Goal: Information Seeking & Learning: Learn about a topic

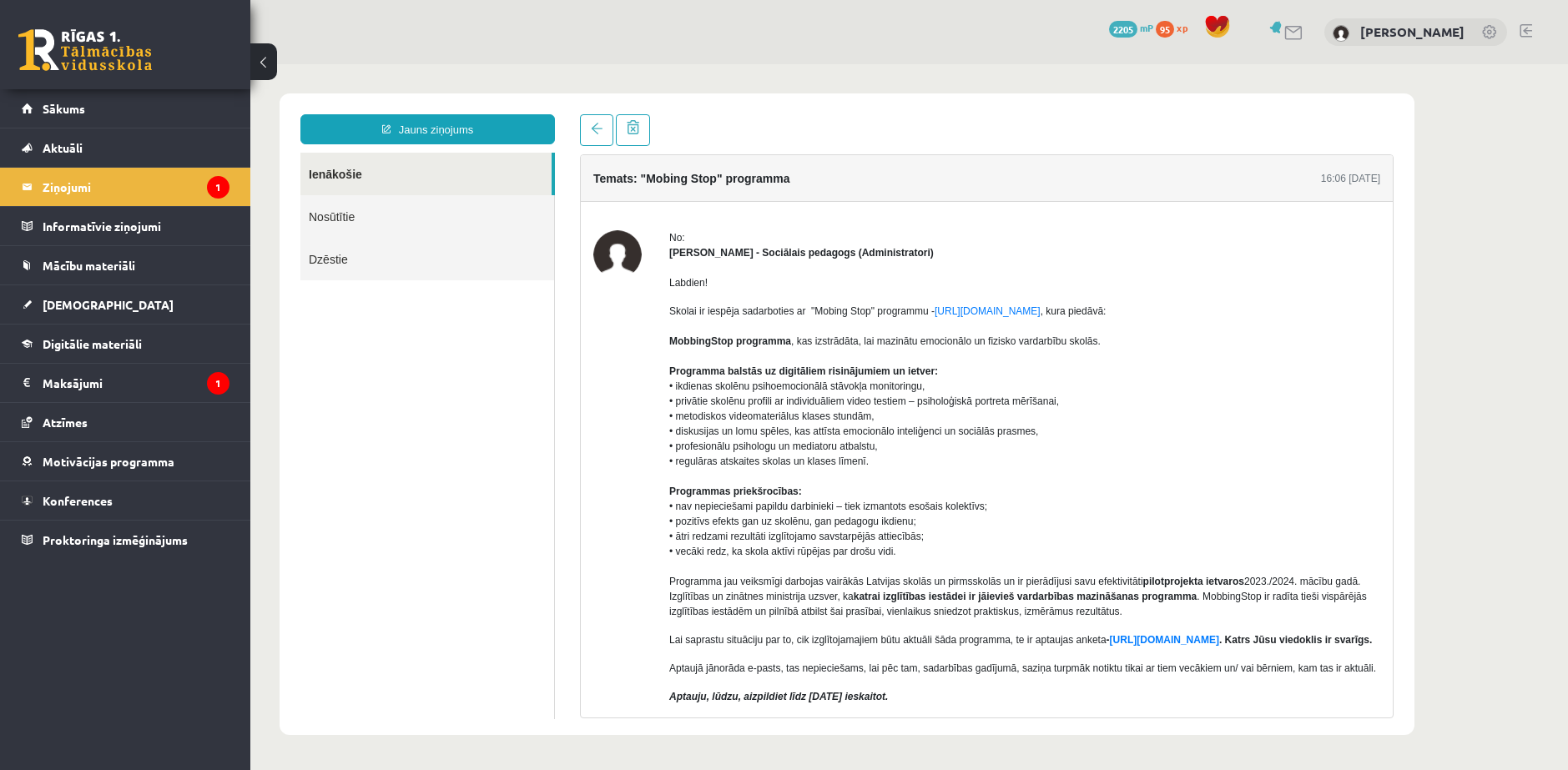
click at [44, 193] on legend "Ziņojumi 1" at bounding box center [136, 187] width 187 height 39
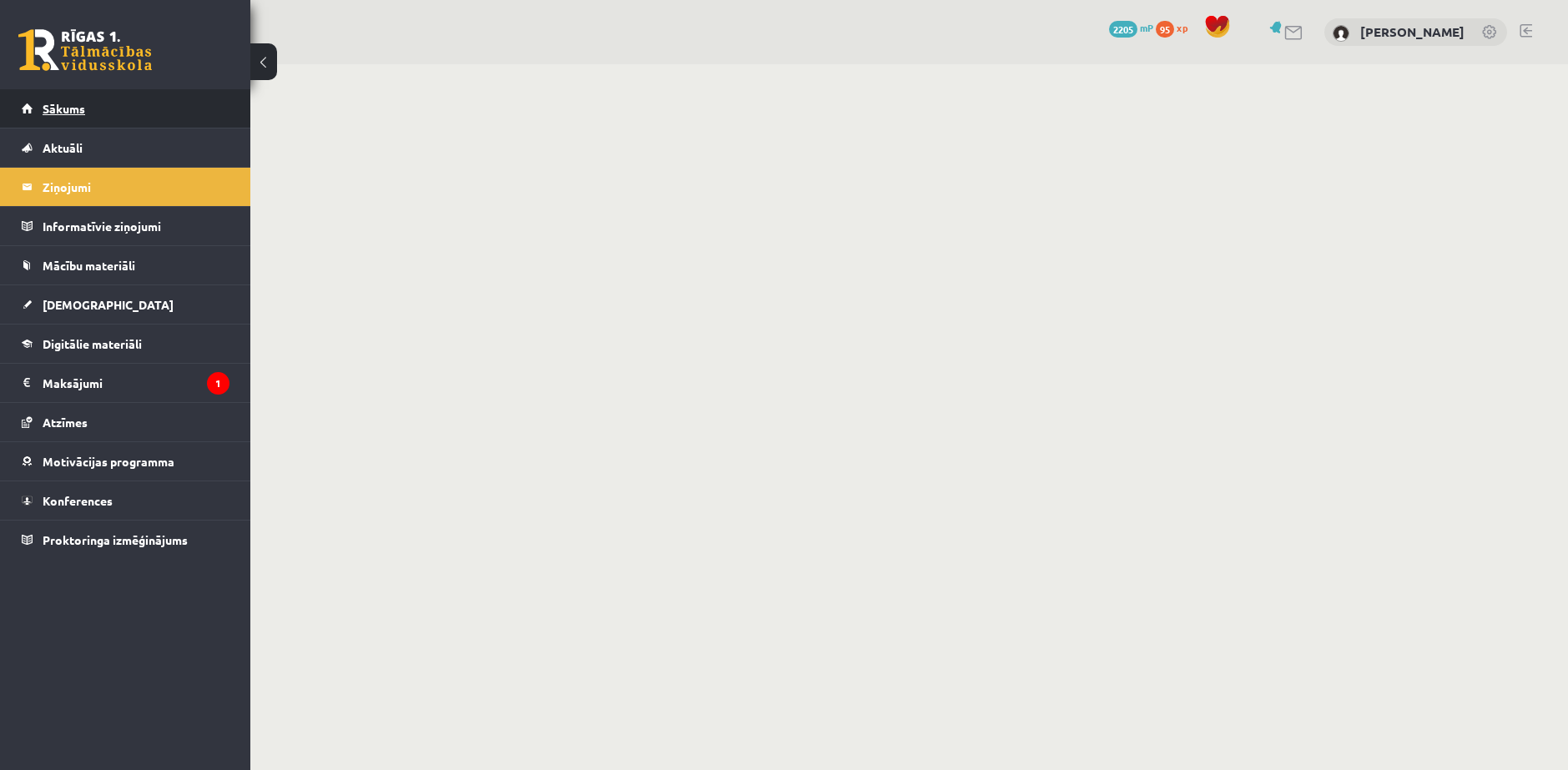
click at [73, 108] on span "Sākums" at bounding box center [64, 108] width 43 height 15
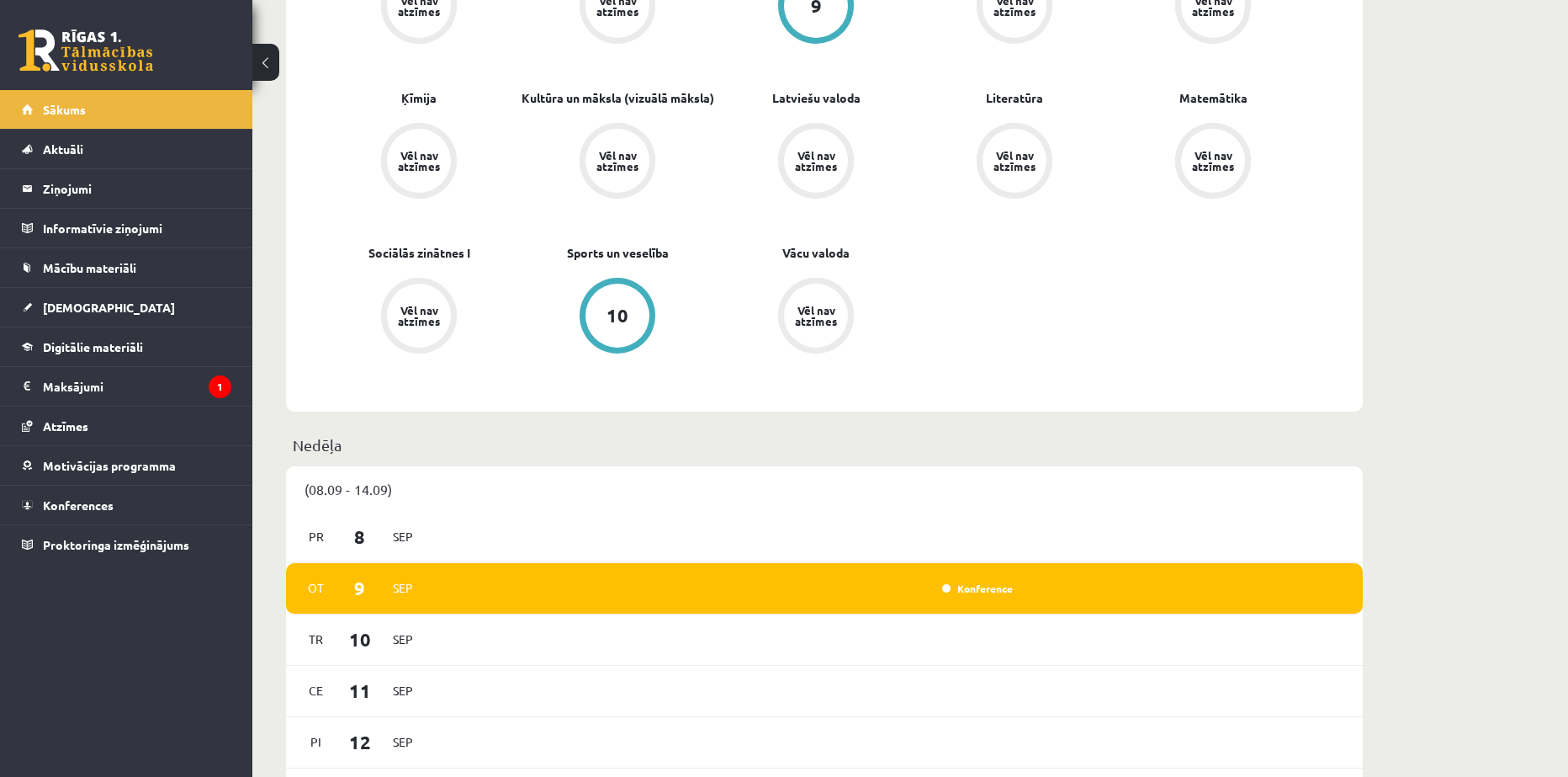
scroll to position [562, 0]
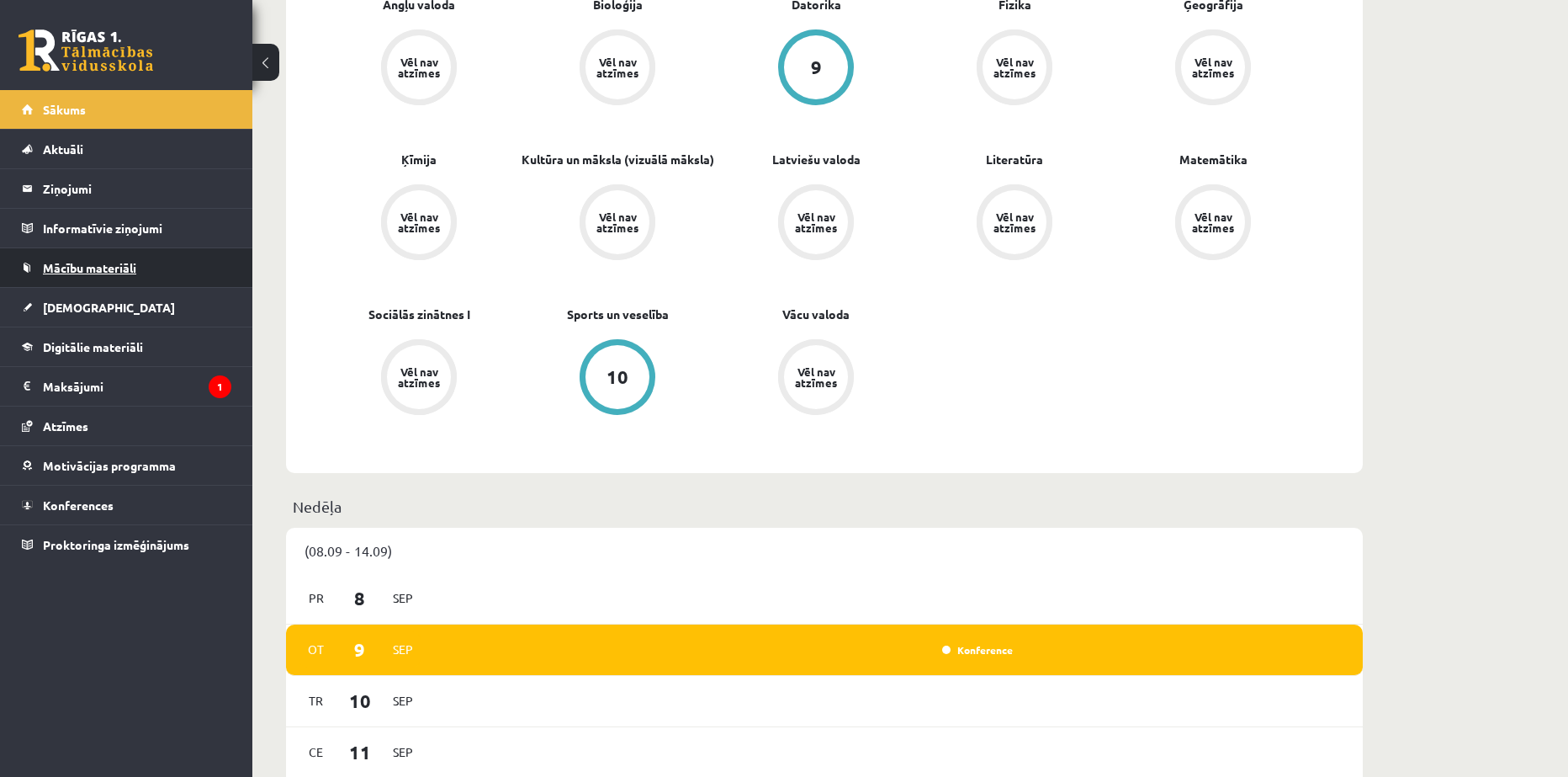
click at [100, 268] on span "Mācību materiāli" at bounding box center [89, 268] width 93 height 15
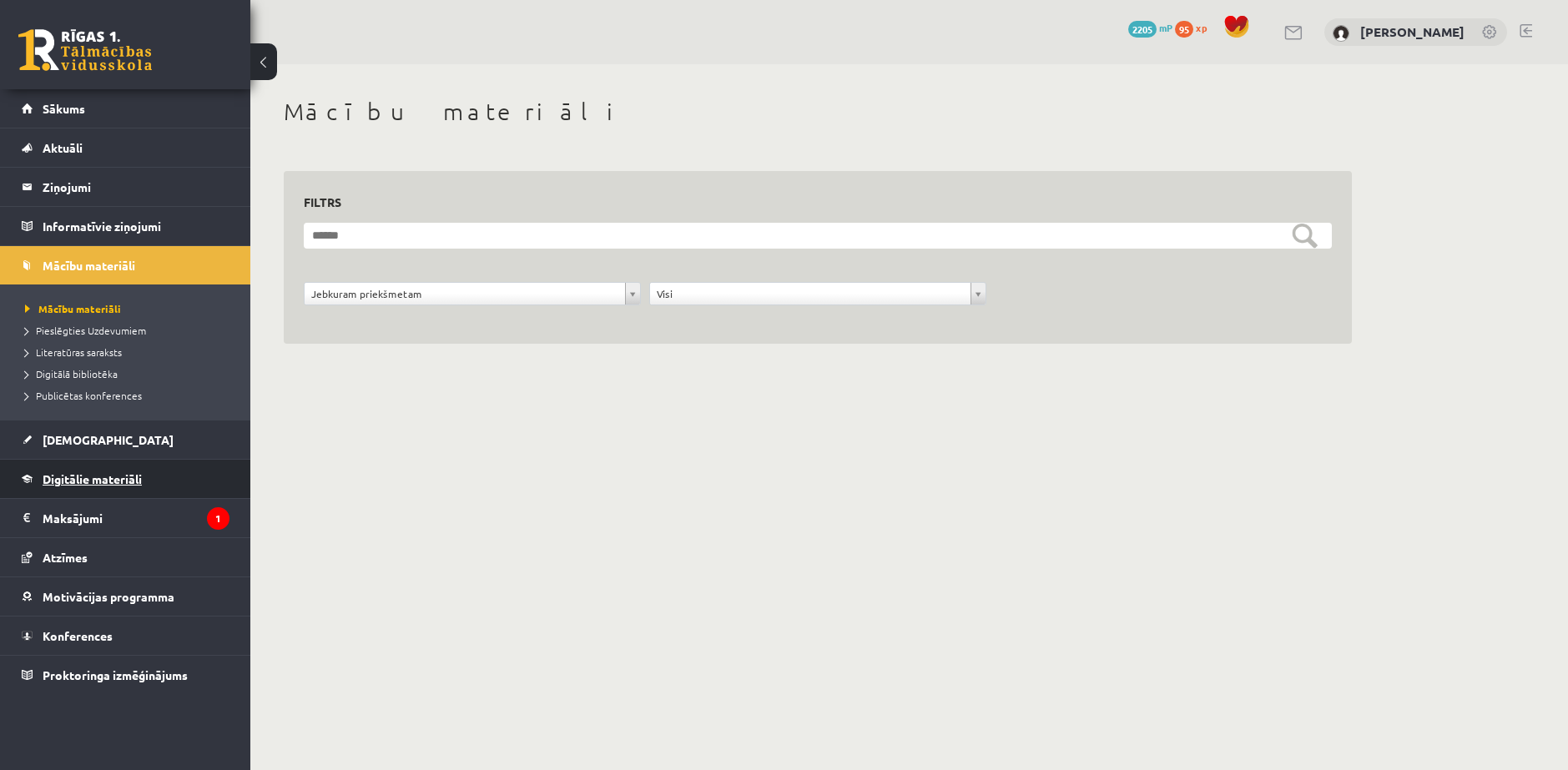
click at [84, 476] on span "Digitālie materiāli" at bounding box center [92, 479] width 99 height 15
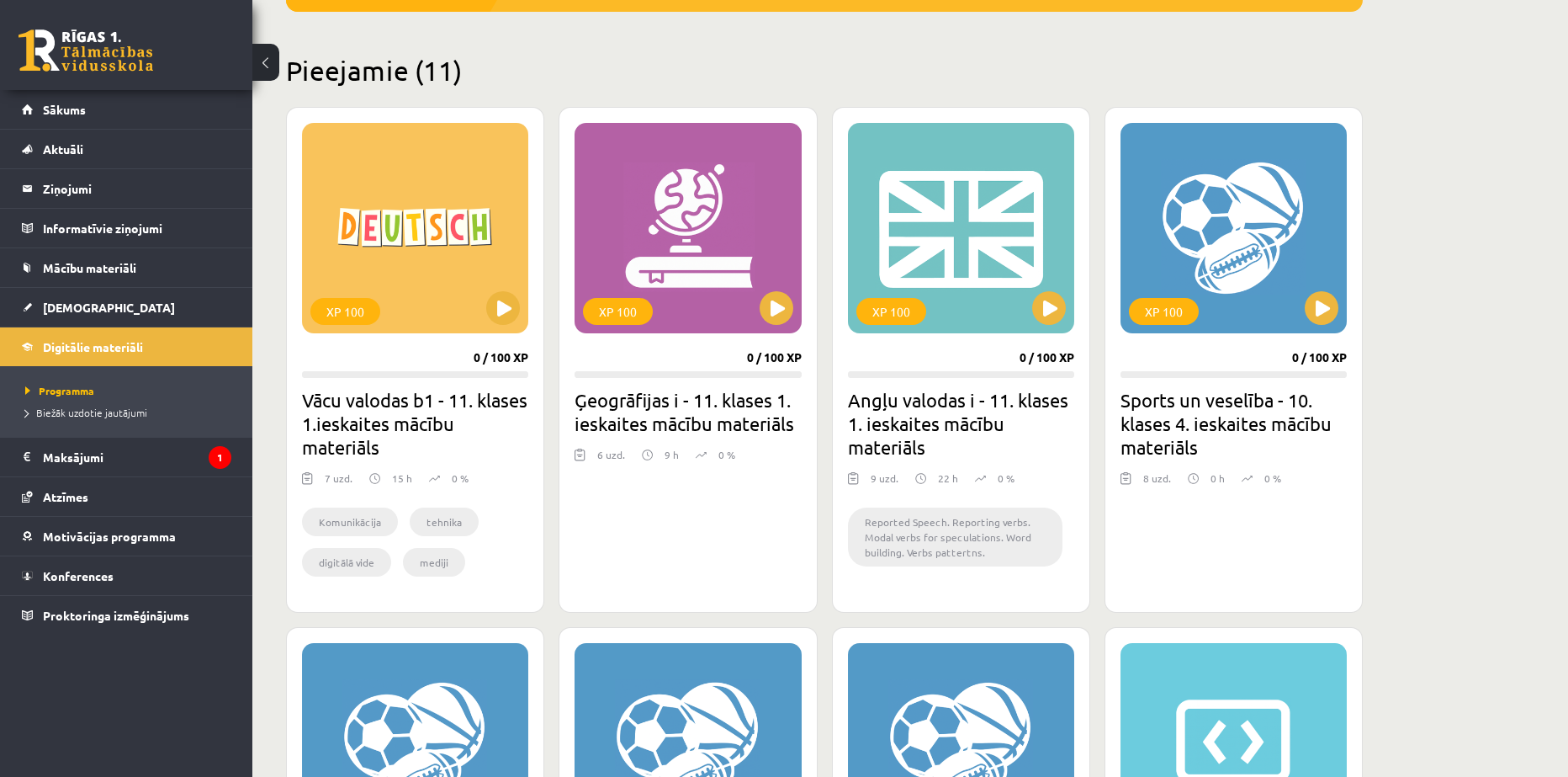
scroll to position [281, 0]
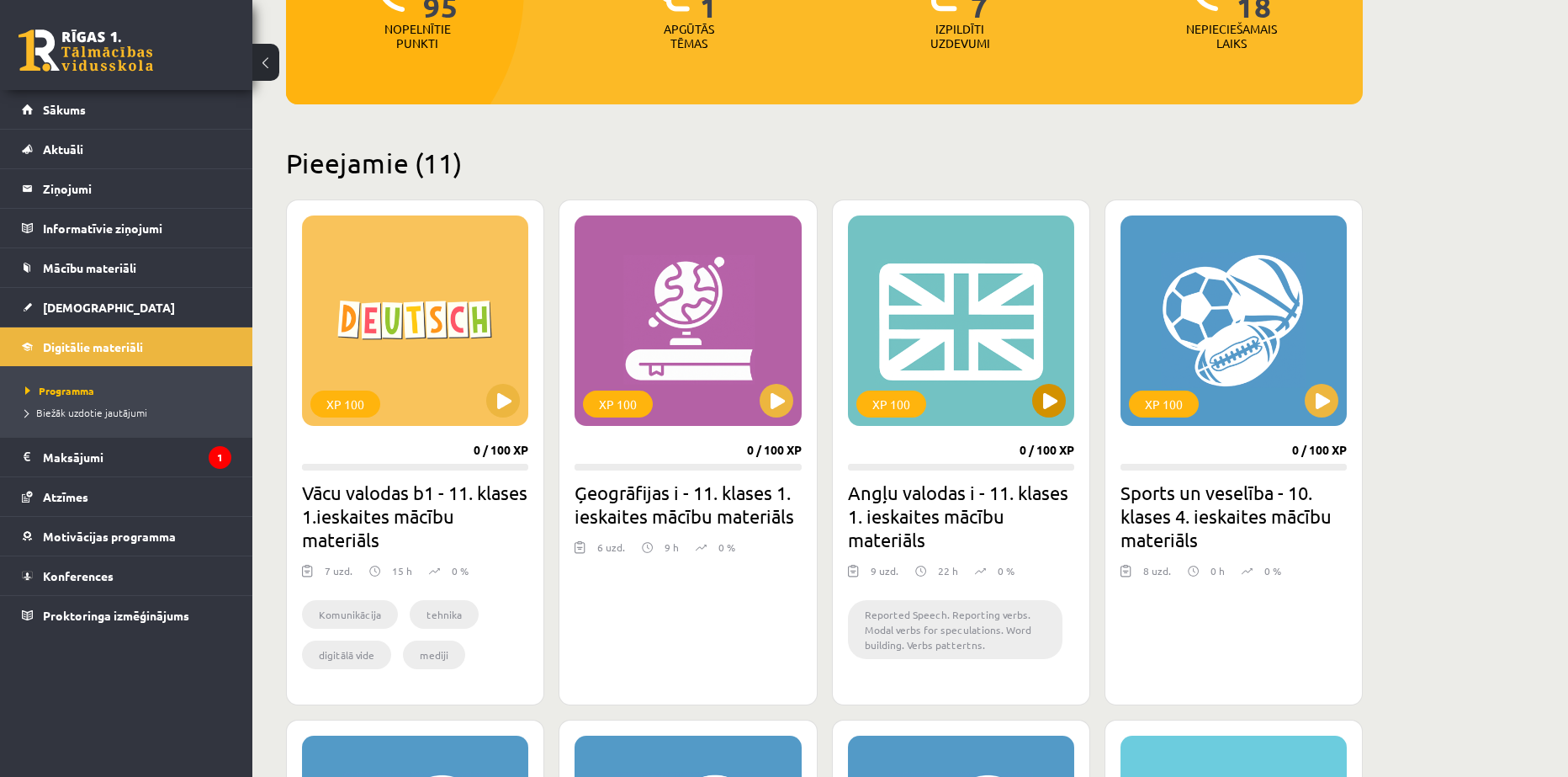
click at [973, 340] on div "XP 100" at bounding box center [961, 321] width 227 height 211
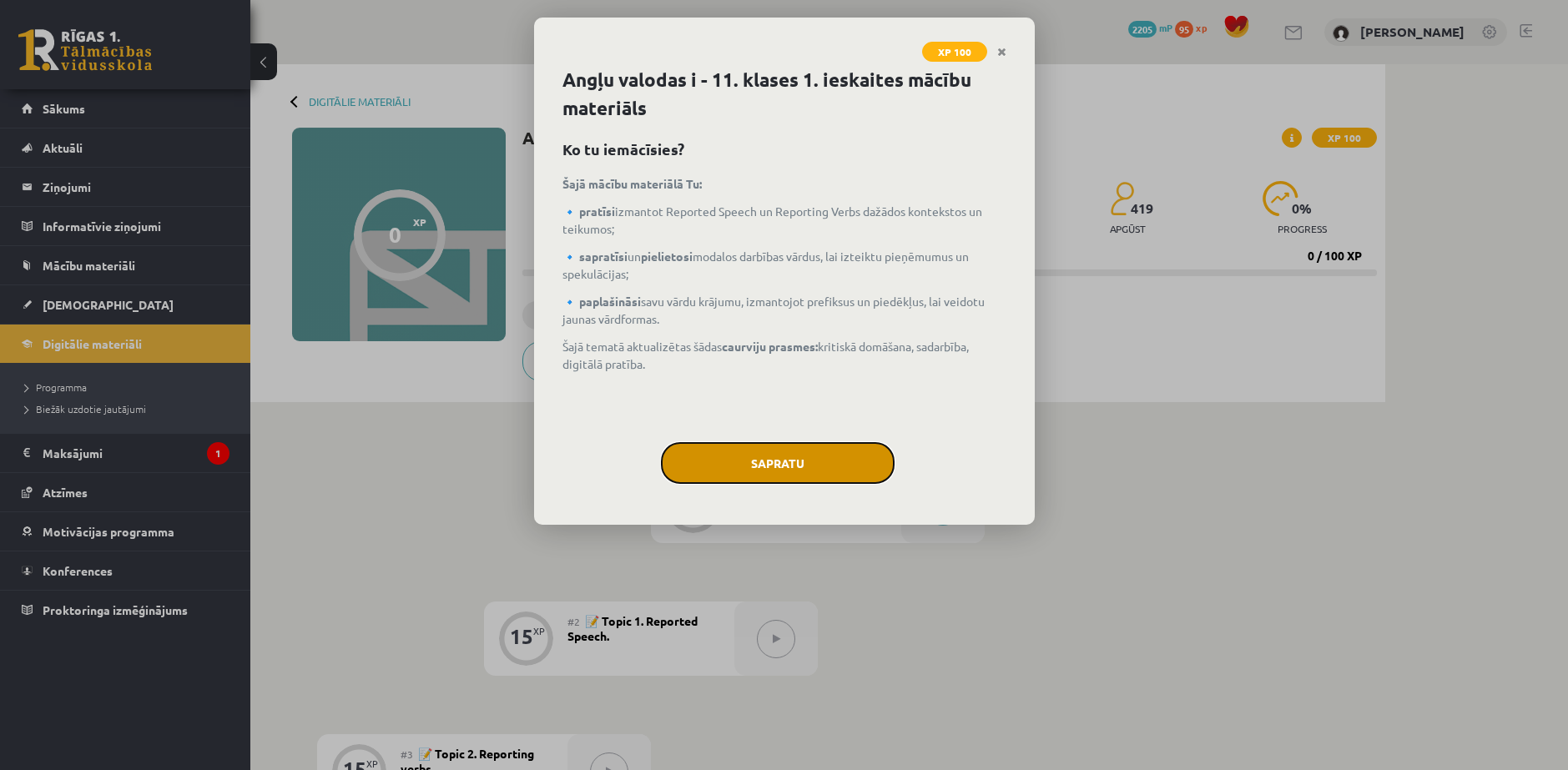
click at [795, 442] on button "Sapratu" at bounding box center [778, 462] width 234 height 42
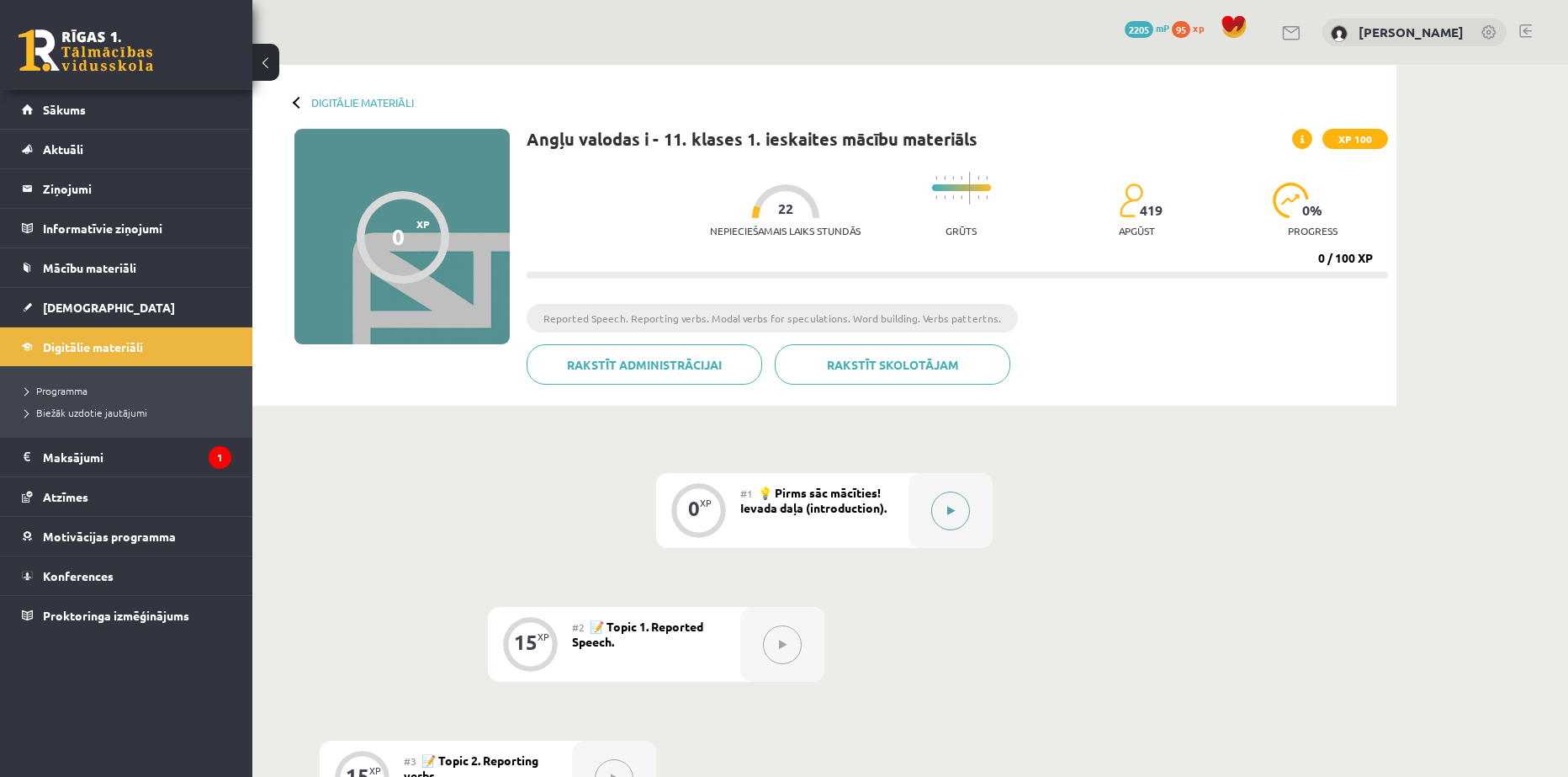
click at [935, 501] on button at bounding box center [951, 511] width 39 height 39
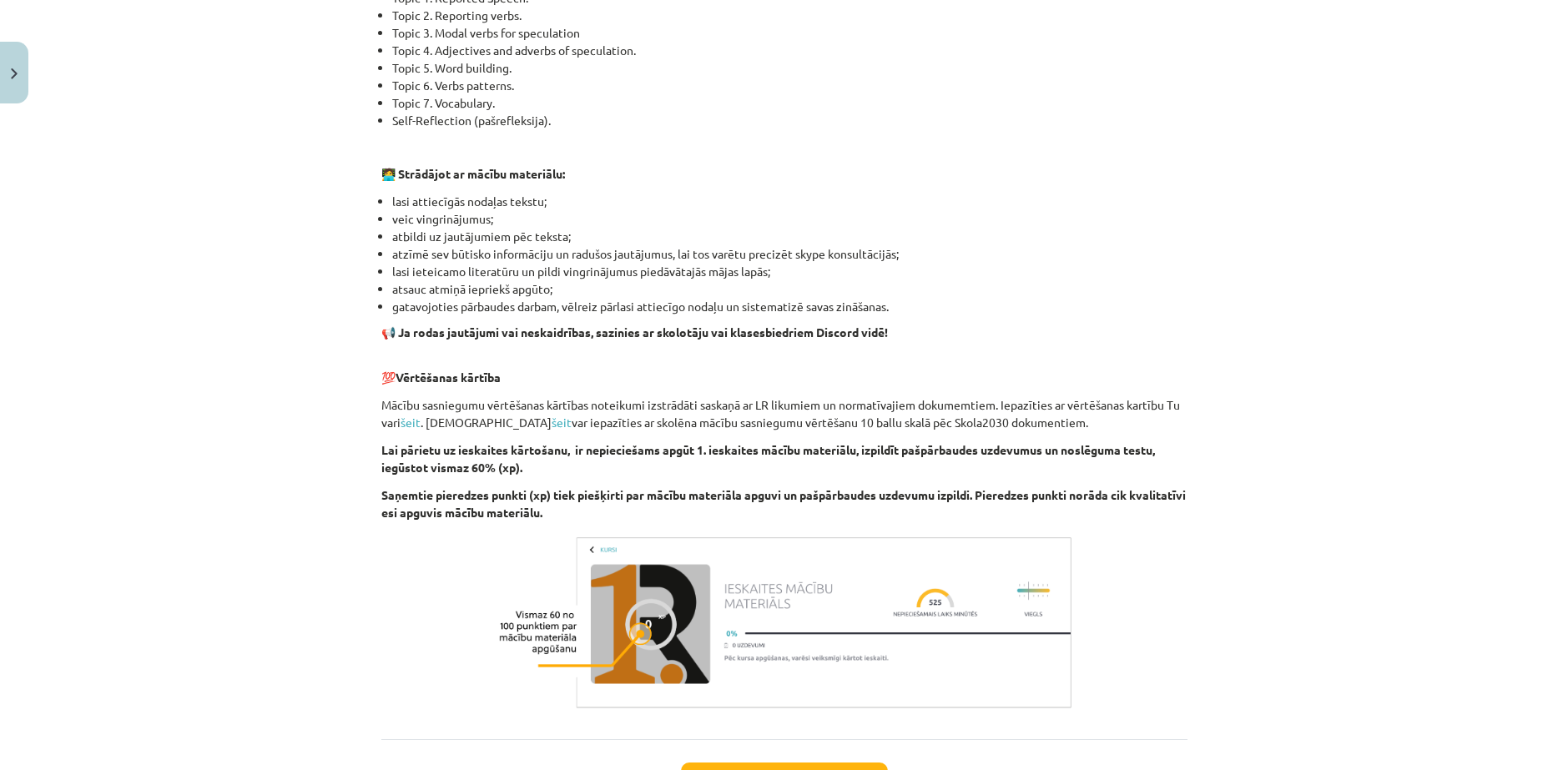
scroll to position [899, 0]
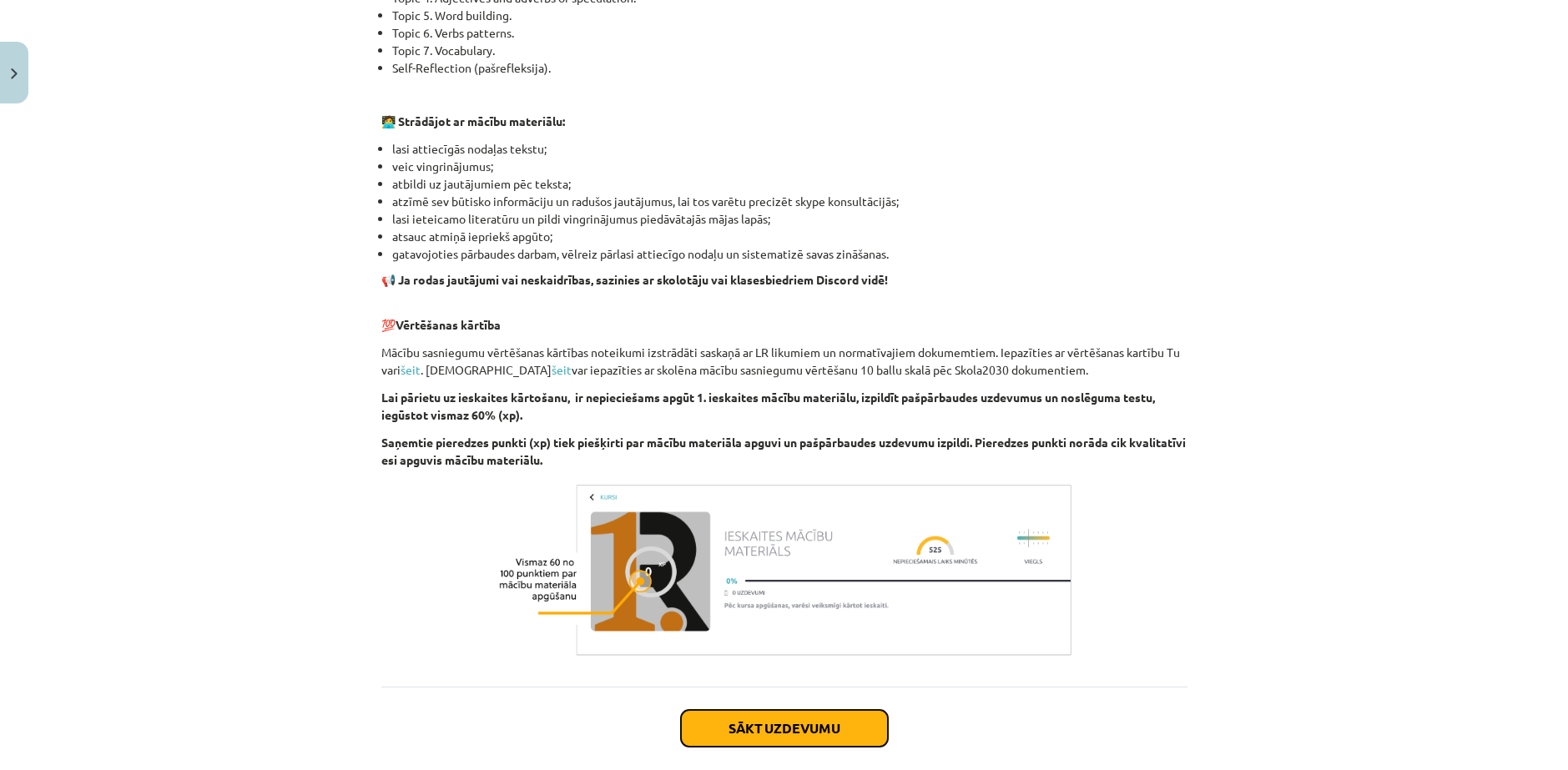
click at [766, 710] on button "Sākt uzdevumu" at bounding box center [785, 728] width 207 height 37
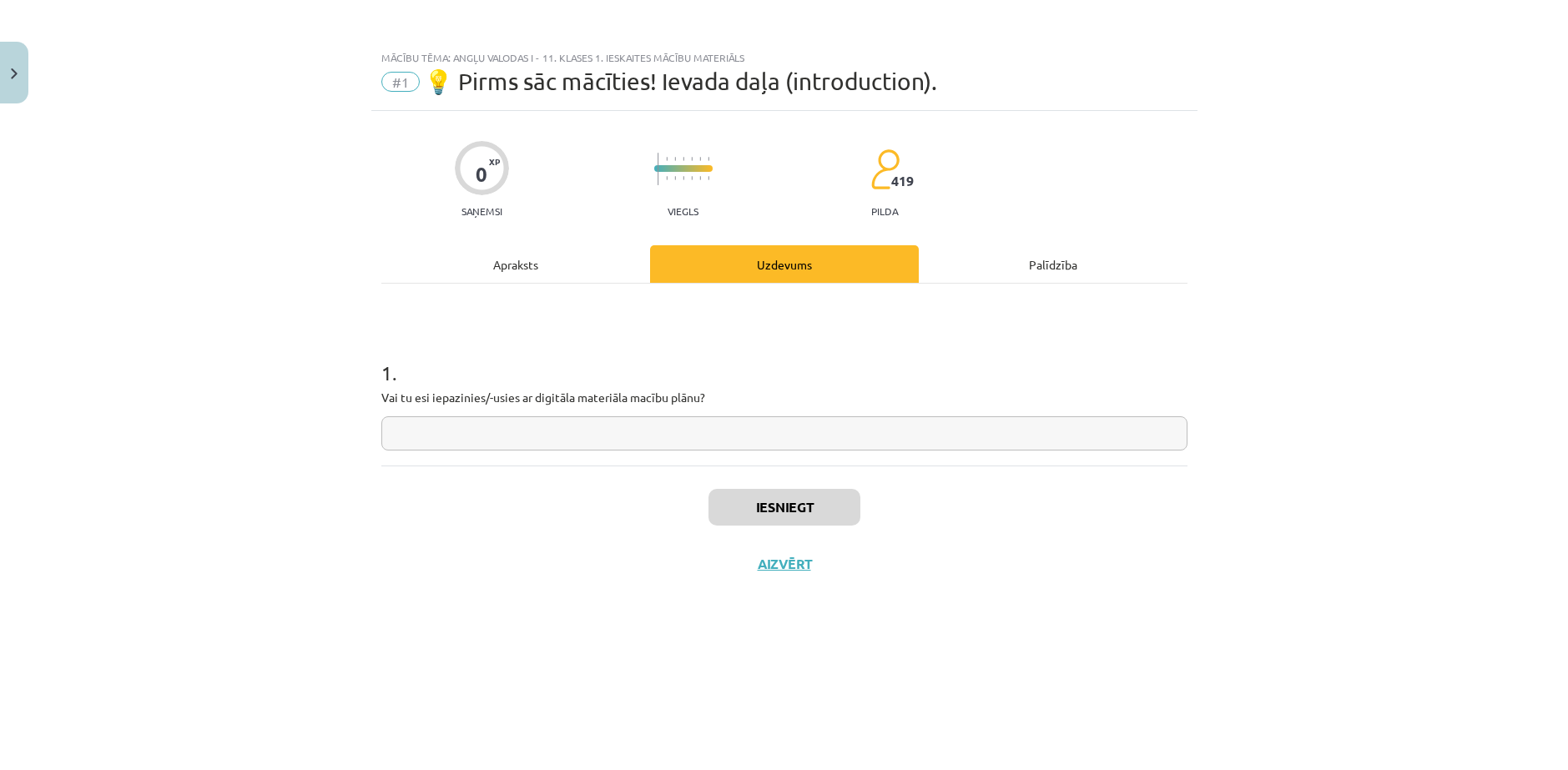
scroll to position [0, 0]
click at [536, 421] on input "text" at bounding box center [784, 433] width 806 height 34
type input "**"
click at [797, 489] on button "Iesniegt" at bounding box center [784, 507] width 152 height 37
click at [732, 556] on button "Nākamā nodarbība" at bounding box center [784, 575] width 164 height 39
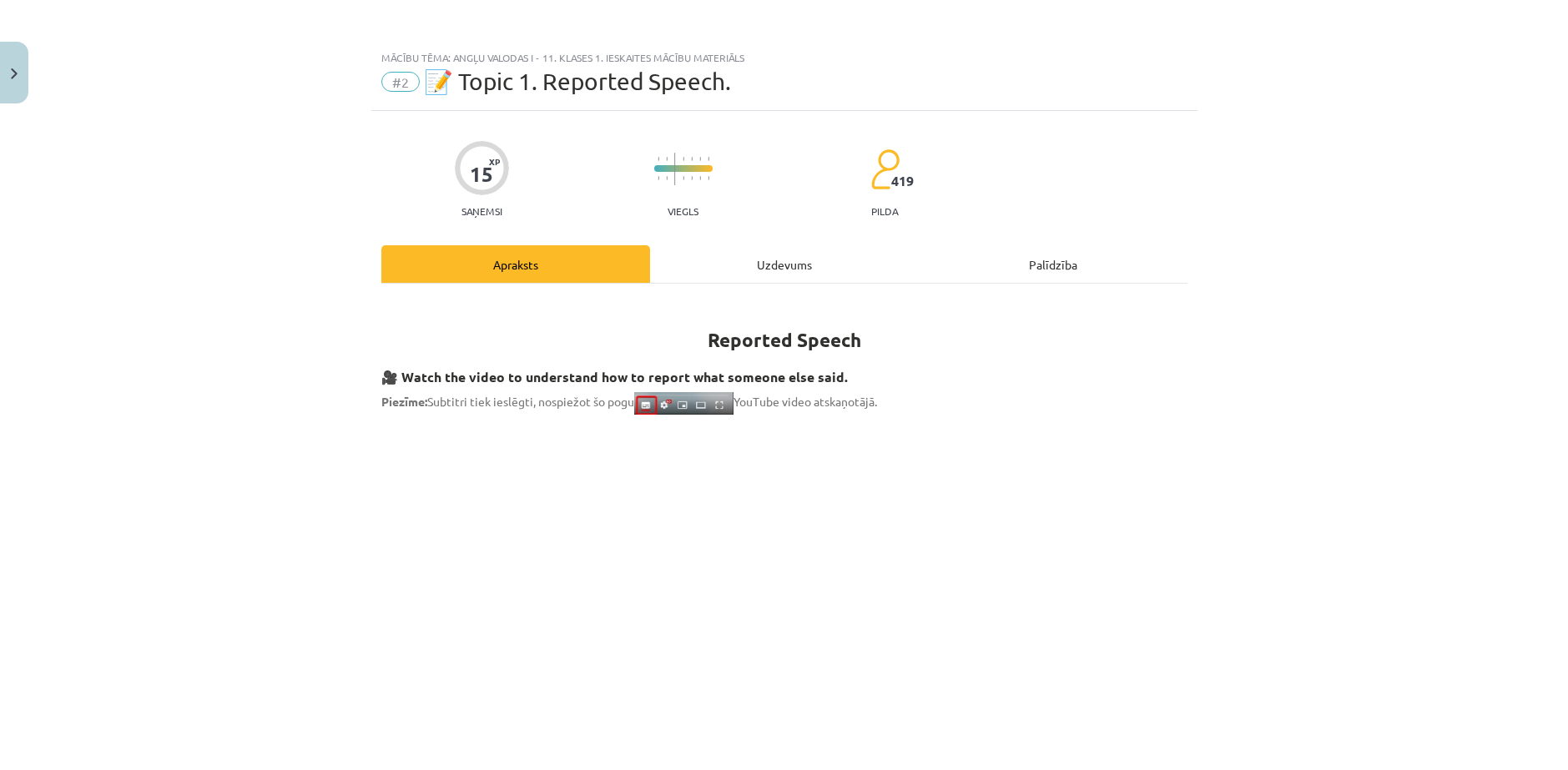
click at [715, 246] on div "Uzdevums" at bounding box center [784, 263] width 269 height 38
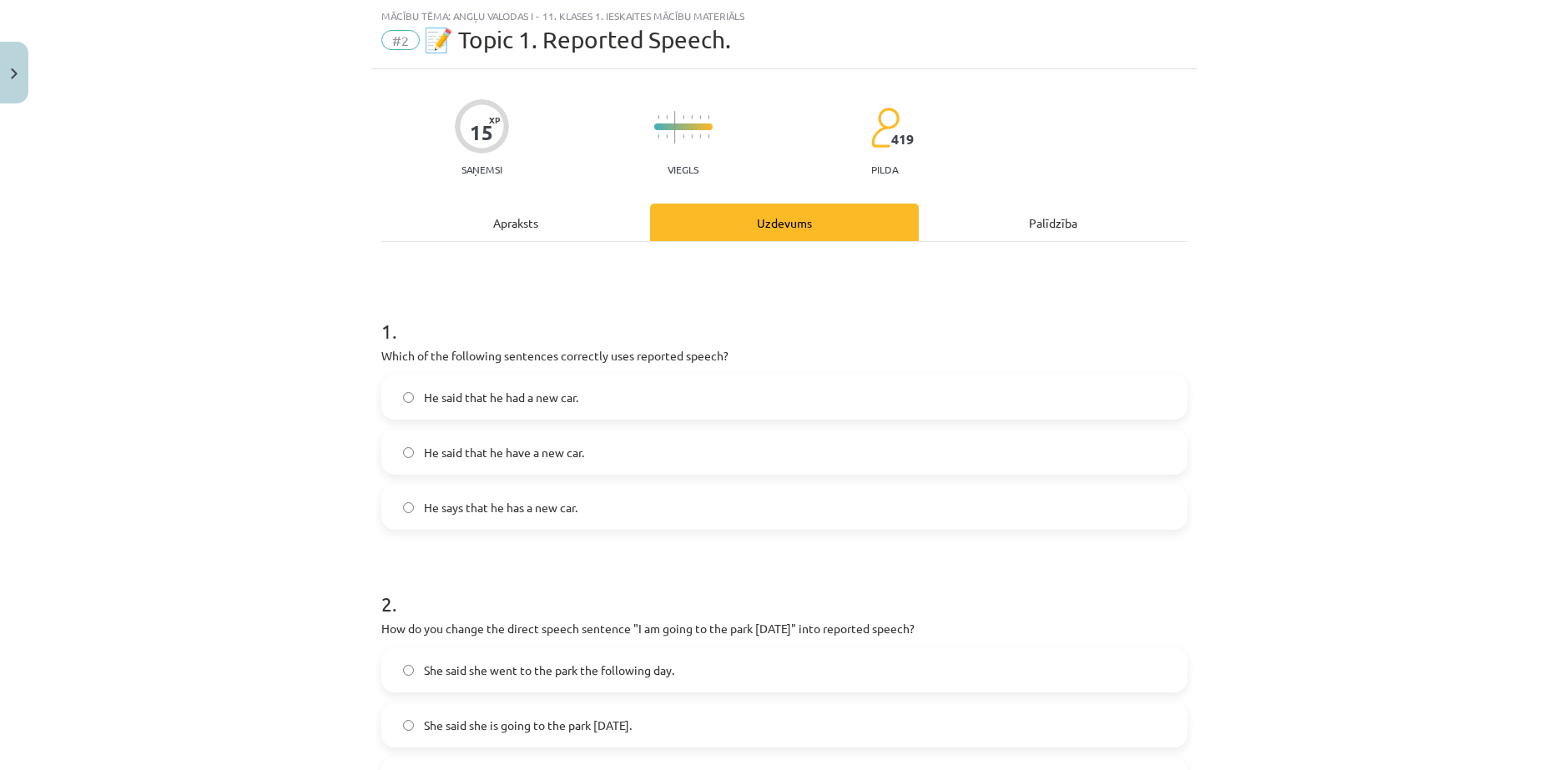
click at [474, 389] on span "He said that he had a new car." at bounding box center [501, 397] width 154 height 18
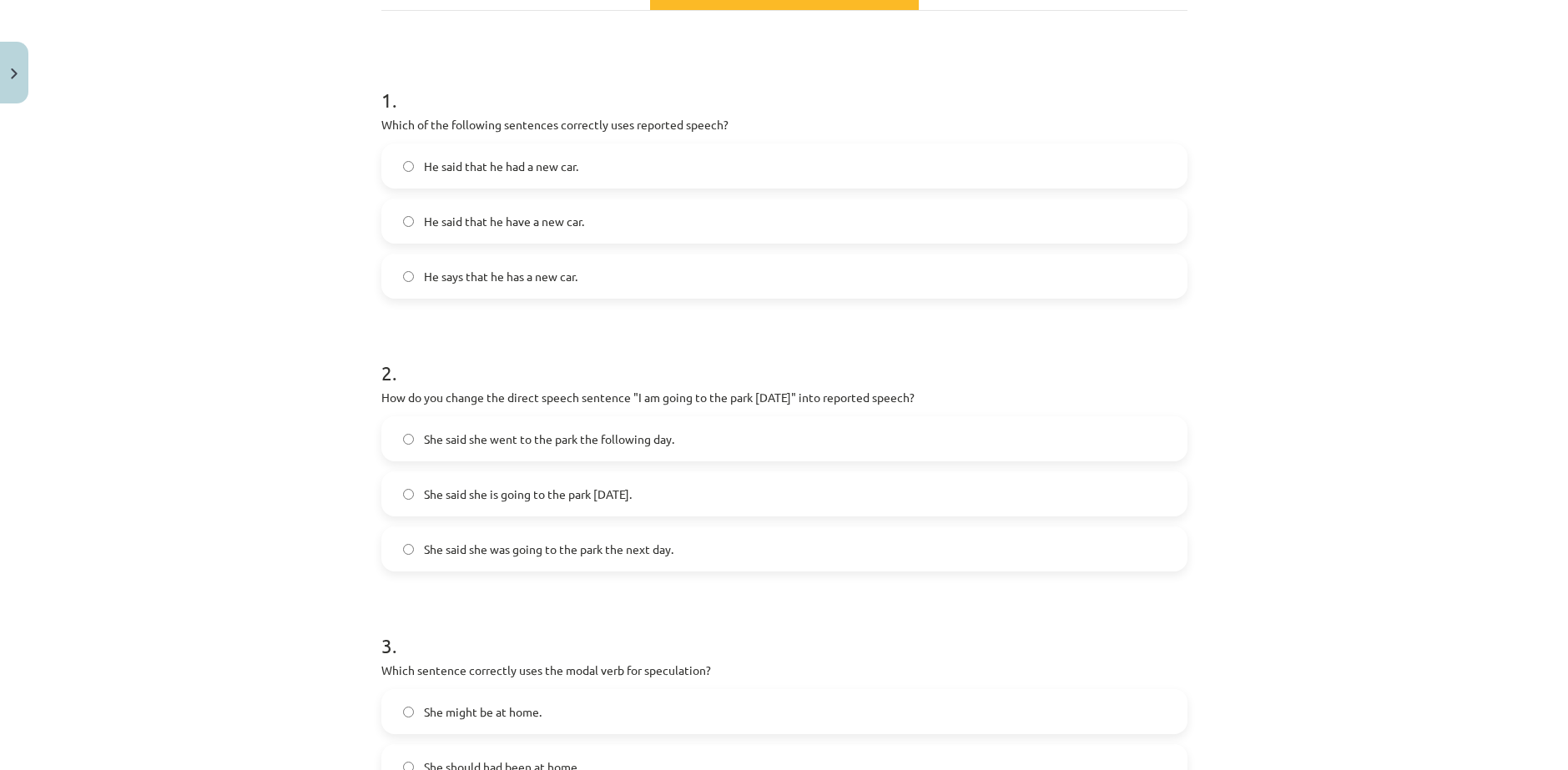
scroll to position [320, 0]
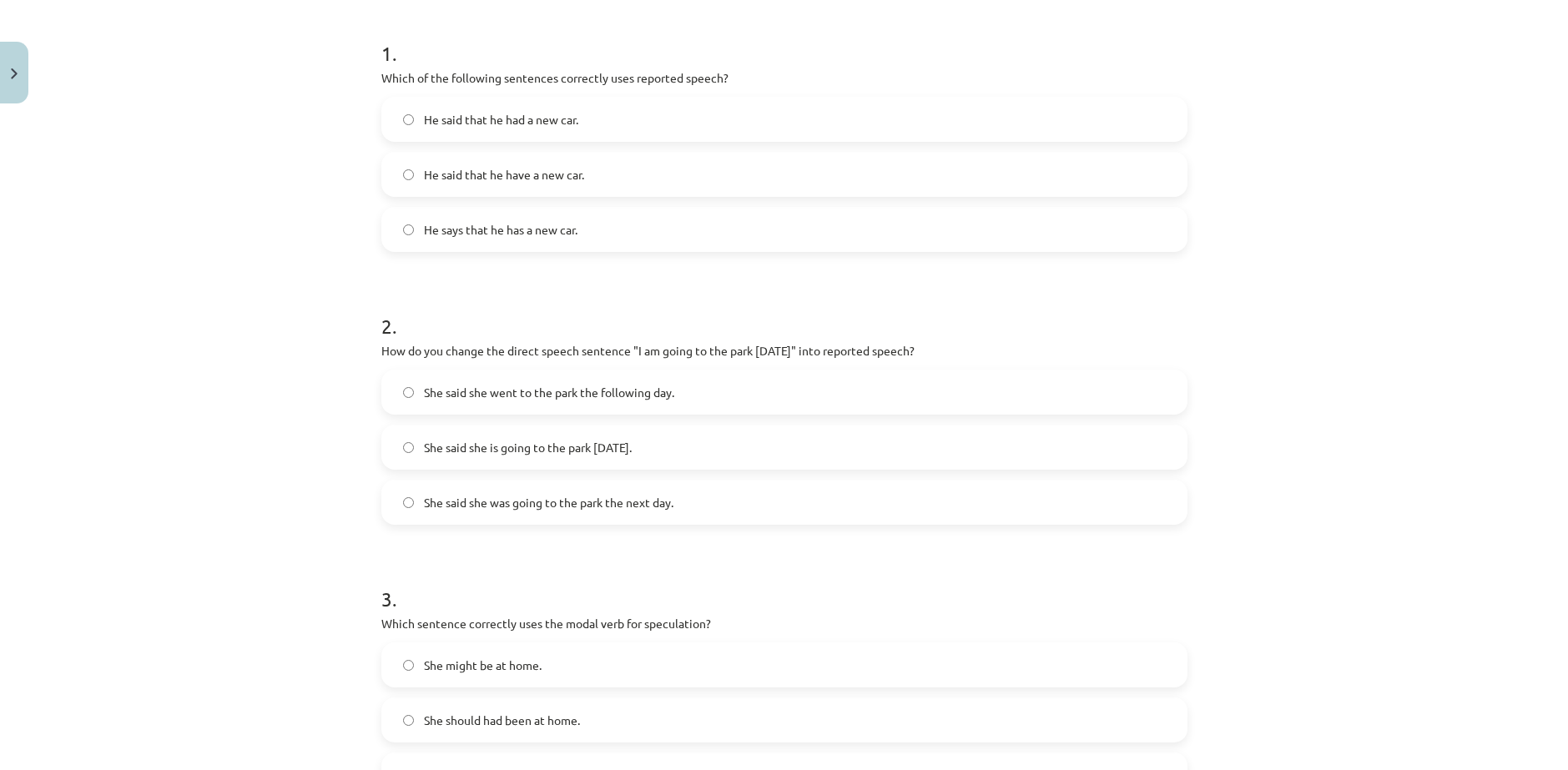
click at [587, 439] on span "She said she is going to the park tomorrow." at bounding box center [528, 447] width 208 height 18
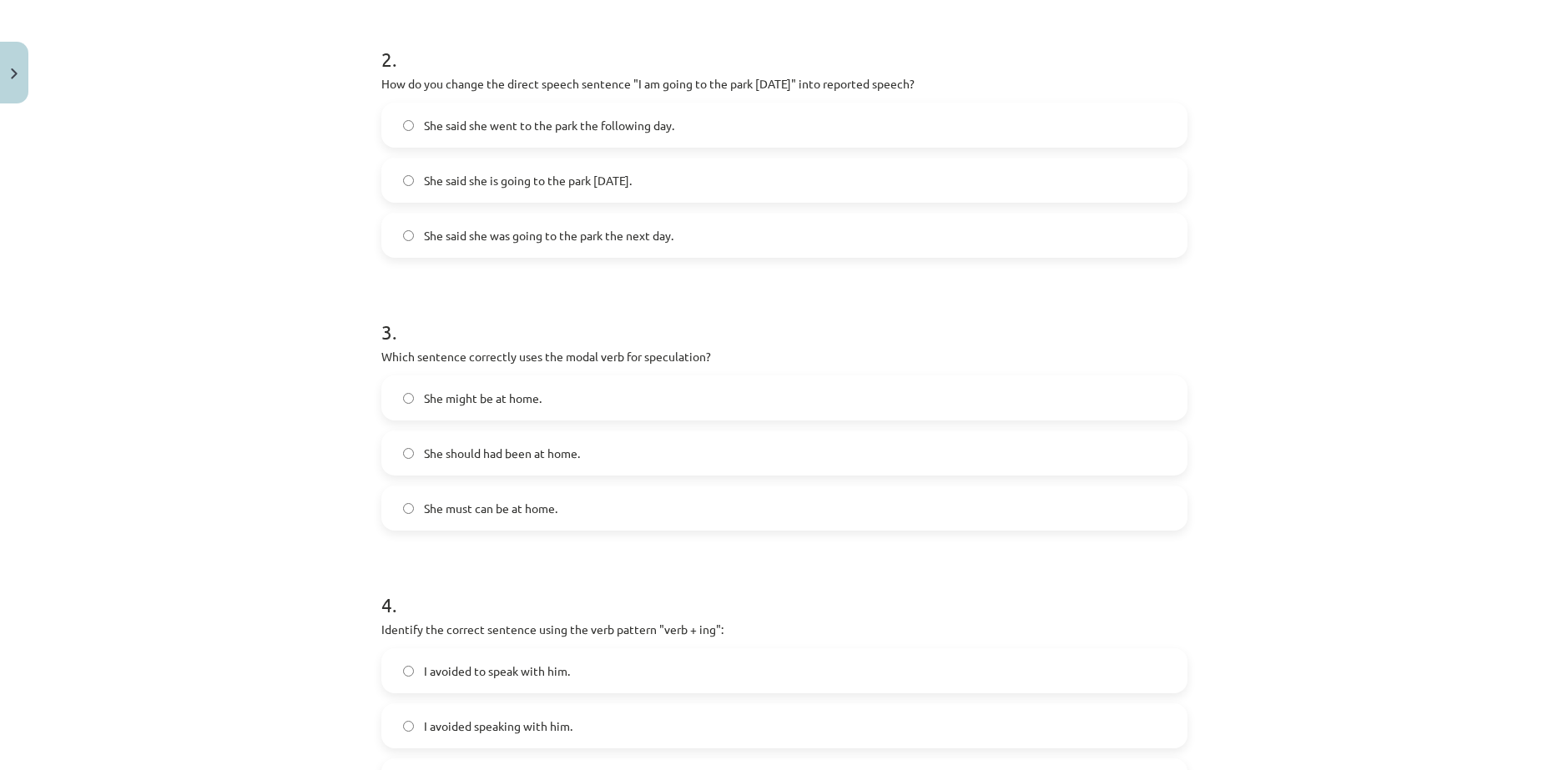
scroll to position [598, 0]
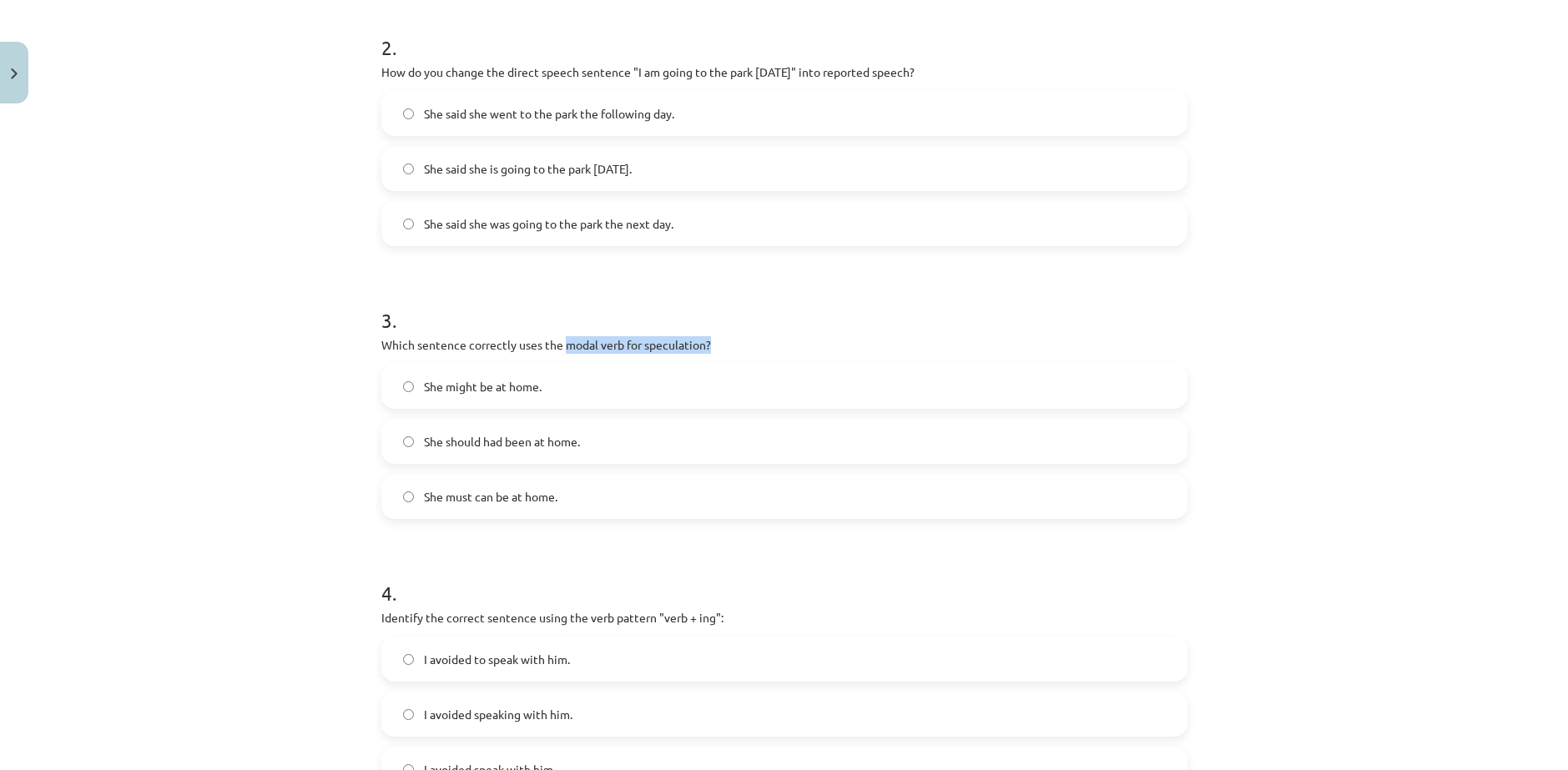
drag, startPoint x: 557, startPoint y: 302, endPoint x: 700, endPoint y: 305, distance: 143.0
click at [700, 336] on p "Which sentence correctly uses the modal verb for speculation?" at bounding box center [784, 345] width 806 height 18
copy p "modal verb for speculation?"
click at [744, 279] on h1 "3 ." at bounding box center [784, 305] width 806 height 52
click at [509, 378] on span "She might be at home." at bounding box center [483, 386] width 117 height 18
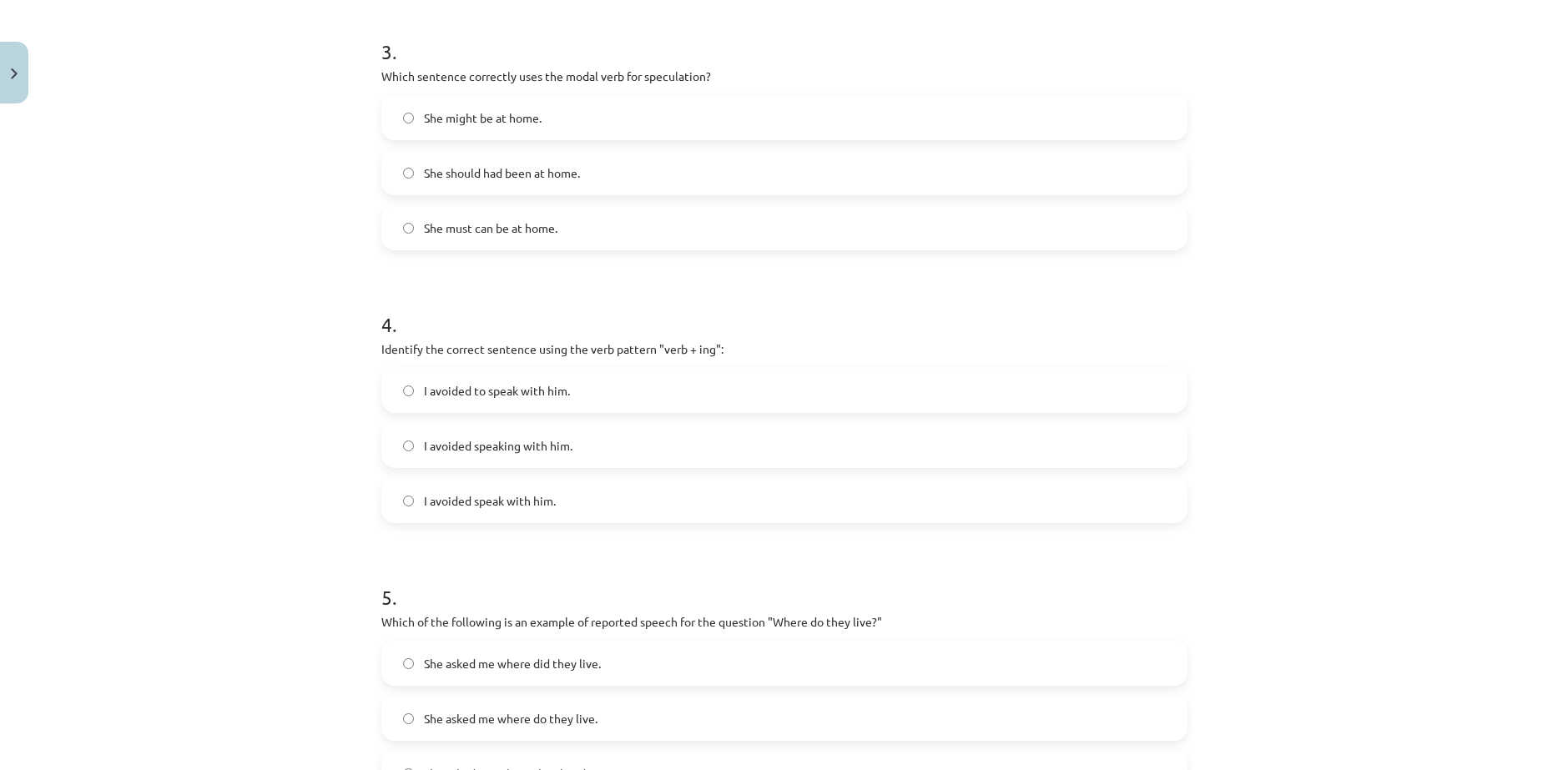
scroll to position [876, 0]
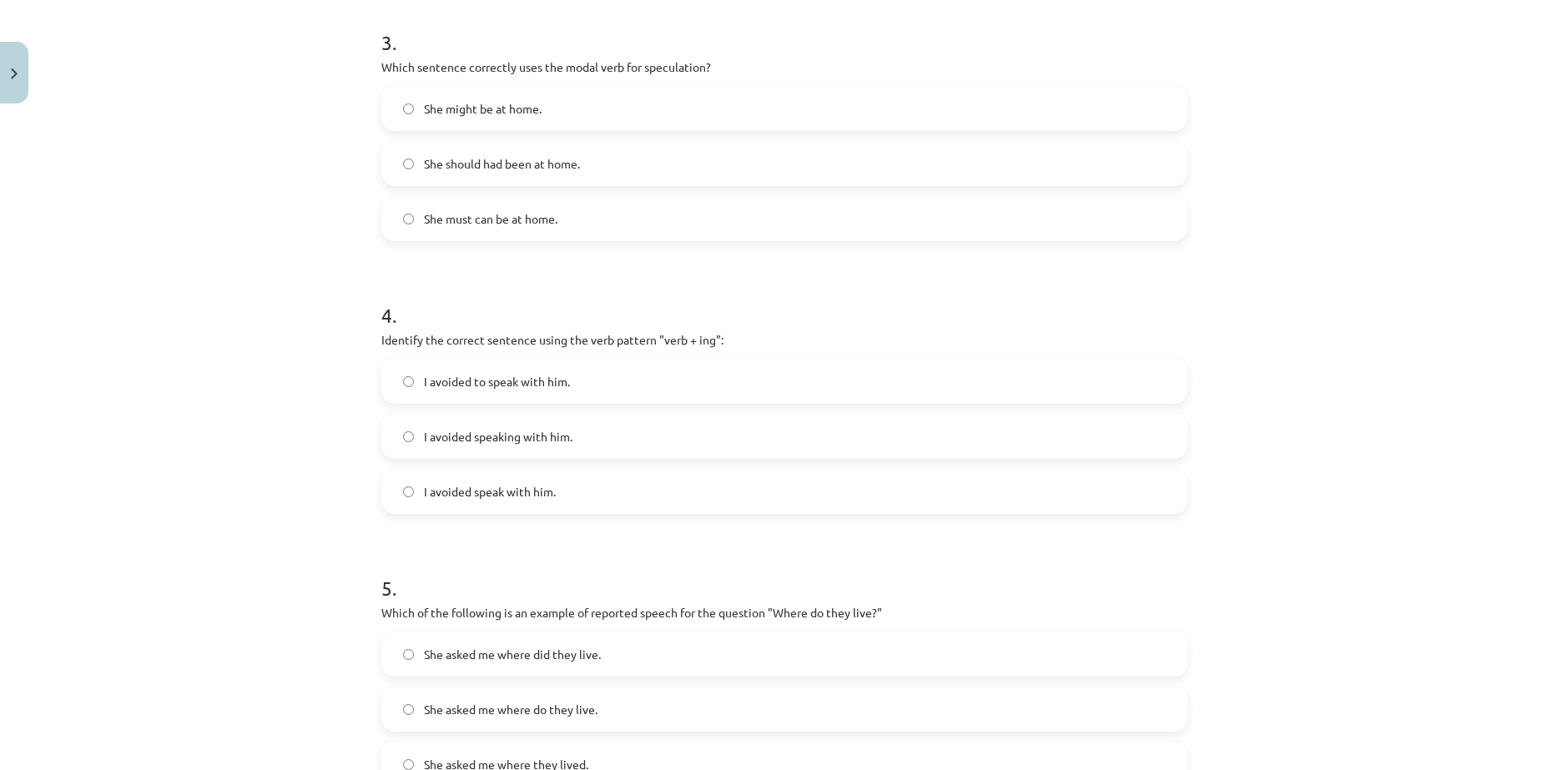
click at [441, 428] on span "I avoided speaking with him." at bounding box center [498, 436] width 149 height 18
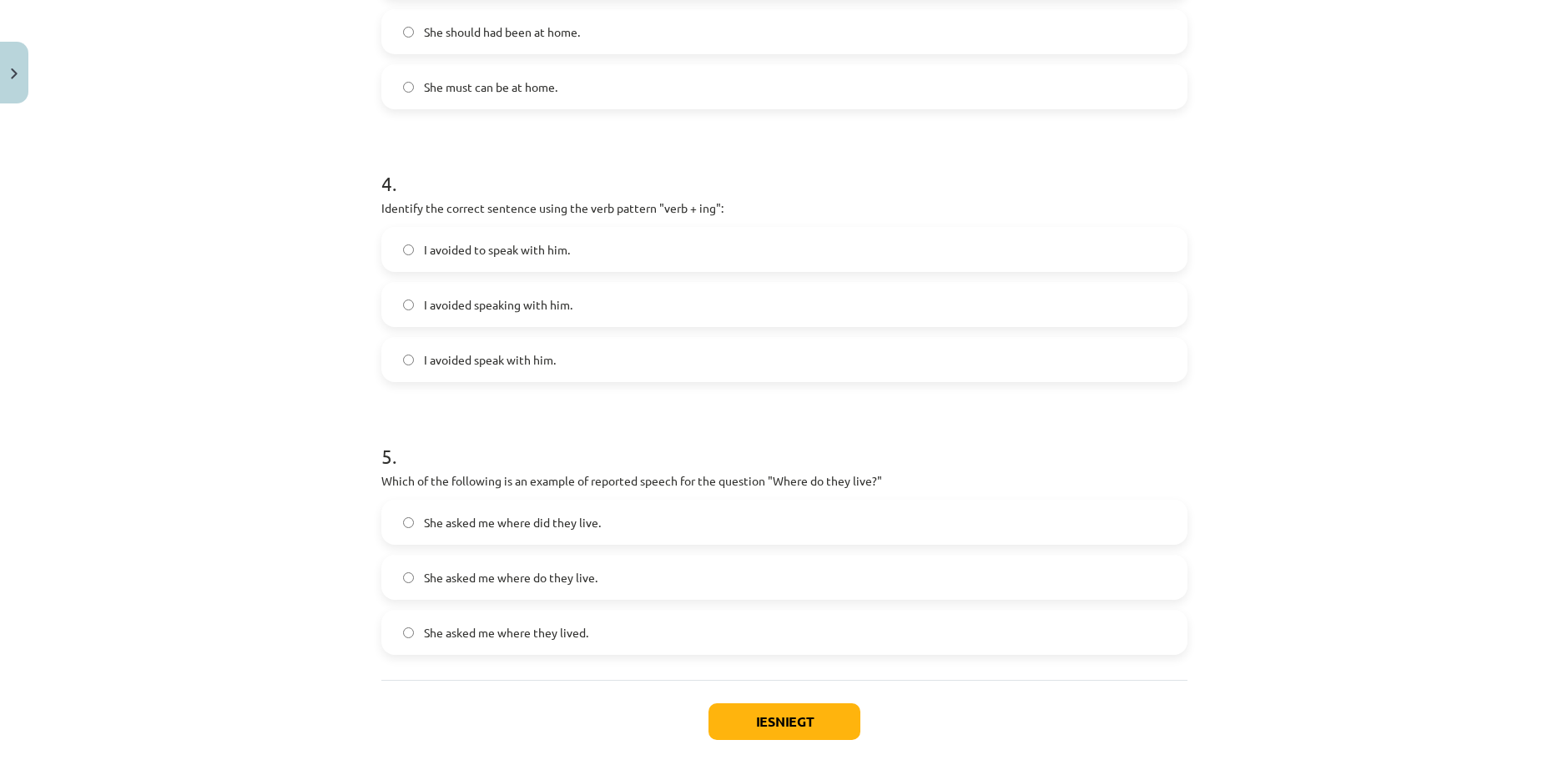
scroll to position [1014, 0]
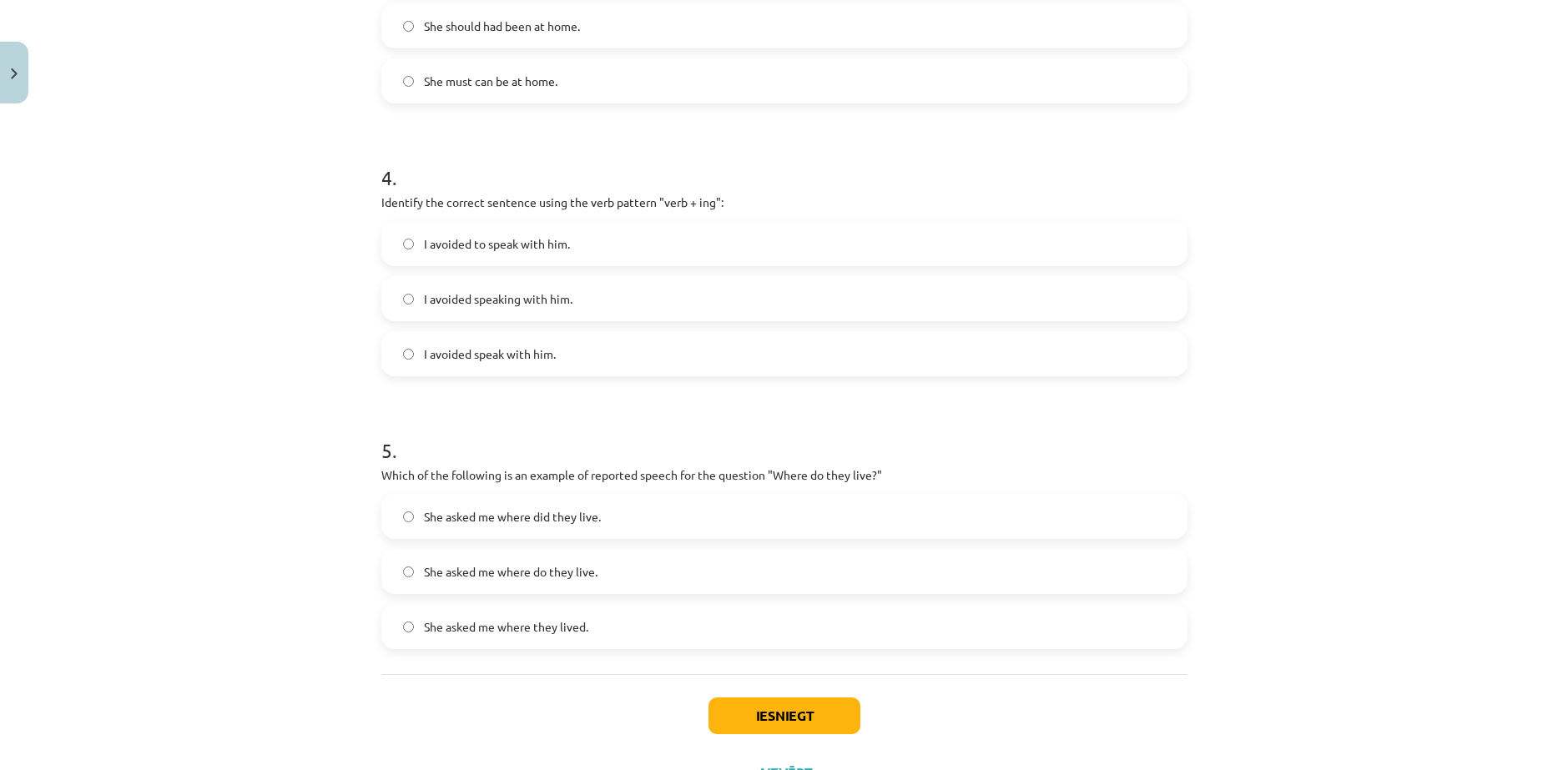
click at [529, 618] on span "She asked me where they lived." at bounding box center [507, 627] width 165 height 18
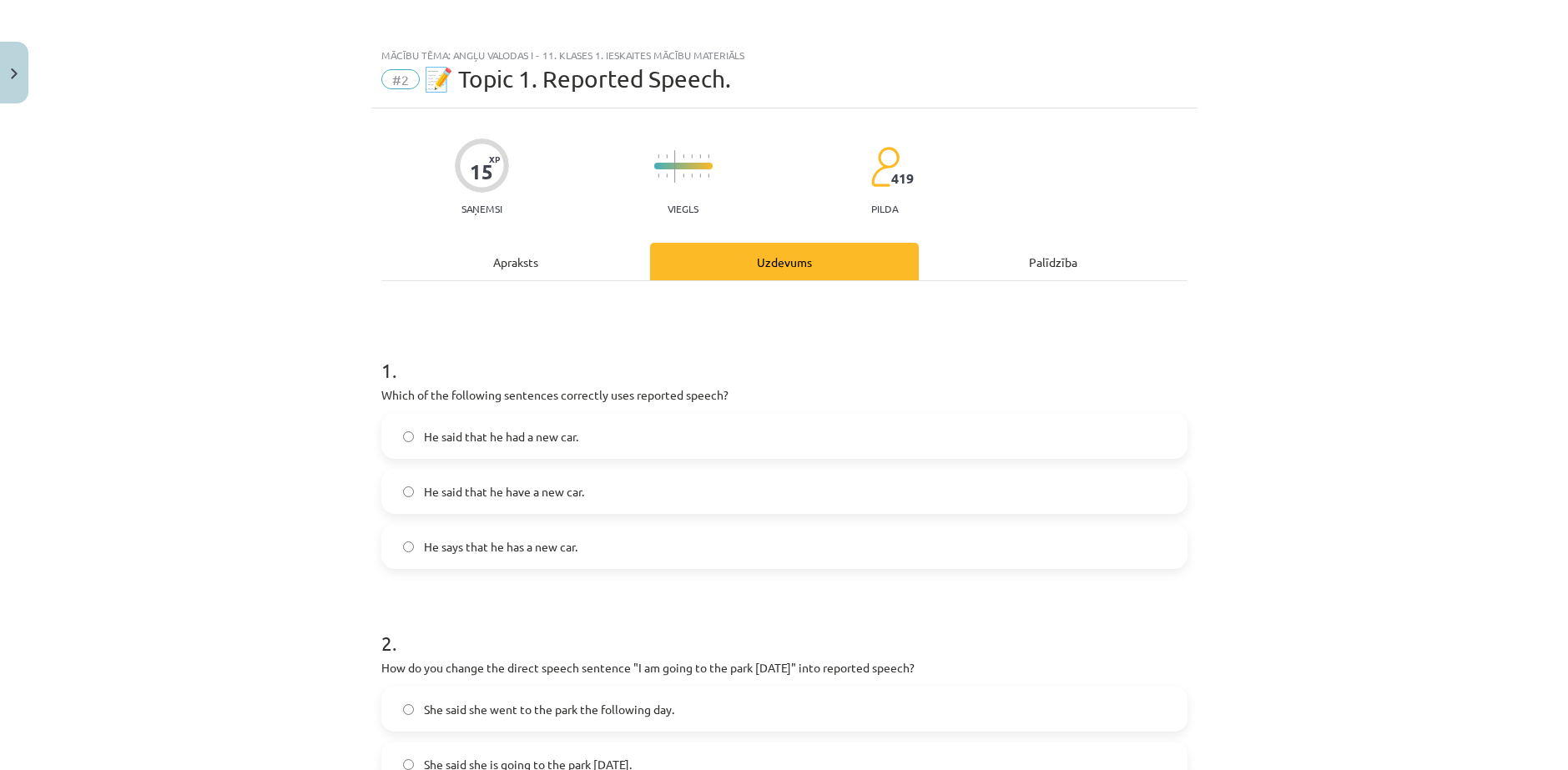
scroll to position [0, 0]
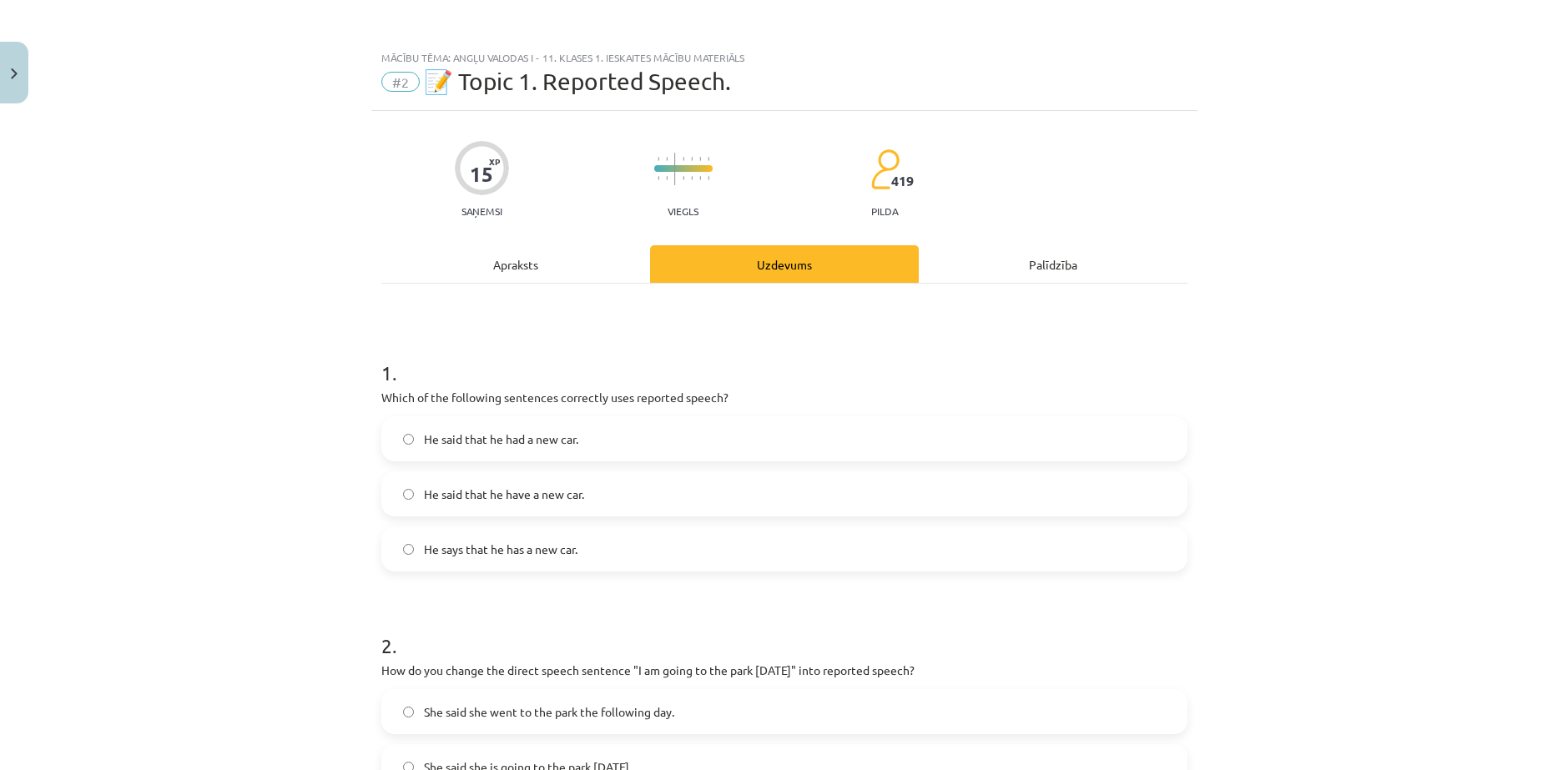
click at [484, 269] on div "Apraksts" at bounding box center [515, 263] width 269 height 38
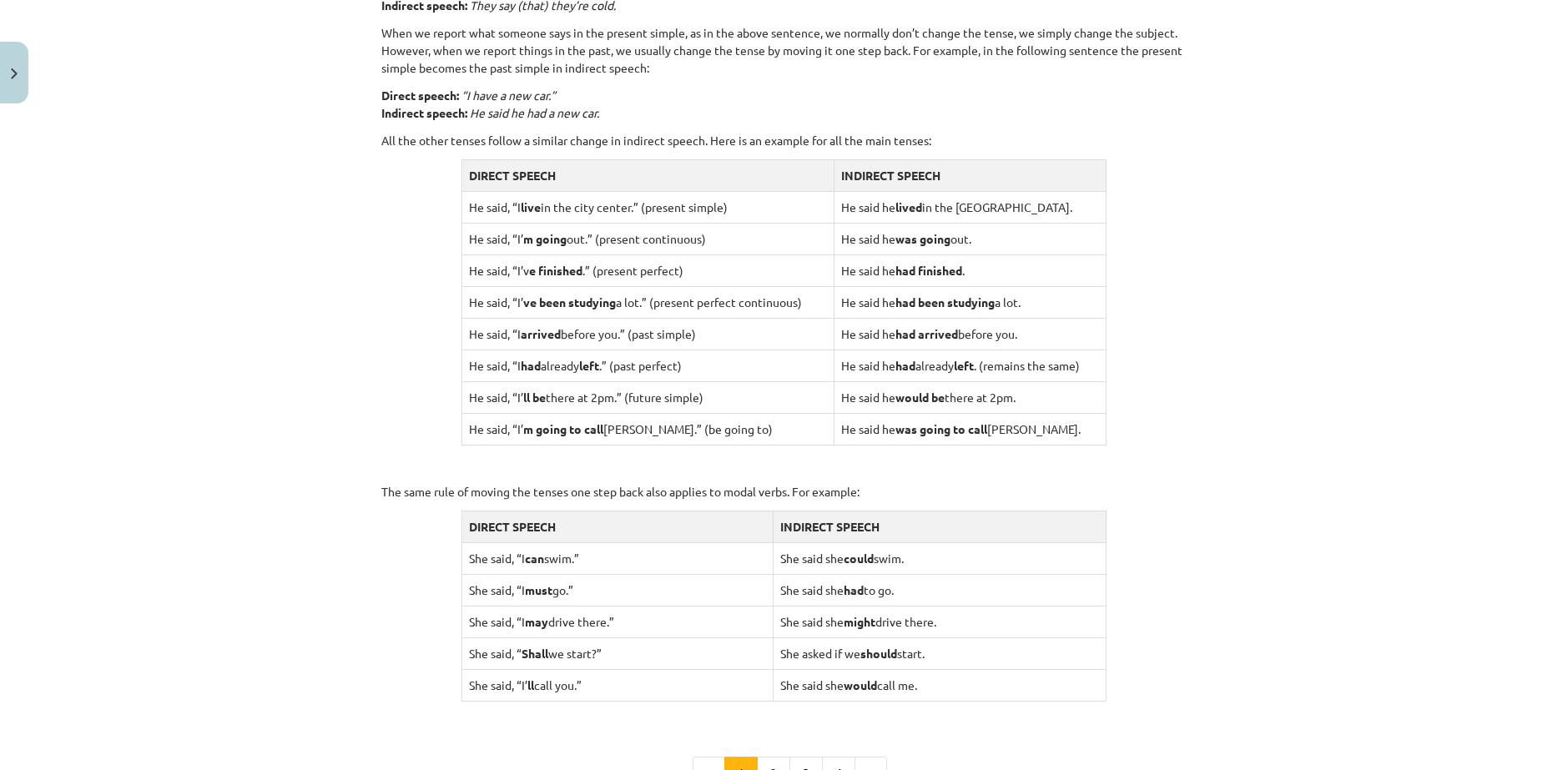
scroll to position [1268, 0]
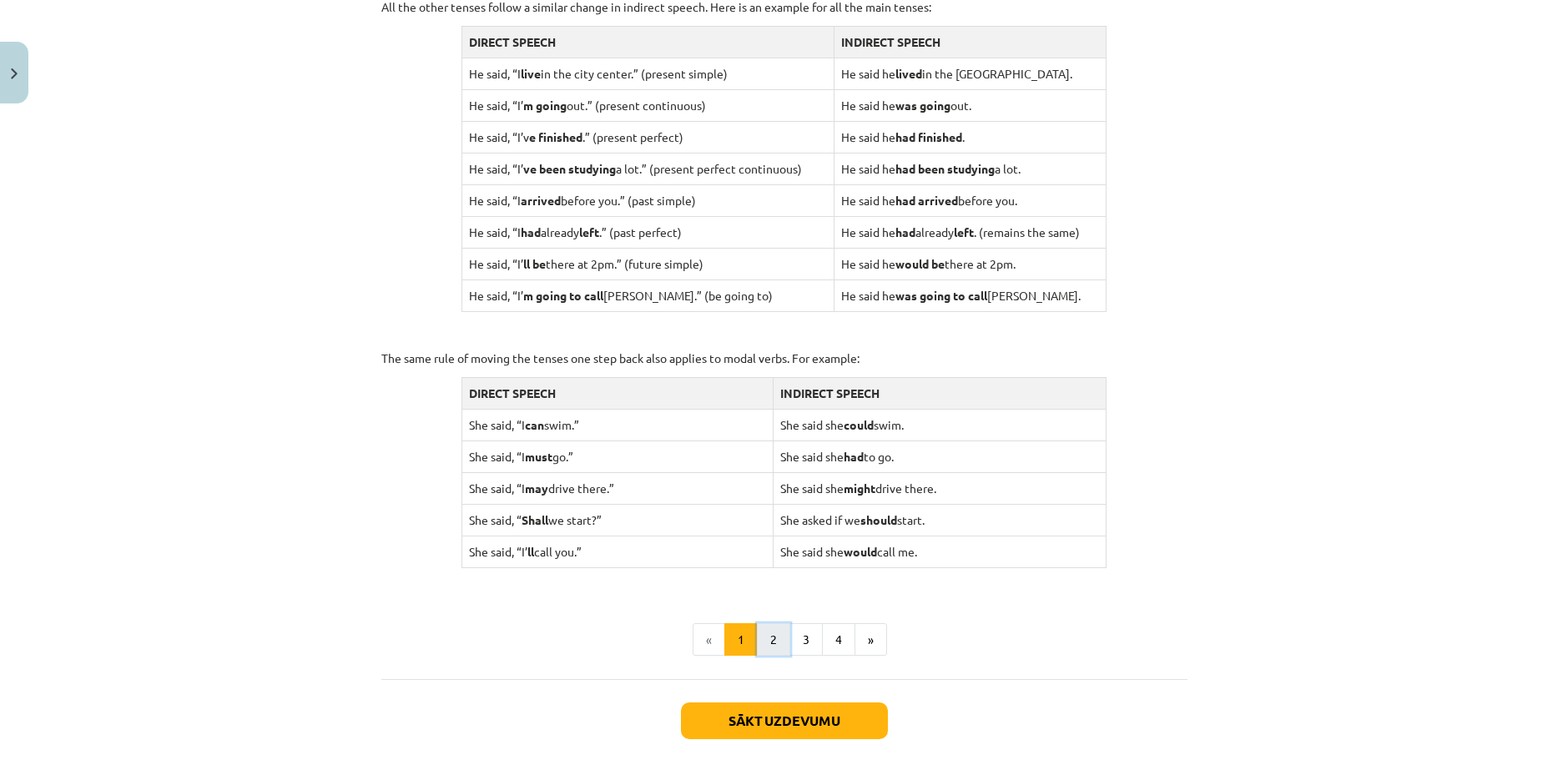
click at [763, 623] on button "2" at bounding box center [774, 640] width 33 height 33
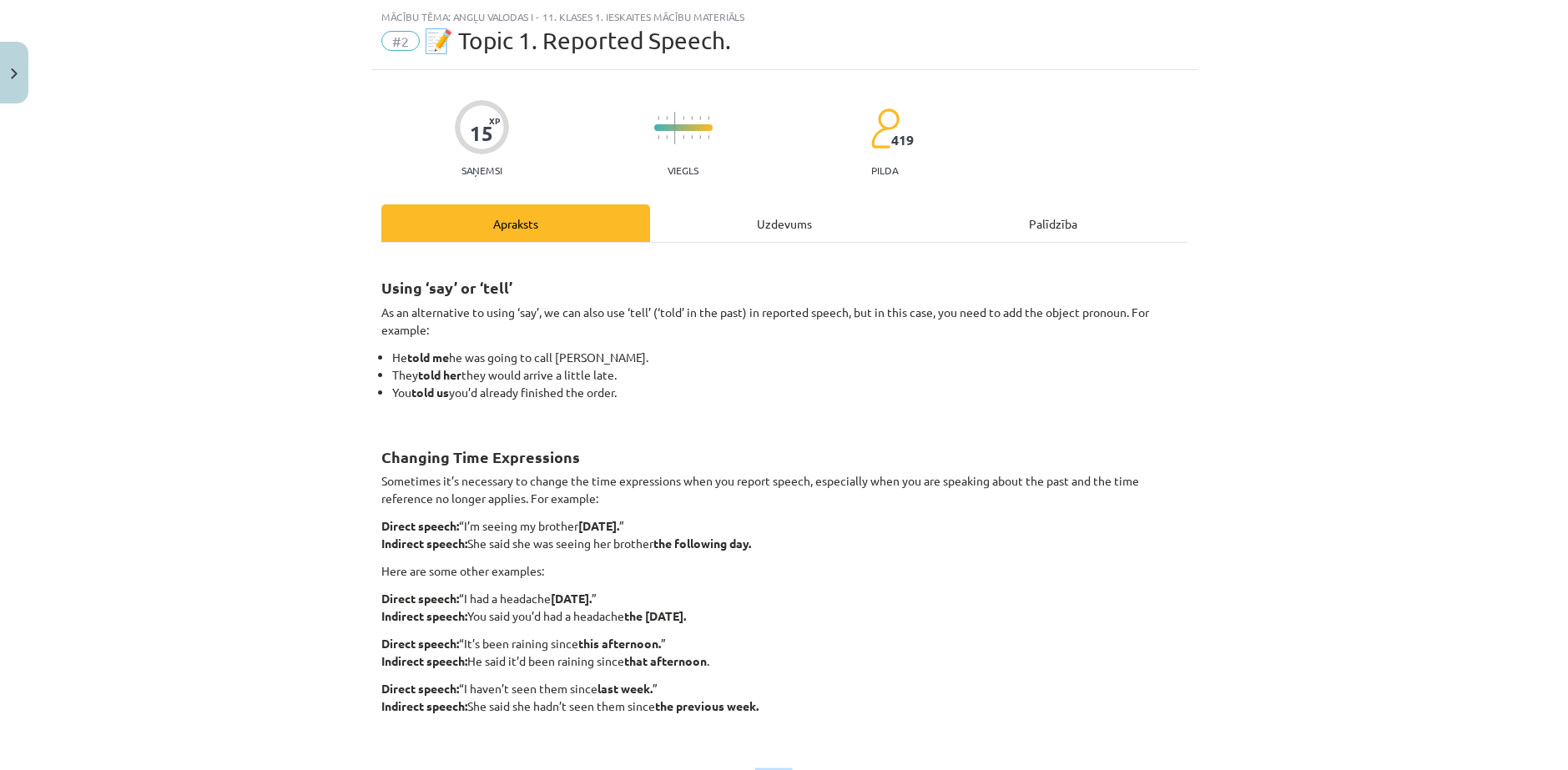
scroll to position [0, 0]
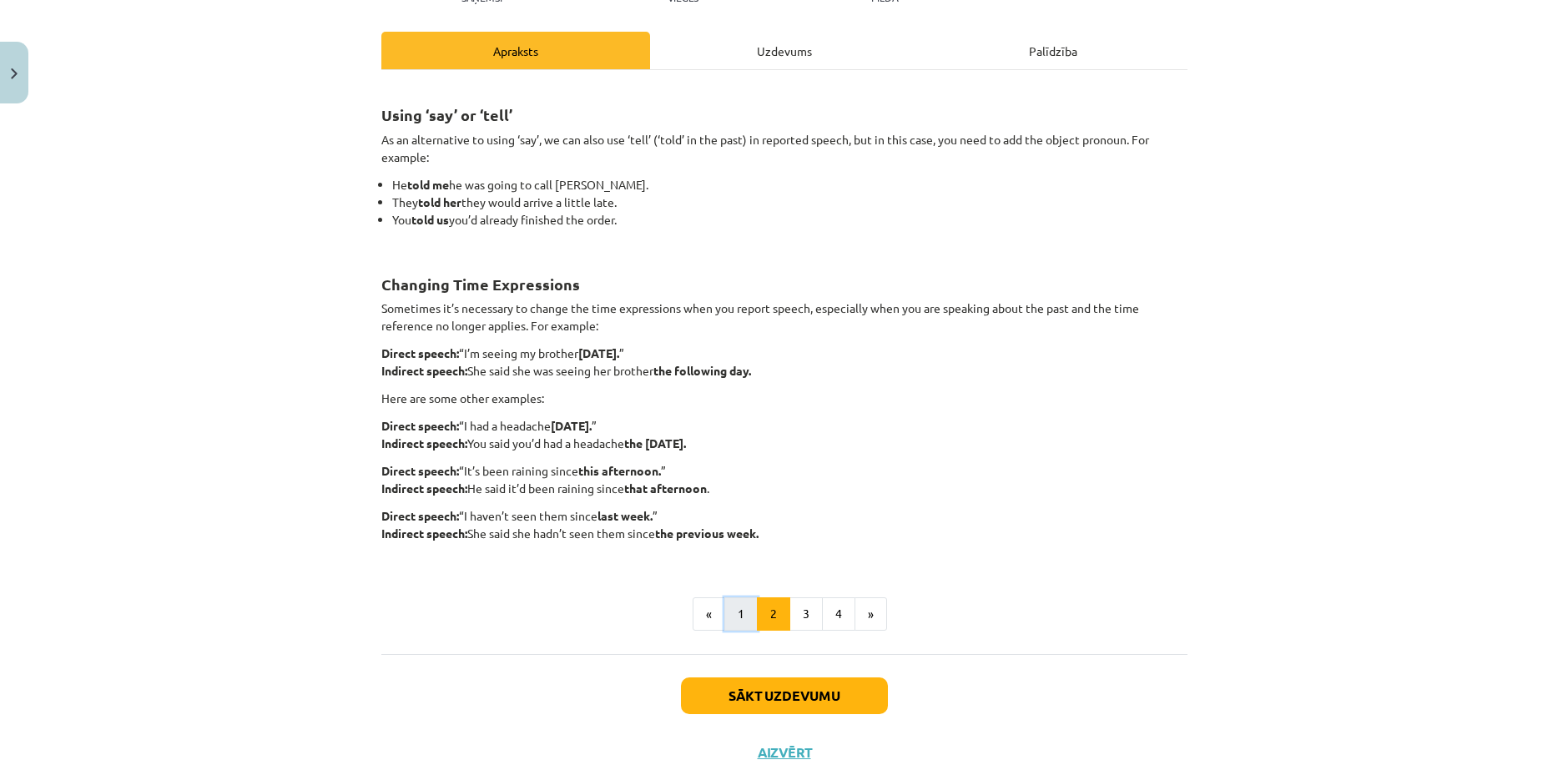
click at [724, 597] on button "1" at bounding box center [741, 614] width 33 height 33
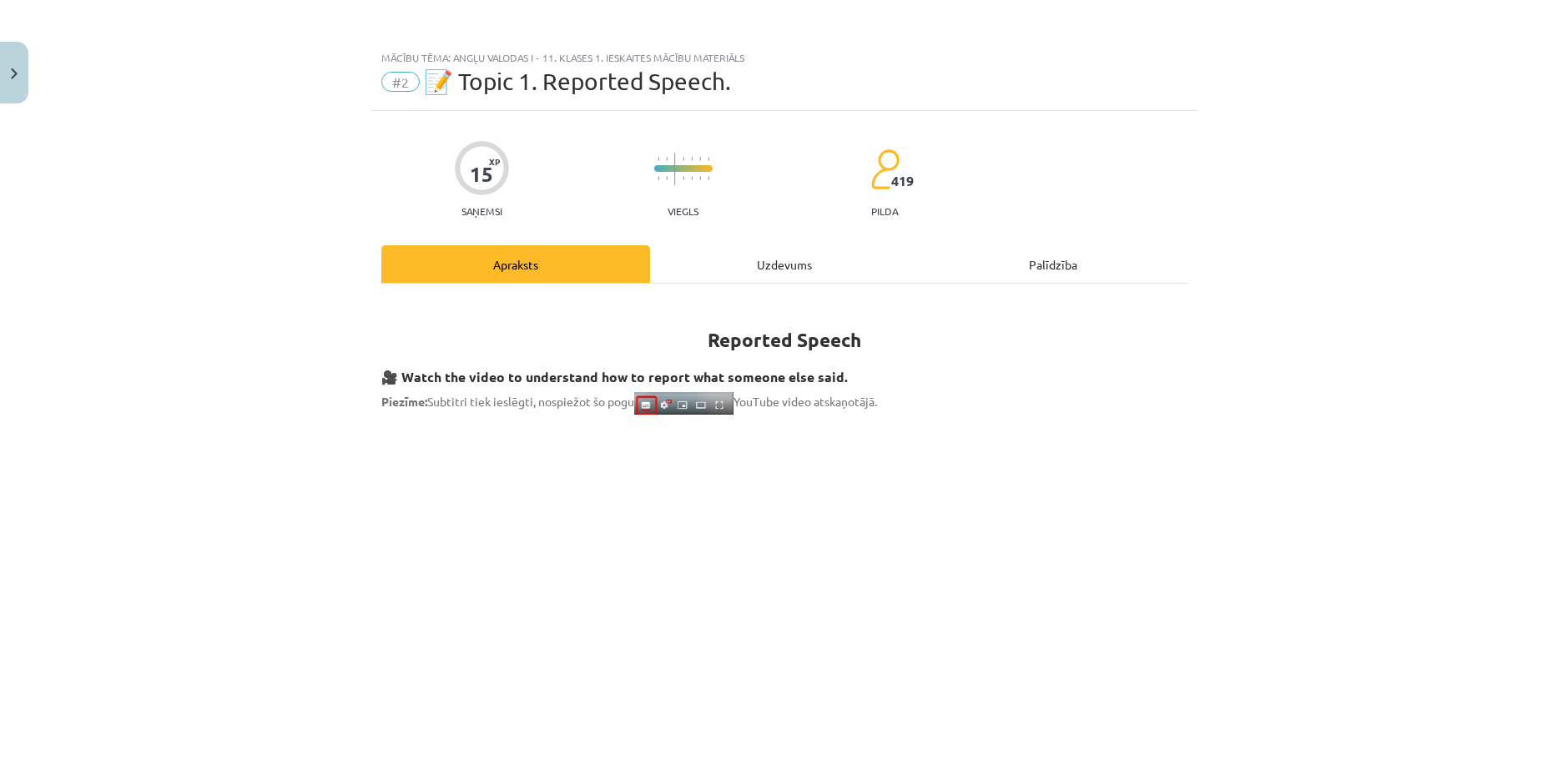
click at [717, 263] on div "Uzdevums" at bounding box center [784, 263] width 269 height 38
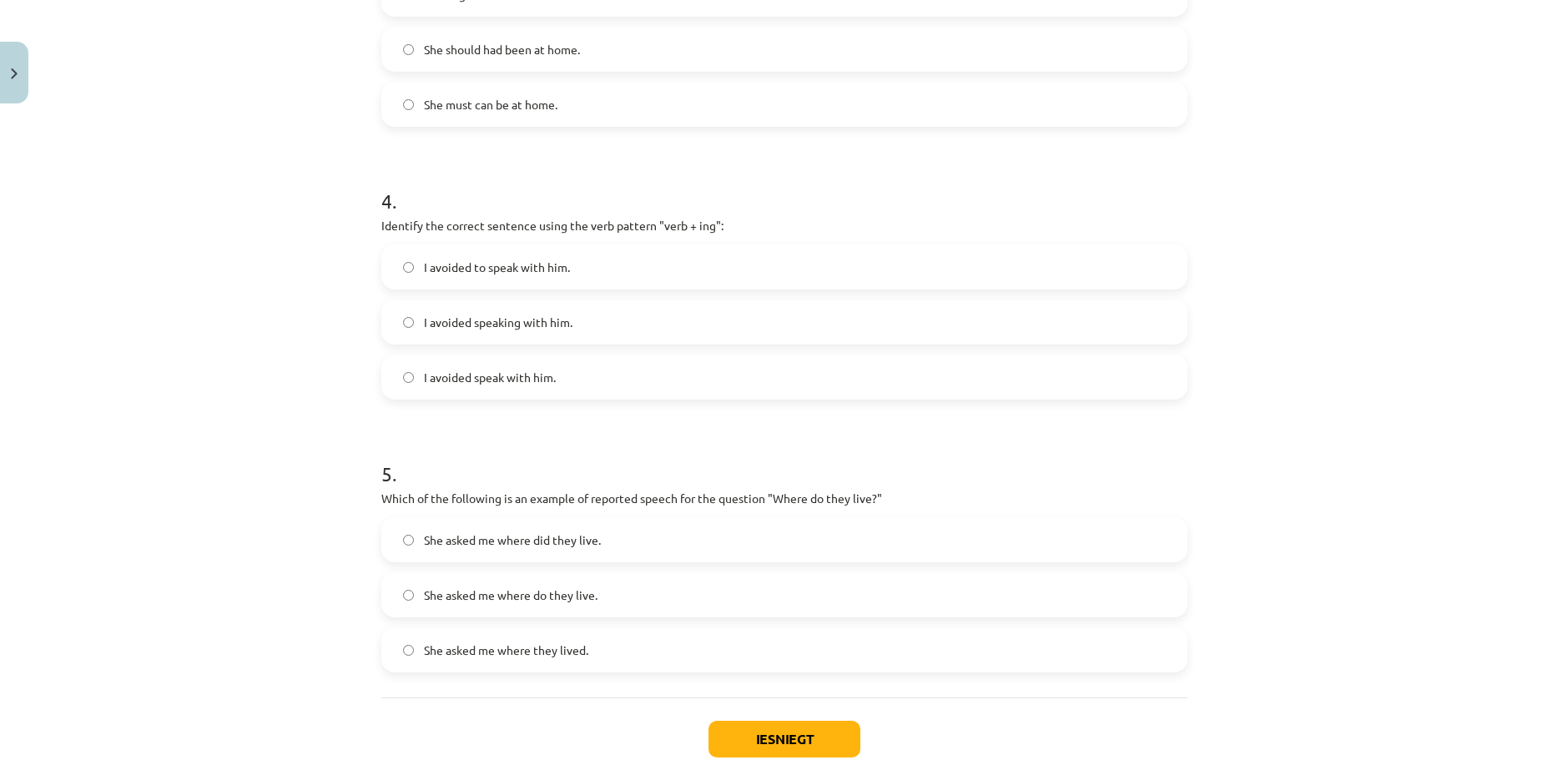
scroll to position [1014, 0]
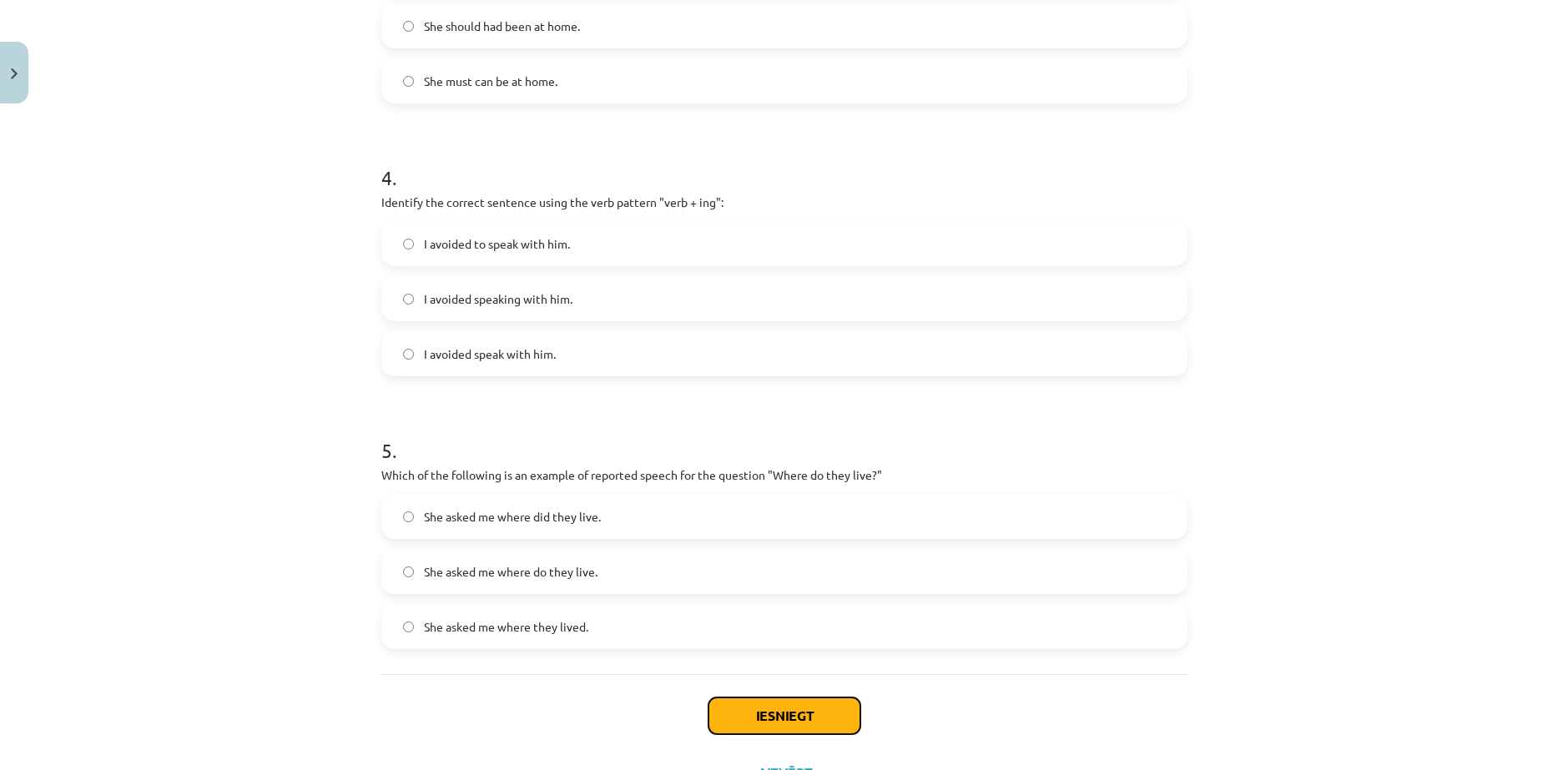
click at [741, 698] on button "Iesniegt" at bounding box center [784, 716] width 152 height 37
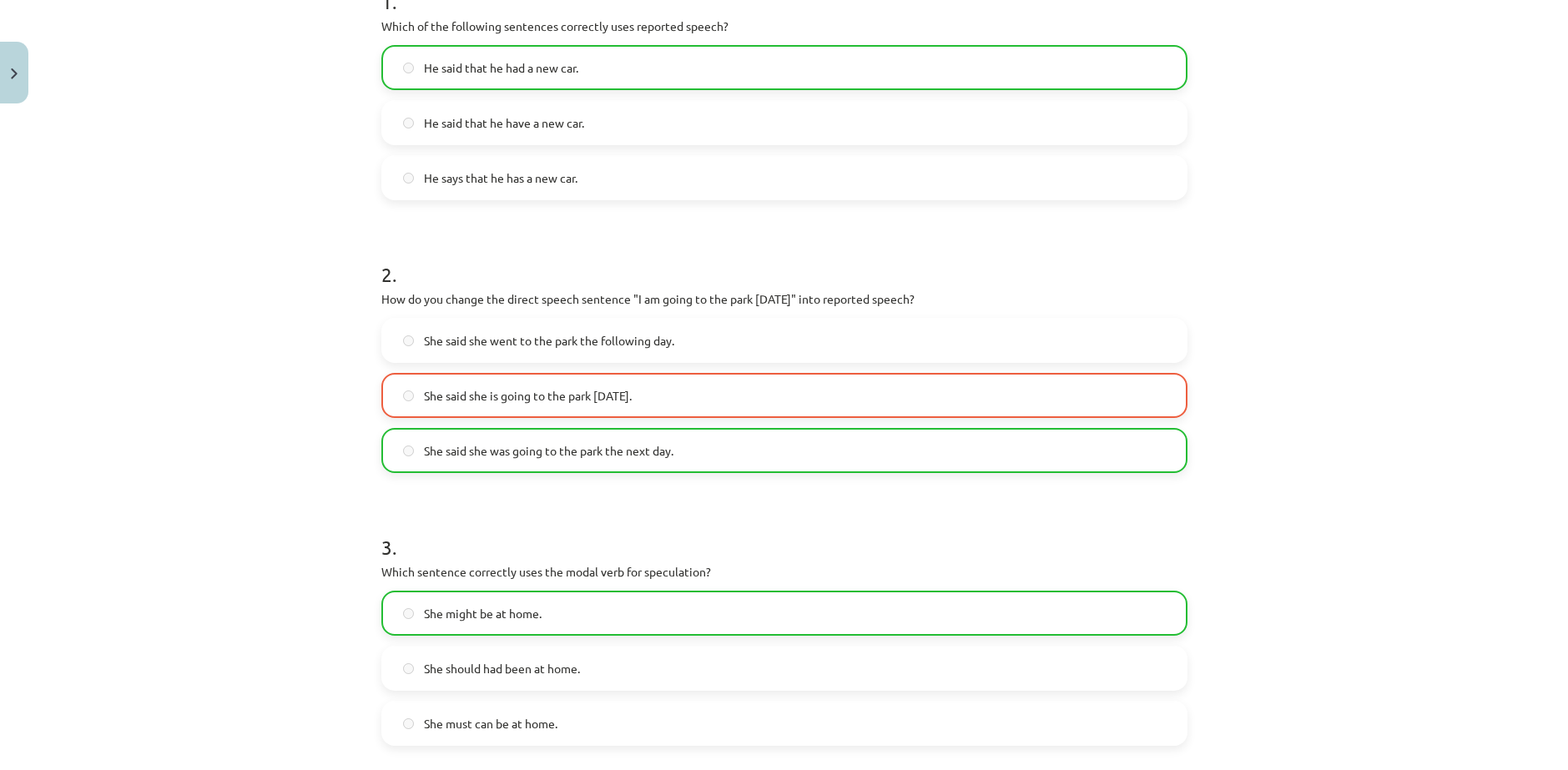
scroll to position [417, 0]
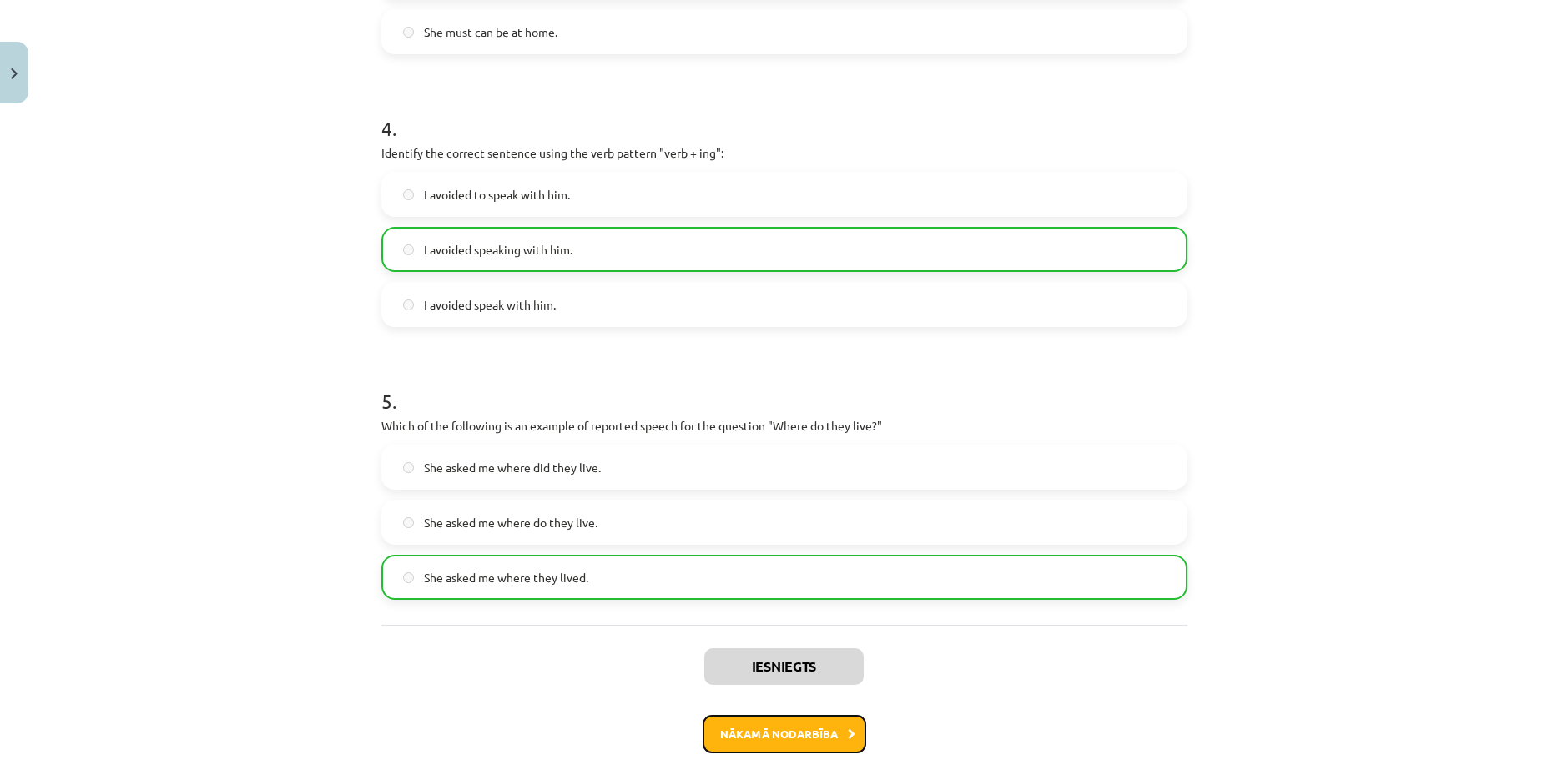
click at [808, 715] on button "Nākamā nodarbība" at bounding box center [784, 735] width 164 height 39
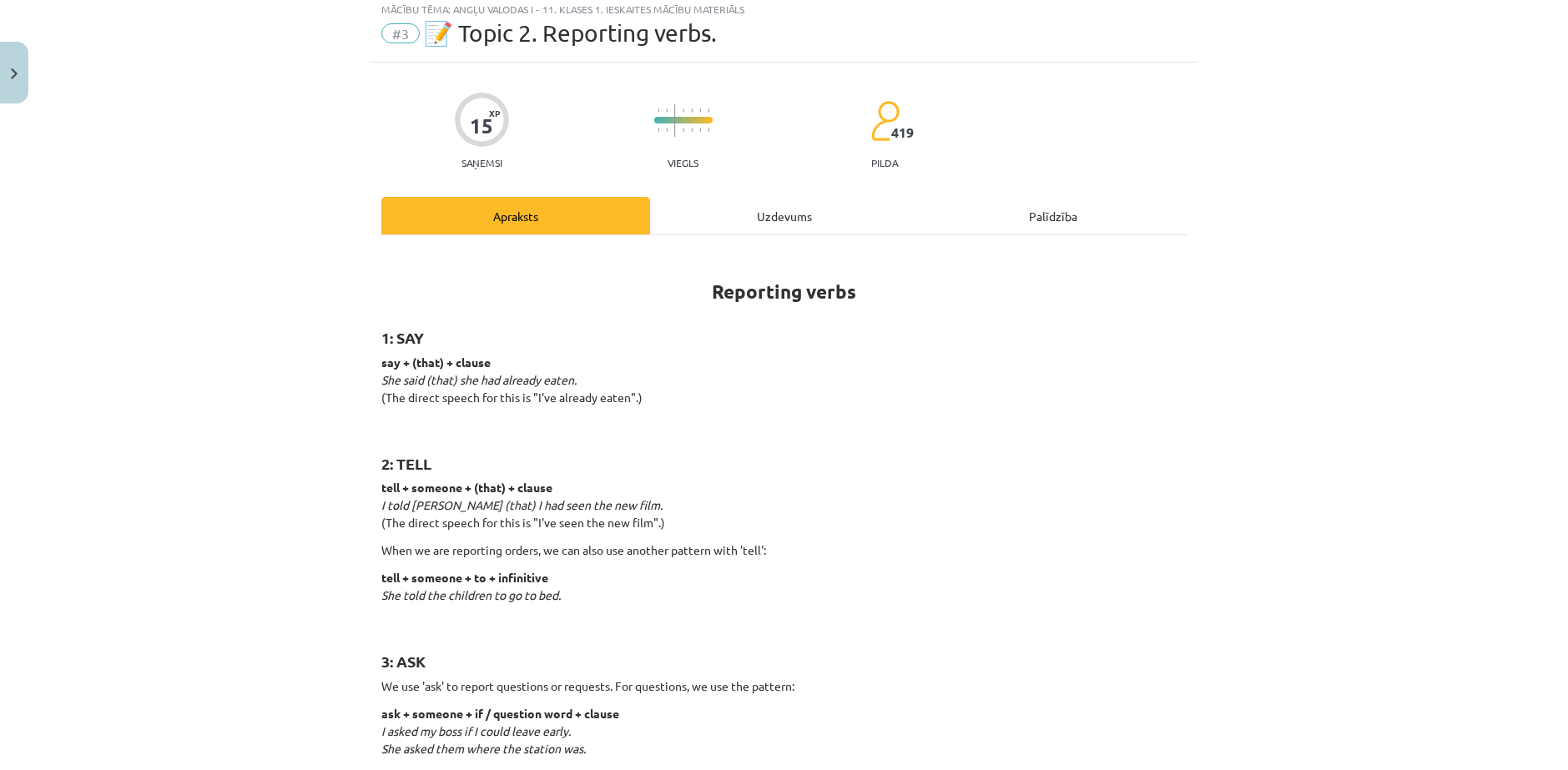
scroll to position [42, 0]
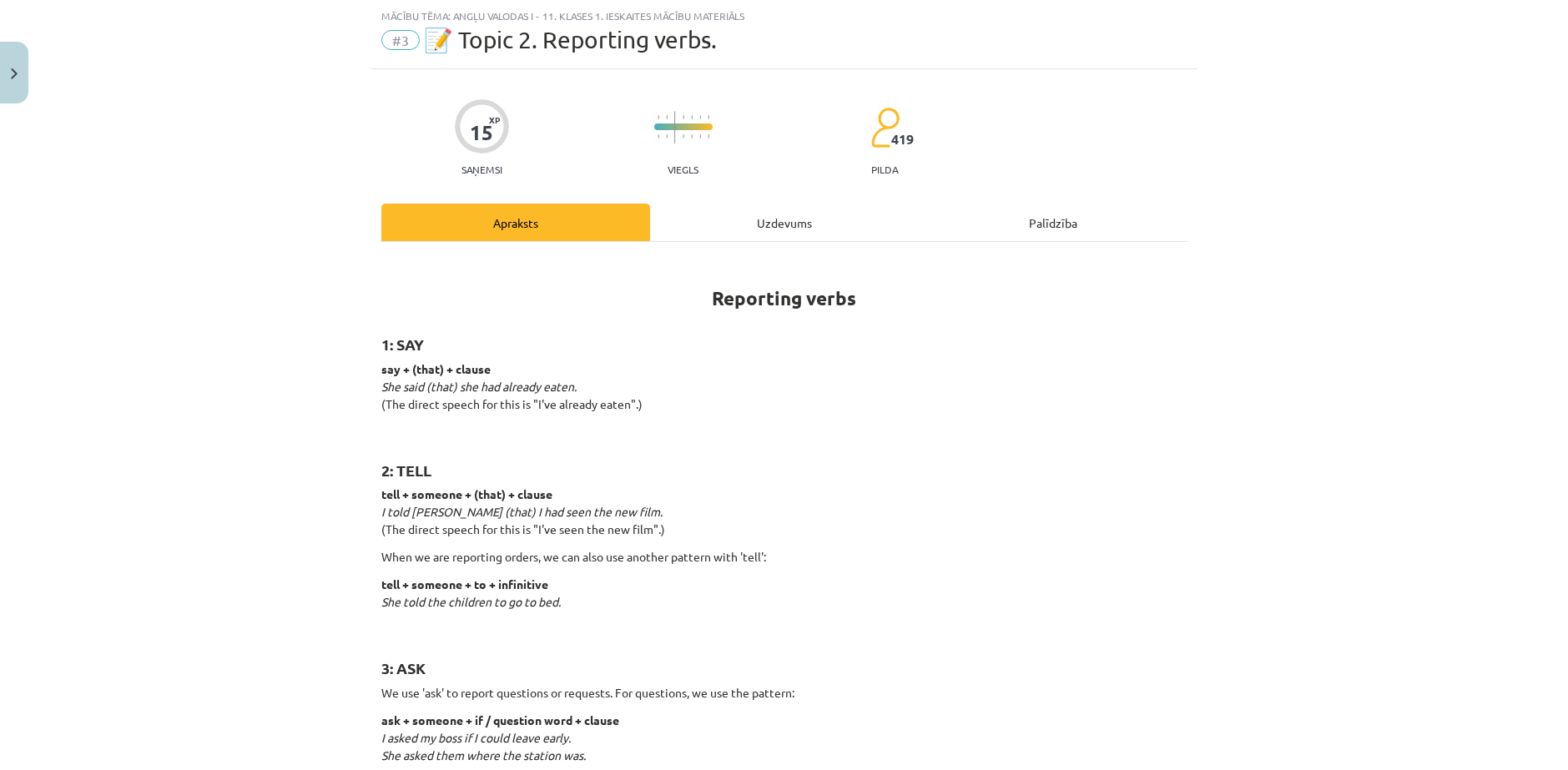
click at [775, 221] on div "Uzdevums" at bounding box center [784, 222] width 269 height 38
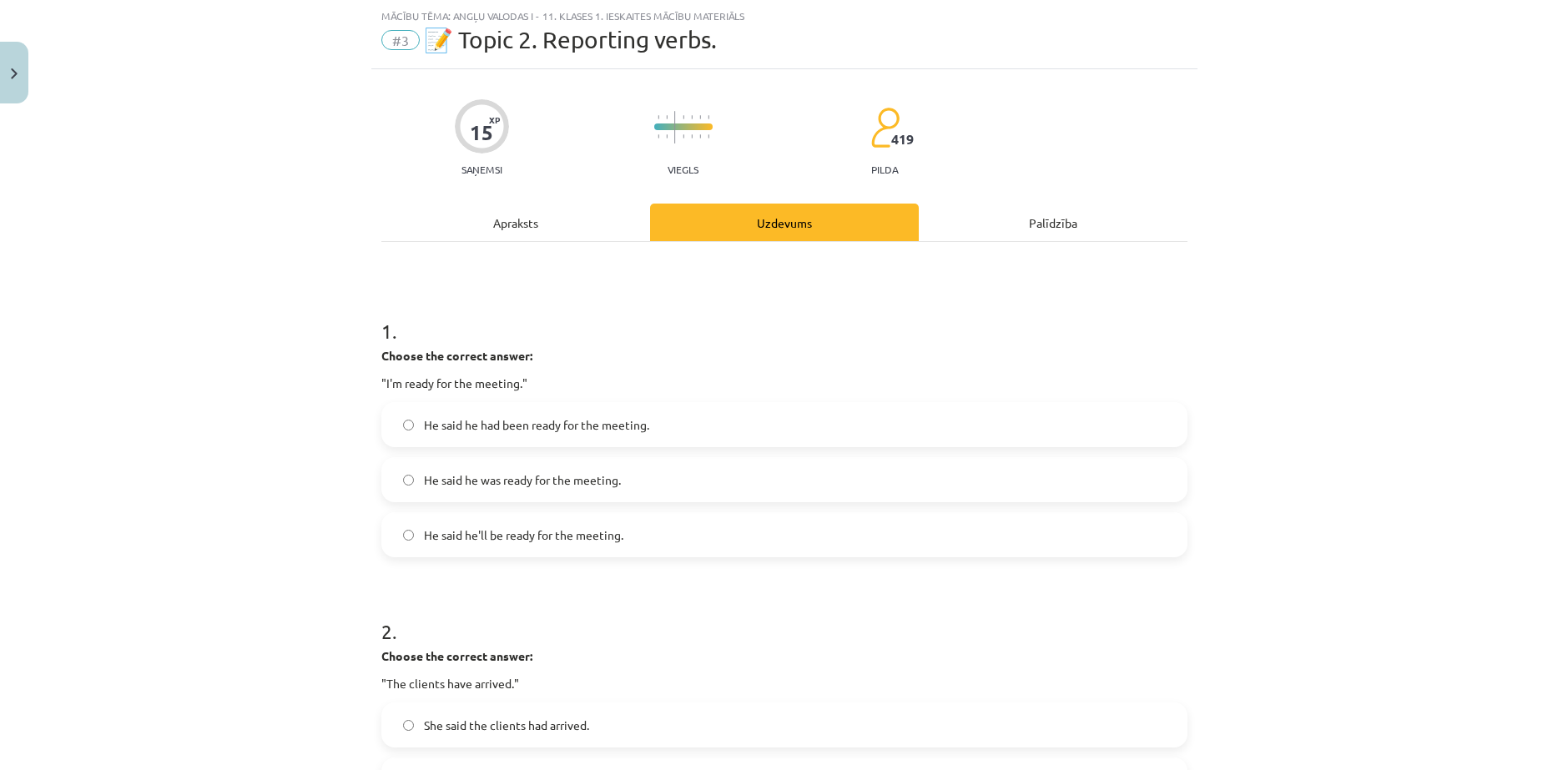
click at [539, 458] on label "He said he was ready for the meeting." at bounding box center [784, 479] width 802 height 42
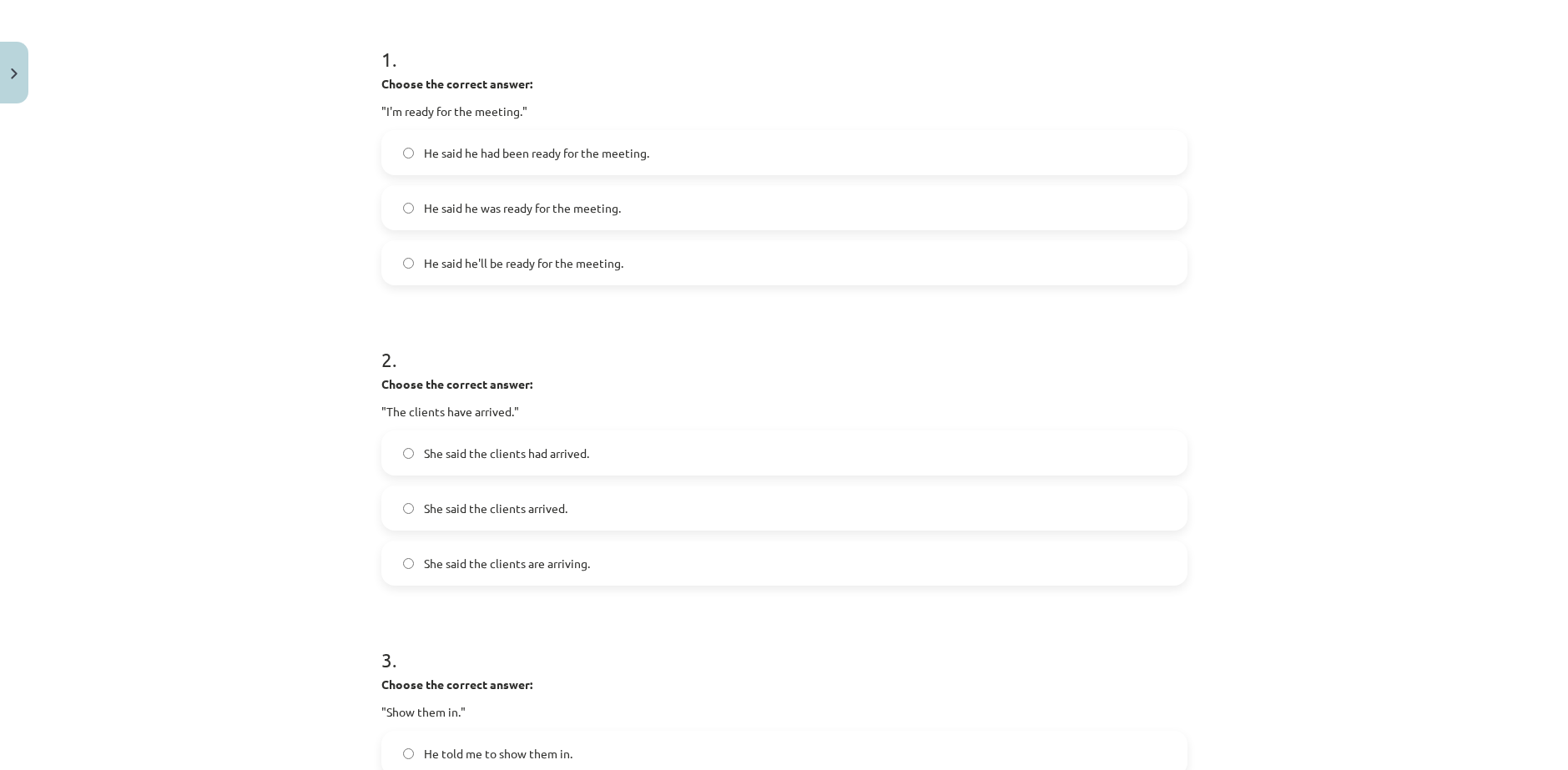
scroll to position [320, 0]
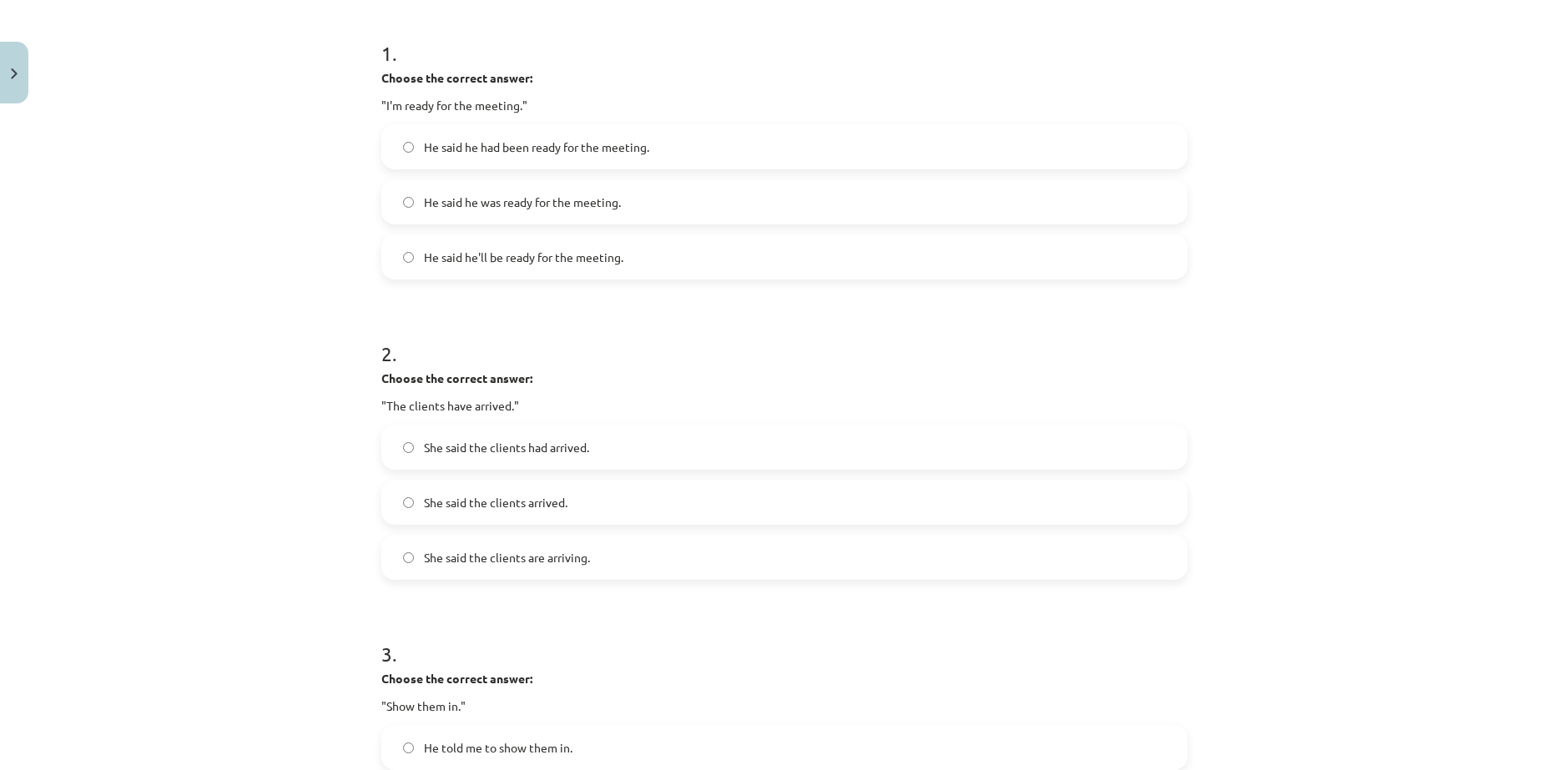
click at [528, 439] on span "She said the clients had arrived." at bounding box center [507, 447] width 165 height 18
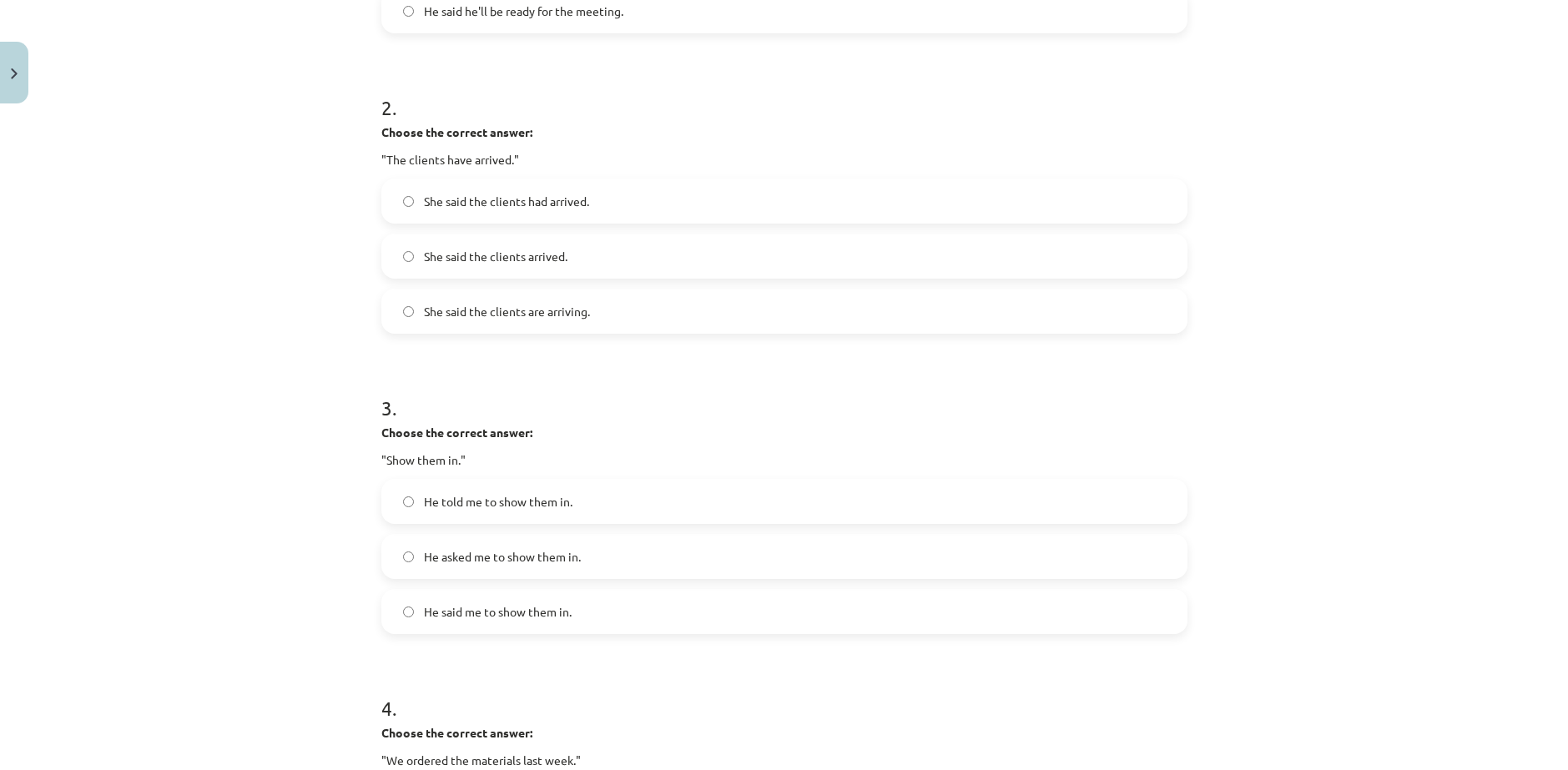
scroll to position [598, 0]
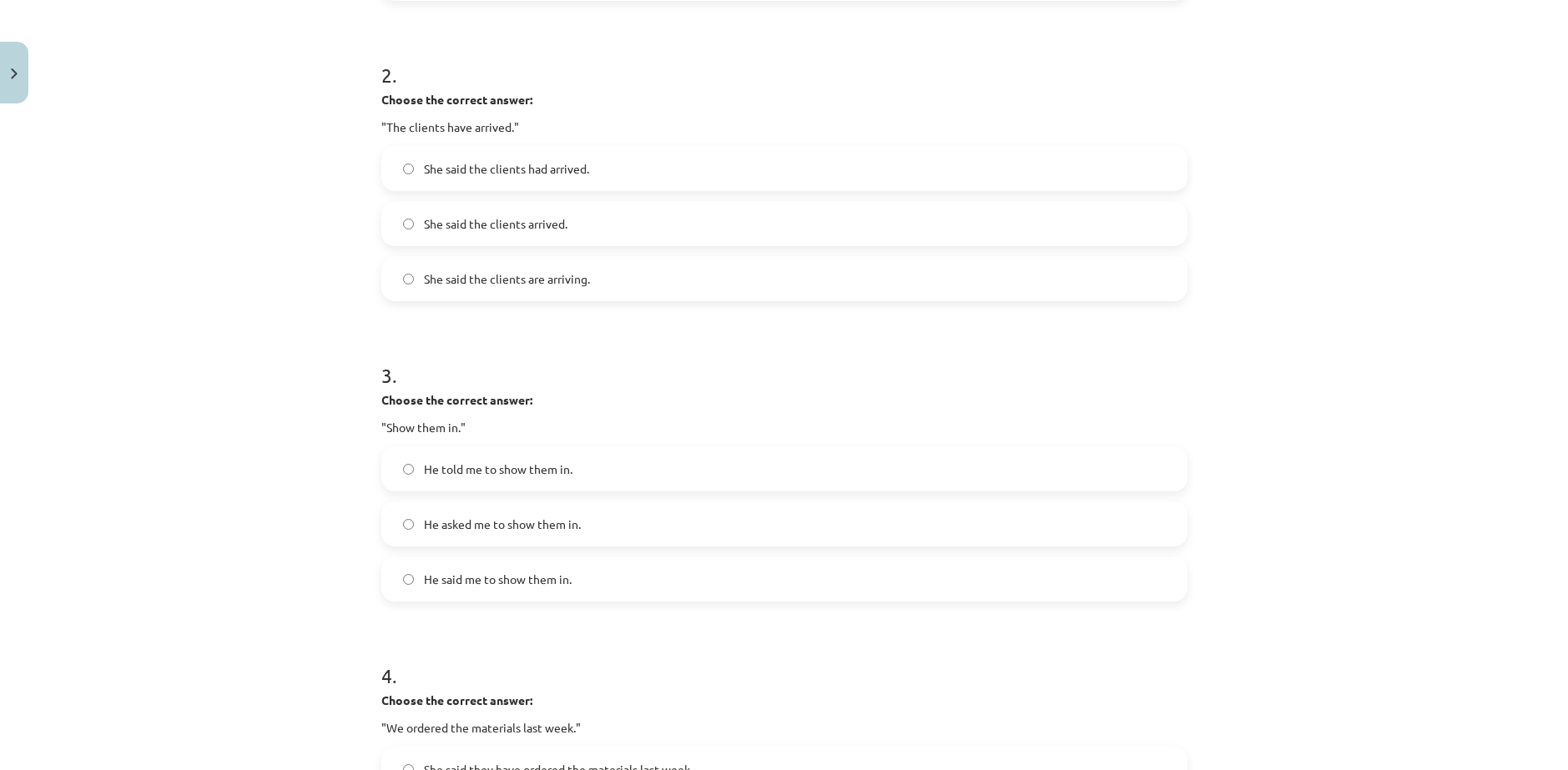
click at [522, 460] on span "He told me to show them in." at bounding box center [498, 469] width 149 height 18
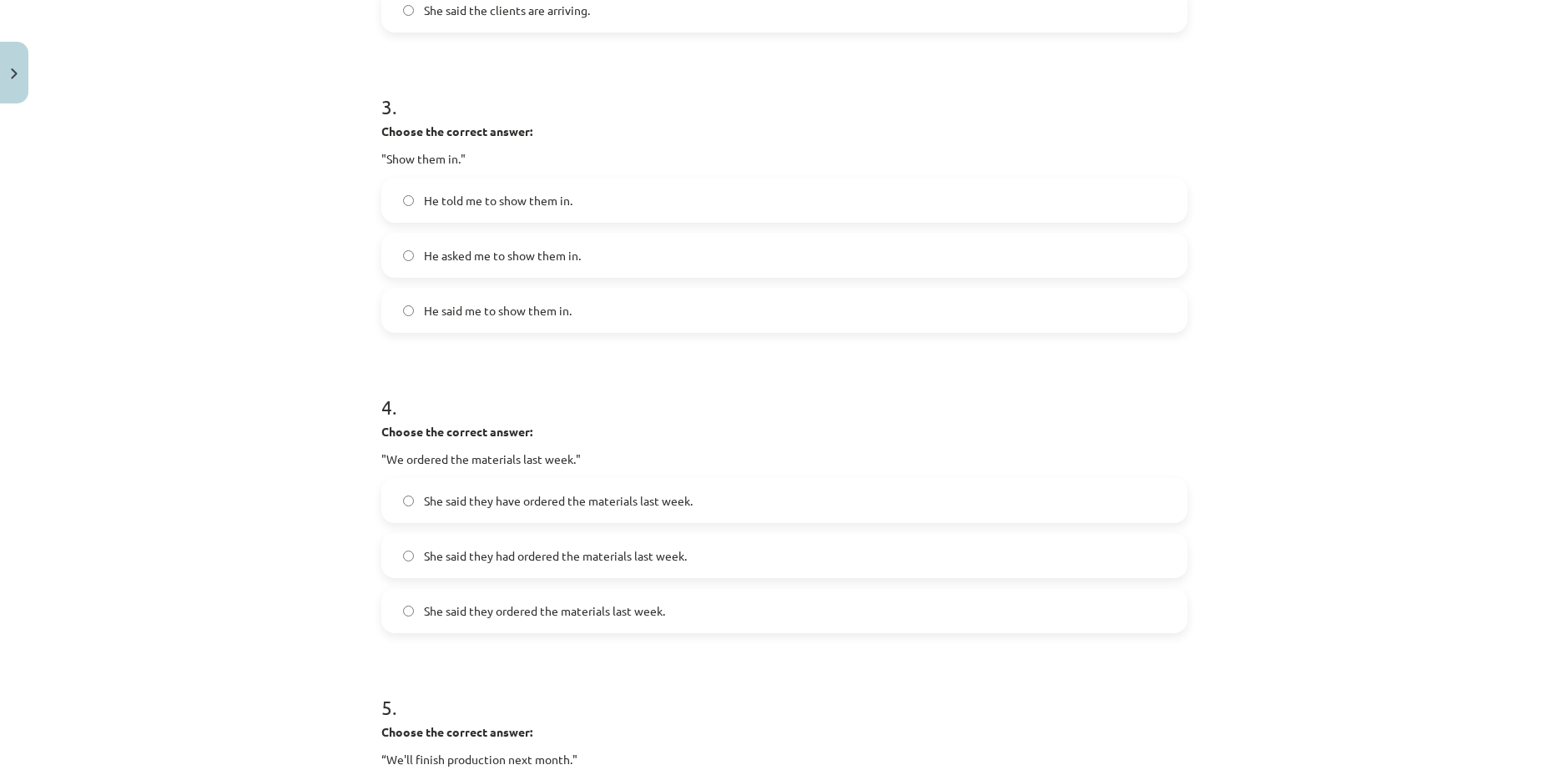
scroll to position [876, 0]
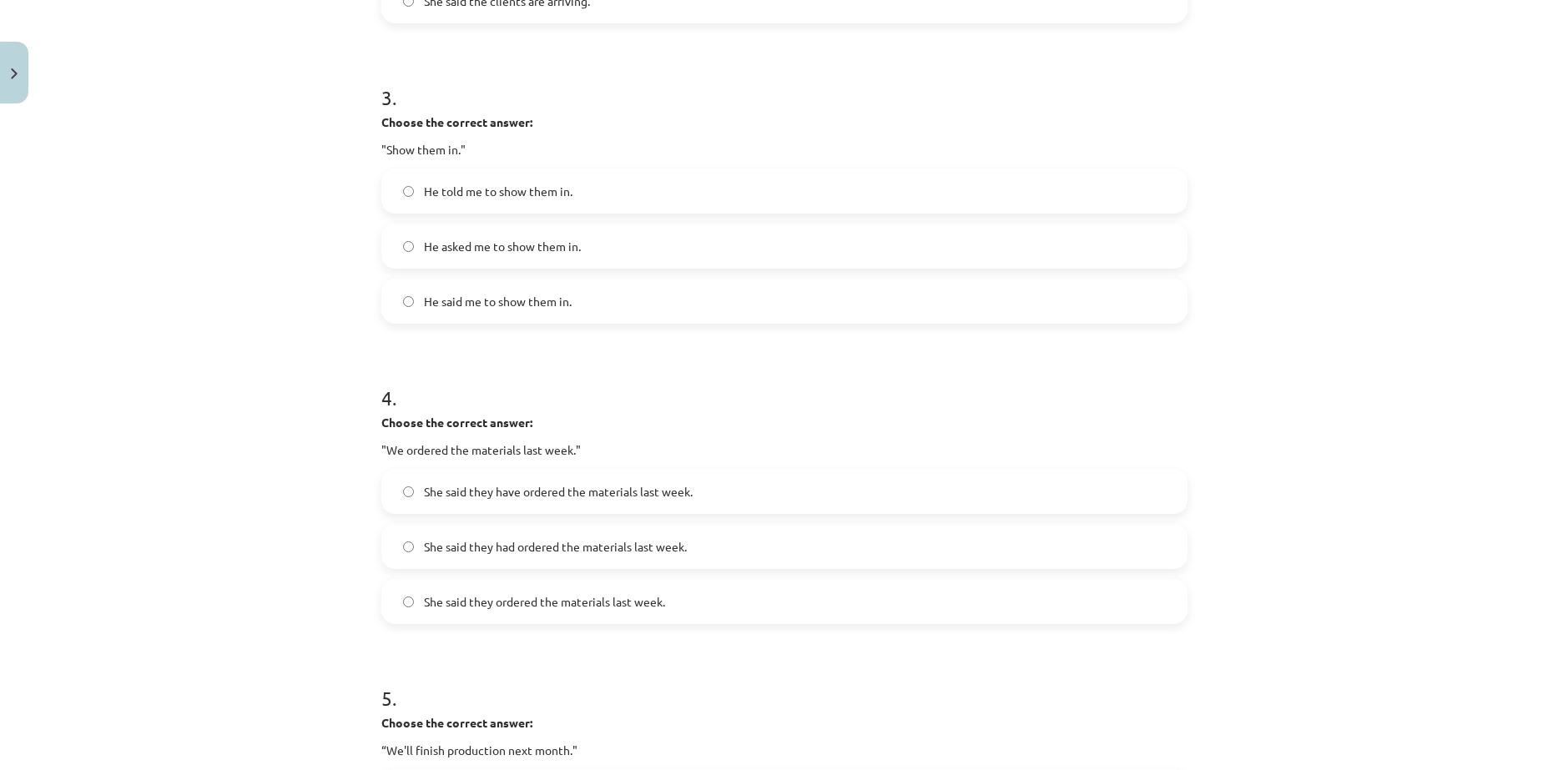
click at [608, 538] on span "She said they had ordered the materials last week." at bounding box center [556, 546] width 263 height 18
click at [672, 581] on label "She said they ordered the materials last week." at bounding box center [784, 601] width 802 height 42
click at [670, 538] on span "She said they had ordered the materials last week." at bounding box center [556, 546] width 263 height 18
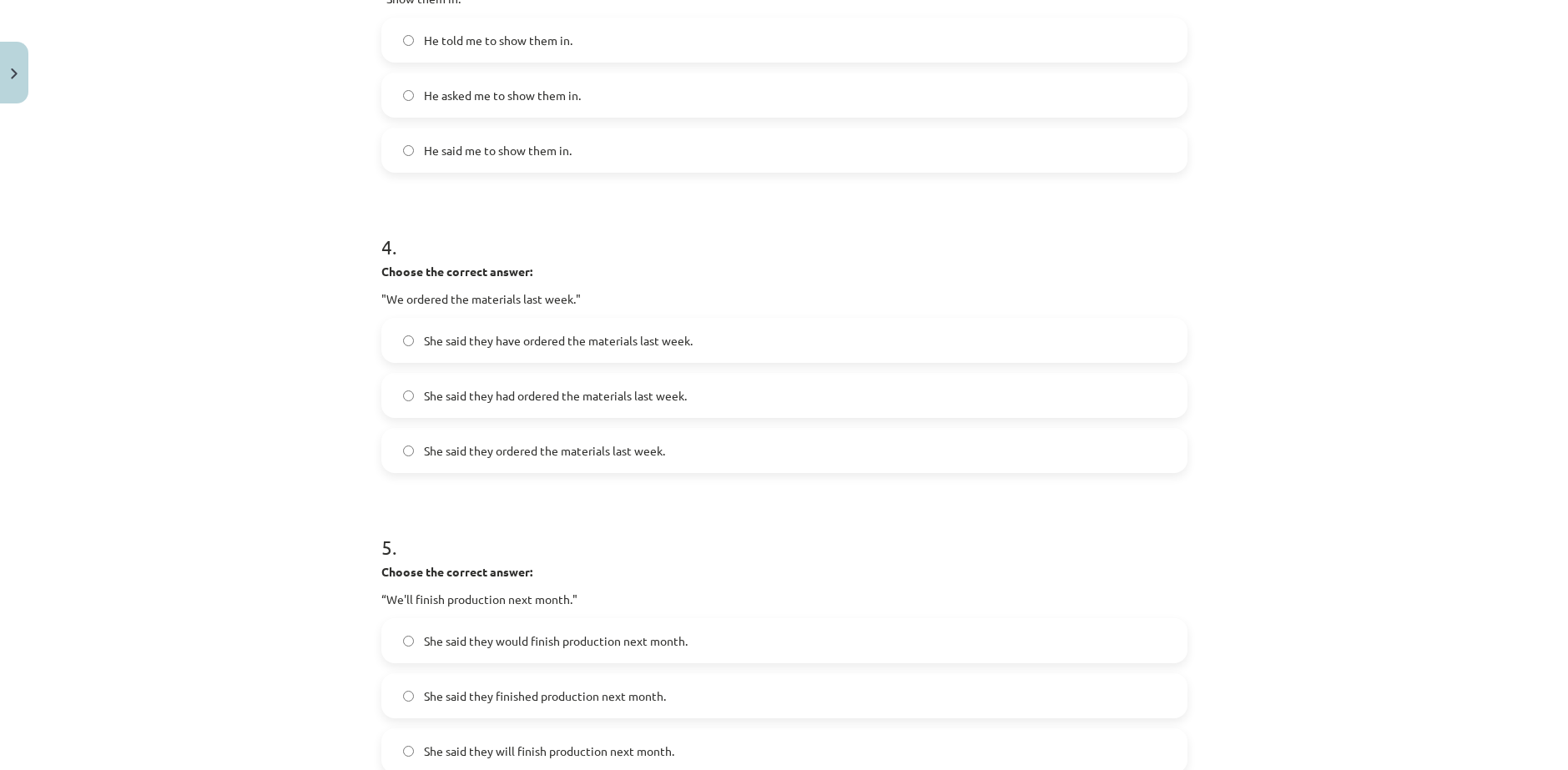
scroll to position [1139, 0]
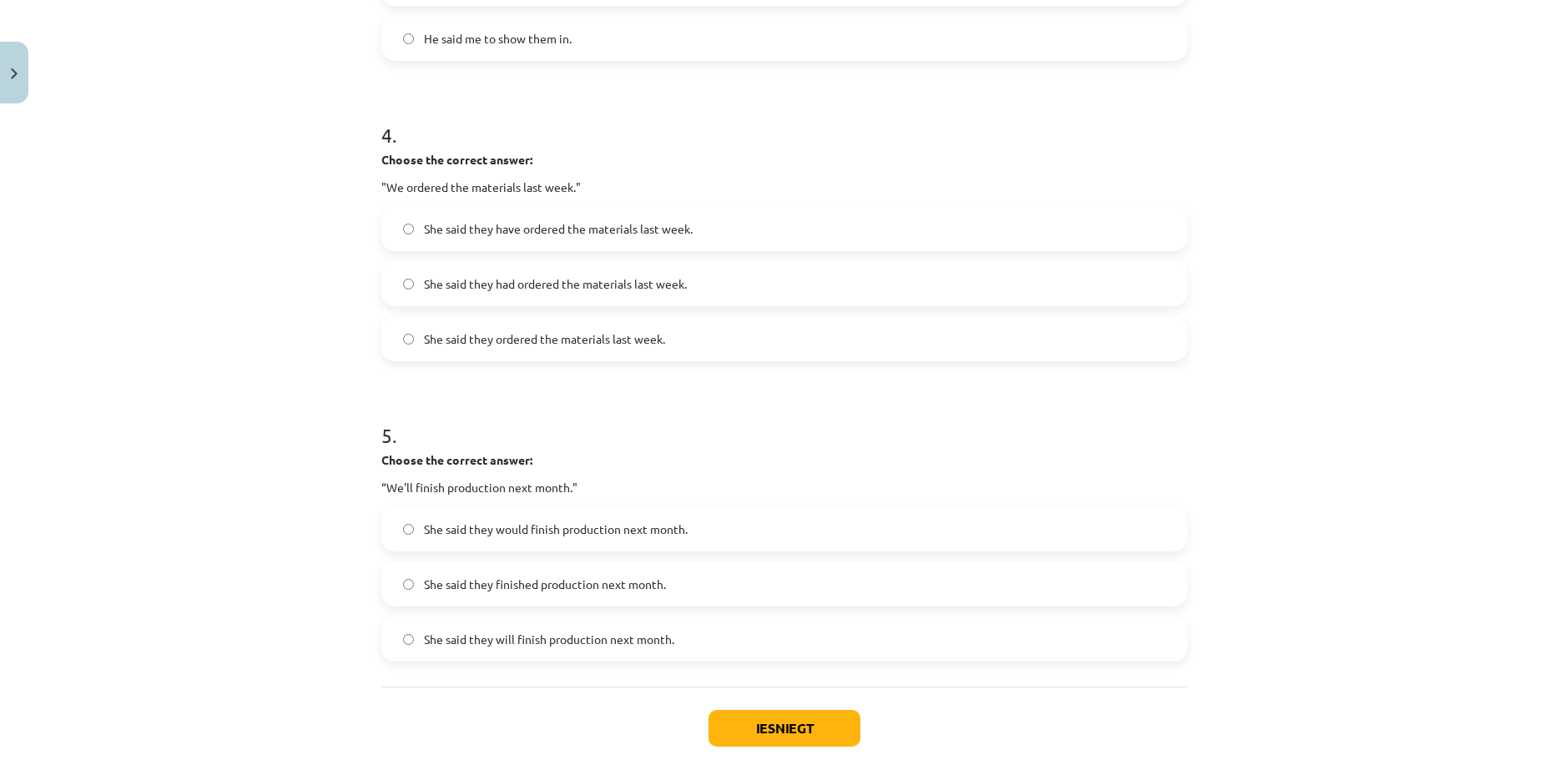
click at [414, 508] on label "She said they would finish production next month." at bounding box center [784, 529] width 802 height 42
click at [792, 710] on button "Iesniegt" at bounding box center [784, 728] width 152 height 37
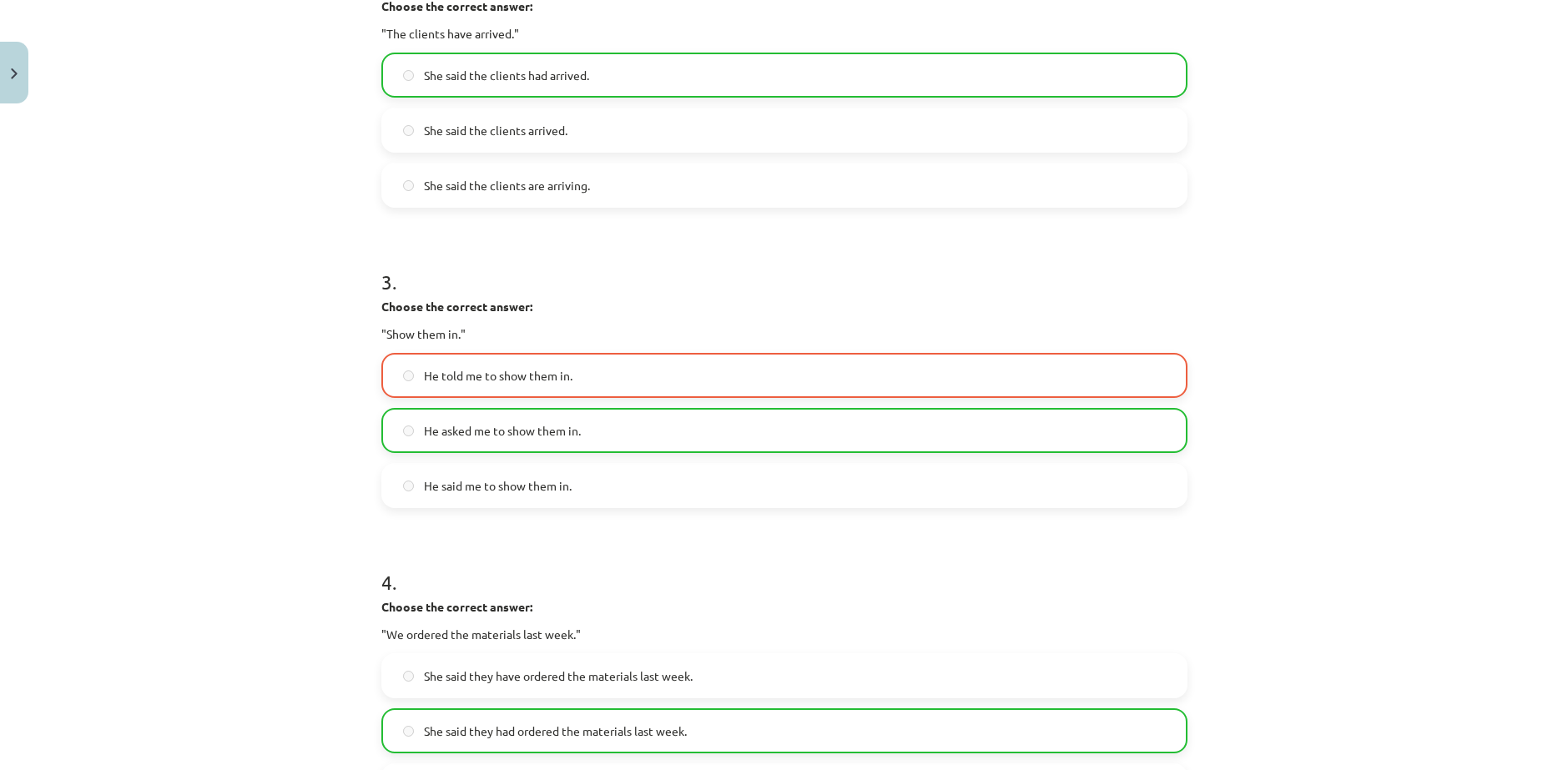
scroll to position [722, 0]
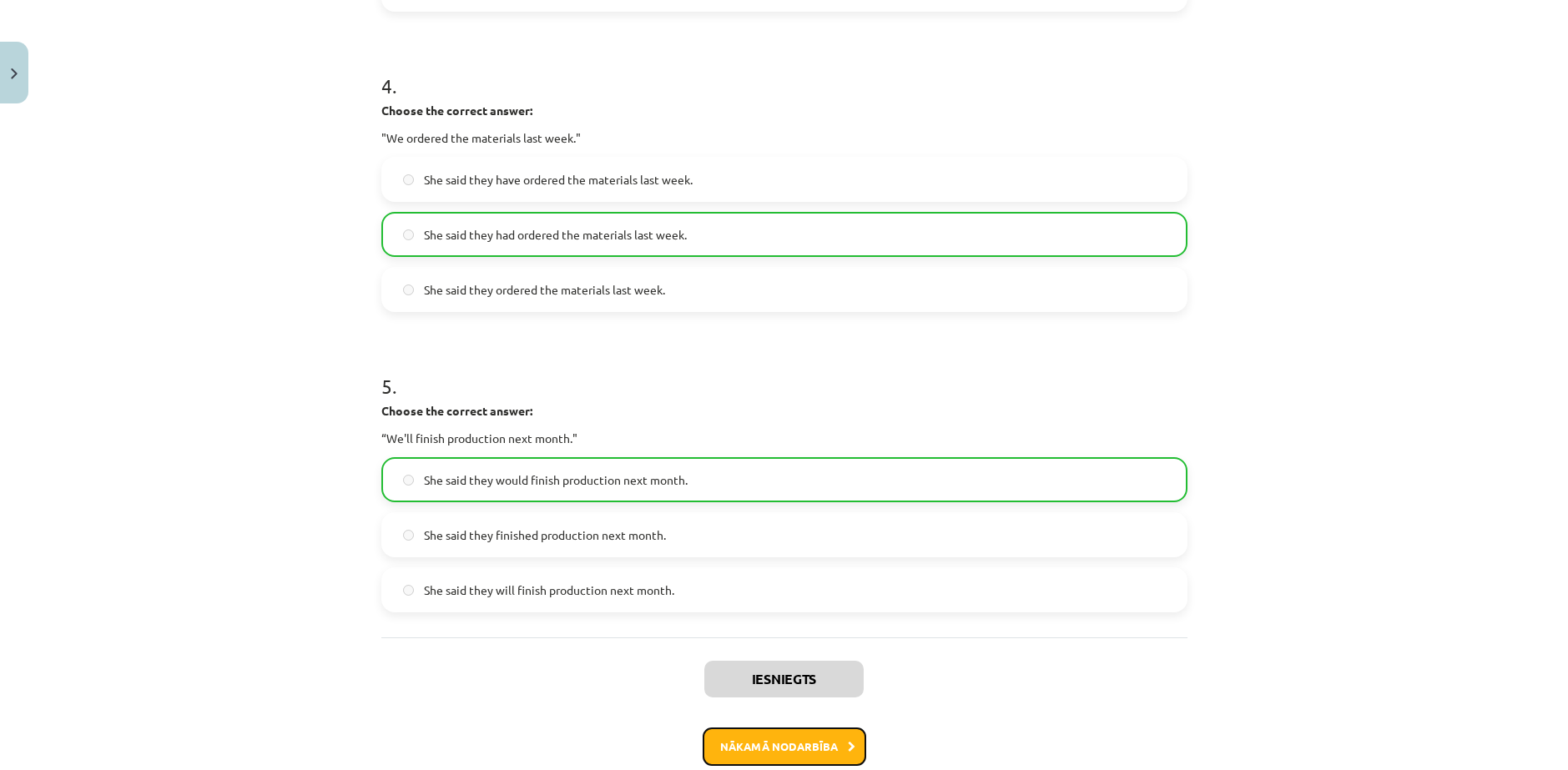
click at [810, 727] on button "Nākamā nodarbība" at bounding box center [784, 747] width 164 height 39
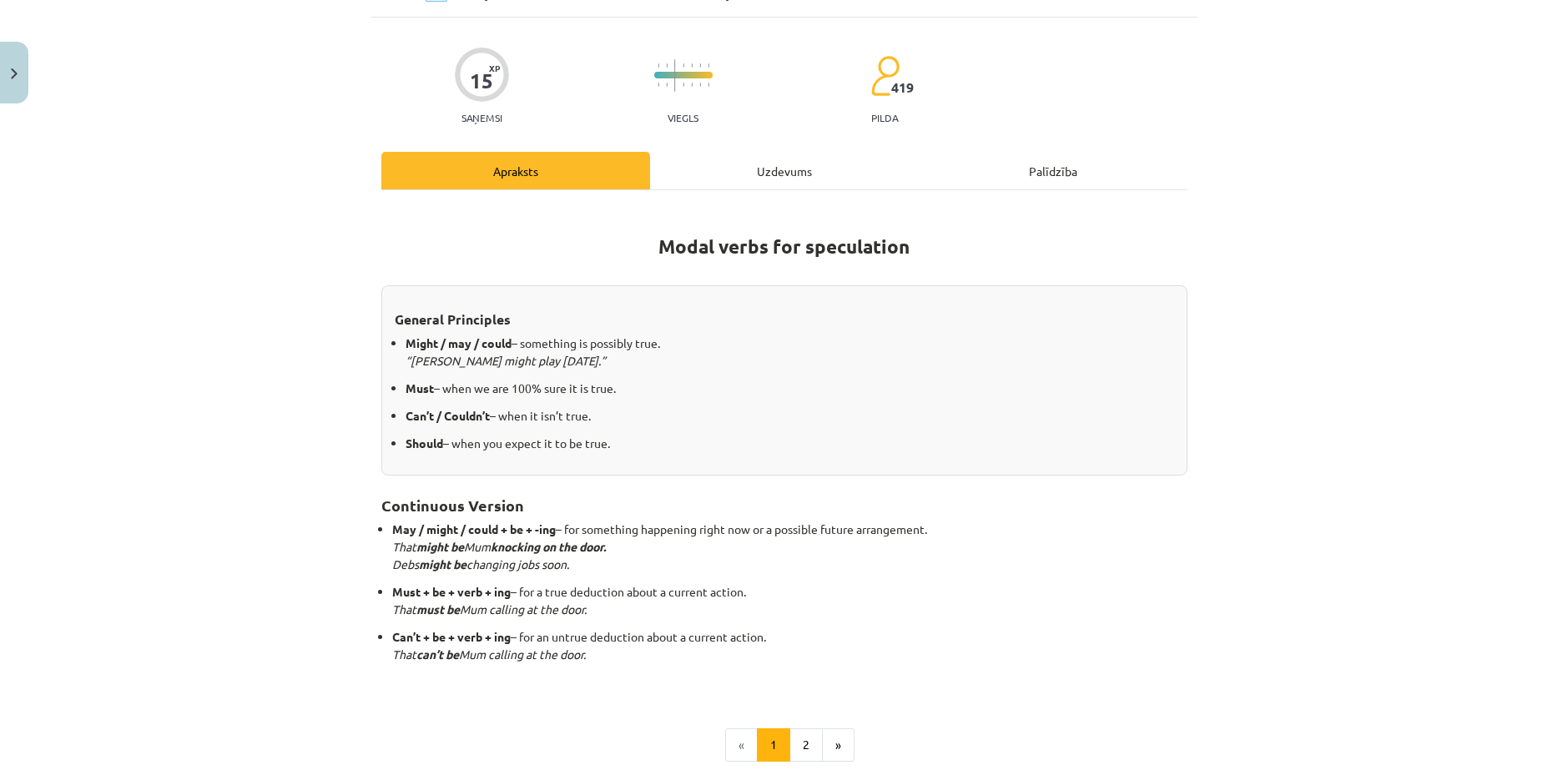
scroll to position [42, 0]
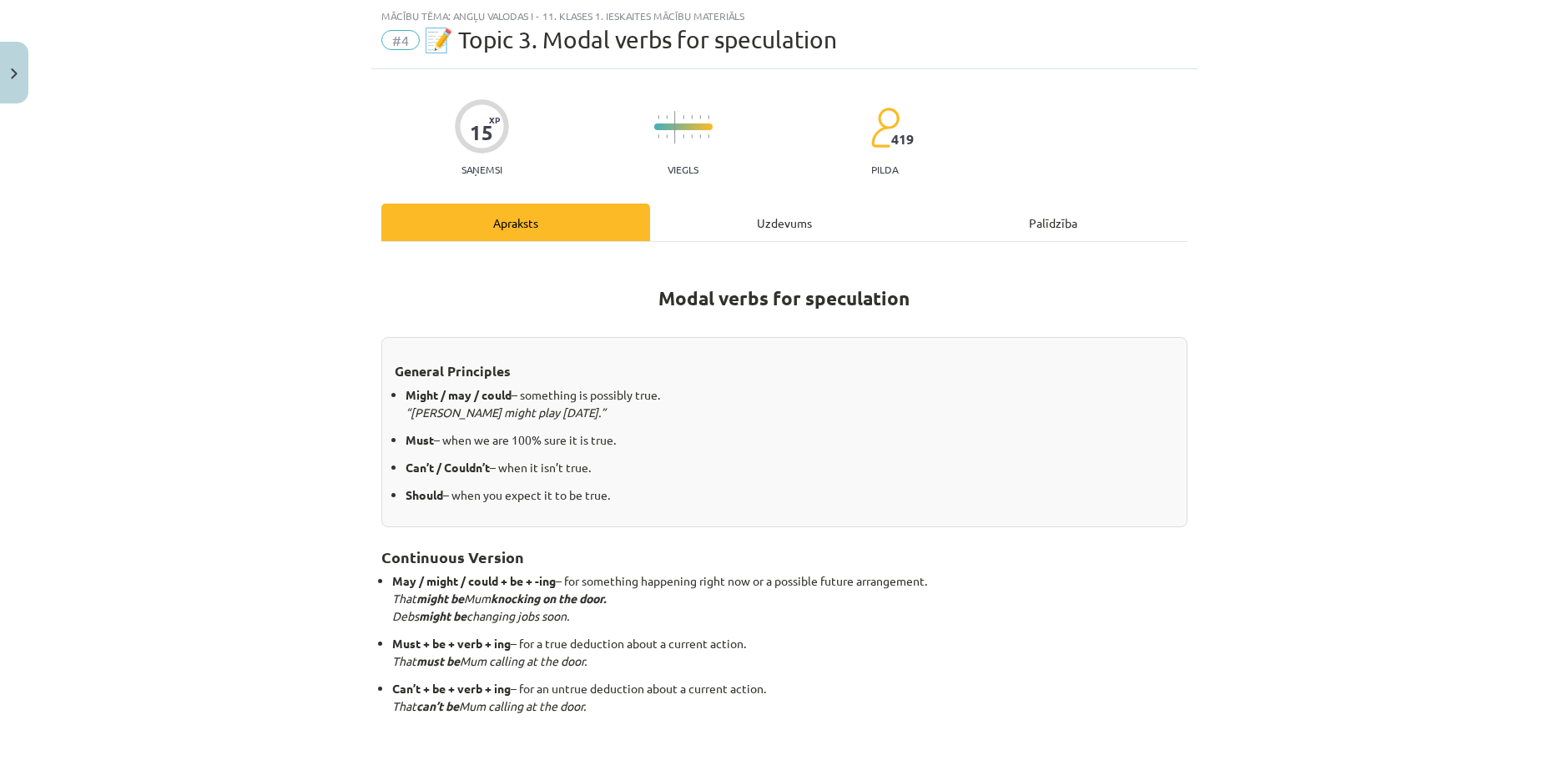
click at [724, 221] on div "Uzdevums" at bounding box center [784, 222] width 269 height 38
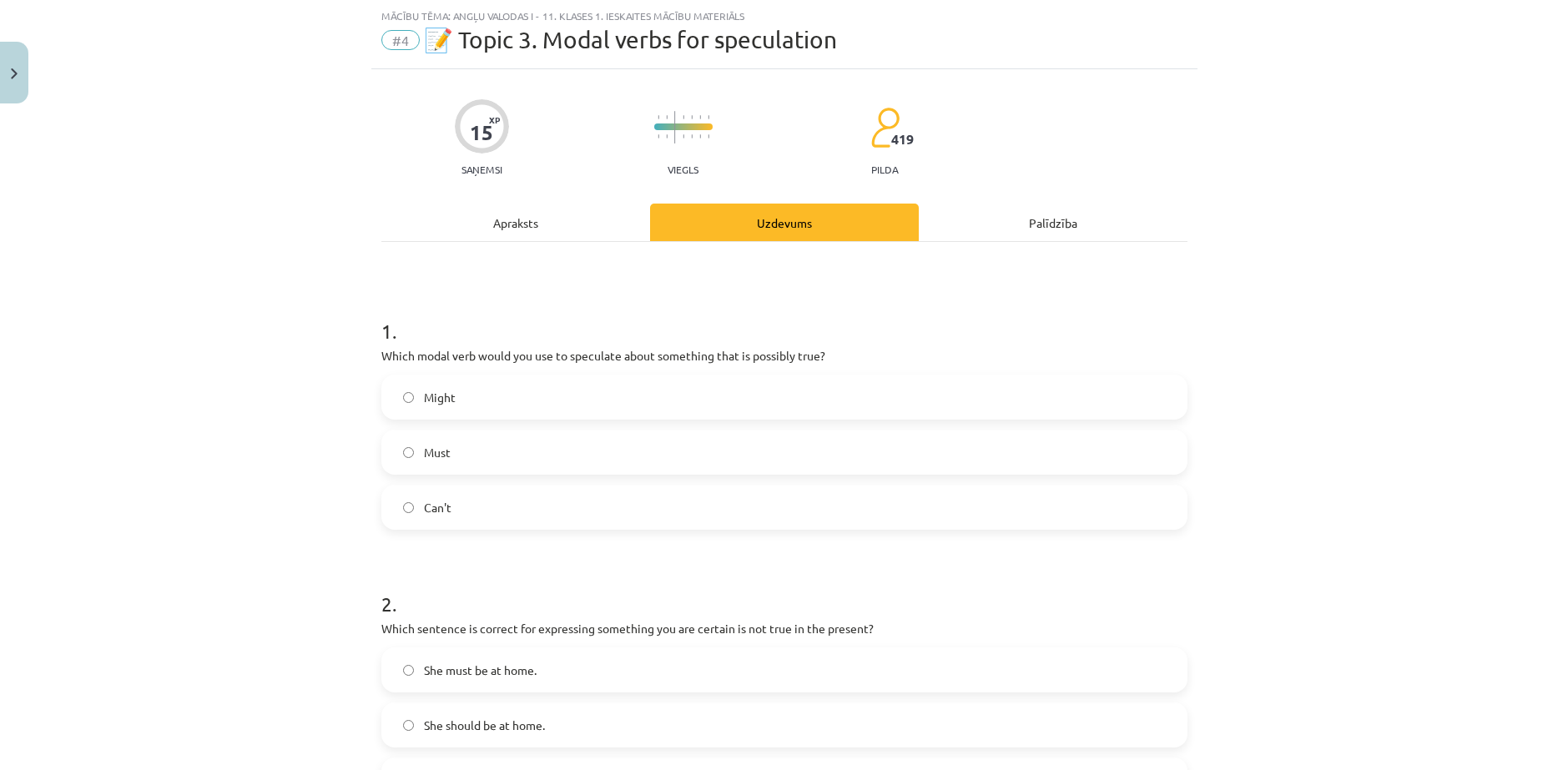
click at [530, 391] on label "Might" at bounding box center [784, 397] width 802 height 42
click at [544, 226] on div "Apraksts" at bounding box center [515, 222] width 269 height 38
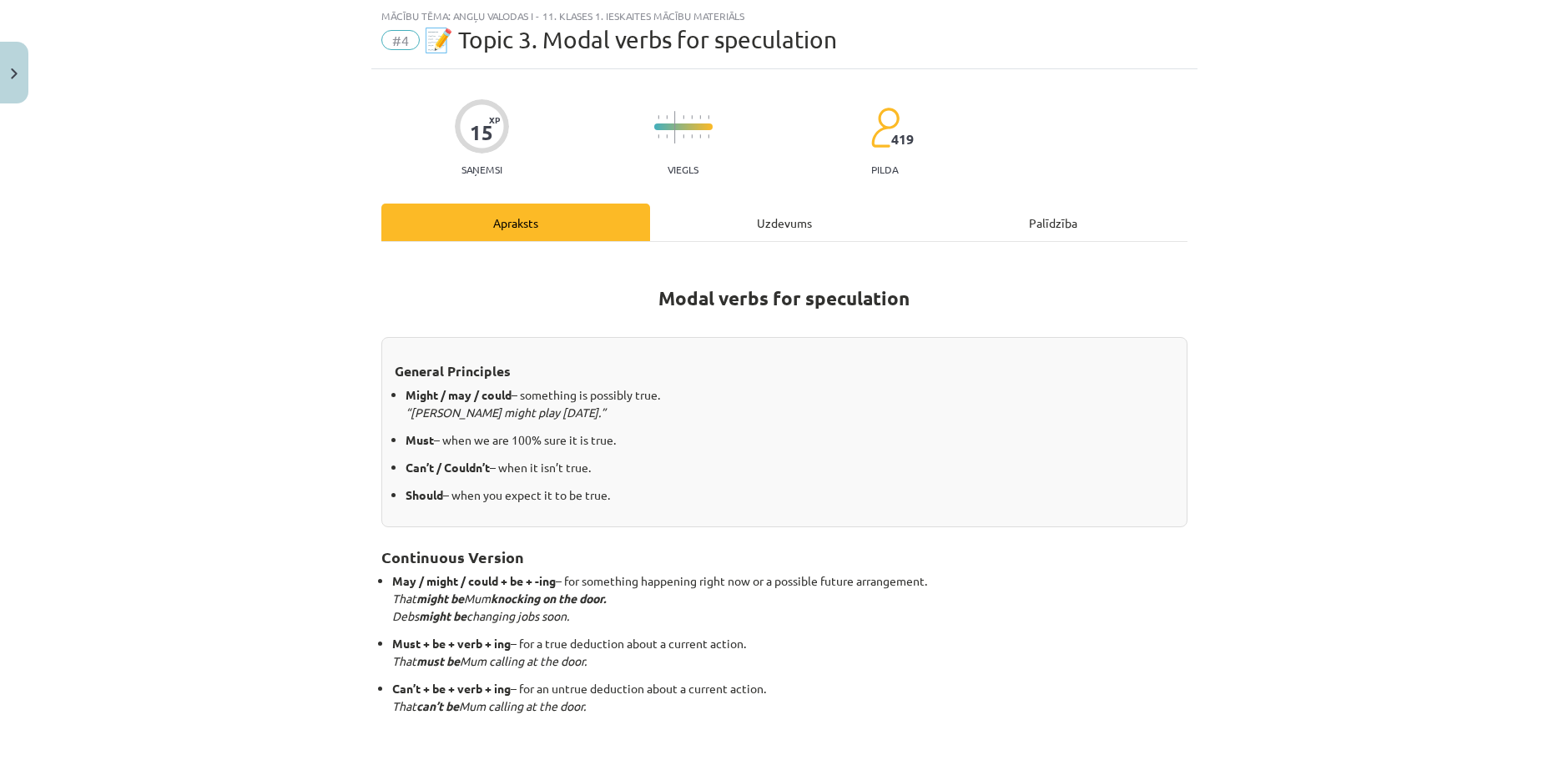
click at [745, 212] on div "Uzdevums" at bounding box center [784, 222] width 269 height 38
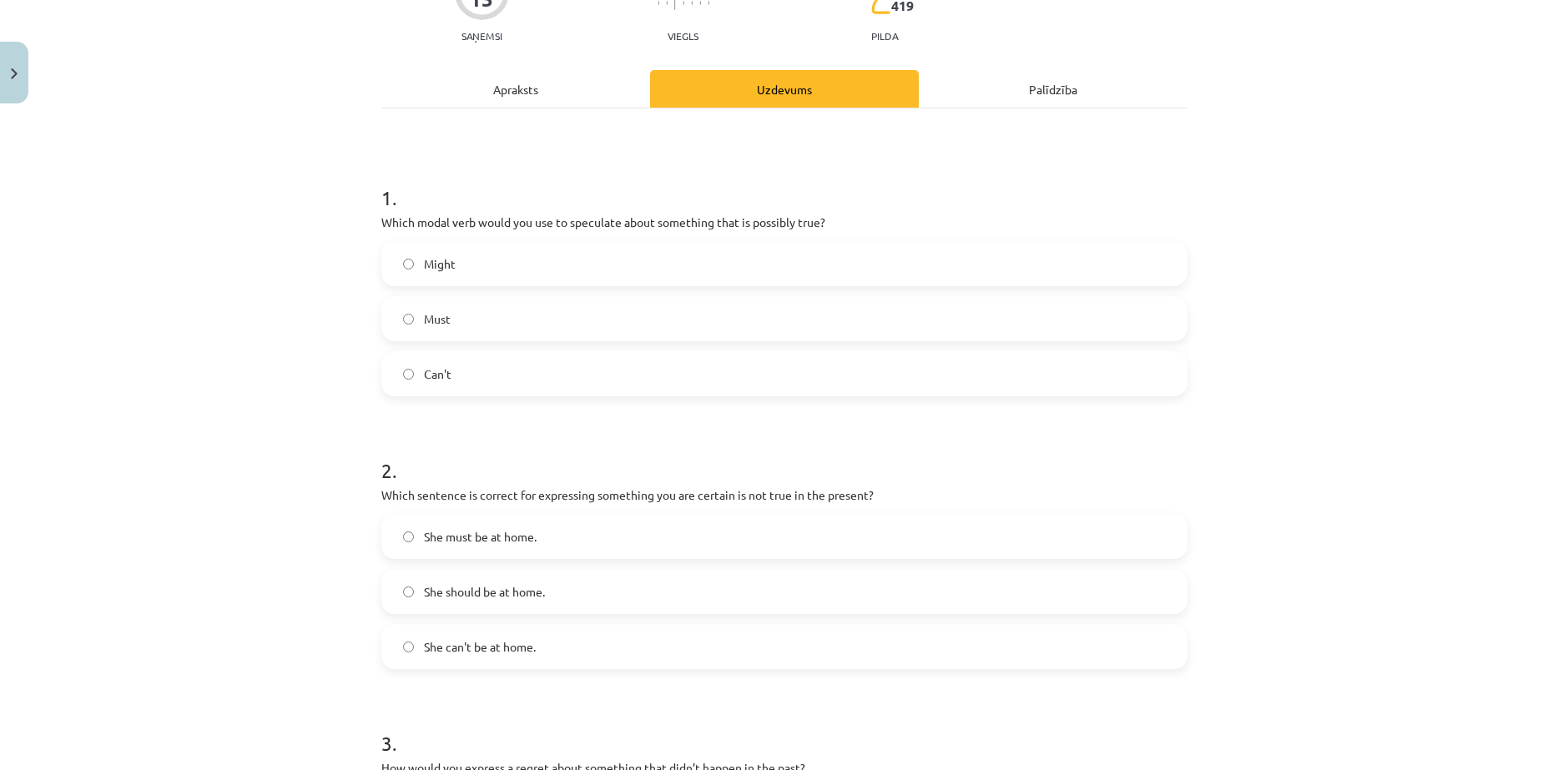
scroll to position [181, 0]
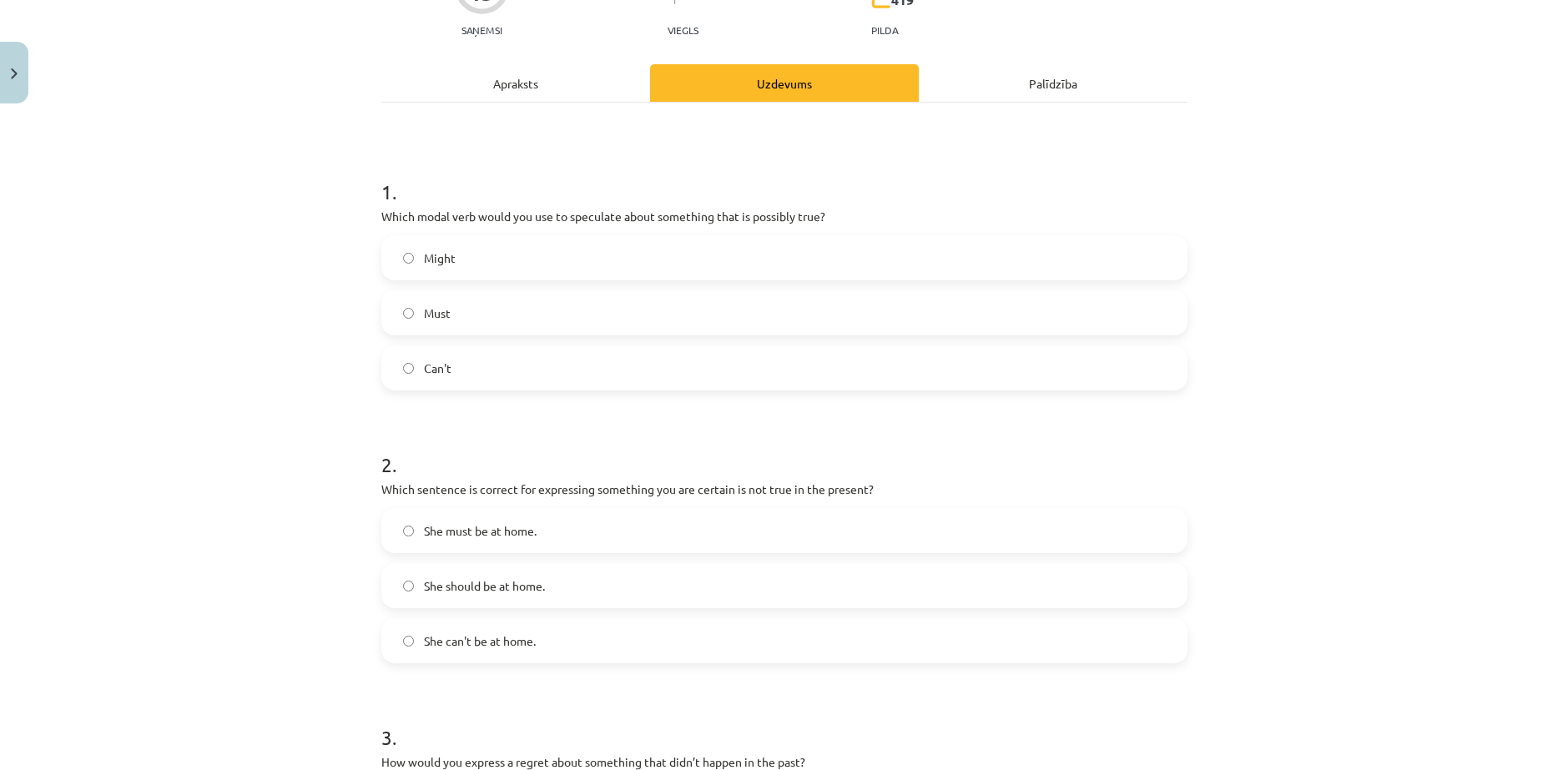
click at [545, 620] on label "She can't be at home." at bounding box center [784, 641] width 802 height 42
click at [459, 81] on div "Apraksts" at bounding box center [515, 82] width 269 height 38
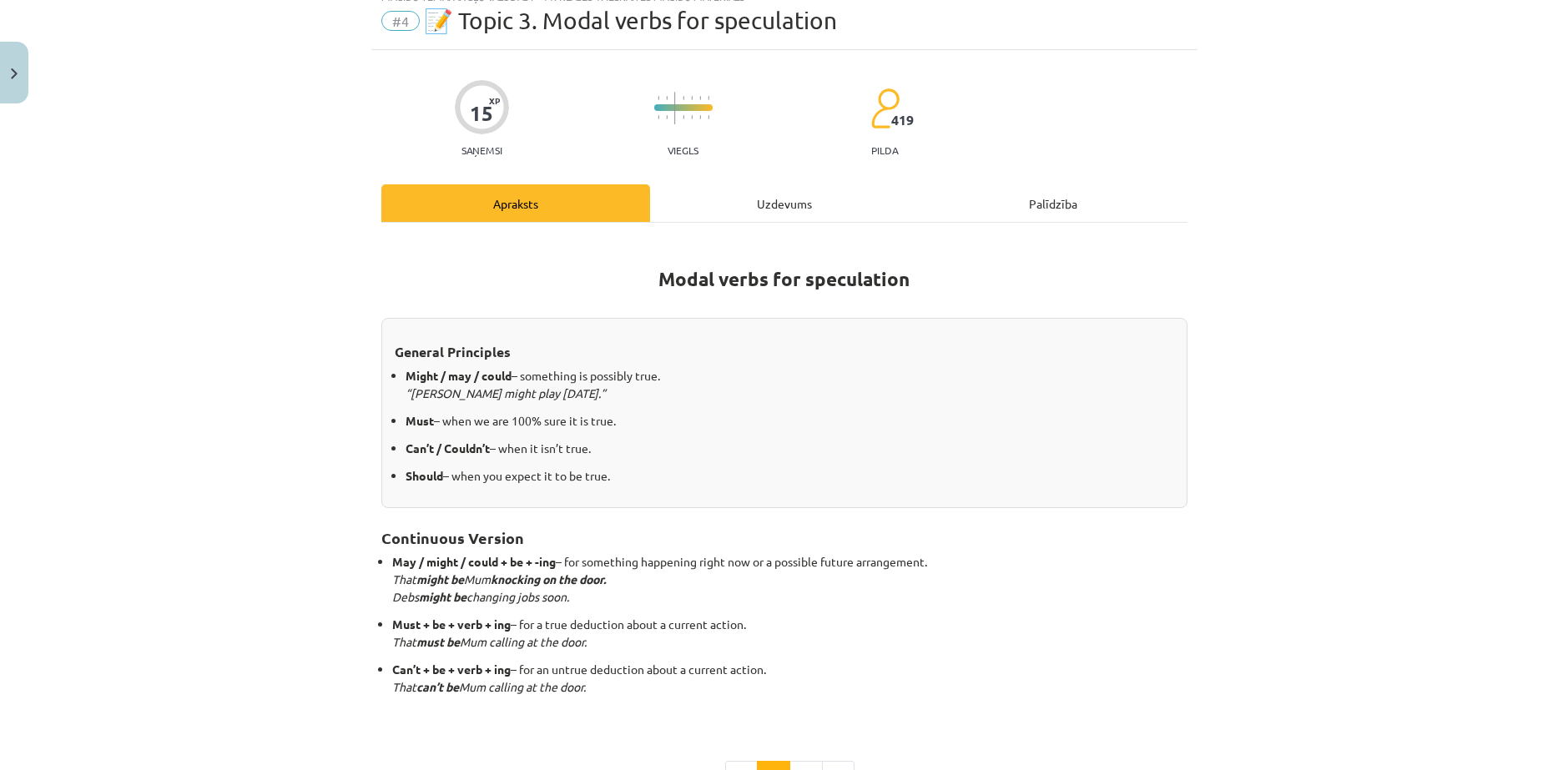
scroll to position [42, 0]
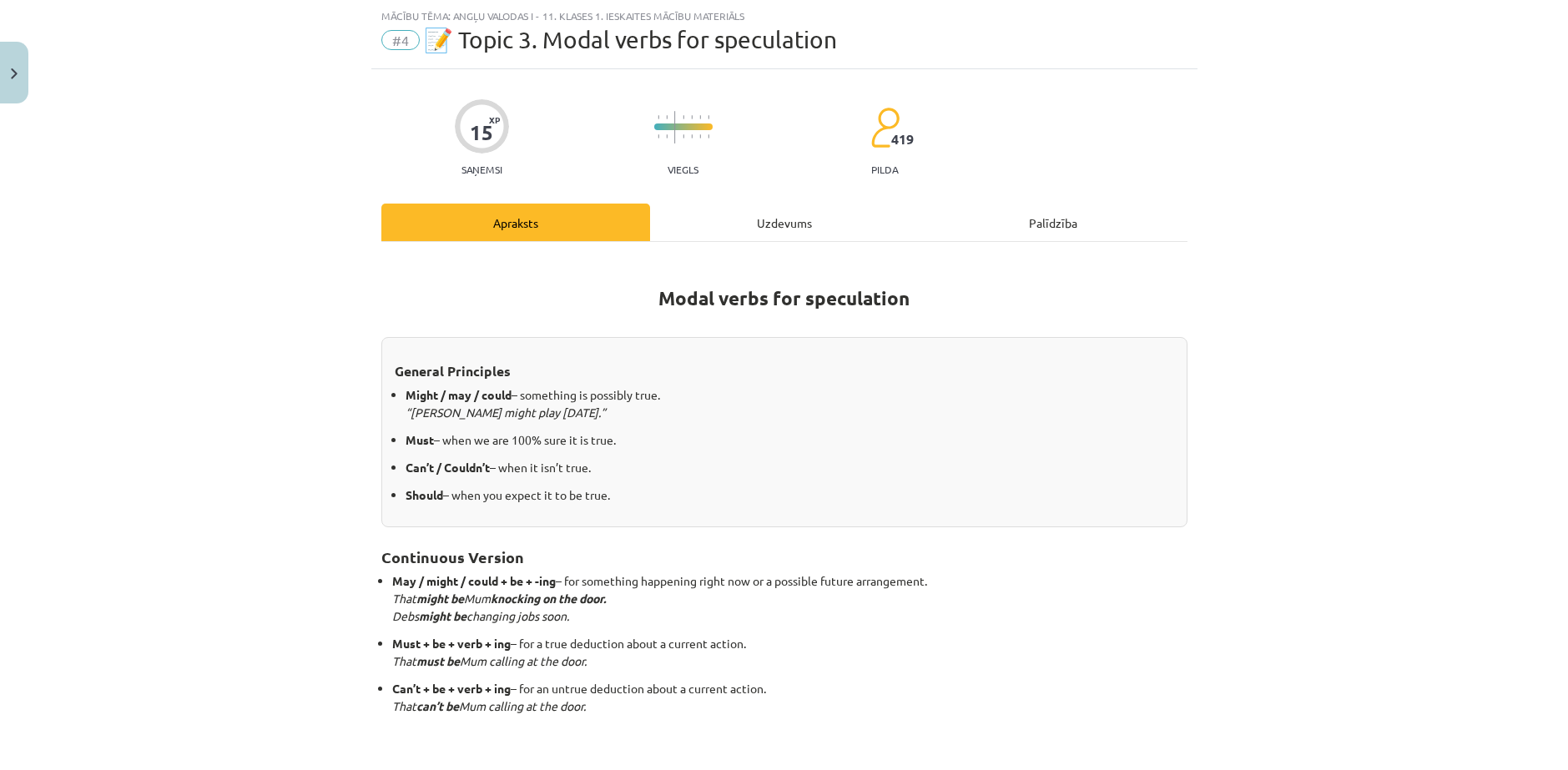
click at [737, 211] on div "Uzdevums" at bounding box center [784, 222] width 269 height 38
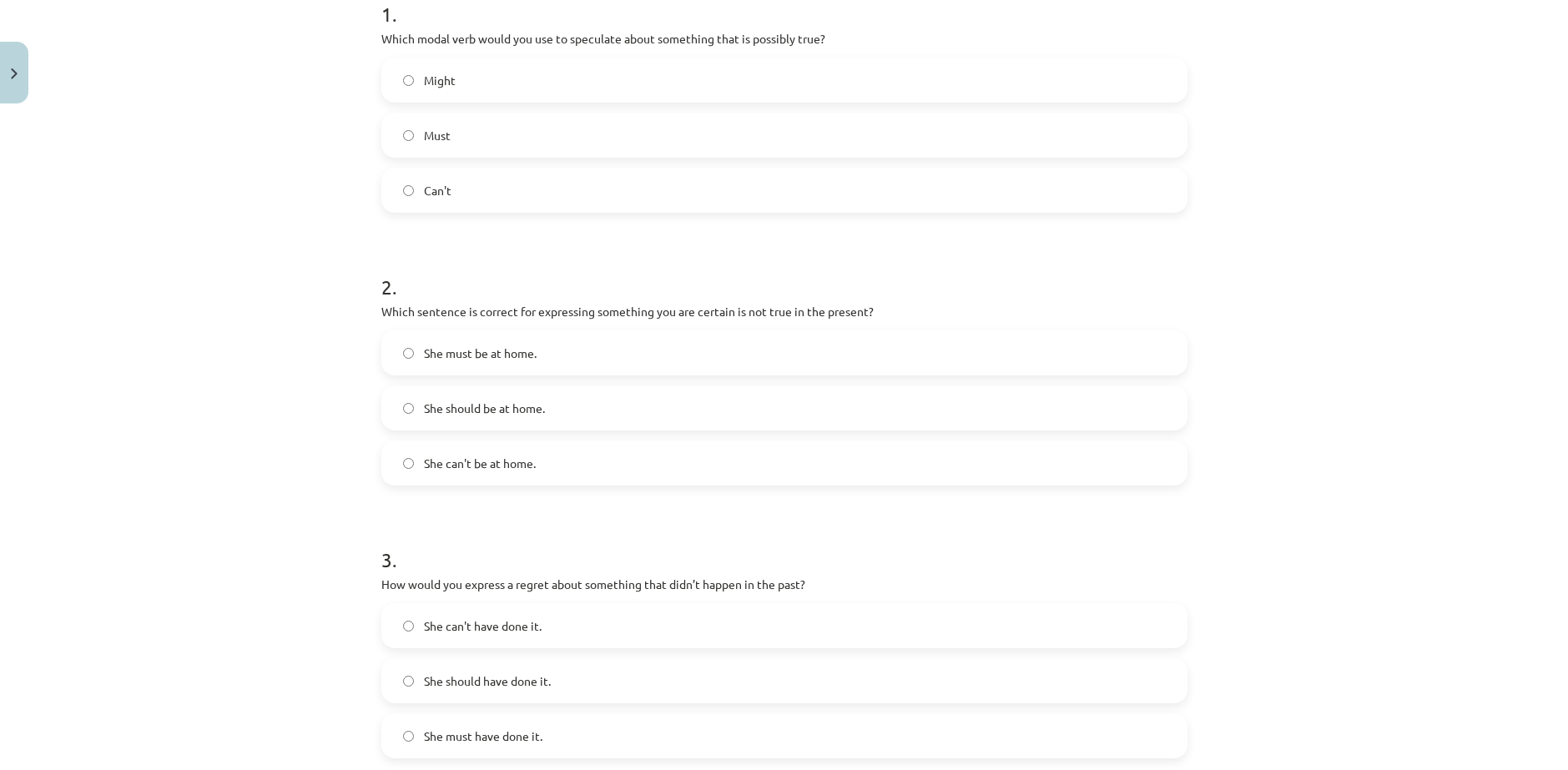
scroll to position [458, 0]
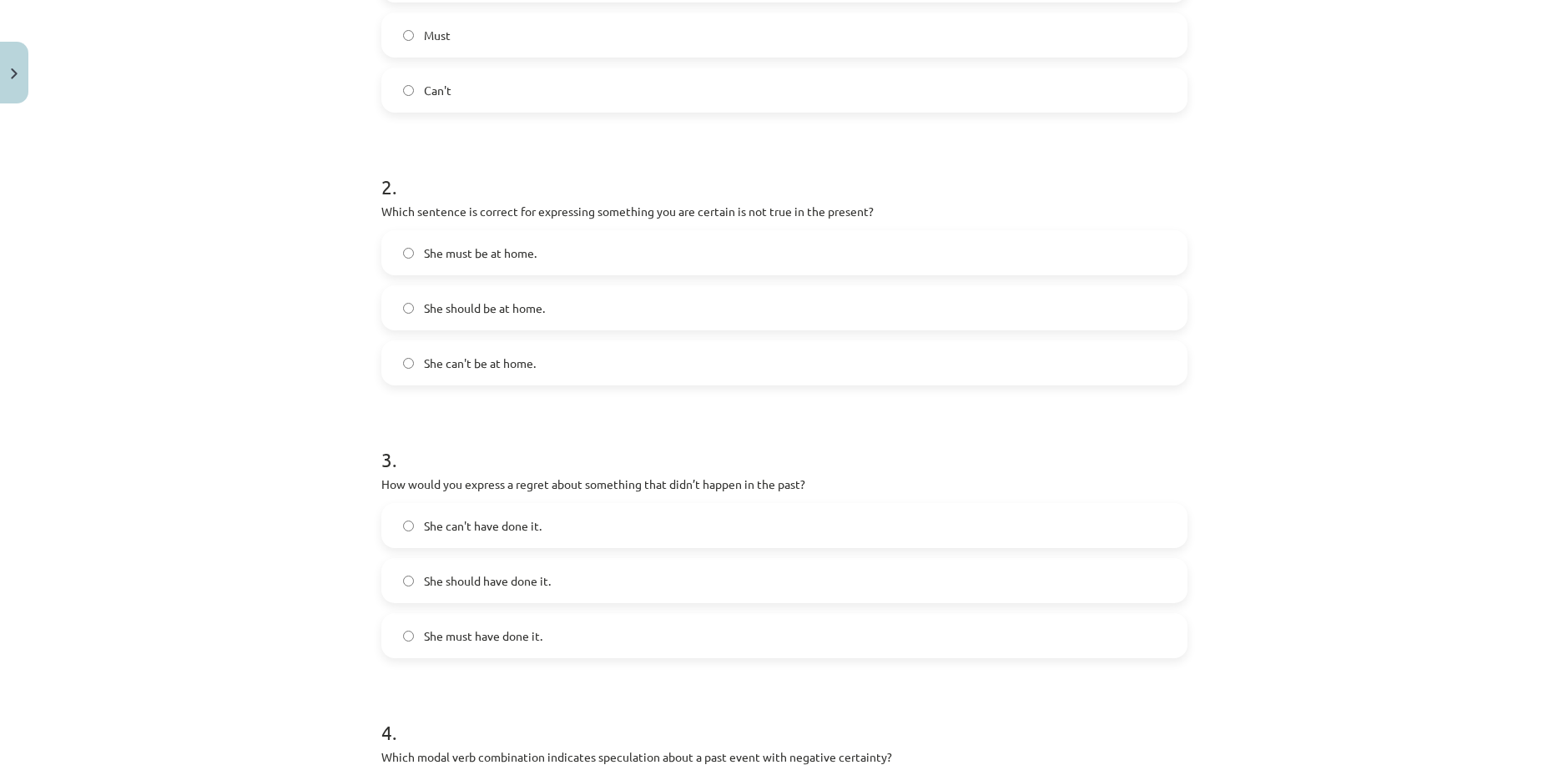
click at [490, 518] on span "She can't have done it." at bounding box center [483, 526] width 117 height 18
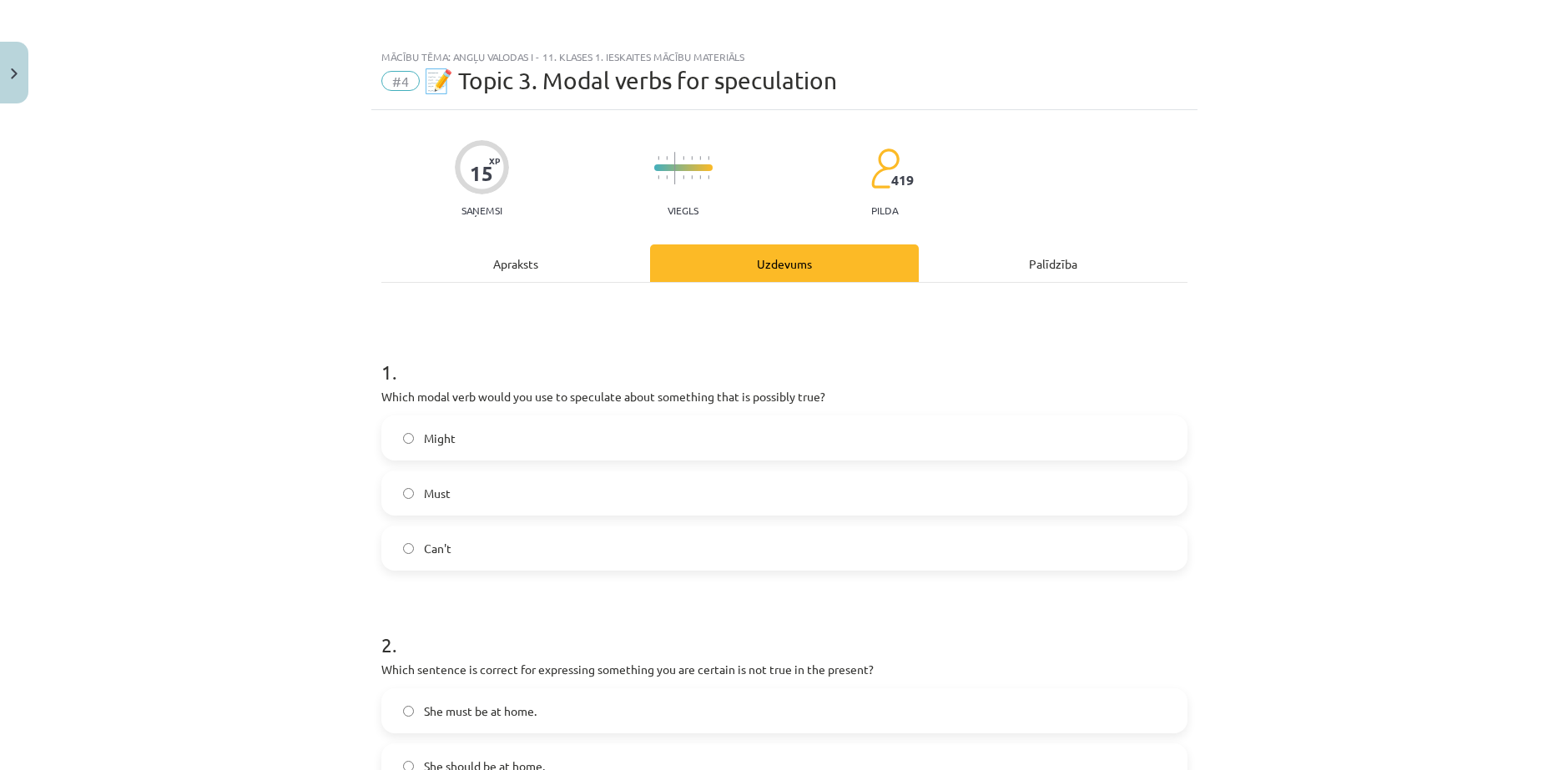
scroll to position [0, 0]
click at [532, 252] on div "Apraksts" at bounding box center [515, 263] width 269 height 38
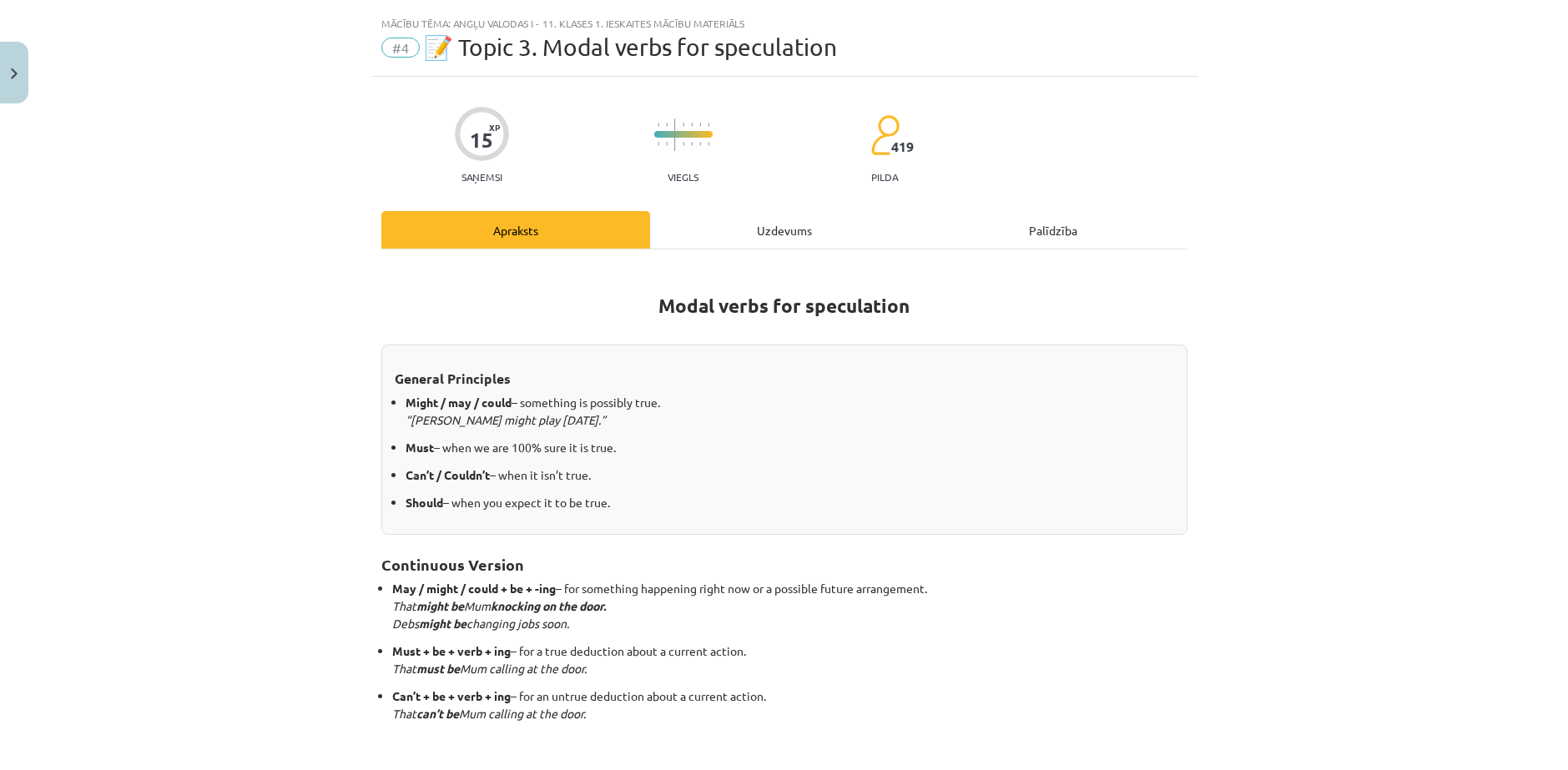
scroll to position [42, 0]
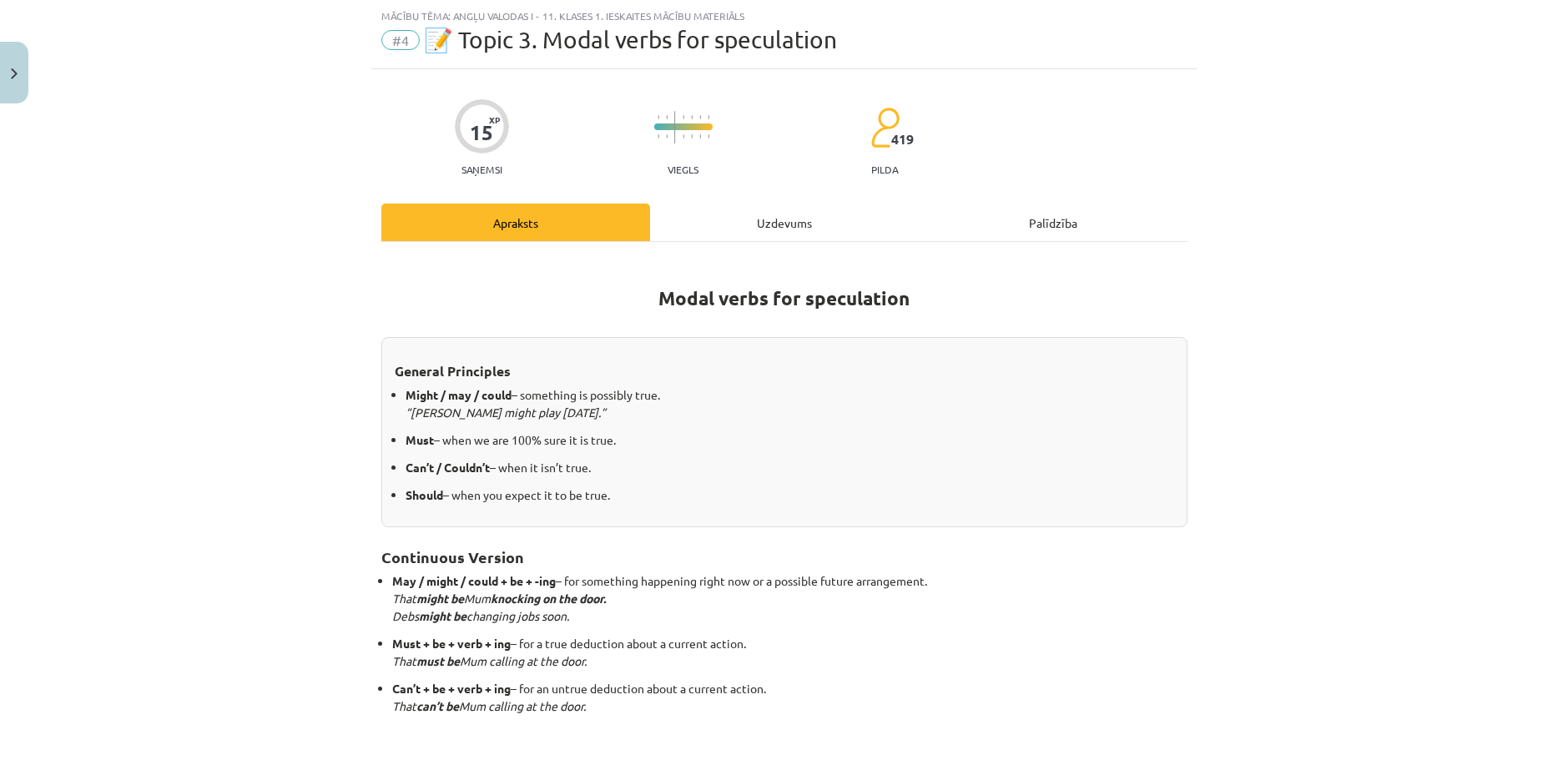
click at [736, 215] on div "Uzdevums" at bounding box center [784, 222] width 269 height 38
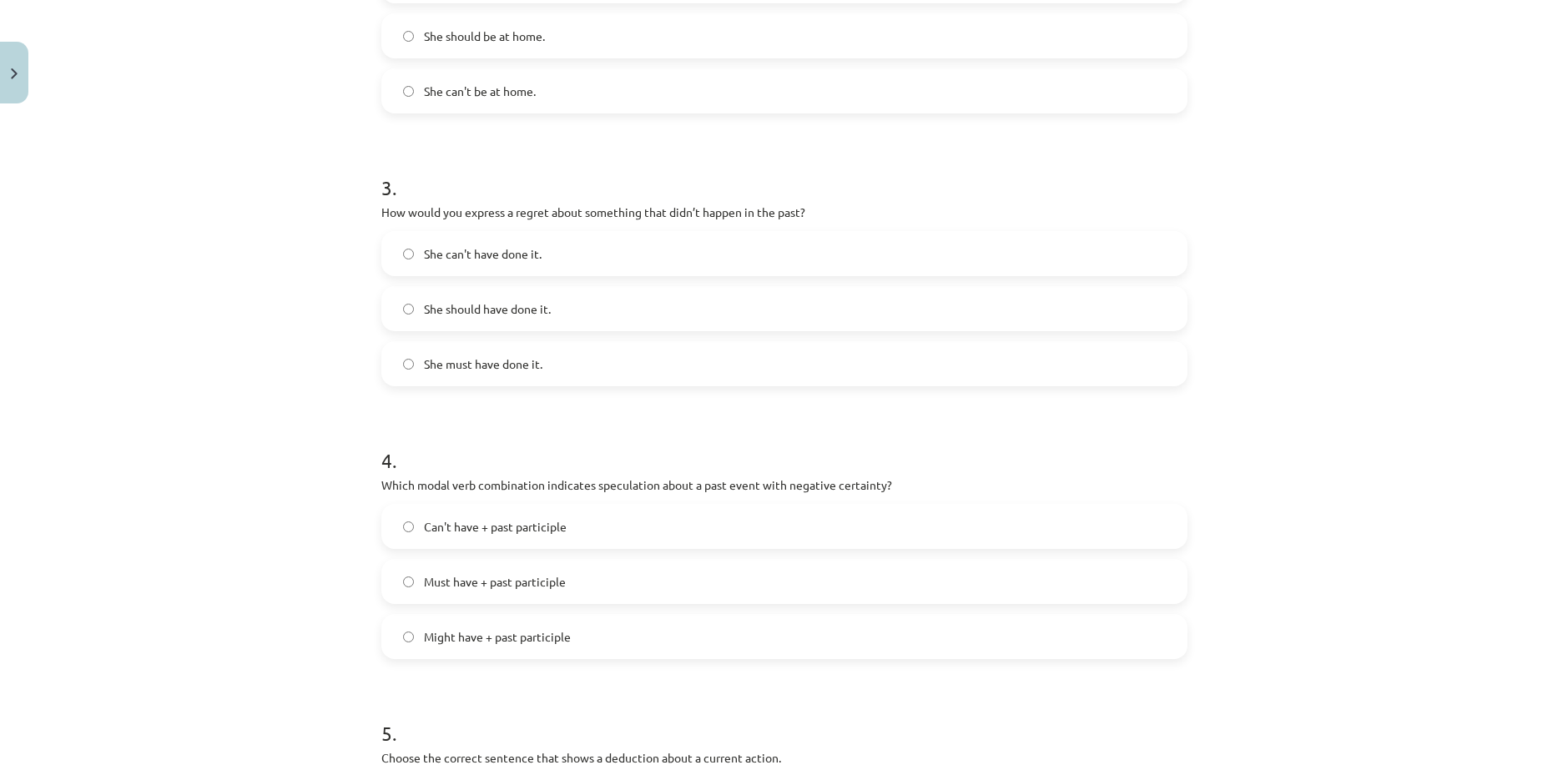
scroll to position [737, 0]
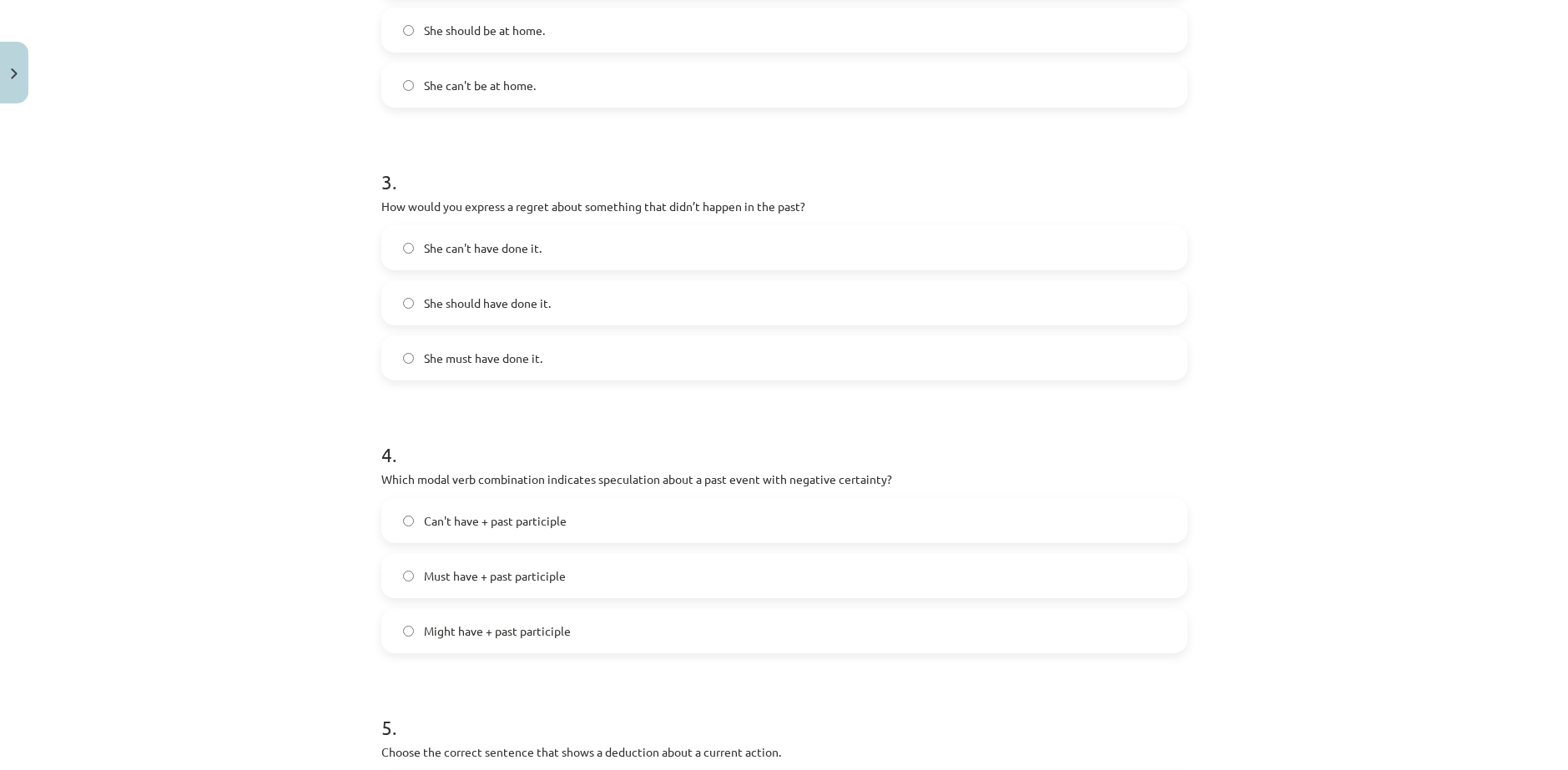
click at [598, 500] on label "Can't have + past participle" at bounding box center [784, 520] width 802 height 42
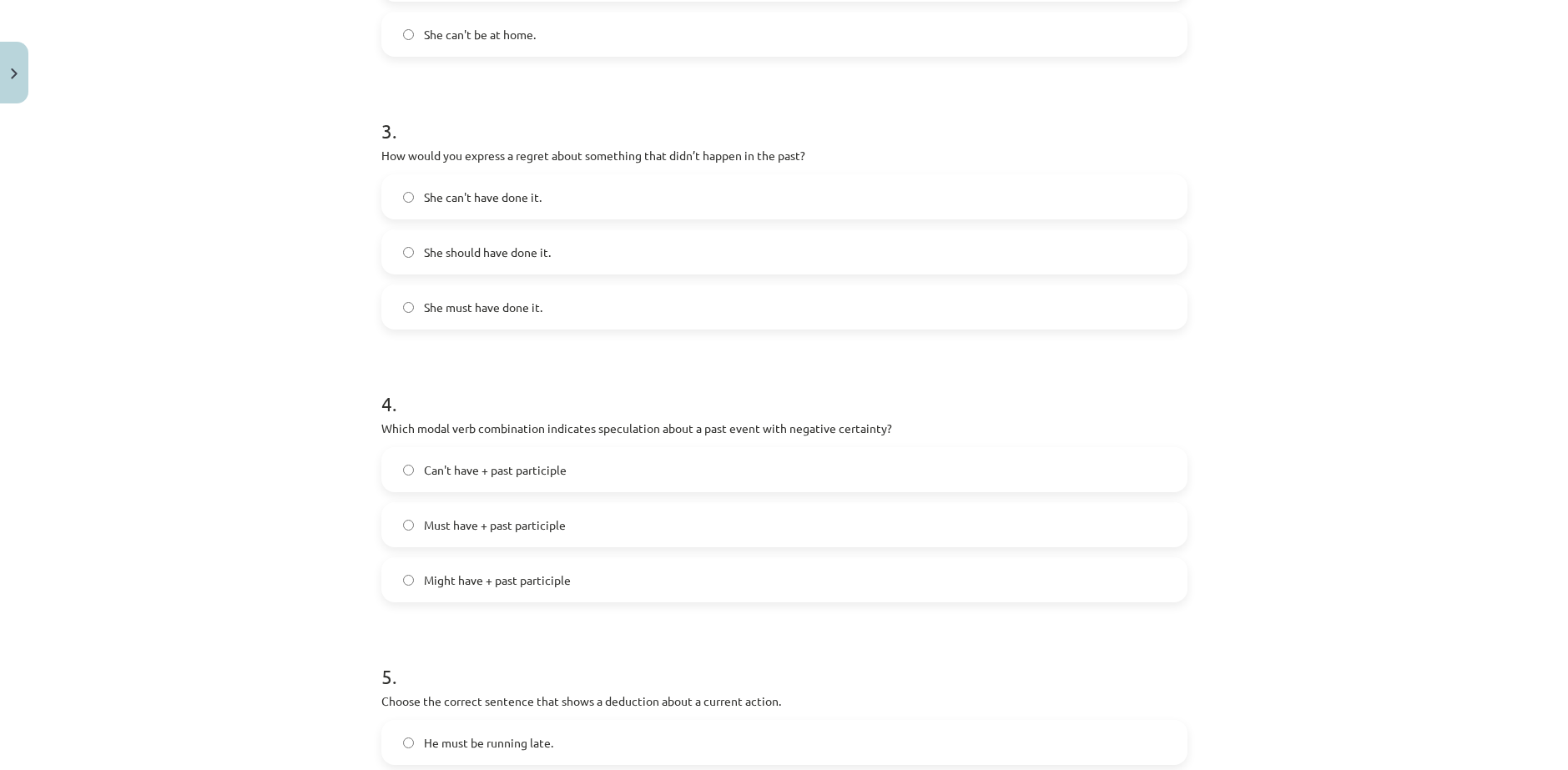
scroll to position [1014, 0]
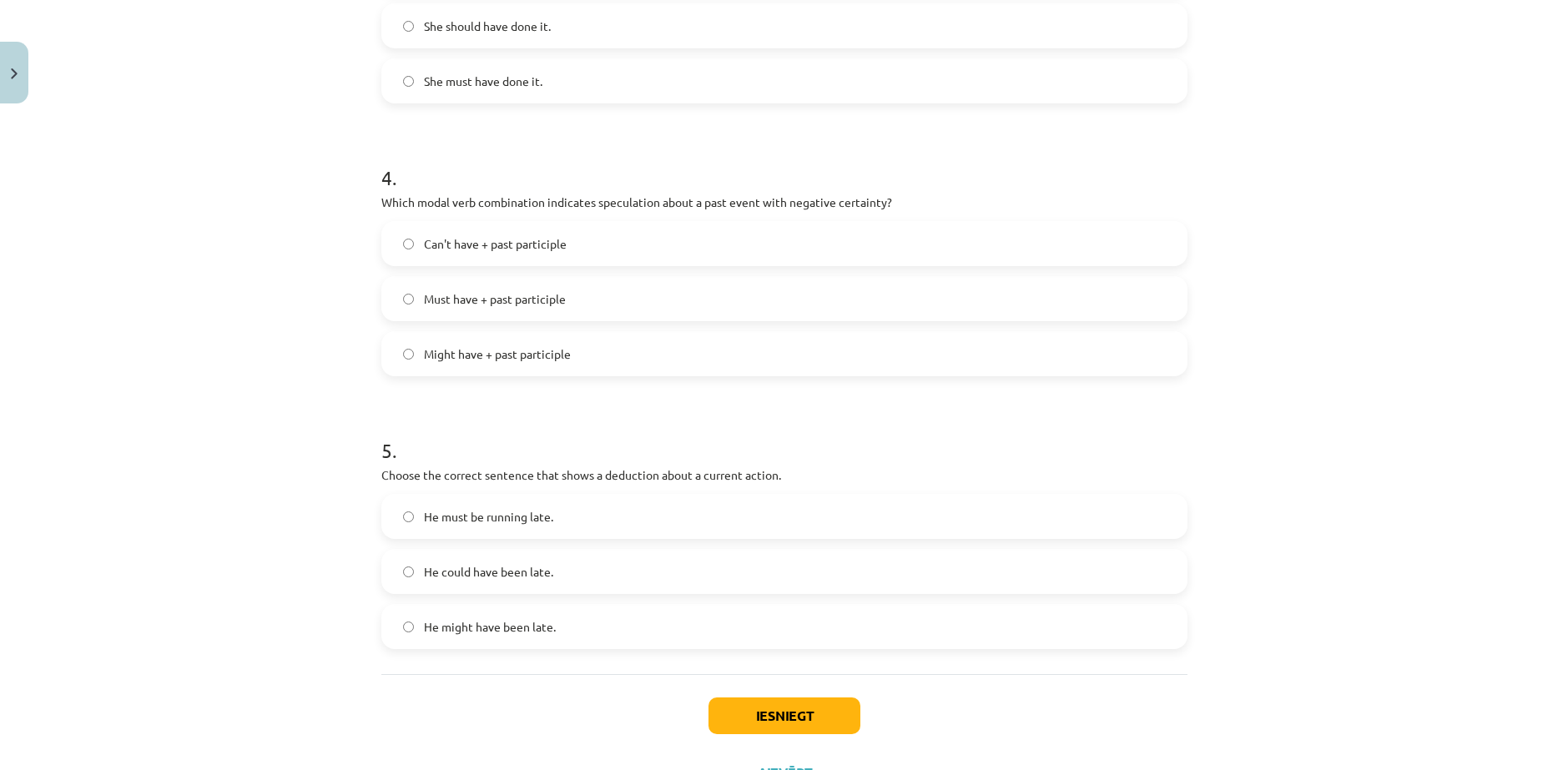
click at [568, 495] on label "He must be running late." at bounding box center [784, 516] width 802 height 42
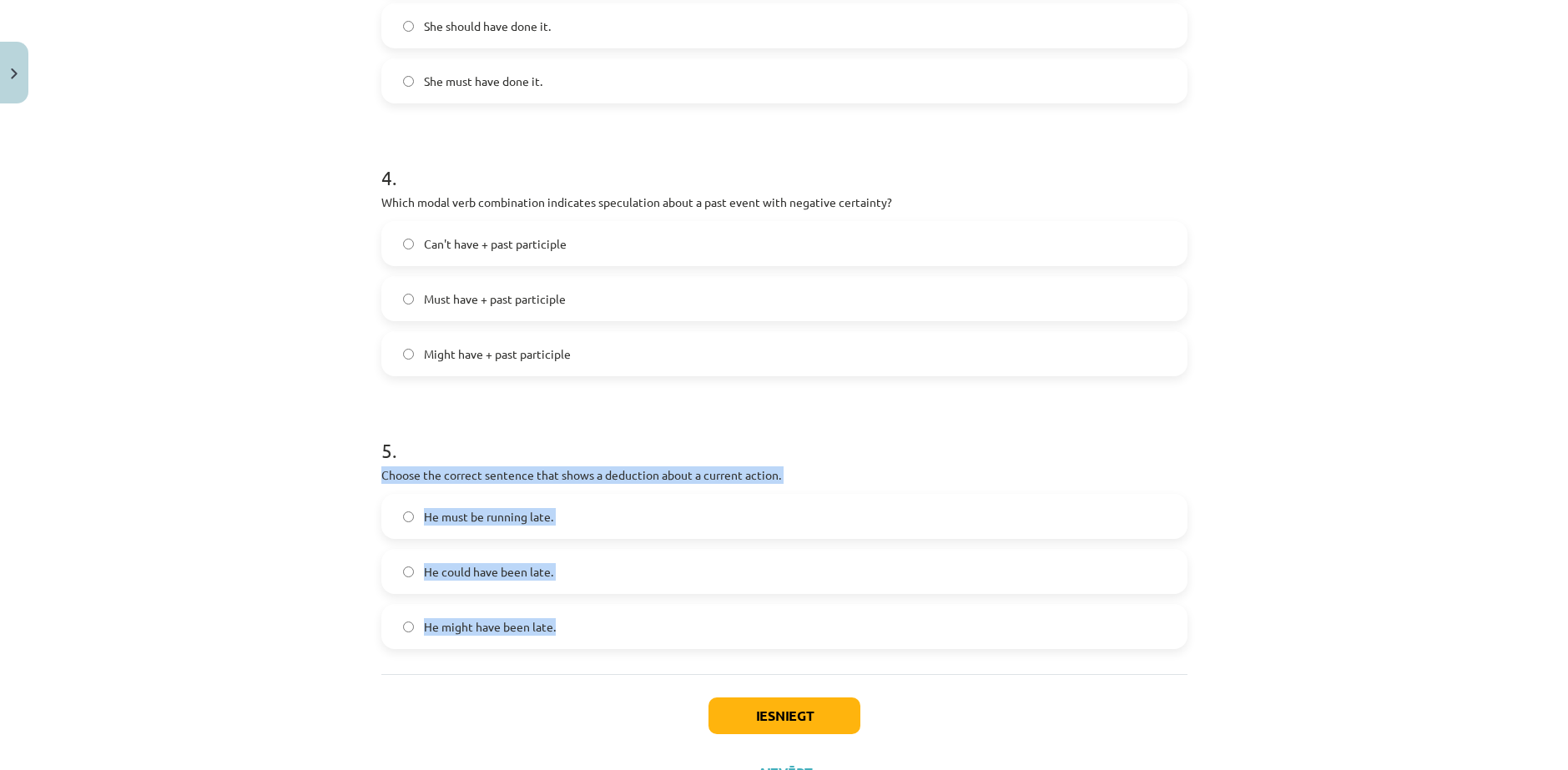
drag, startPoint x: 371, startPoint y: 415, endPoint x: 545, endPoint y: 574, distance: 235.7
copy div "Choose the correct sentence that shows a deduction about a current action. He m…"
click at [323, 441] on div "Mācību tēma: Angļu valodas i - 11. klases 1. ieskaites mācību materiāls #4 📝 To…" at bounding box center [784, 385] width 1568 height 770
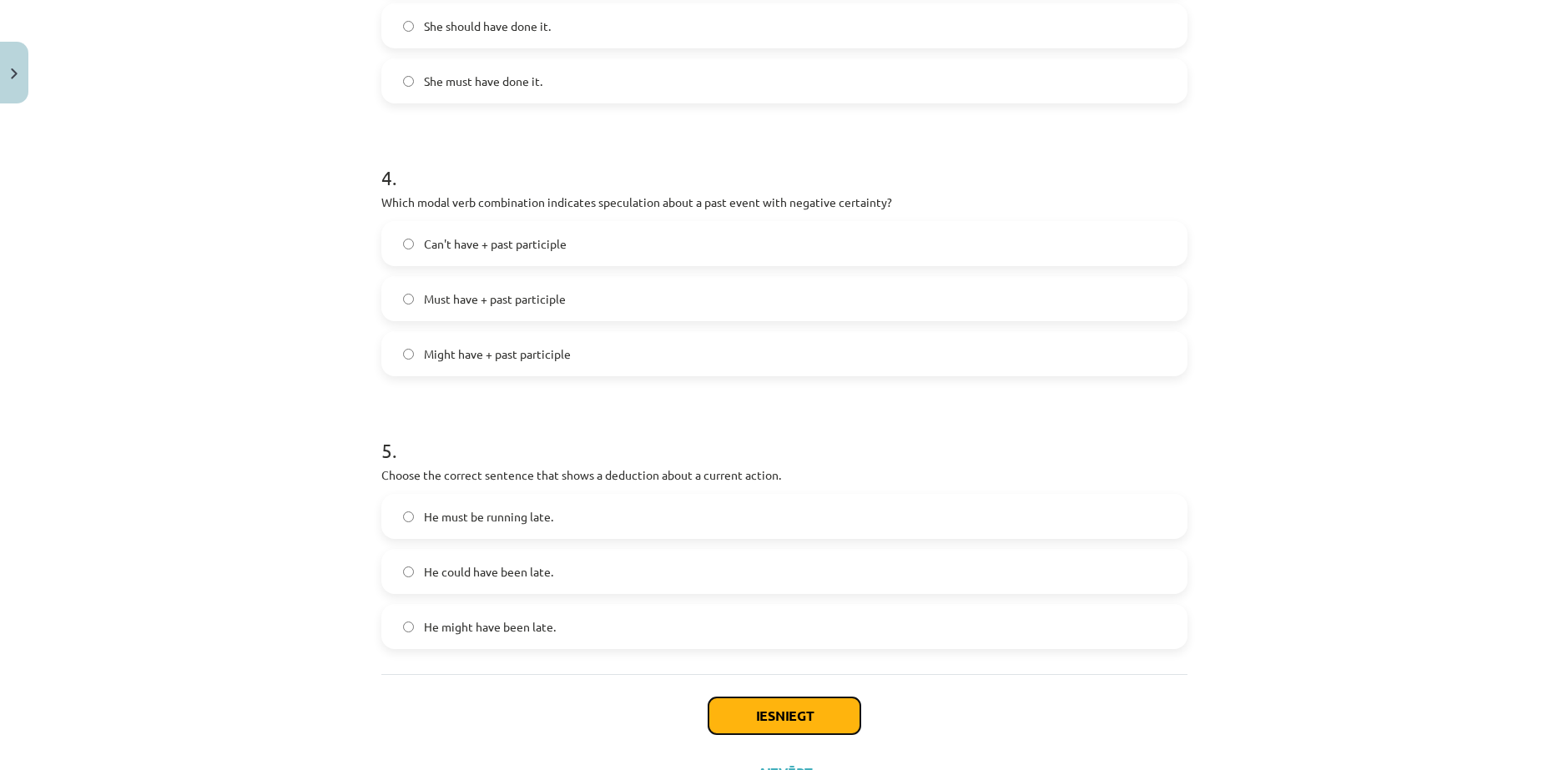
click at [743, 698] on button "Iesniegt" at bounding box center [784, 716] width 152 height 37
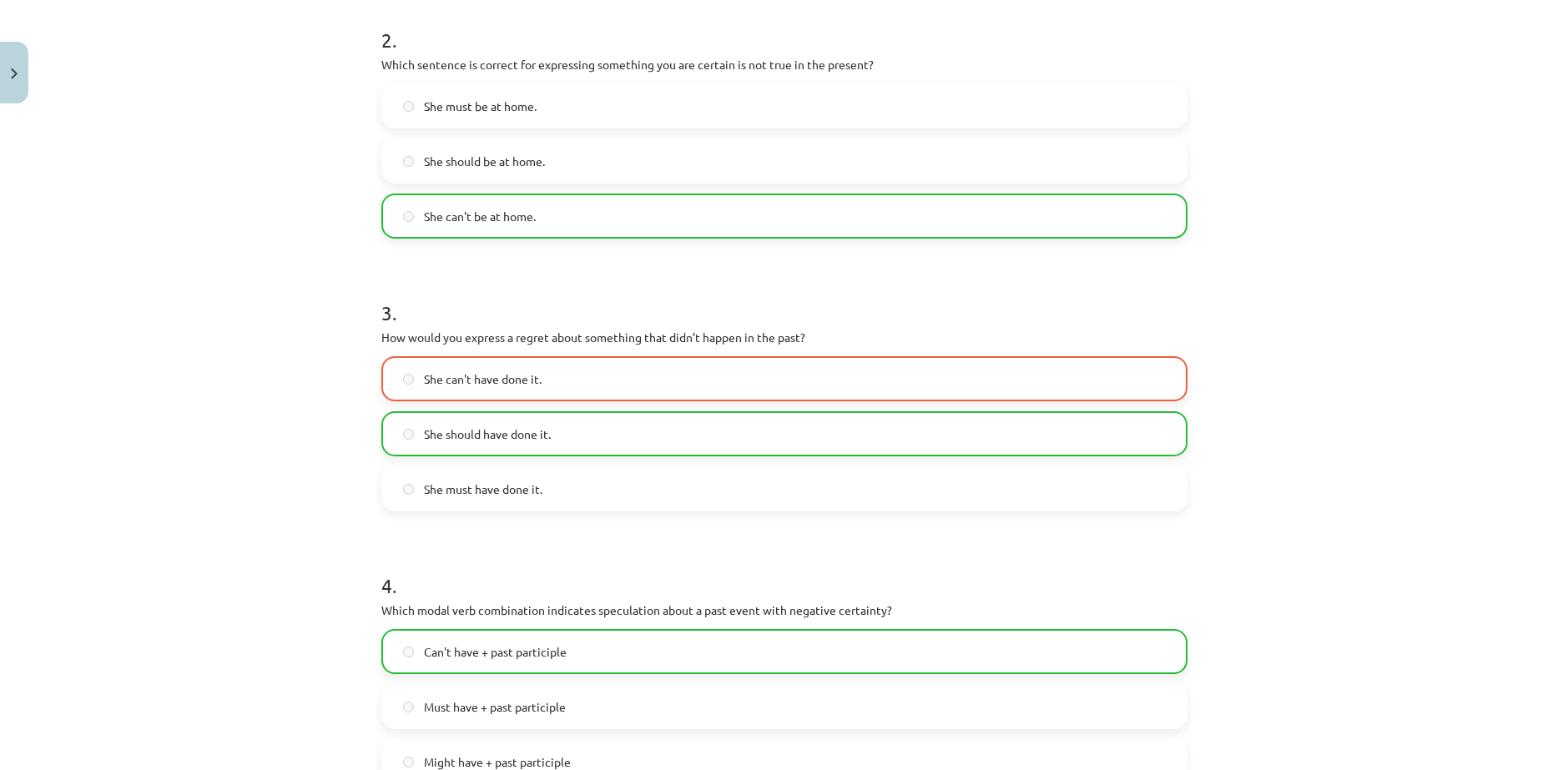
scroll to position [596, 0]
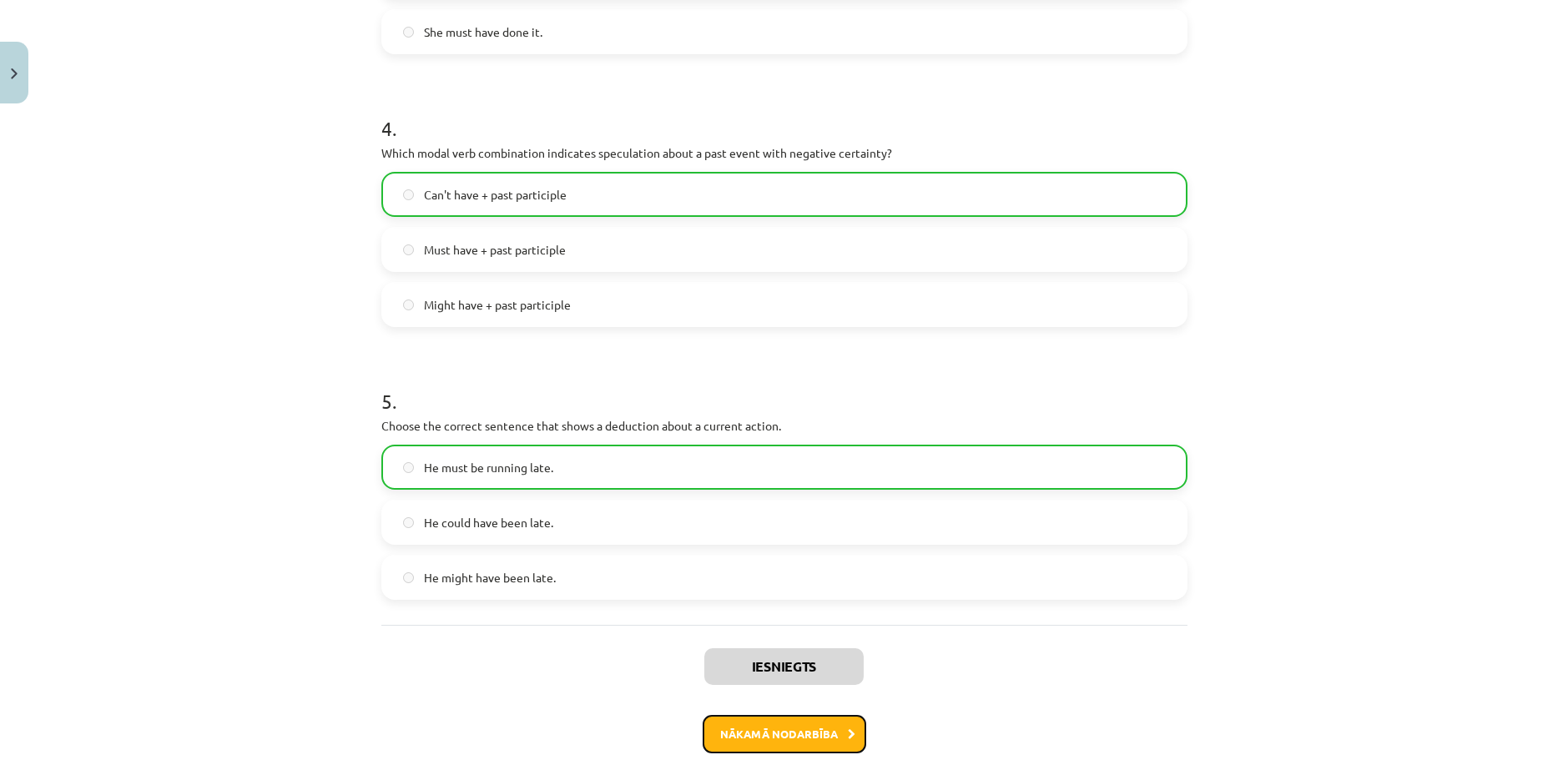
click at [792, 715] on button "Nākamā nodarbība" at bounding box center [784, 735] width 164 height 39
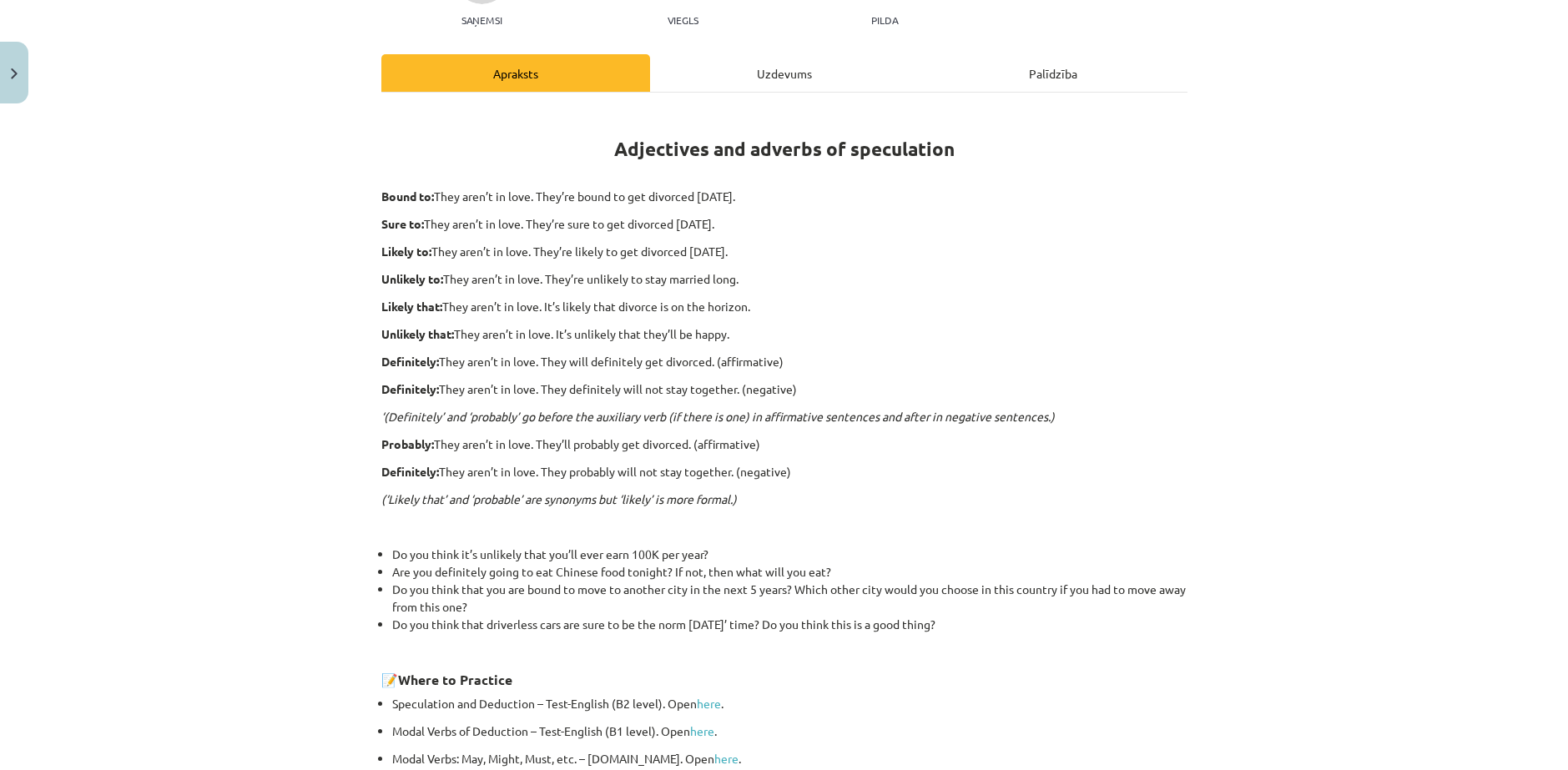
scroll to position [42, 0]
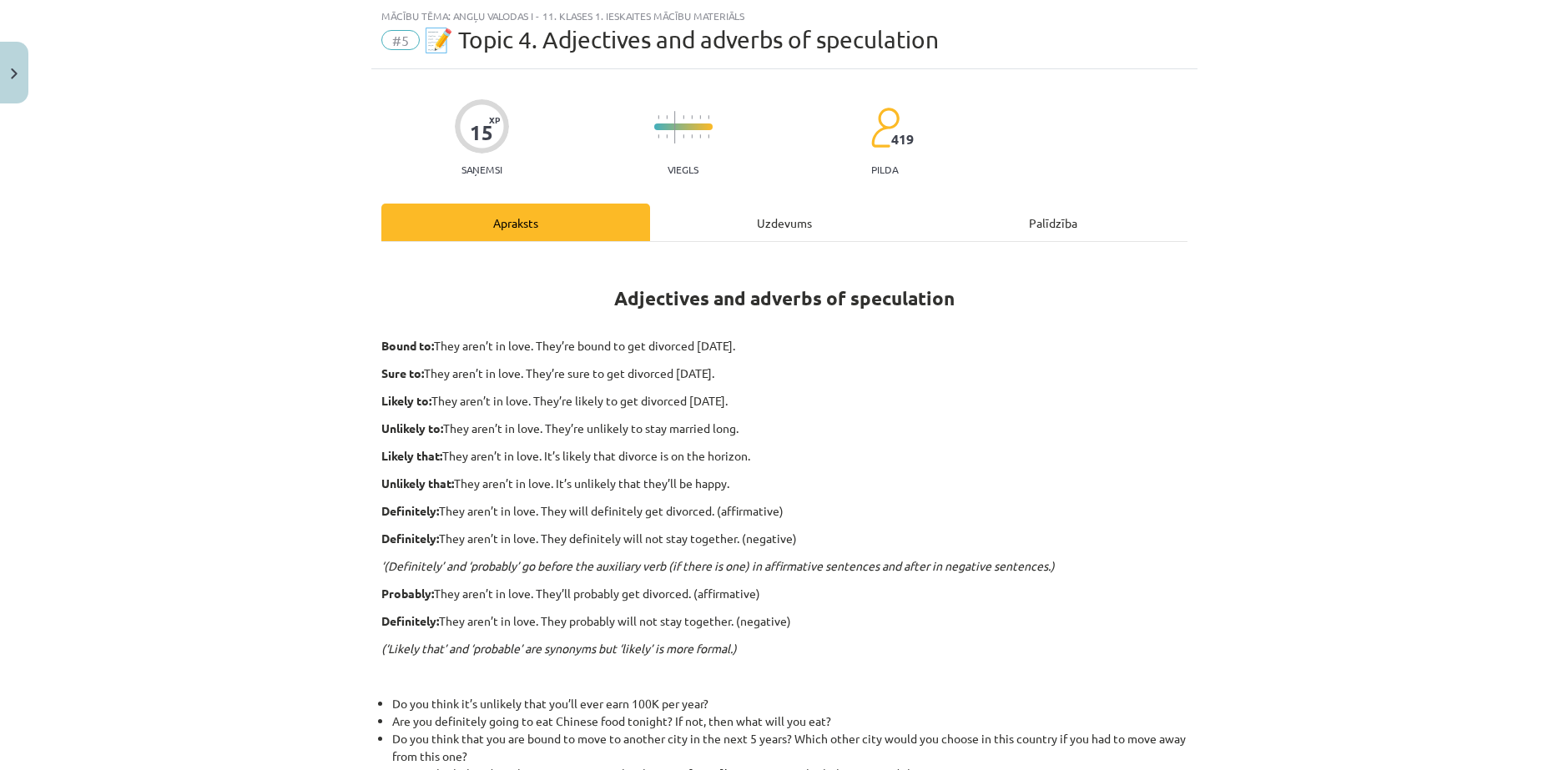
click at [758, 217] on div "Uzdevums" at bounding box center [784, 222] width 269 height 38
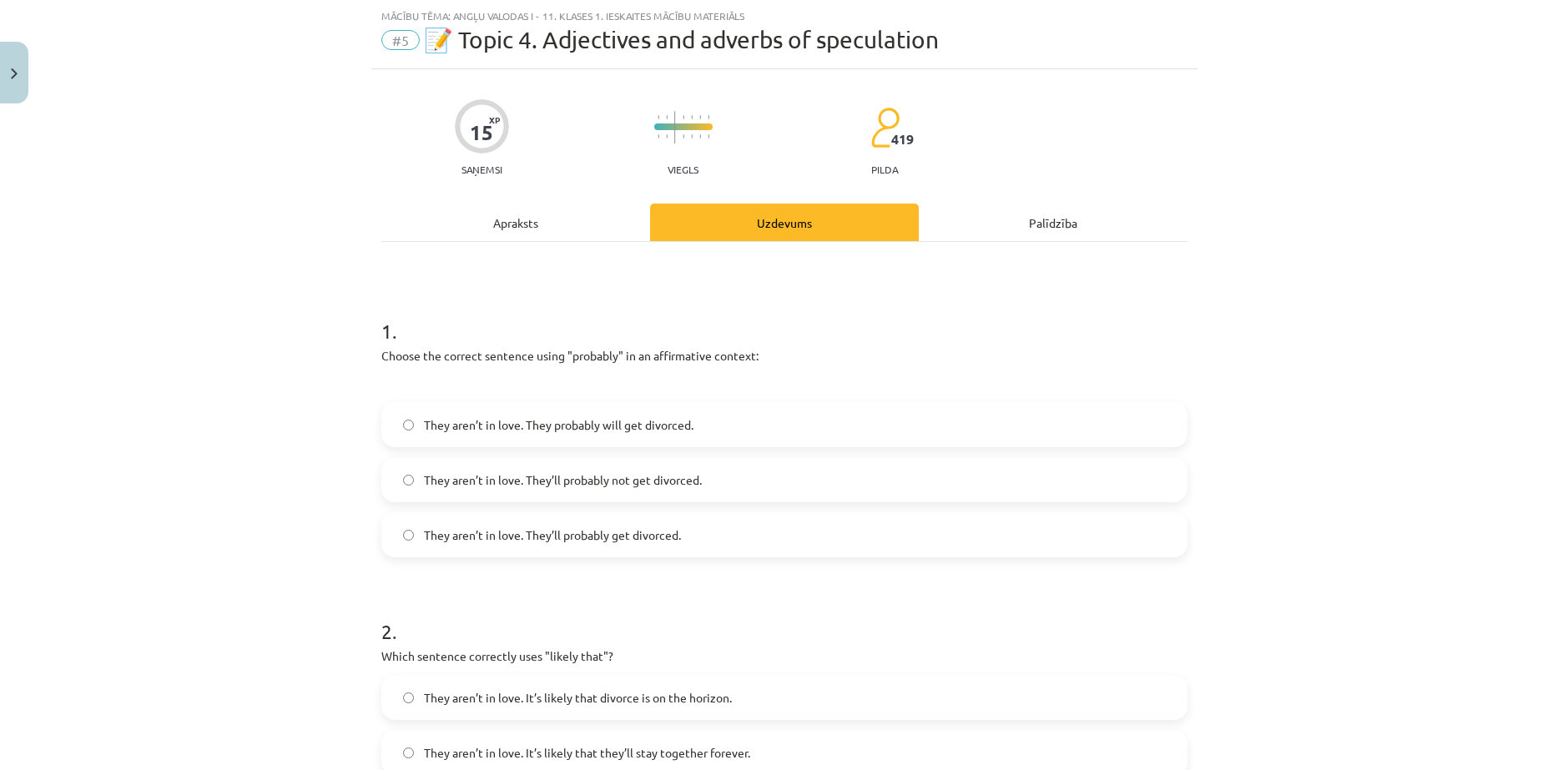
click at [549, 527] on span "They aren’t in love. They’ll probably get divorced." at bounding box center [553, 535] width 257 height 18
click at [564, 232] on div "Apraksts" at bounding box center [515, 222] width 269 height 38
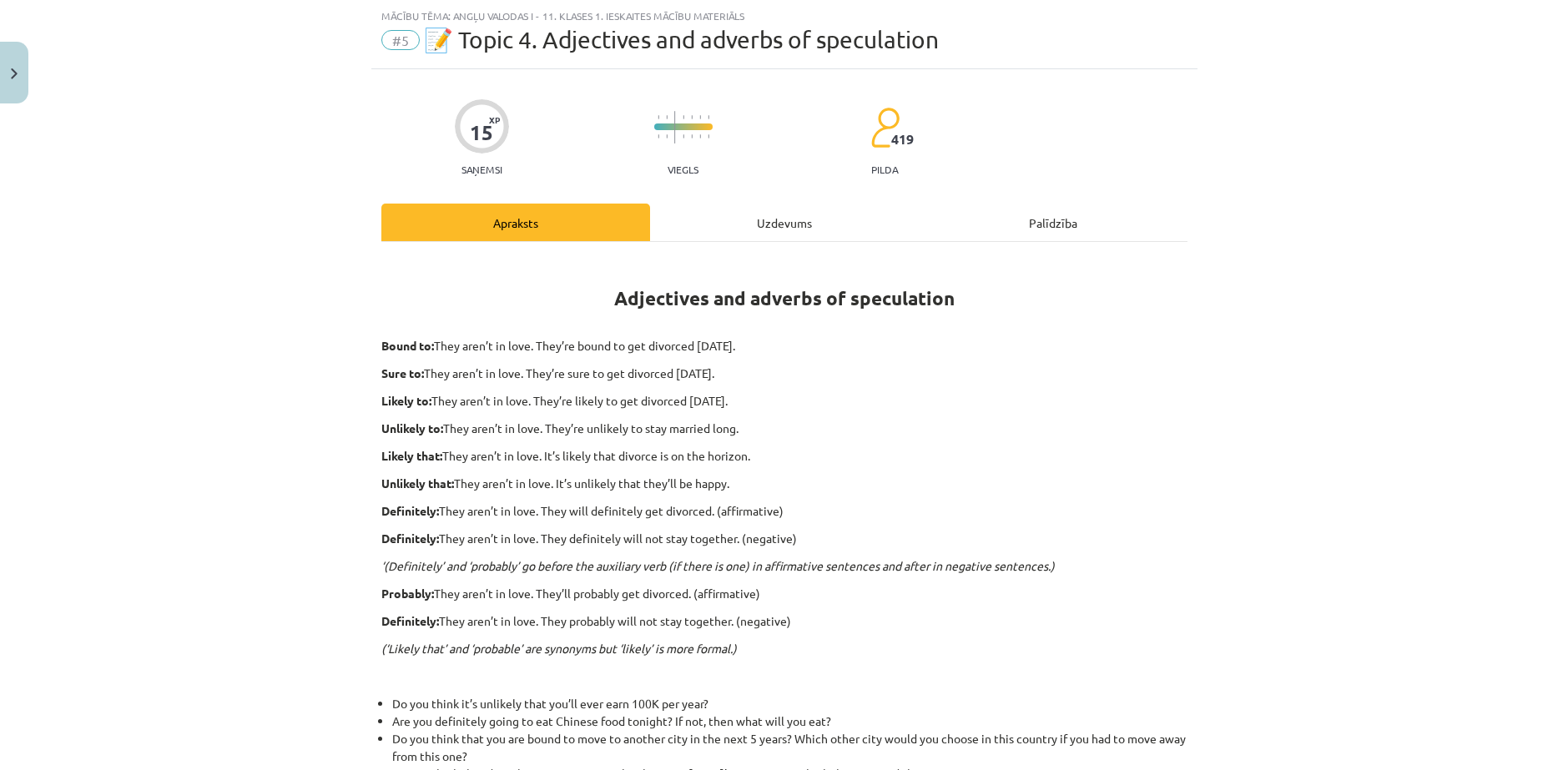
click at [758, 213] on div "Uzdevums" at bounding box center [784, 222] width 269 height 38
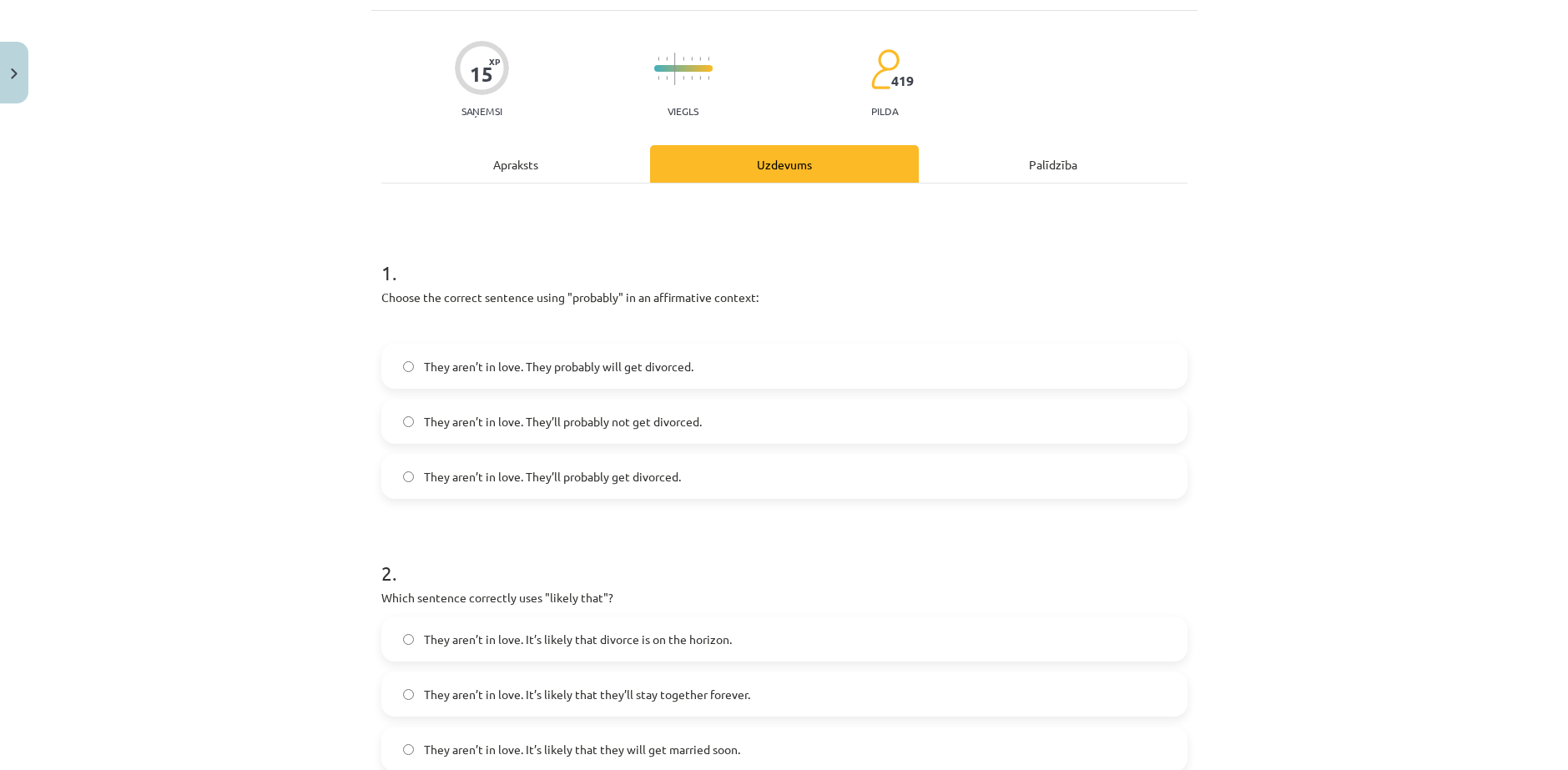
scroll to position [320, 0]
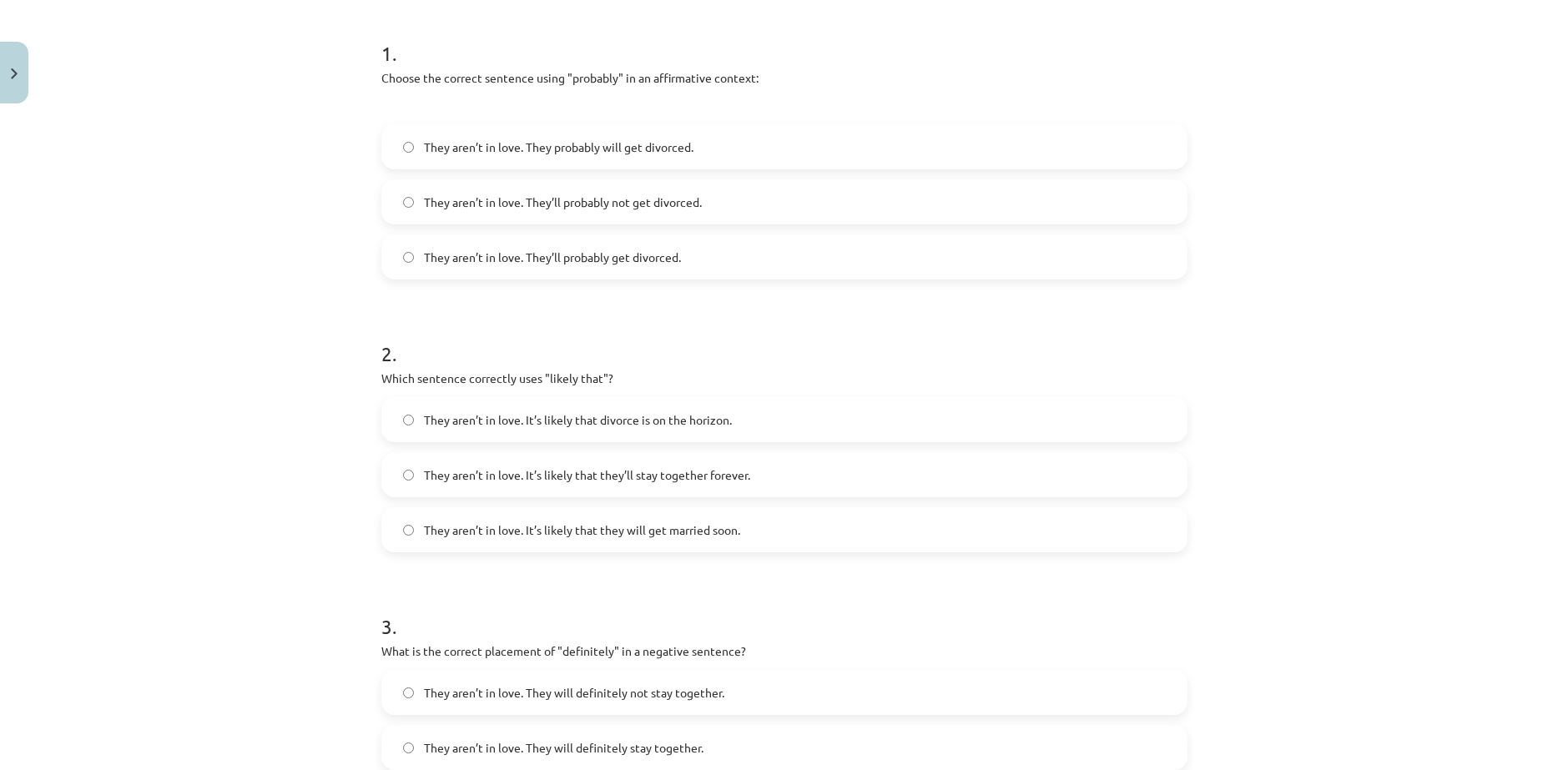
click at [609, 411] on span "They aren’t in love. It’s likely that divorce is on the horizon." at bounding box center [578, 420] width 308 height 18
click at [578, 586] on h1 "3 ." at bounding box center [784, 612] width 806 height 52
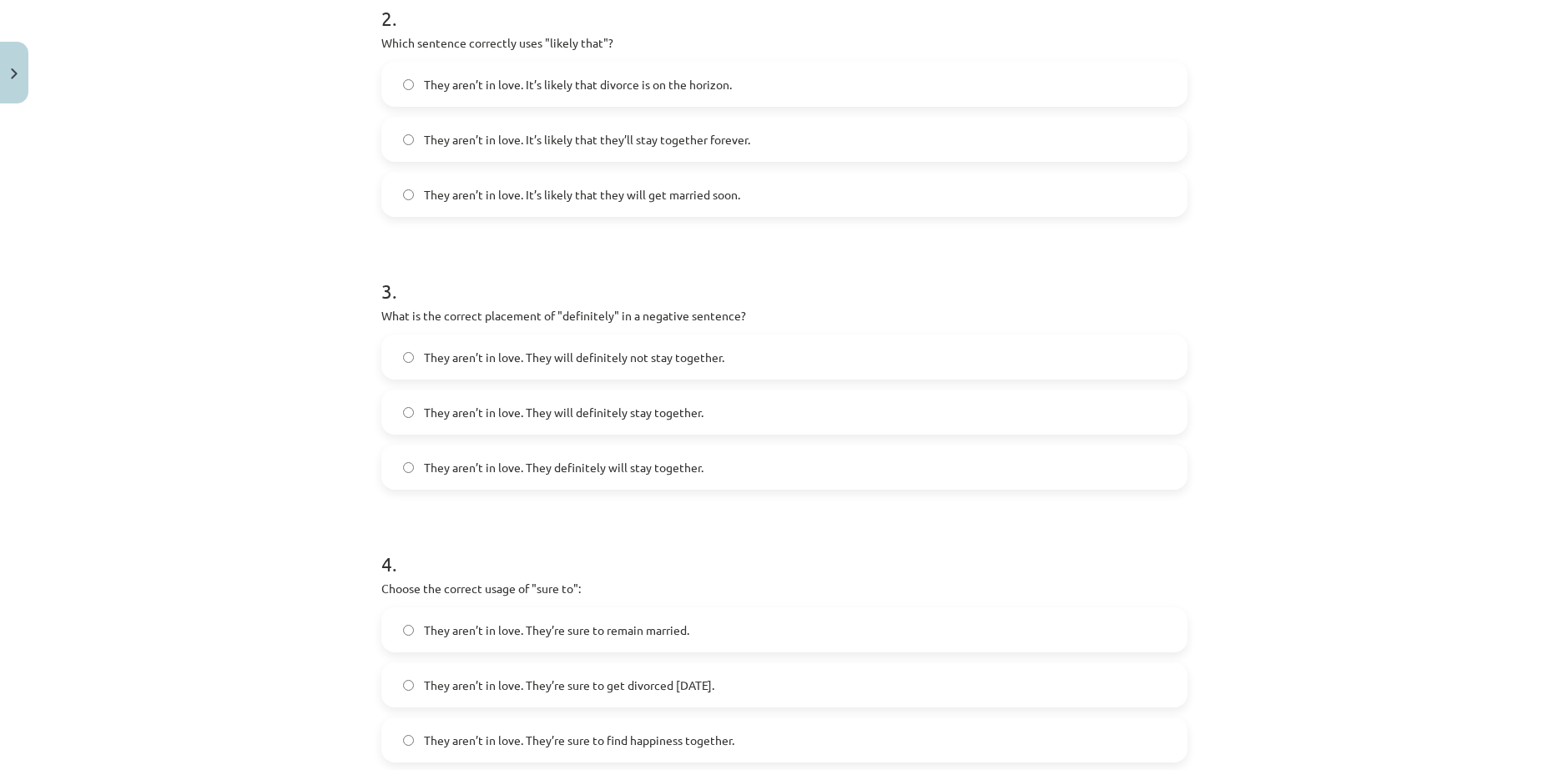
scroll to position [737, 0]
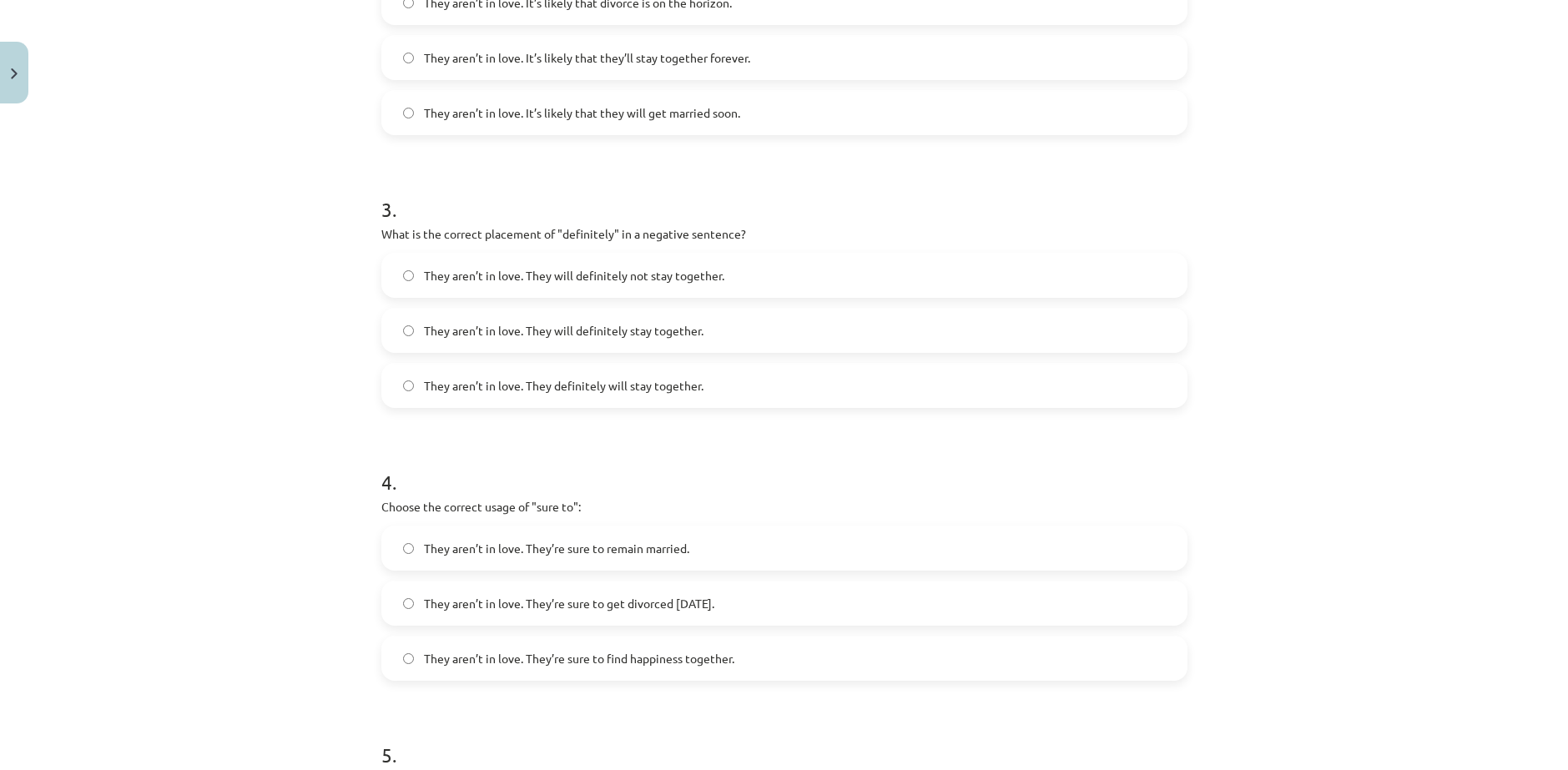
click at [443, 267] on span "They aren’t in love. They will definitely not stay together." at bounding box center [574, 275] width 300 height 18
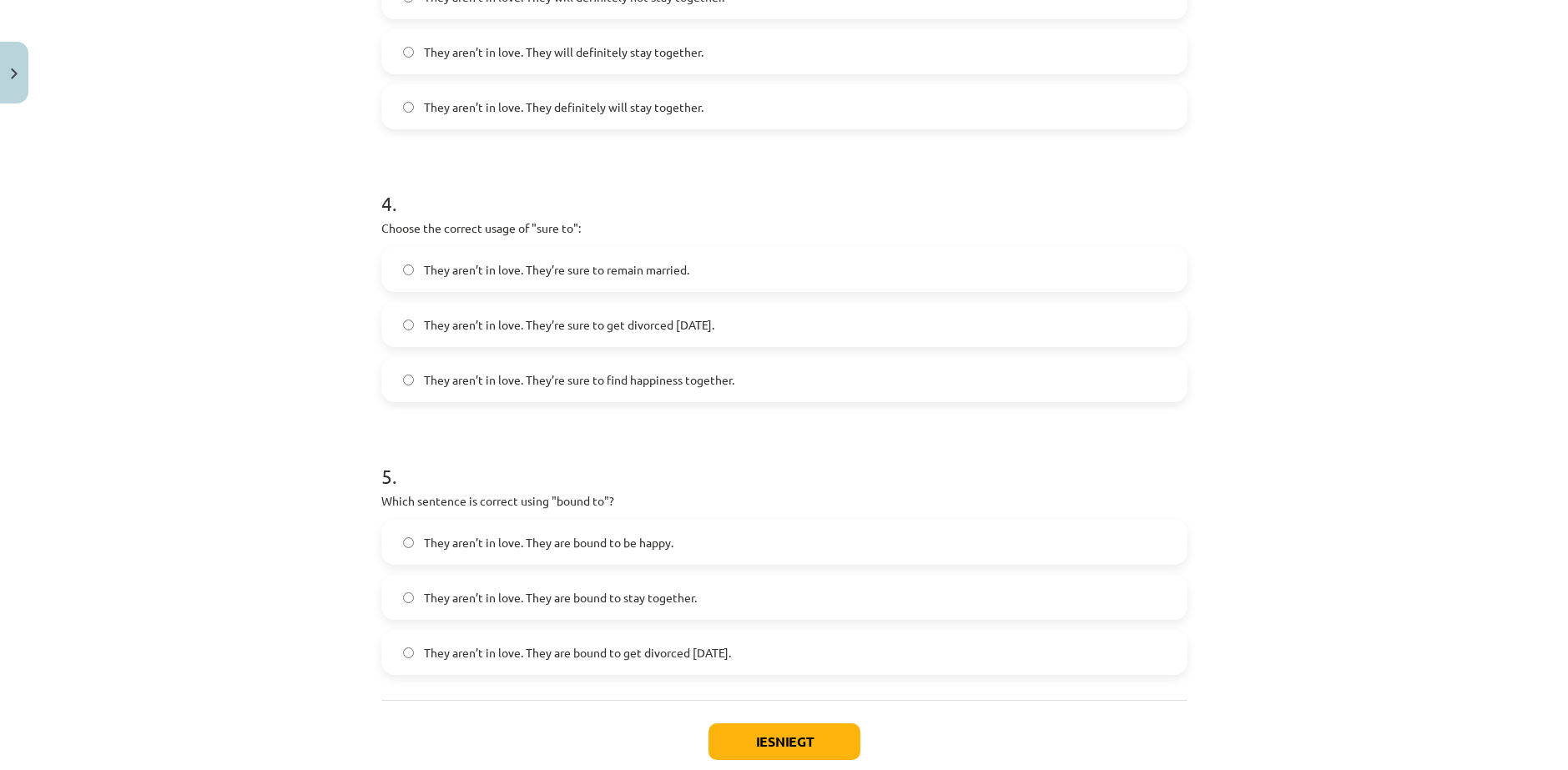
click at [473, 316] on span "They aren’t in love. They’re sure to get divorced within six months." at bounding box center [570, 324] width 290 height 18
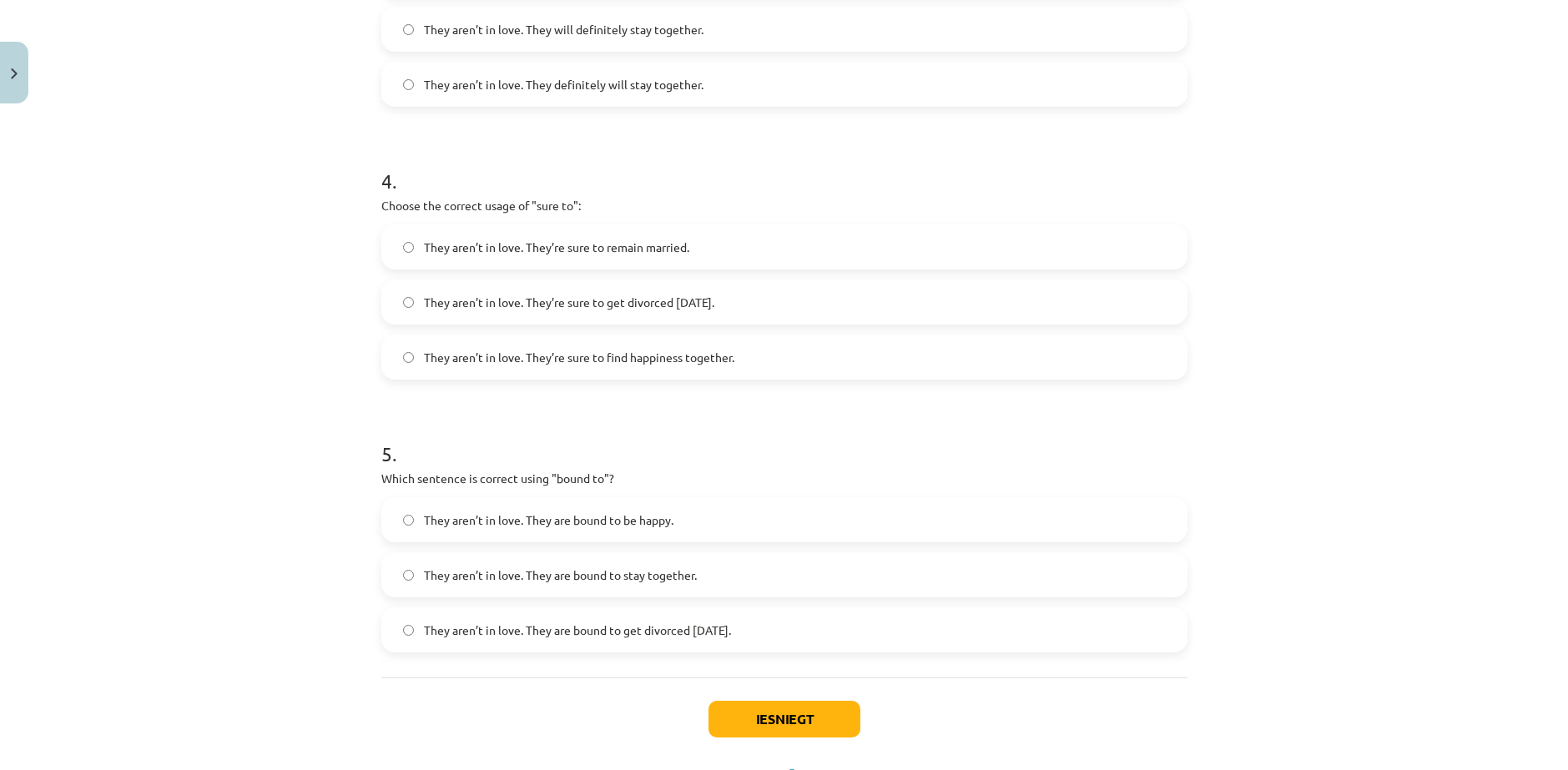
scroll to position [1039, 0]
click at [449, 621] on span "They aren’t in love. They are bound to get divorced within six months." at bounding box center [578, 629] width 307 height 18
click at [724, 700] on button "Iesniegt" at bounding box center [784, 718] width 152 height 37
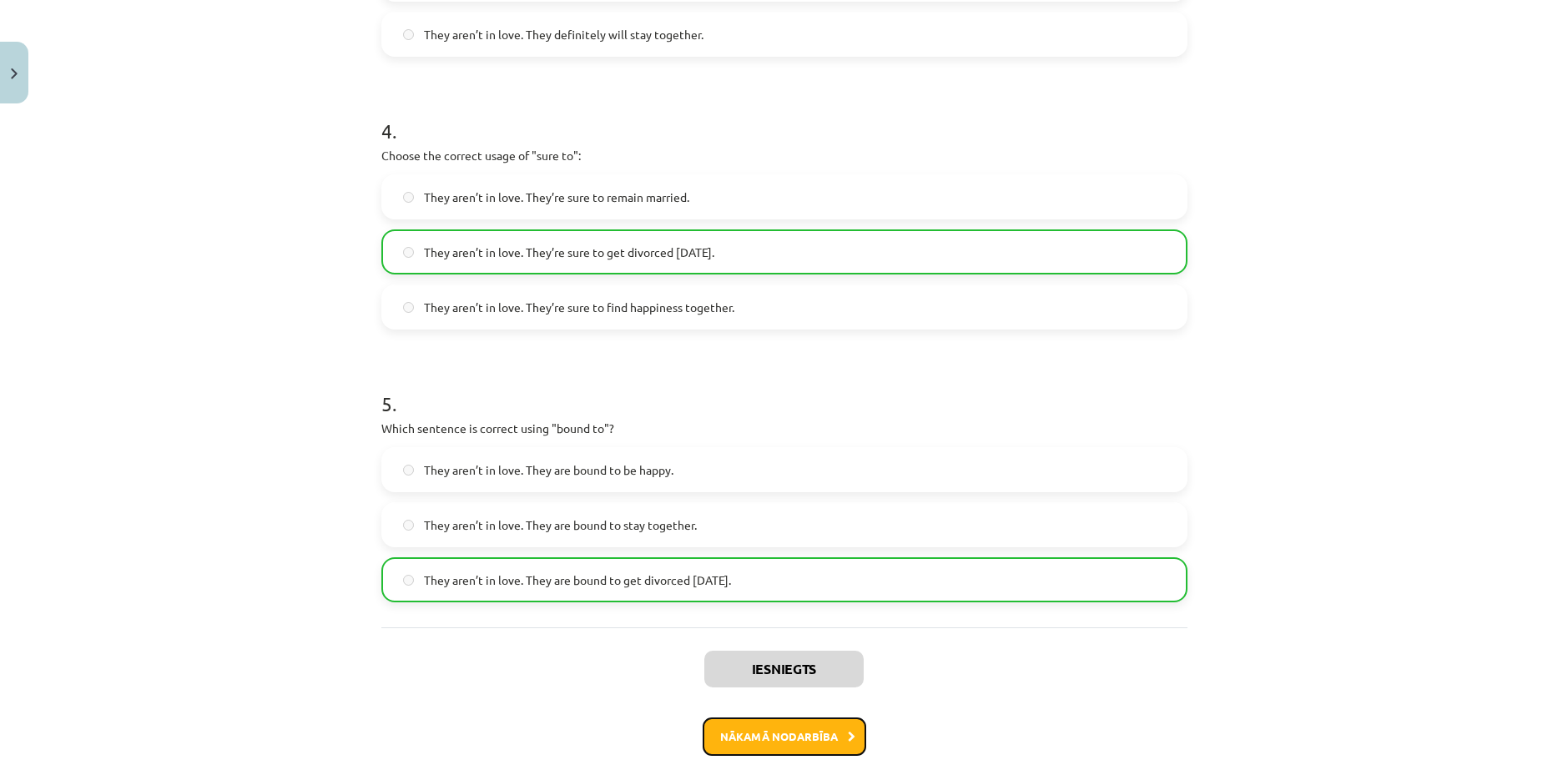
click at [768, 717] on button "Nākamā nodarbība" at bounding box center [784, 737] width 164 height 39
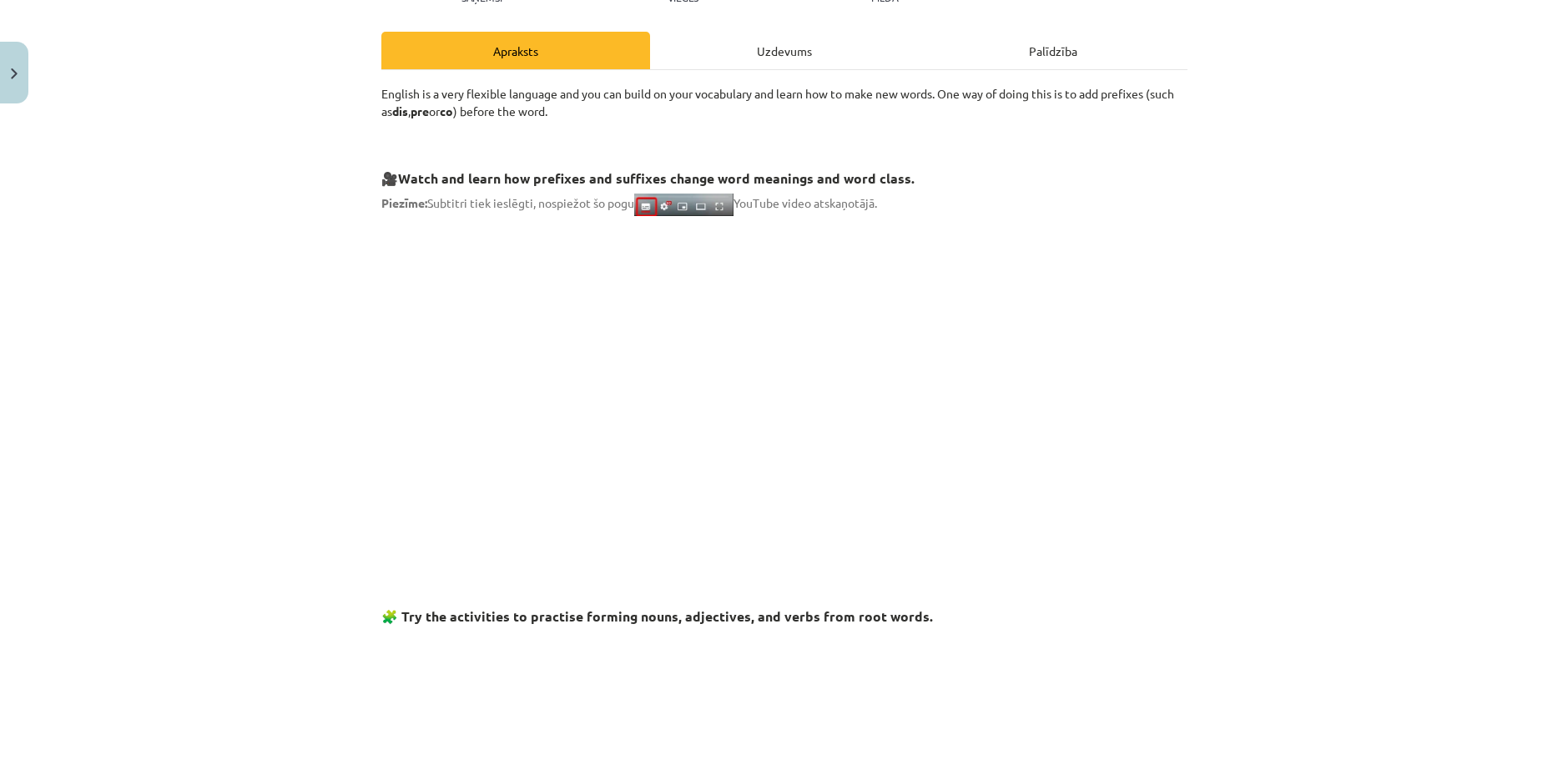
scroll to position [458, 0]
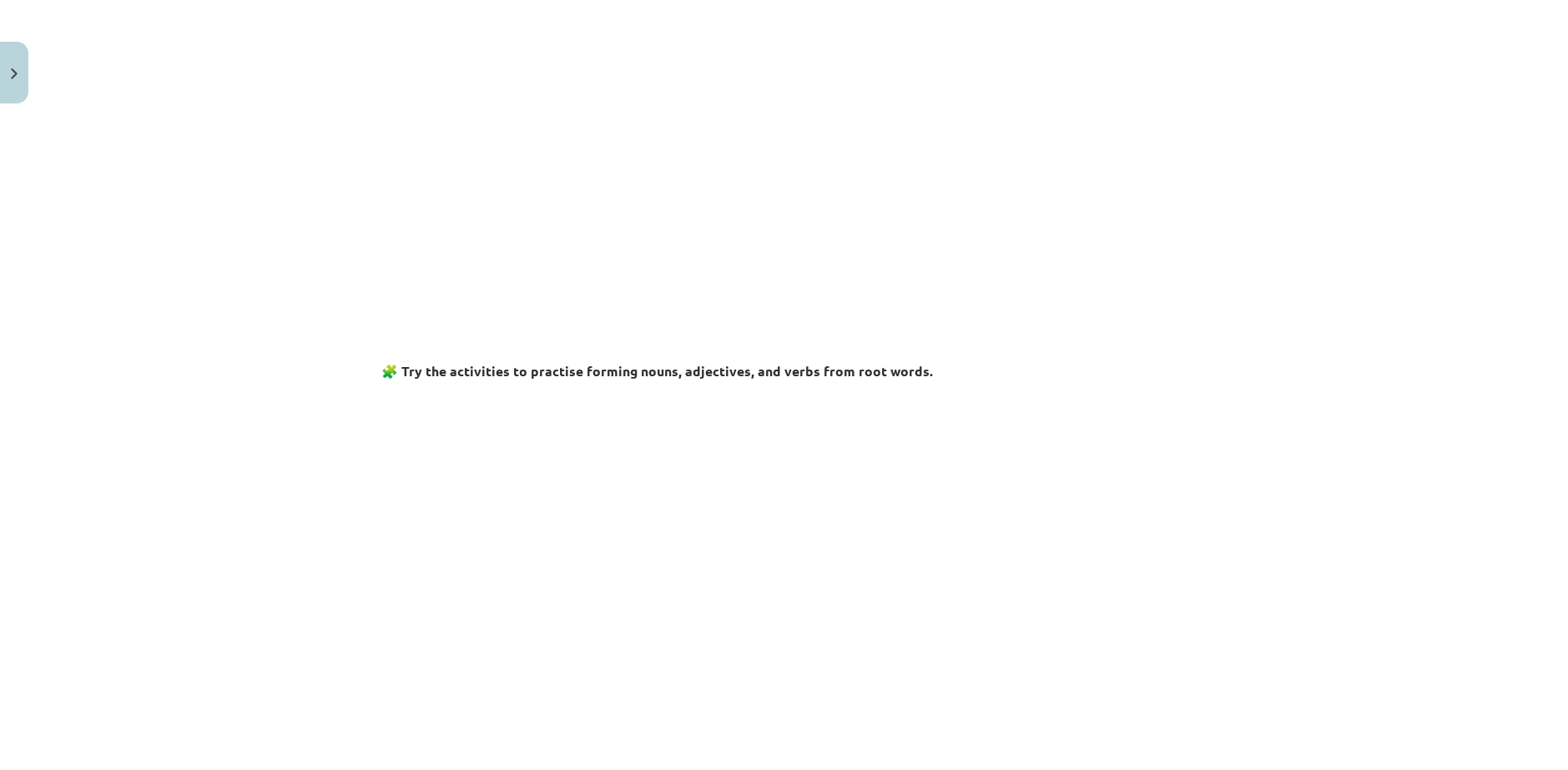
click at [252, 548] on div "Mācību tēma: Angļu valodas i - 11. klases 1. ieskaites mācību materiāls #6 📝 To…" at bounding box center [784, 385] width 1568 height 770
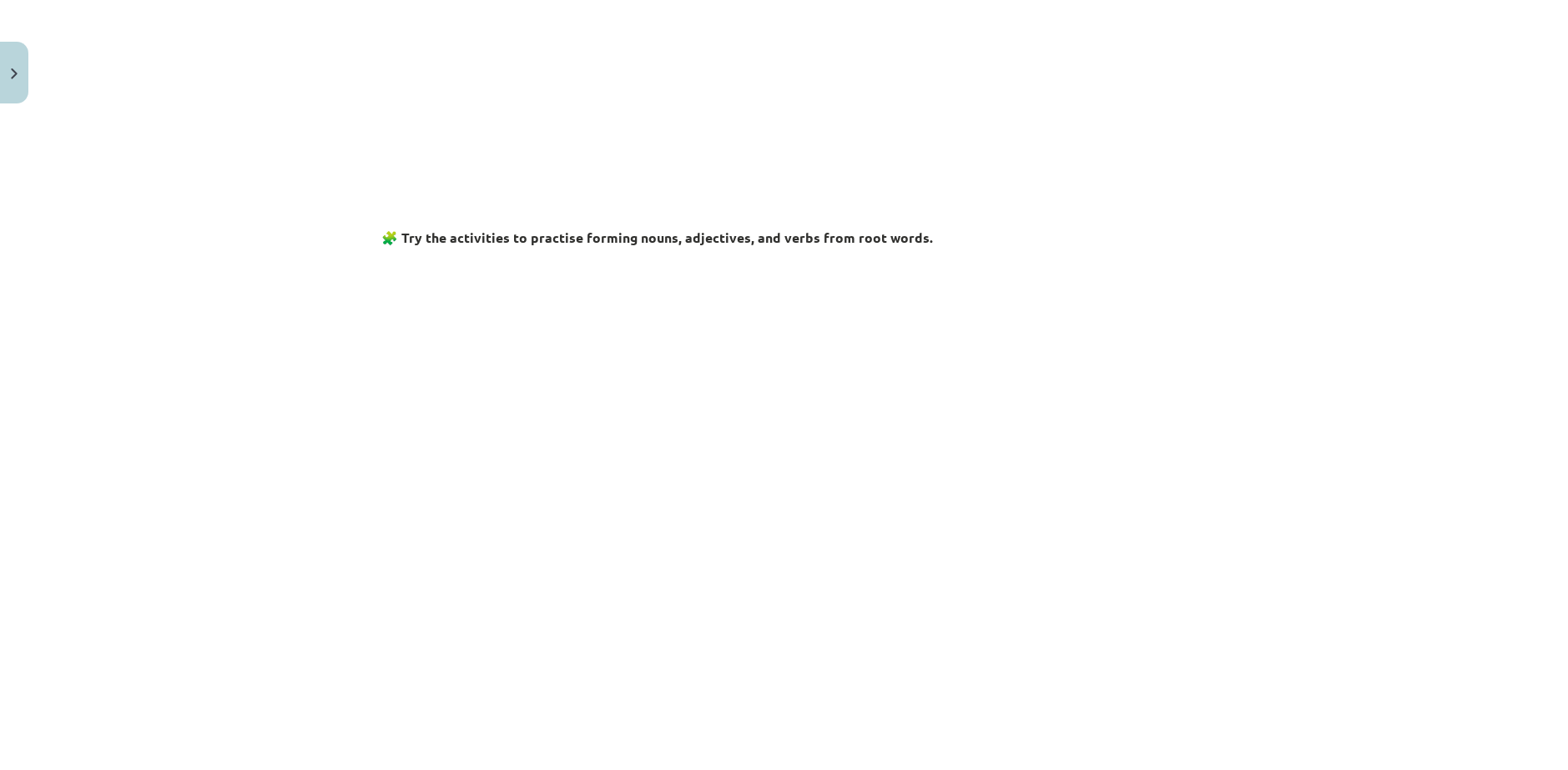
scroll to position [598, 0]
click at [222, 608] on div "Mācību tēma: Angļu valodas i - 11. klases 1. ieskaites mācību materiāls #6 📝 To…" at bounding box center [784, 385] width 1568 height 770
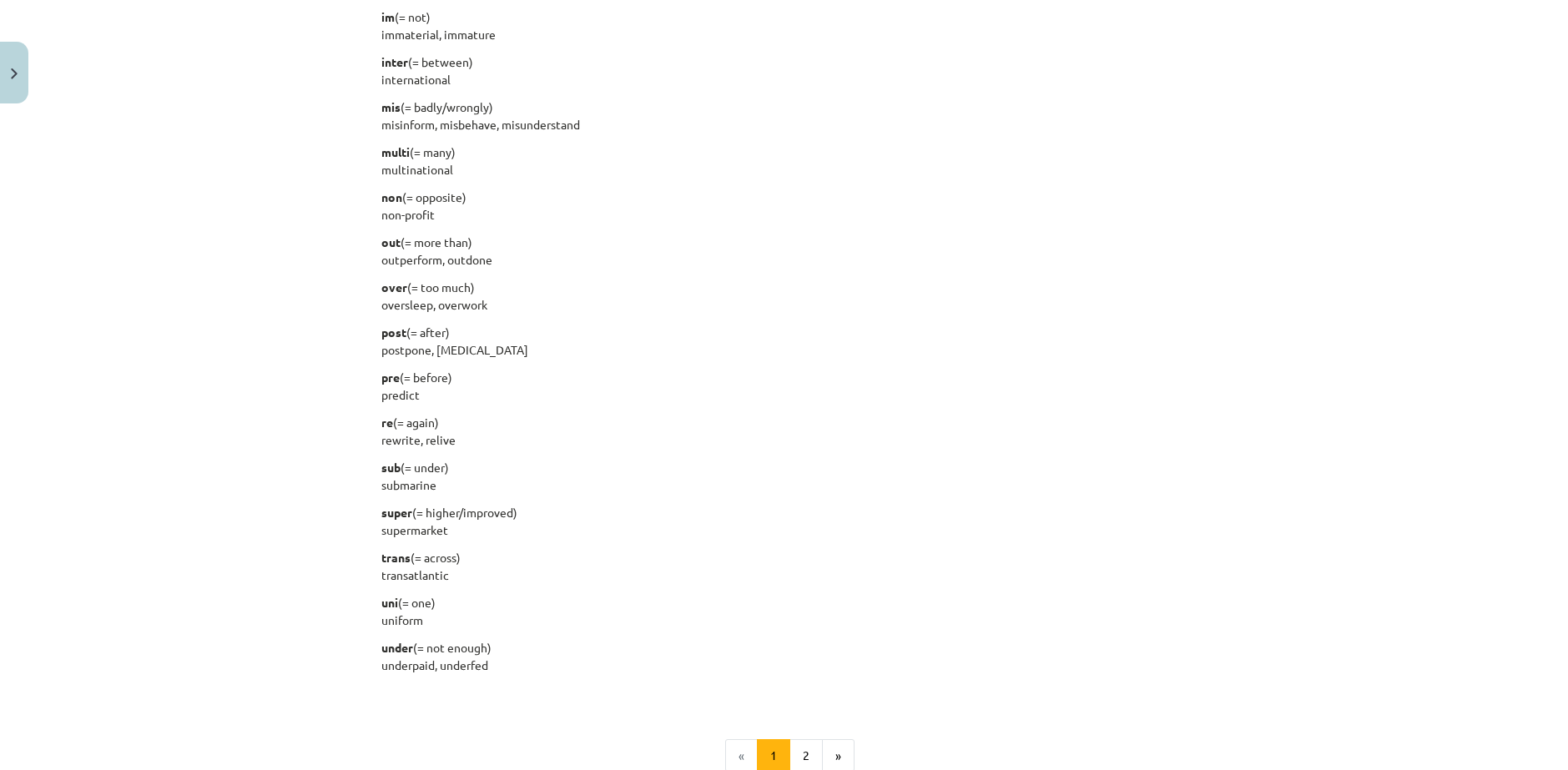
scroll to position [1839, 0]
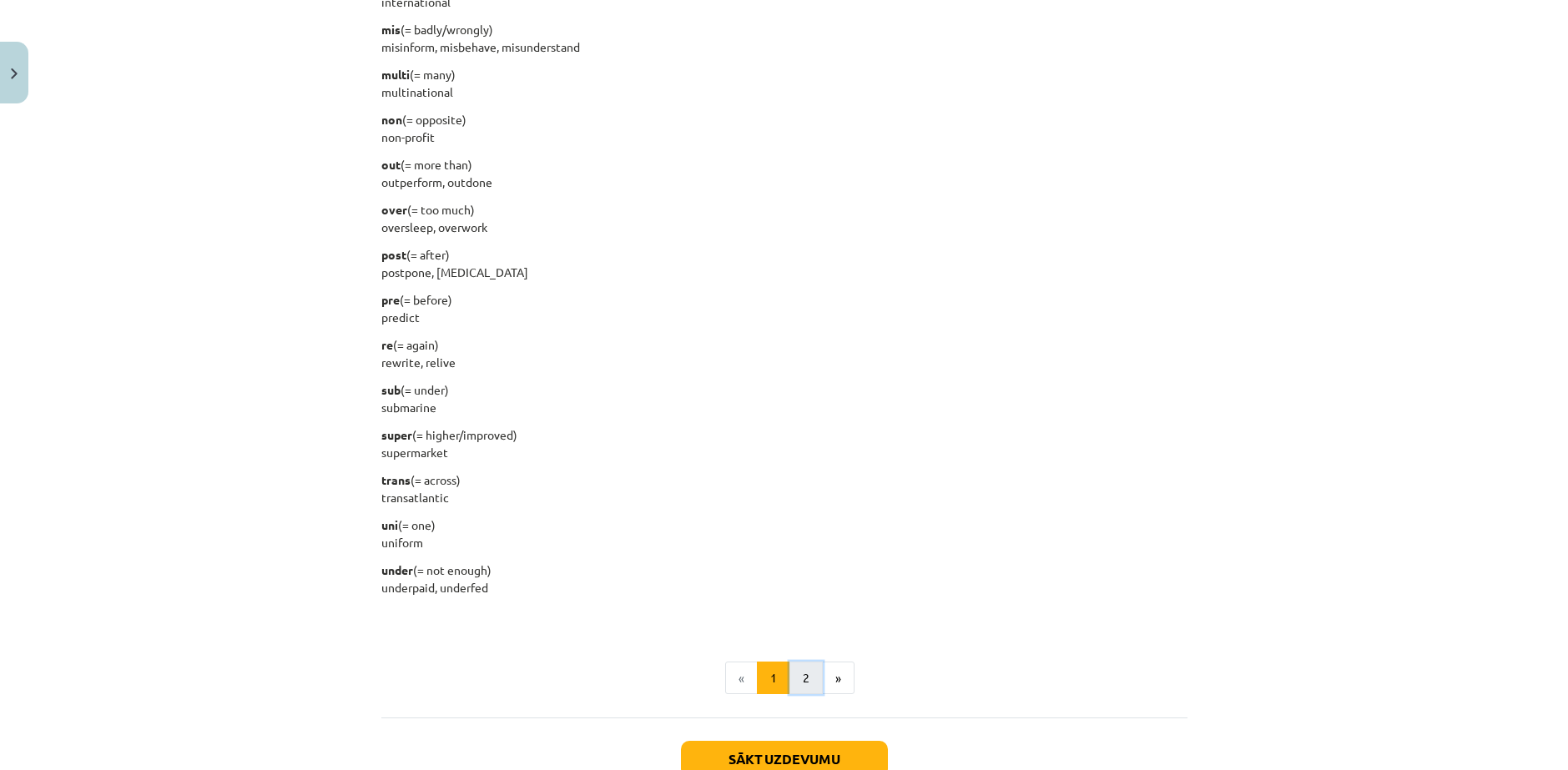
click at [802, 662] on button "2" at bounding box center [806, 678] width 33 height 33
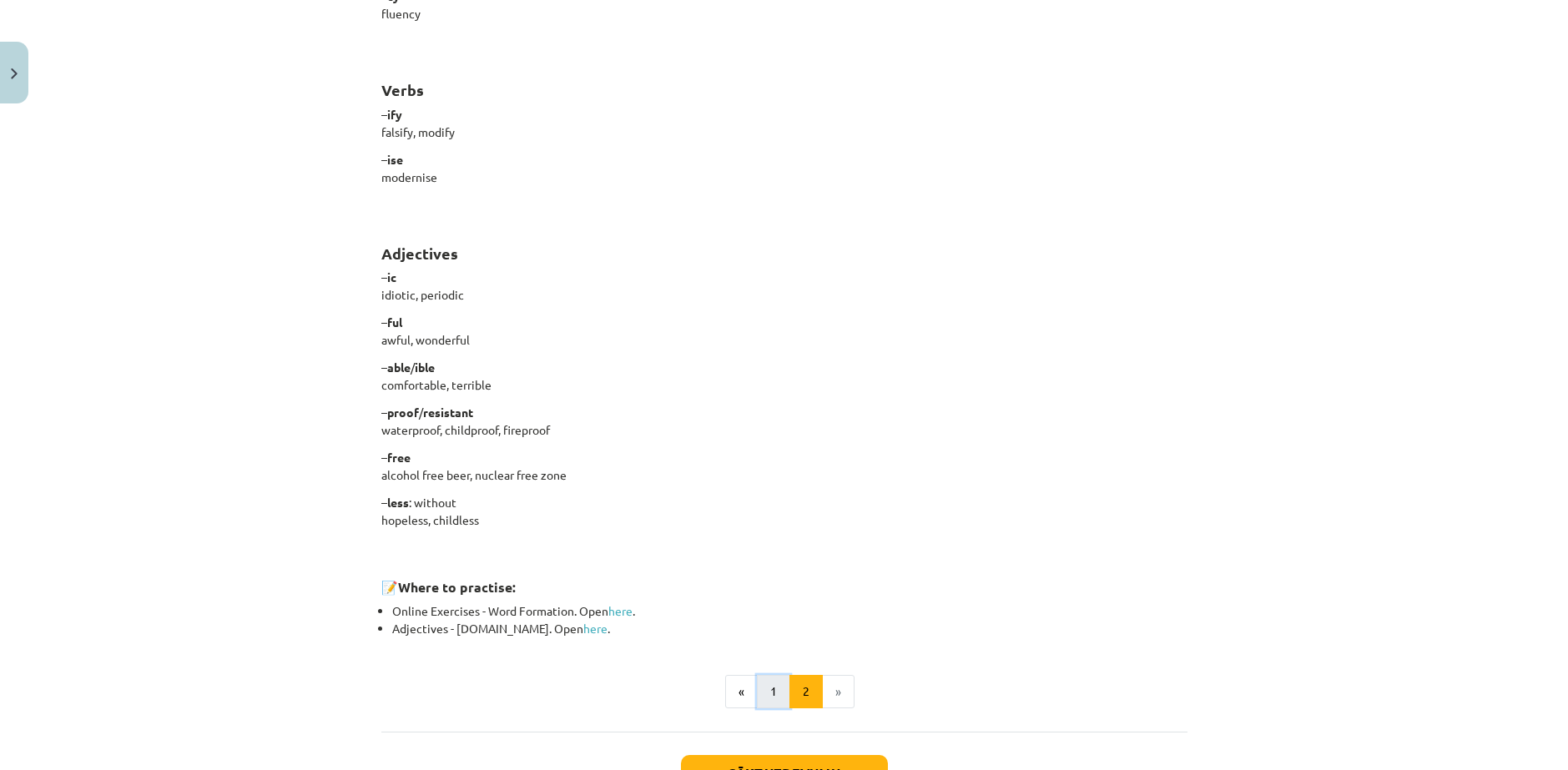
click at [767, 675] on button "1" at bounding box center [774, 691] width 33 height 33
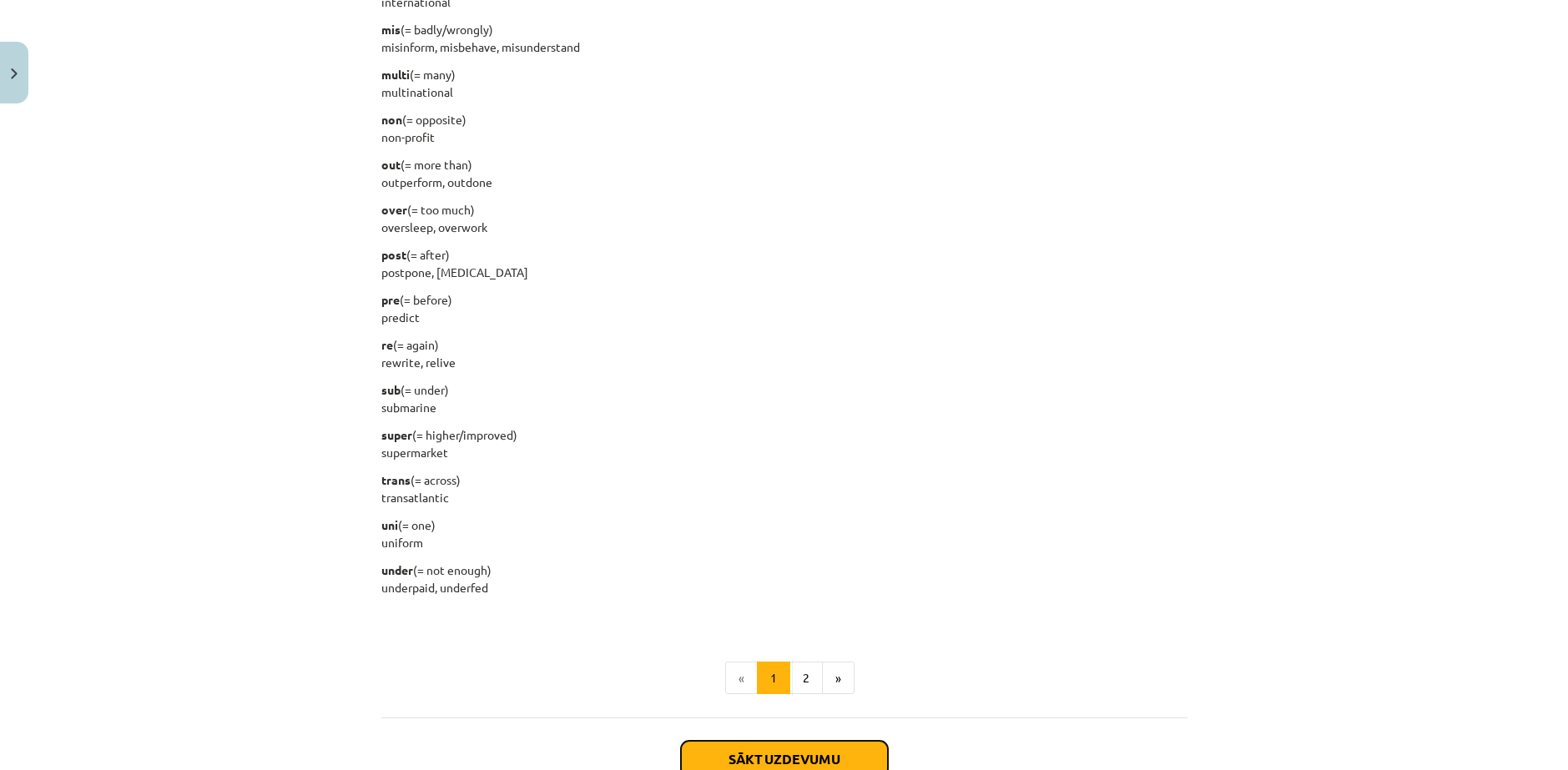
click at [791, 740] on button "Sākt uzdevumu" at bounding box center [785, 759] width 207 height 37
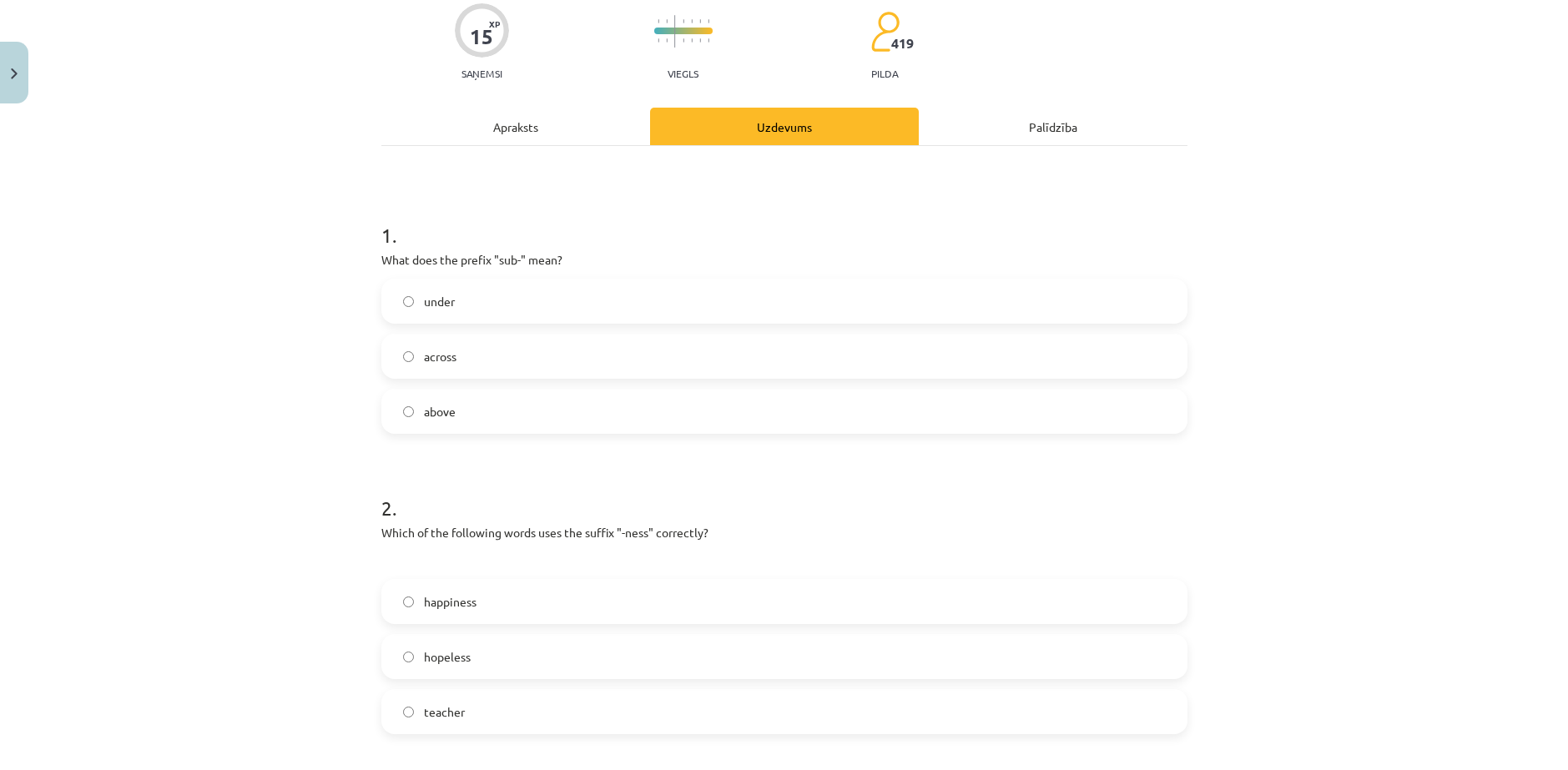
scroll to position [42, 0]
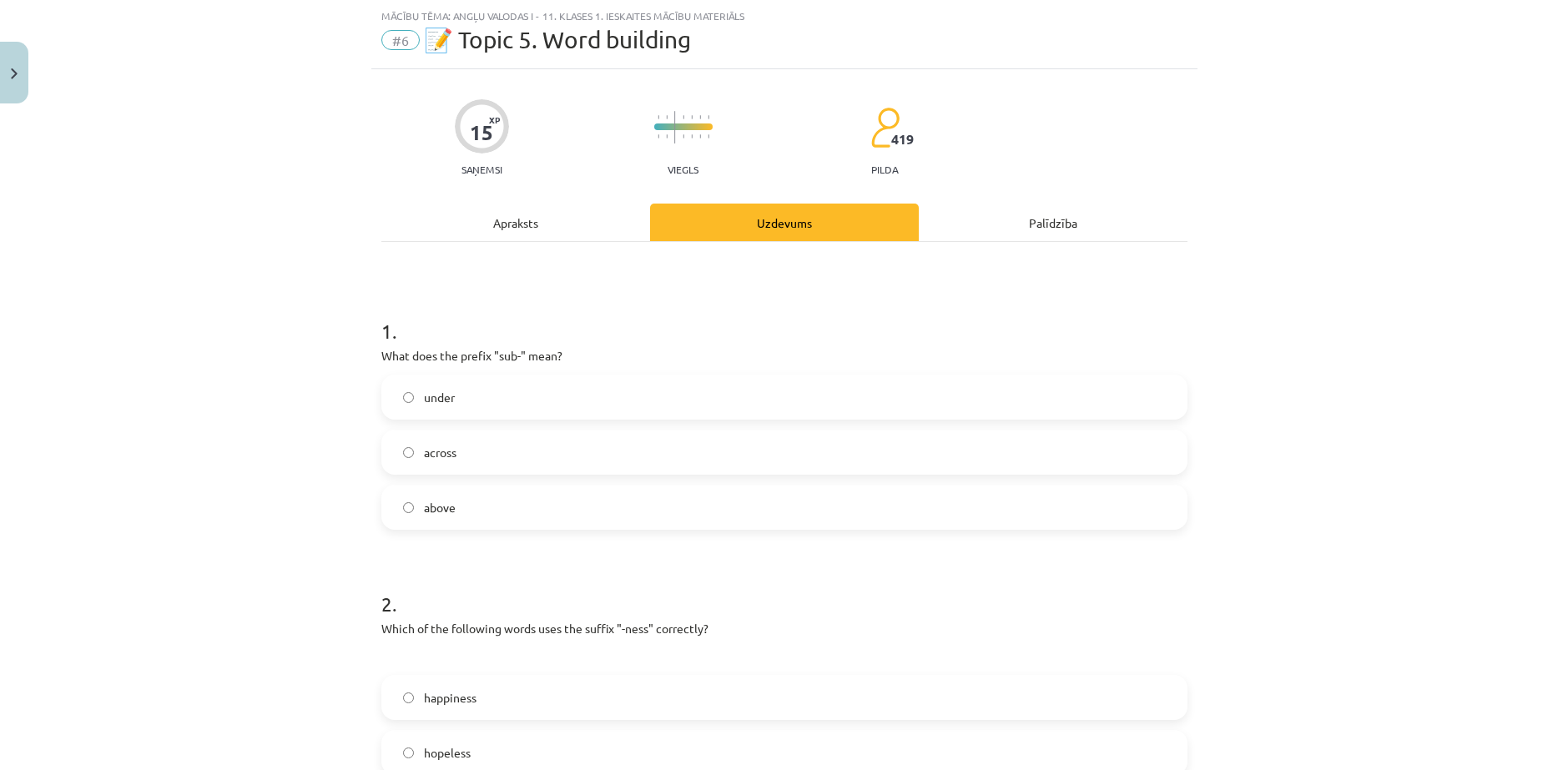
click at [482, 381] on label "under" at bounding box center [784, 397] width 802 height 42
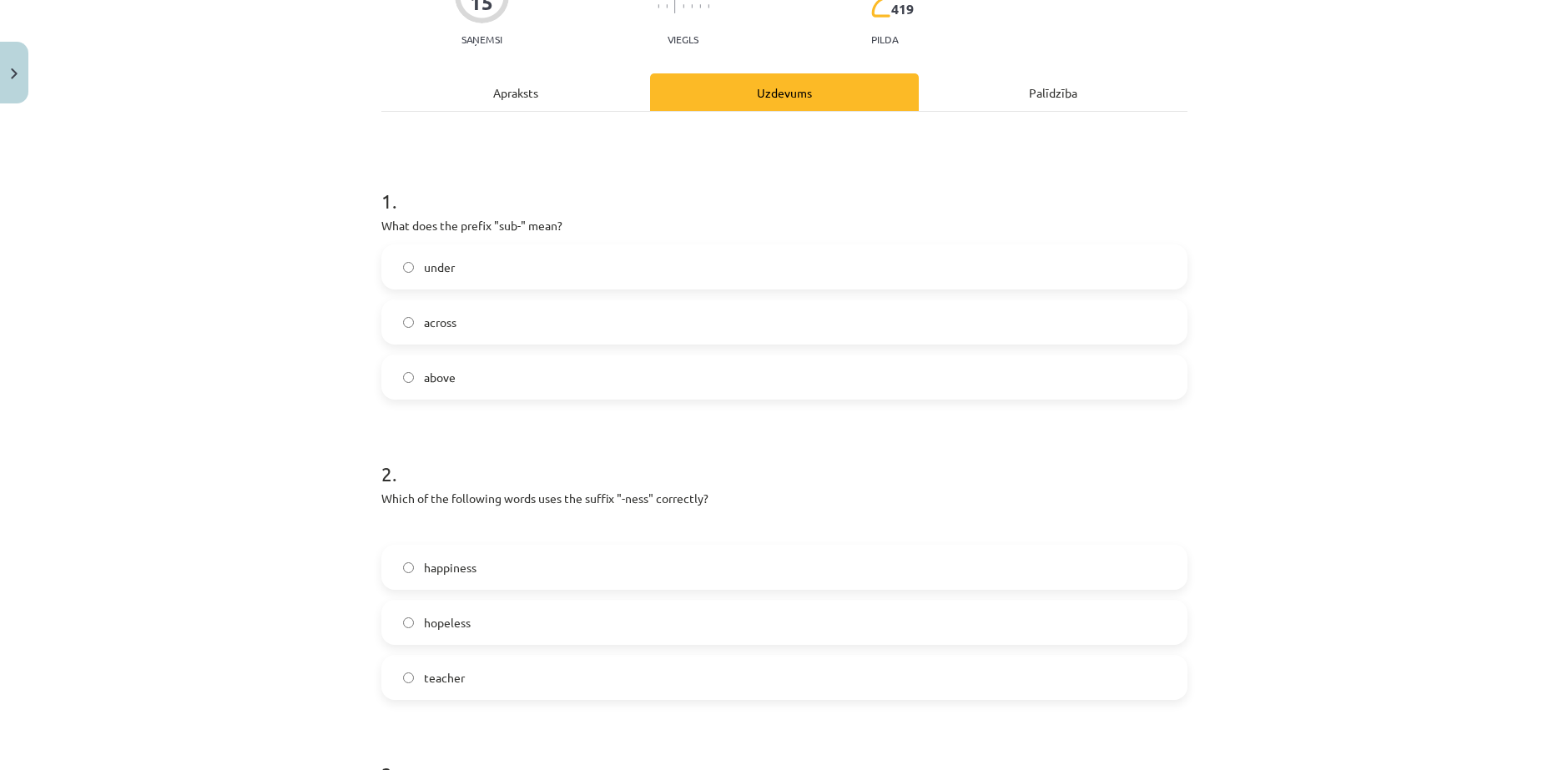
scroll to position [181, 0]
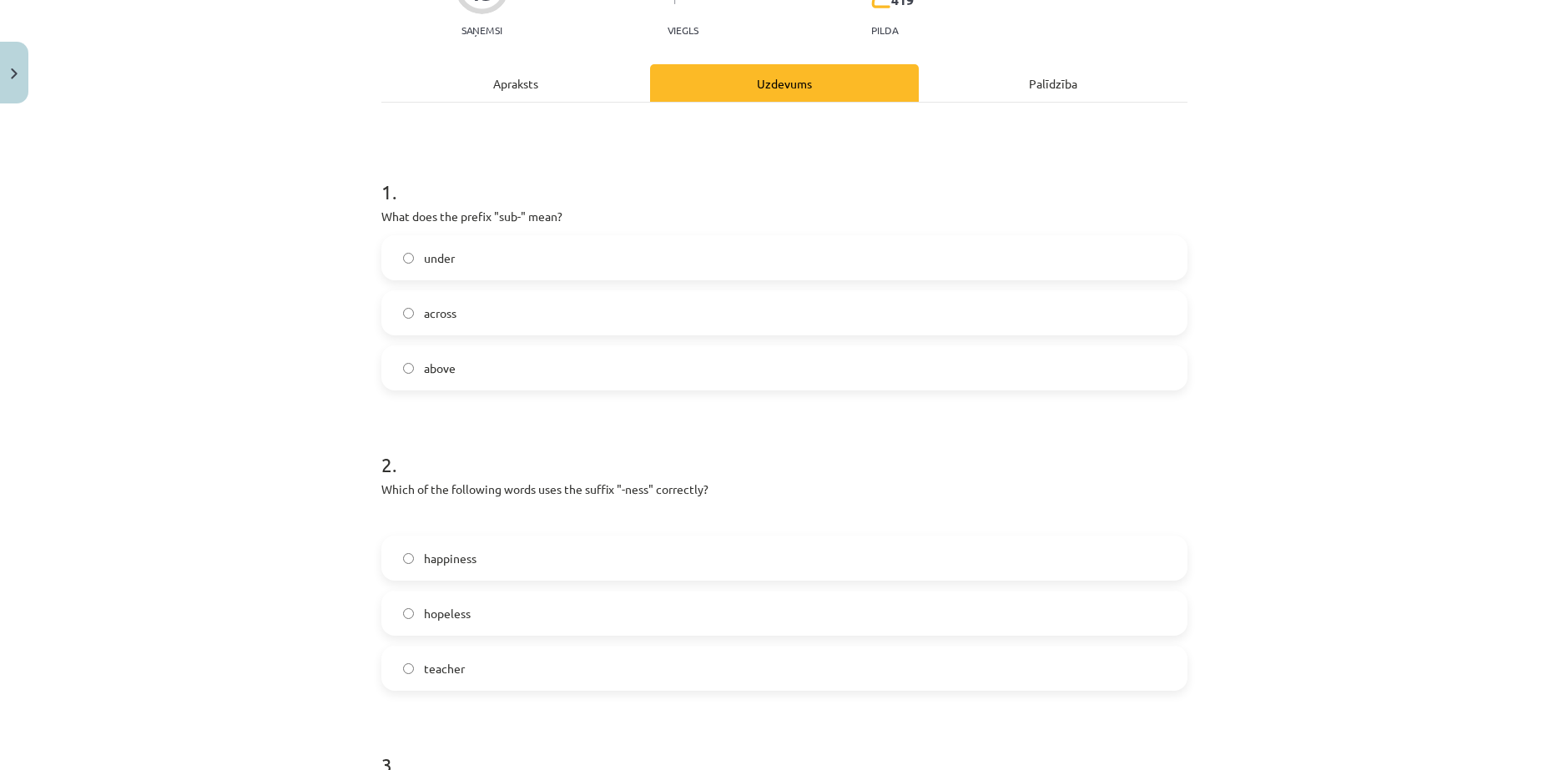
click at [430, 550] on span "happiness" at bounding box center [450, 558] width 53 height 18
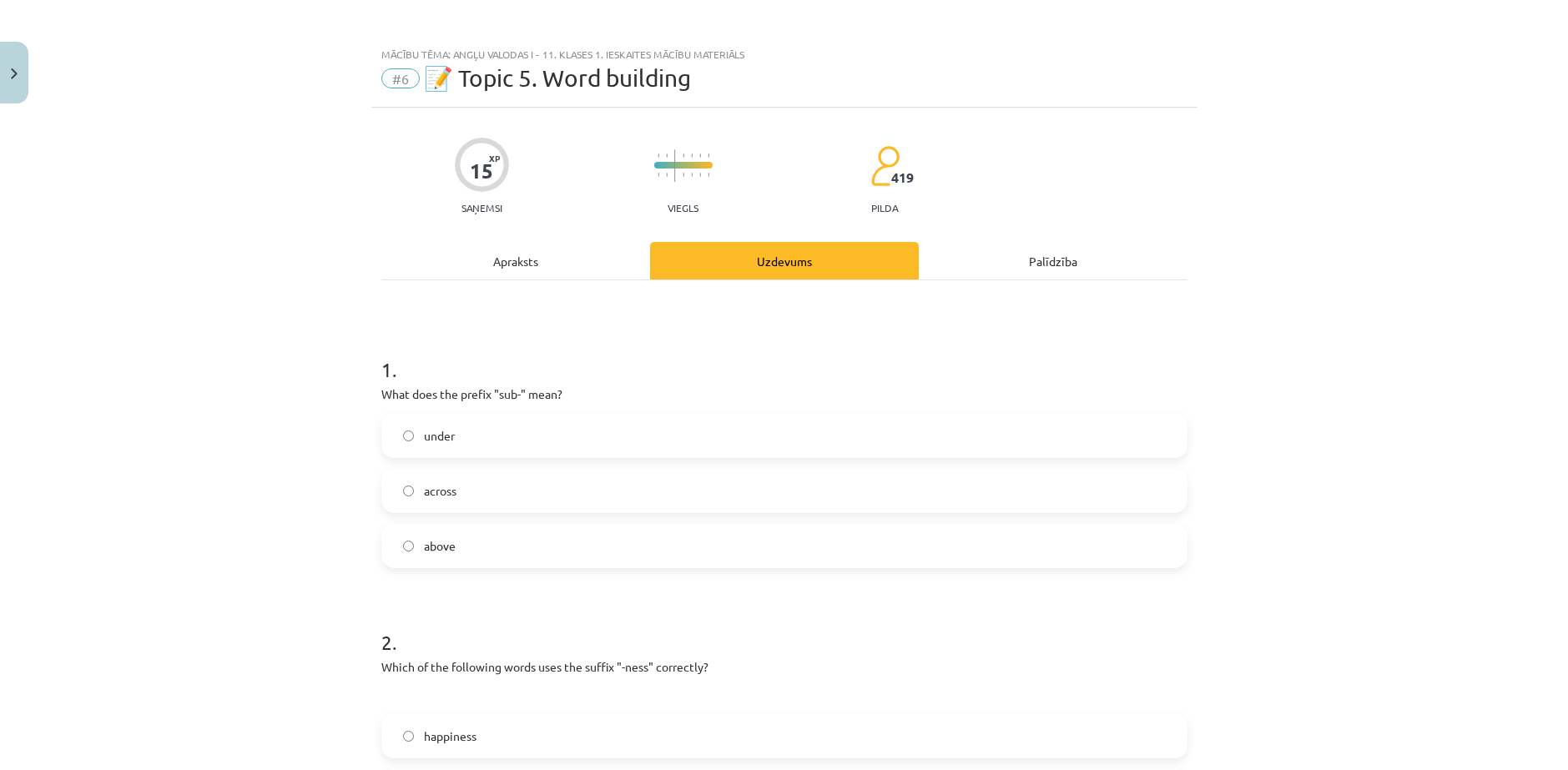
scroll to position [0, 0]
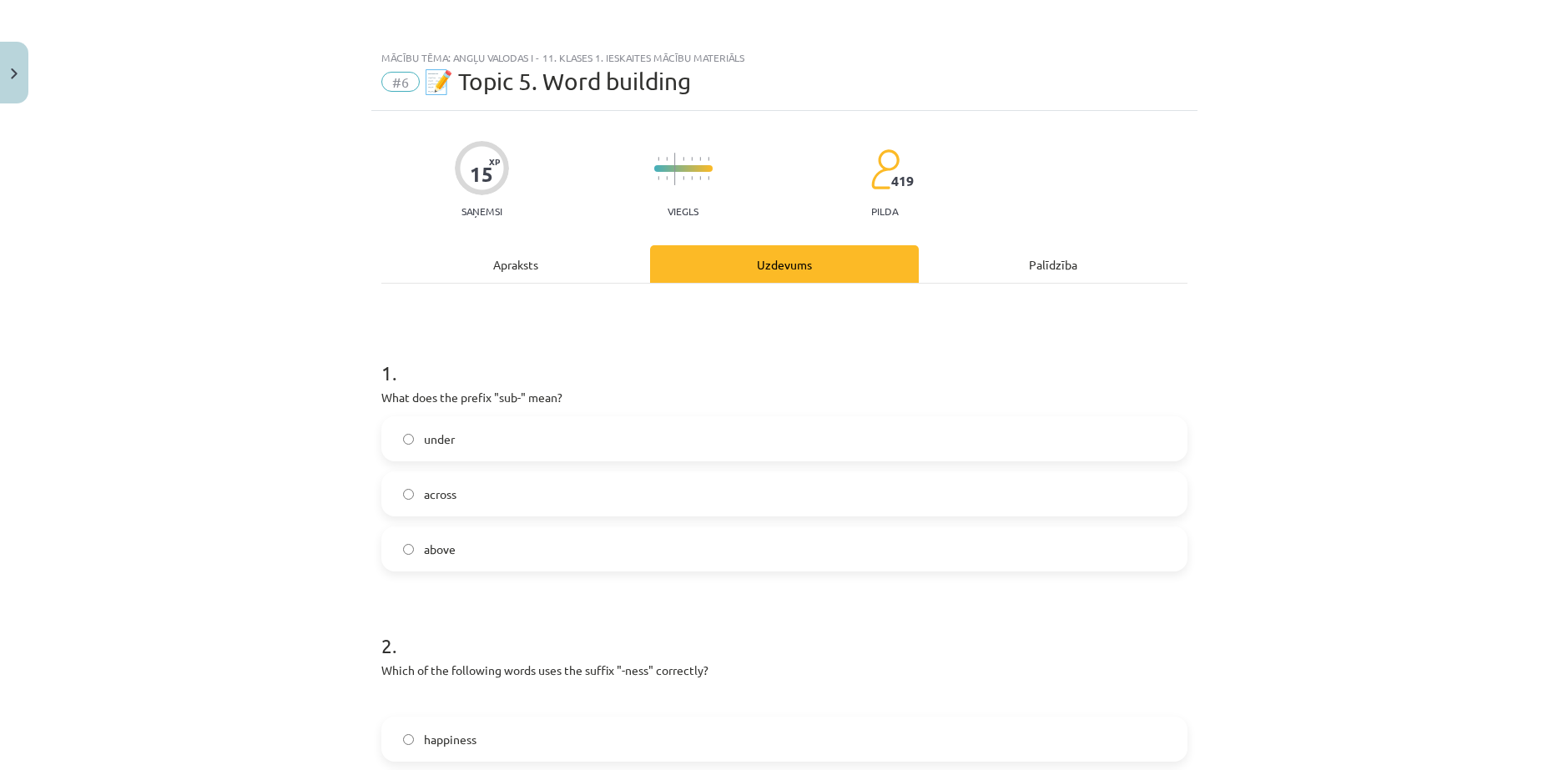
click at [481, 209] on p "Saņemsi" at bounding box center [482, 211] width 55 height 12
click at [498, 245] on div "Apraksts" at bounding box center [515, 263] width 269 height 38
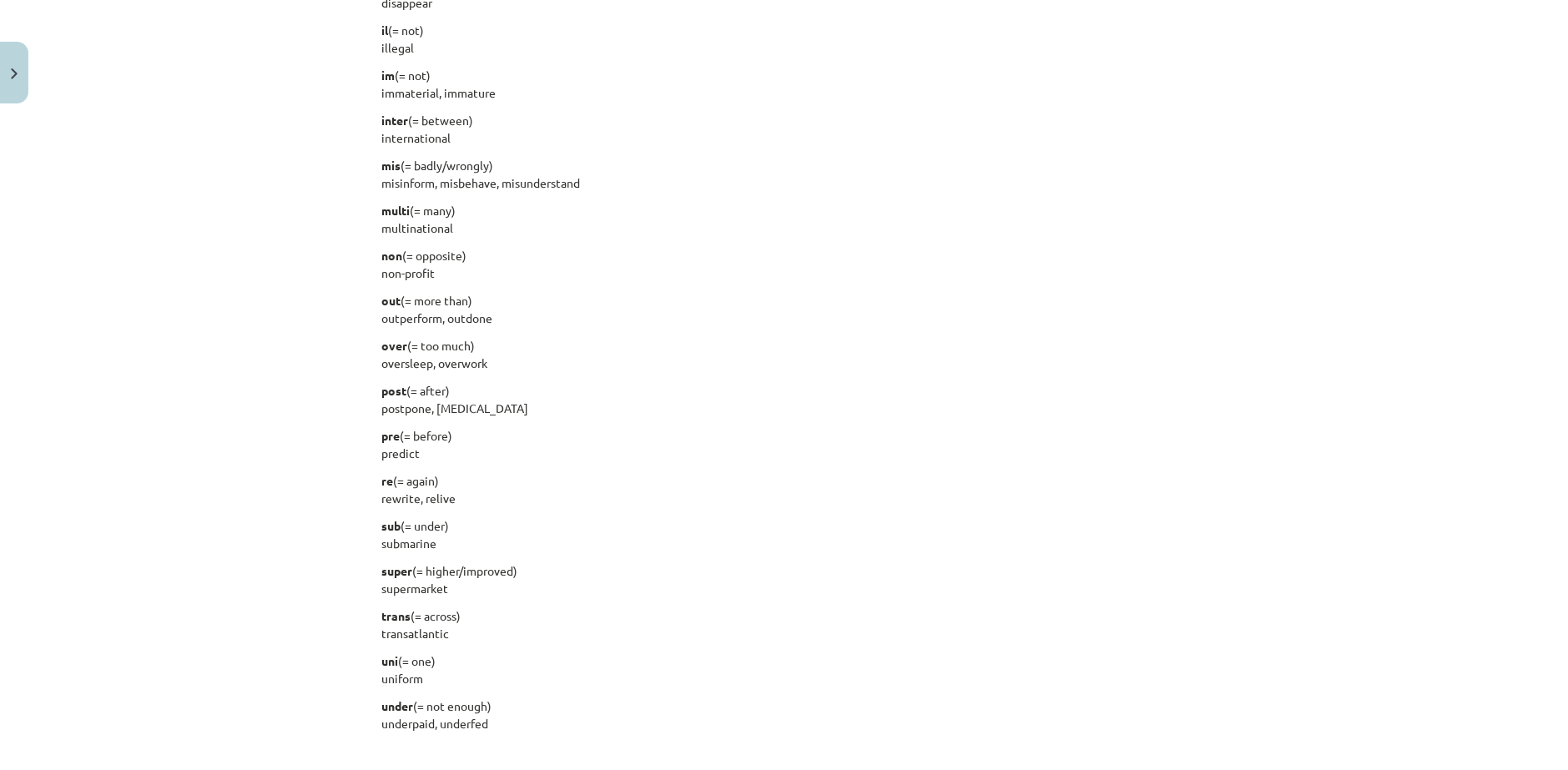
scroll to position [1710, 0]
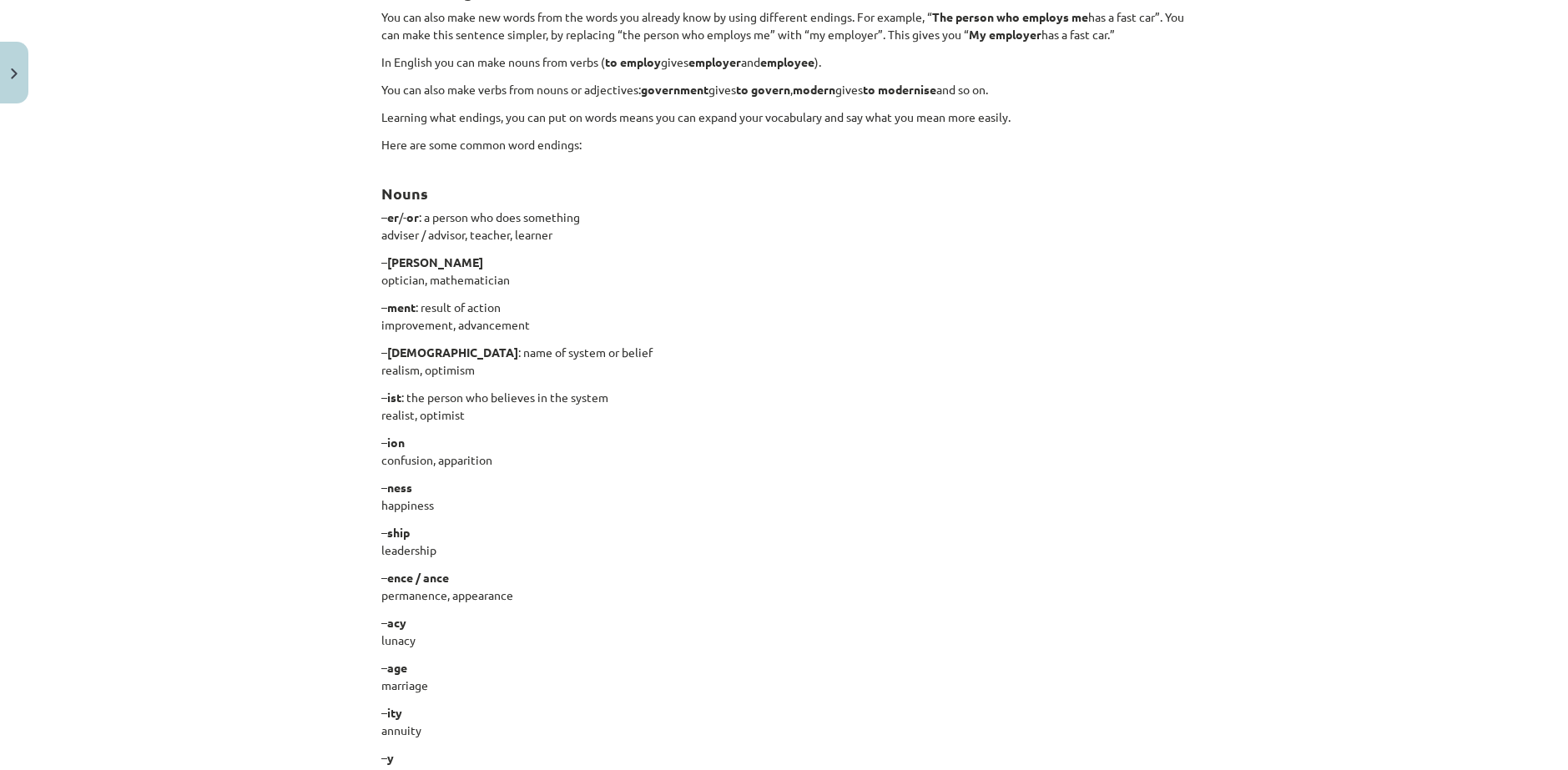
scroll to position [287, 0]
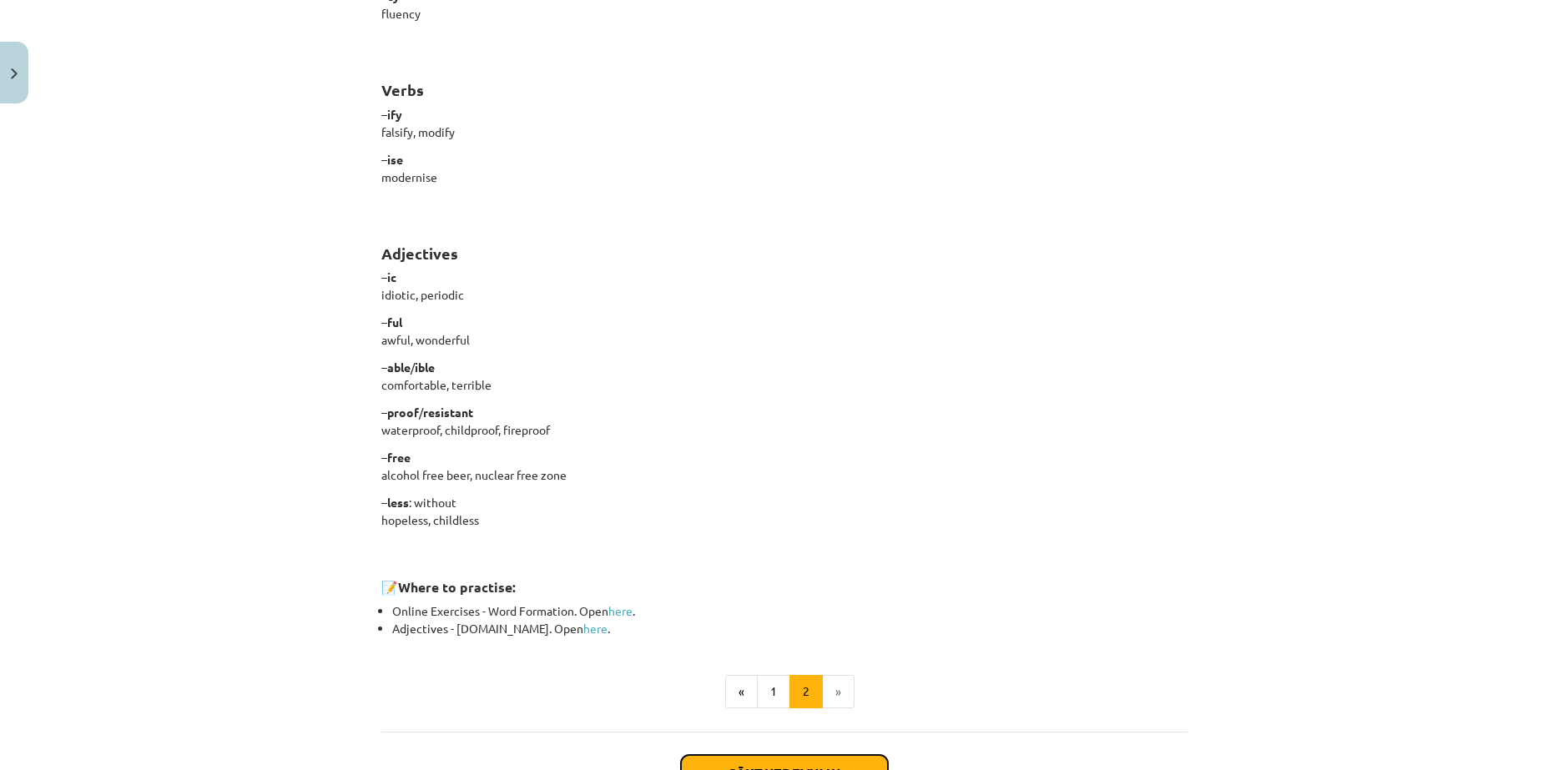
click at [774, 755] on button "Sākt uzdevumu" at bounding box center [785, 774] width 207 height 37
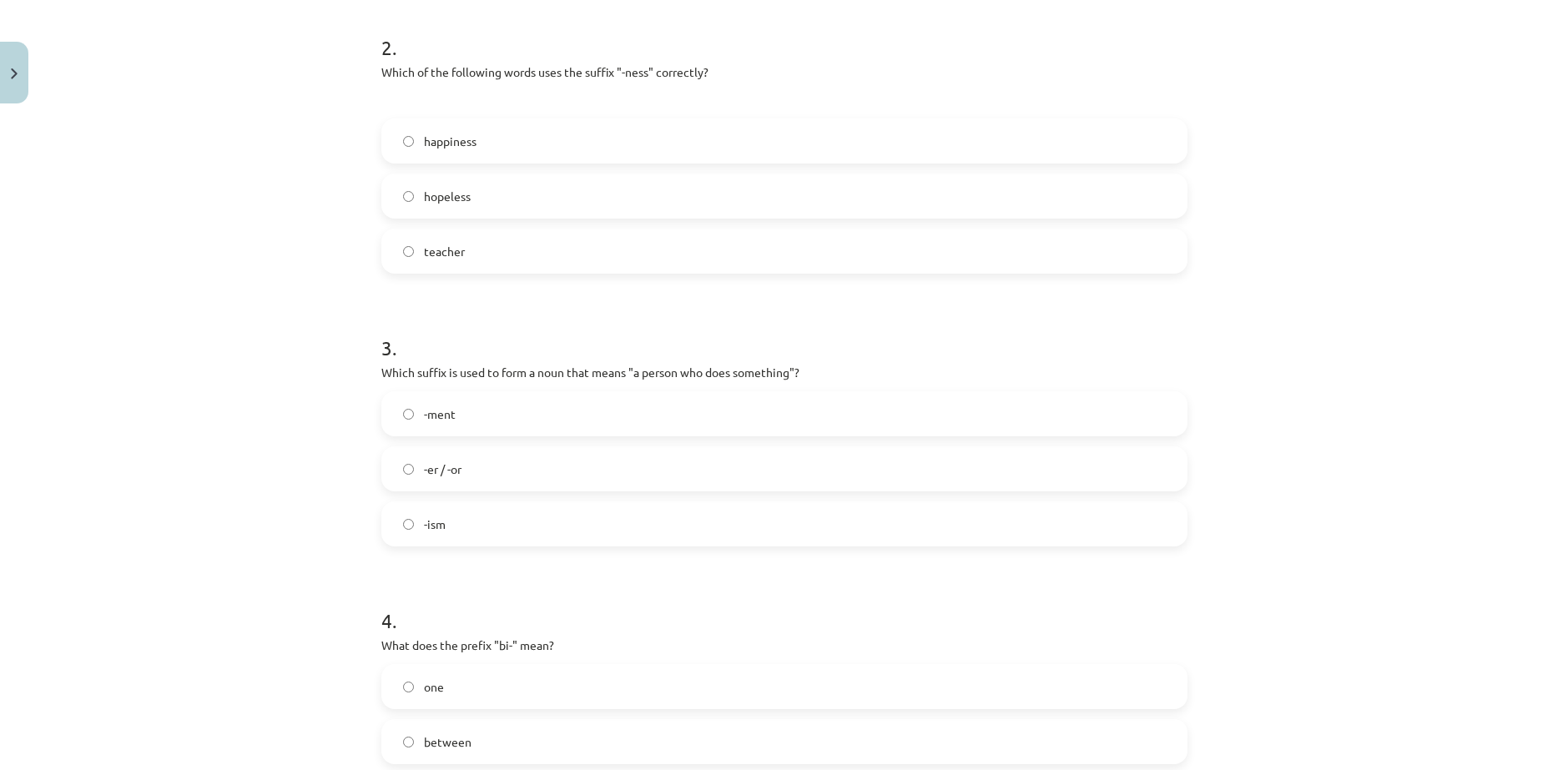
click at [484, 448] on label "-er / -or" at bounding box center [784, 469] width 802 height 42
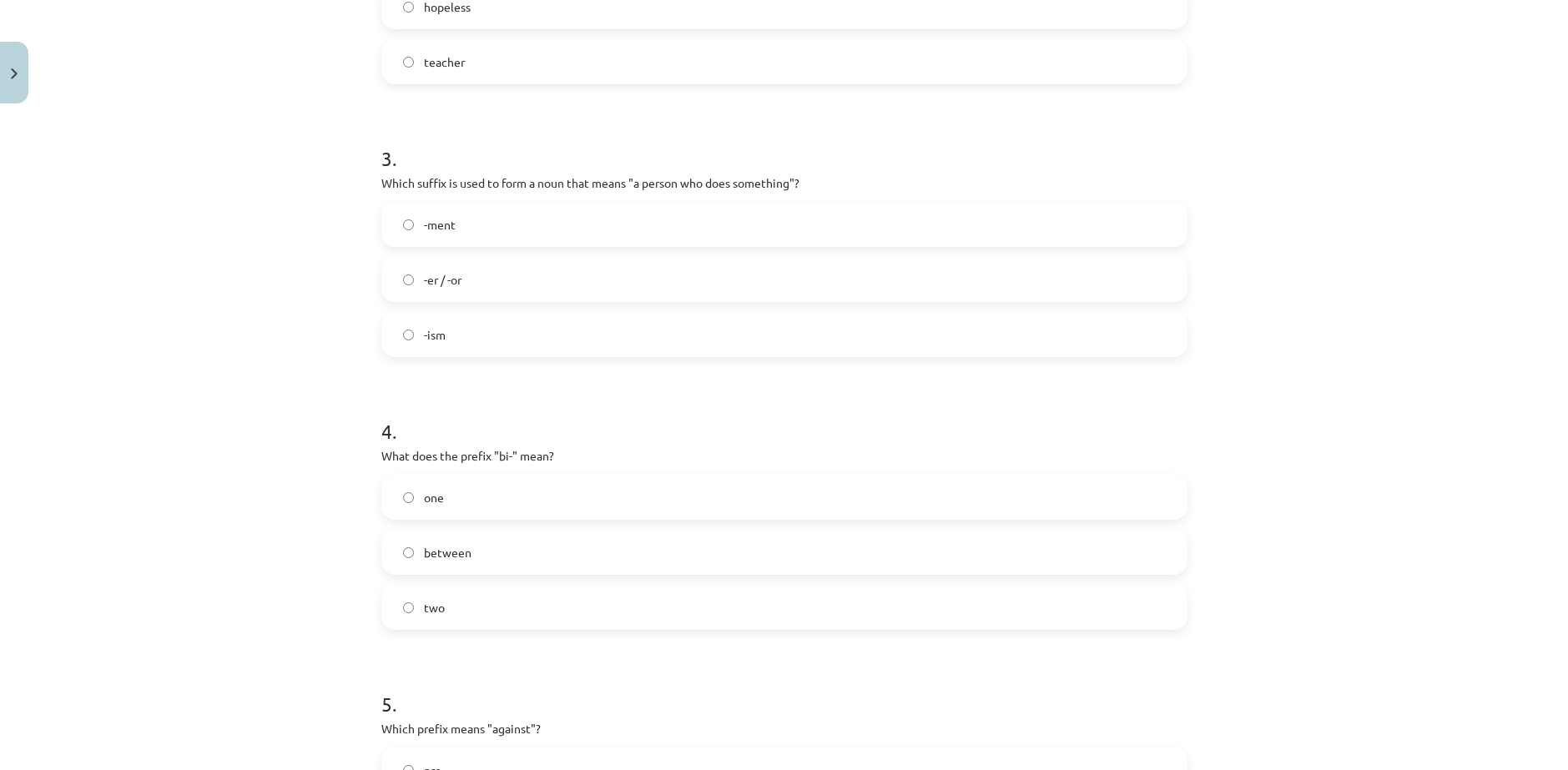
scroll to position [876, 0]
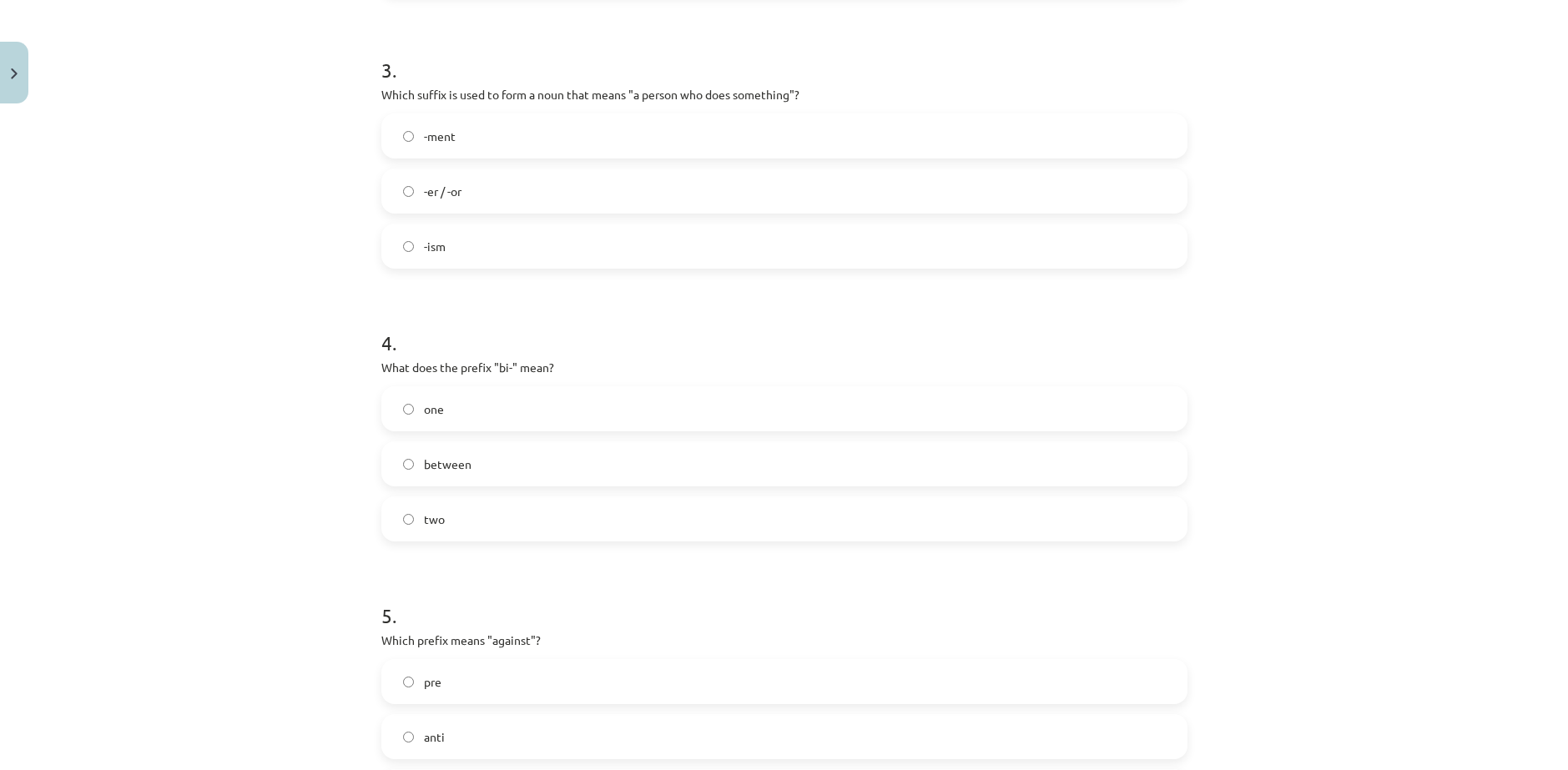
click at [424, 510] on span "two" at bounding box center [435, 519] width 21 height 18
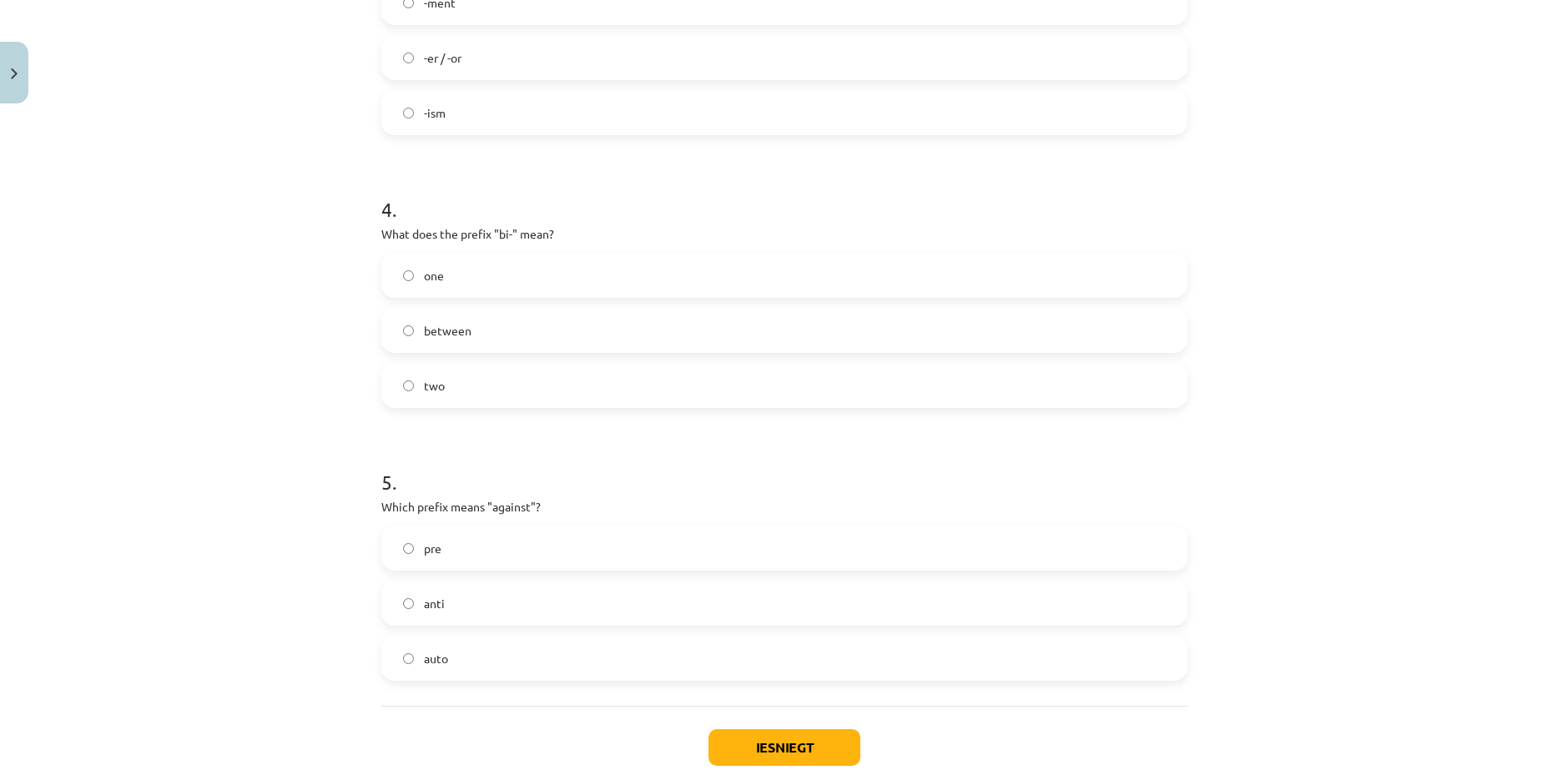
scroll to position [1015, 0]
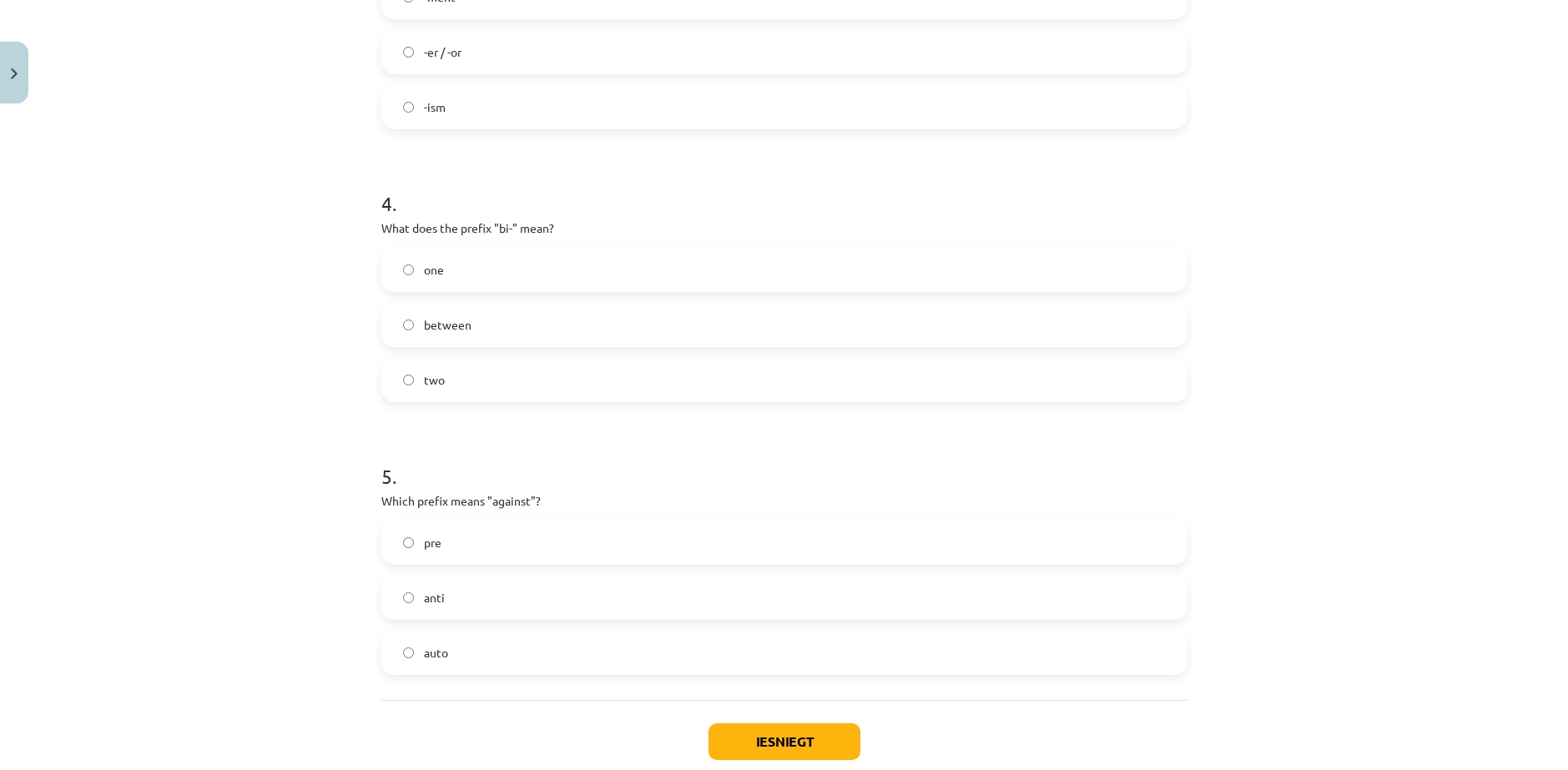
click at [411, 577] on label "anti" at bounding box center [784, 597] width 802 height 42
click at [313, 583] on div "Mācību tēma: Angļu valodas i - 11. klases 1. ieskaites mācību materiāls #6 📝 To…" at bounding box center [784, 385] width 1568 height 770
click at [820, 724] on button "Iesniegt" at bounding box center [784, 742] width 152 height 37
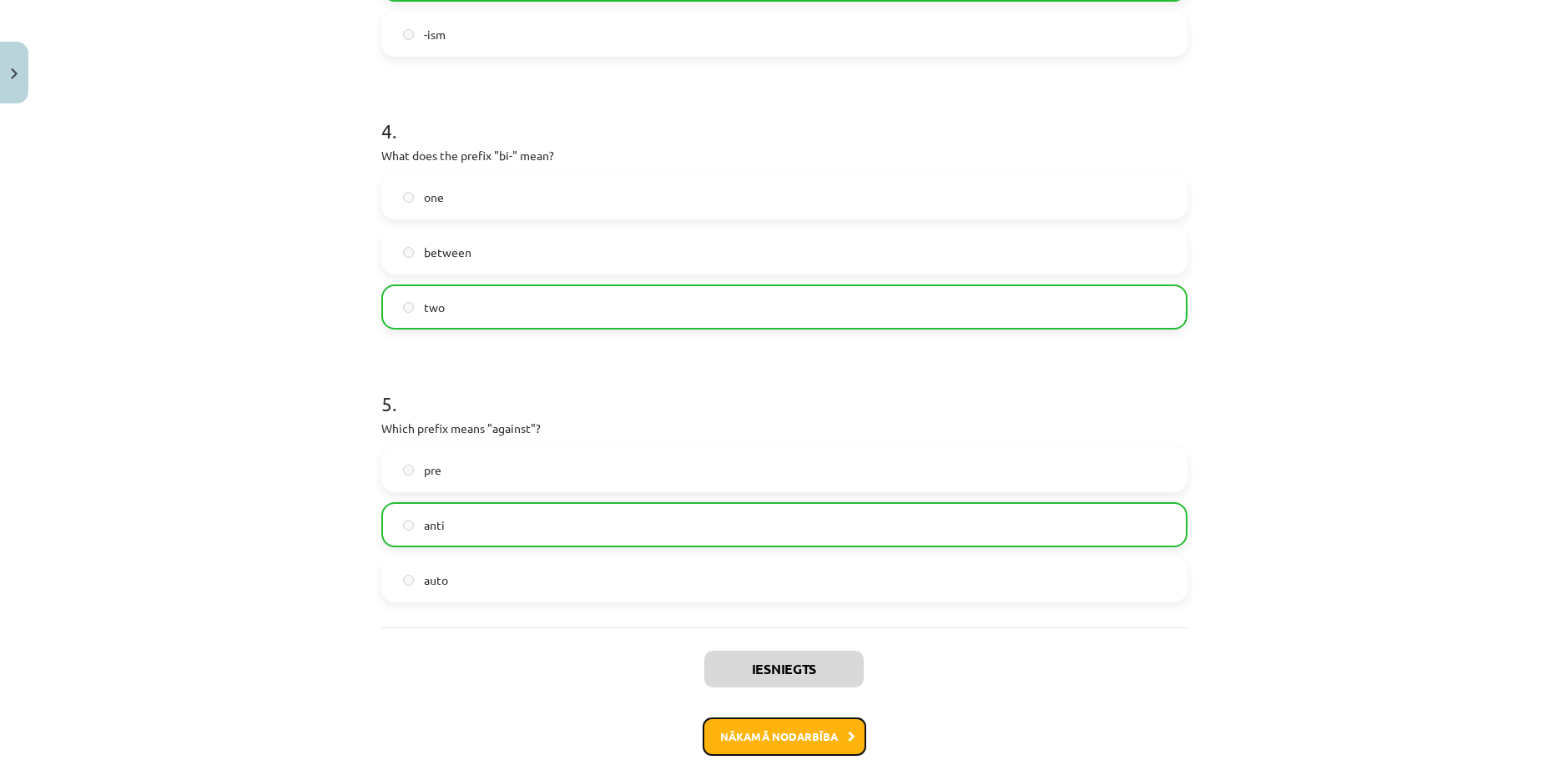
click at [778, 717] on button "Nākamā nodarbība" at bounding box center [784, 737] width 164 height 39
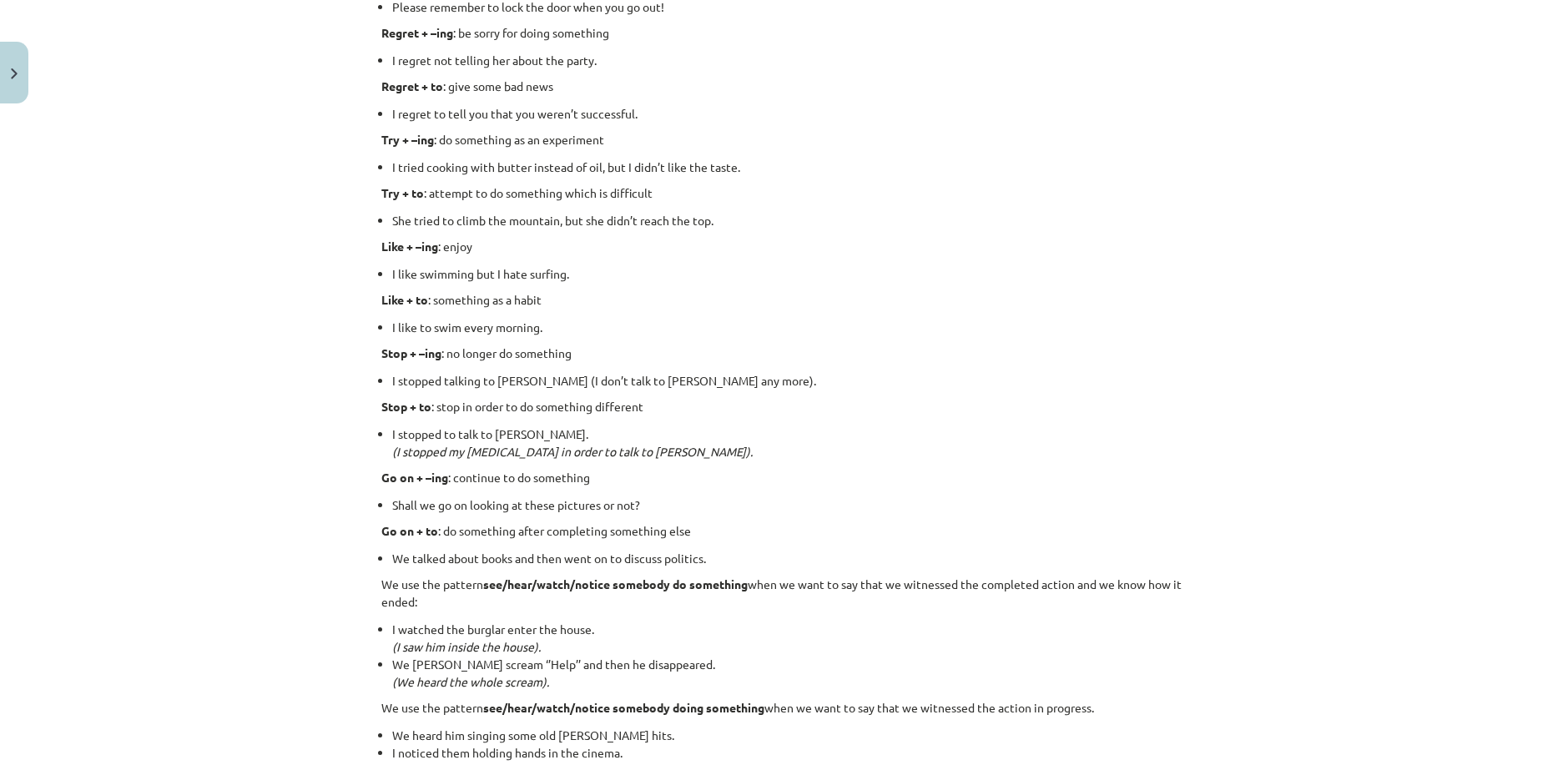
scroll to position [1971, 0]
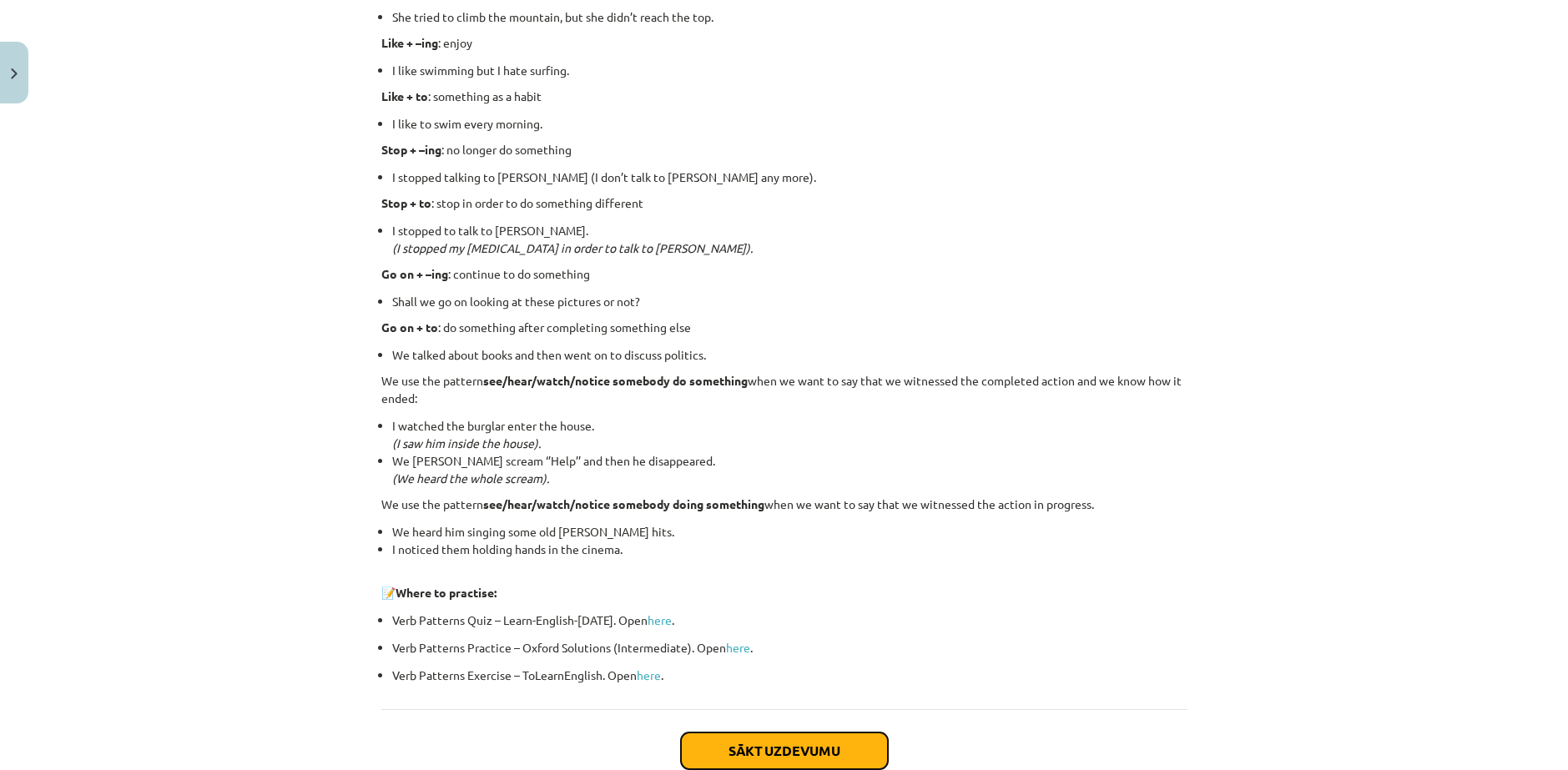
click at [778, 732] on button "Sākt uzdevumu" at bounding box center [785, 751] width 207 height 37
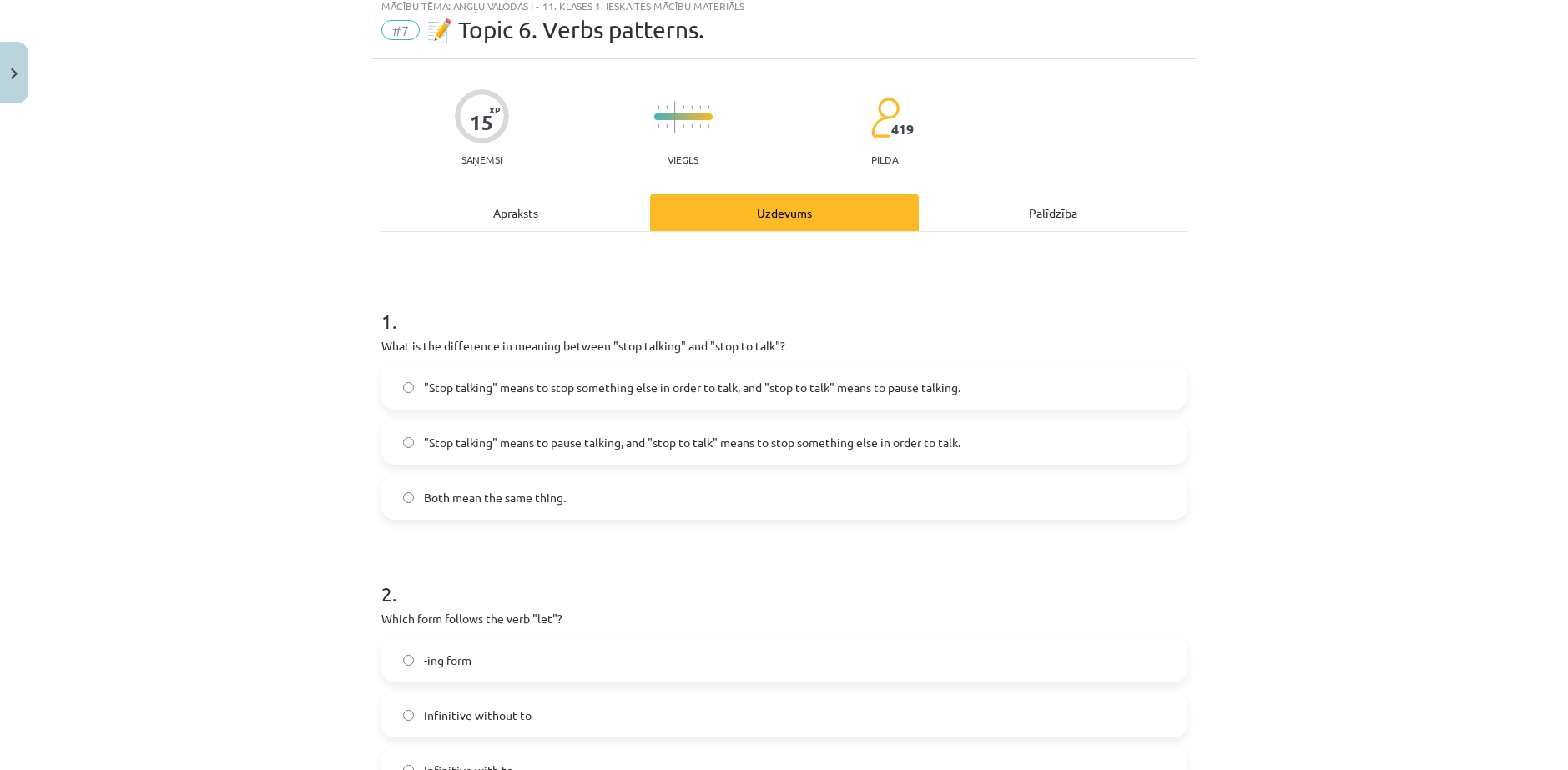
scroll to position [42, 0]
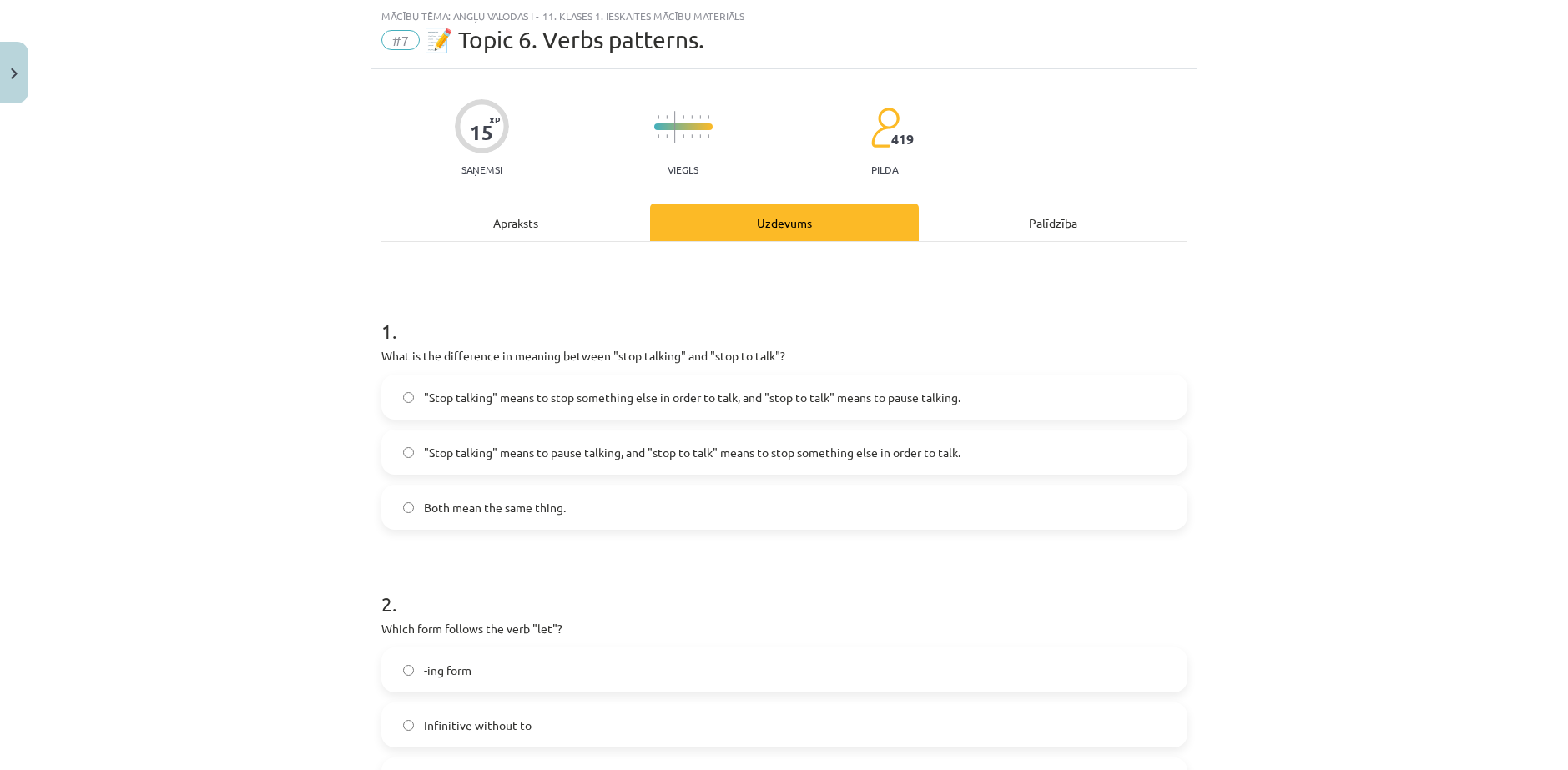
click at [518, 444] on span ""Stop talking" means to pause talking, and "stop to talk" means to stop somethi…" at bounding box center [692, 452] width 536 height 18
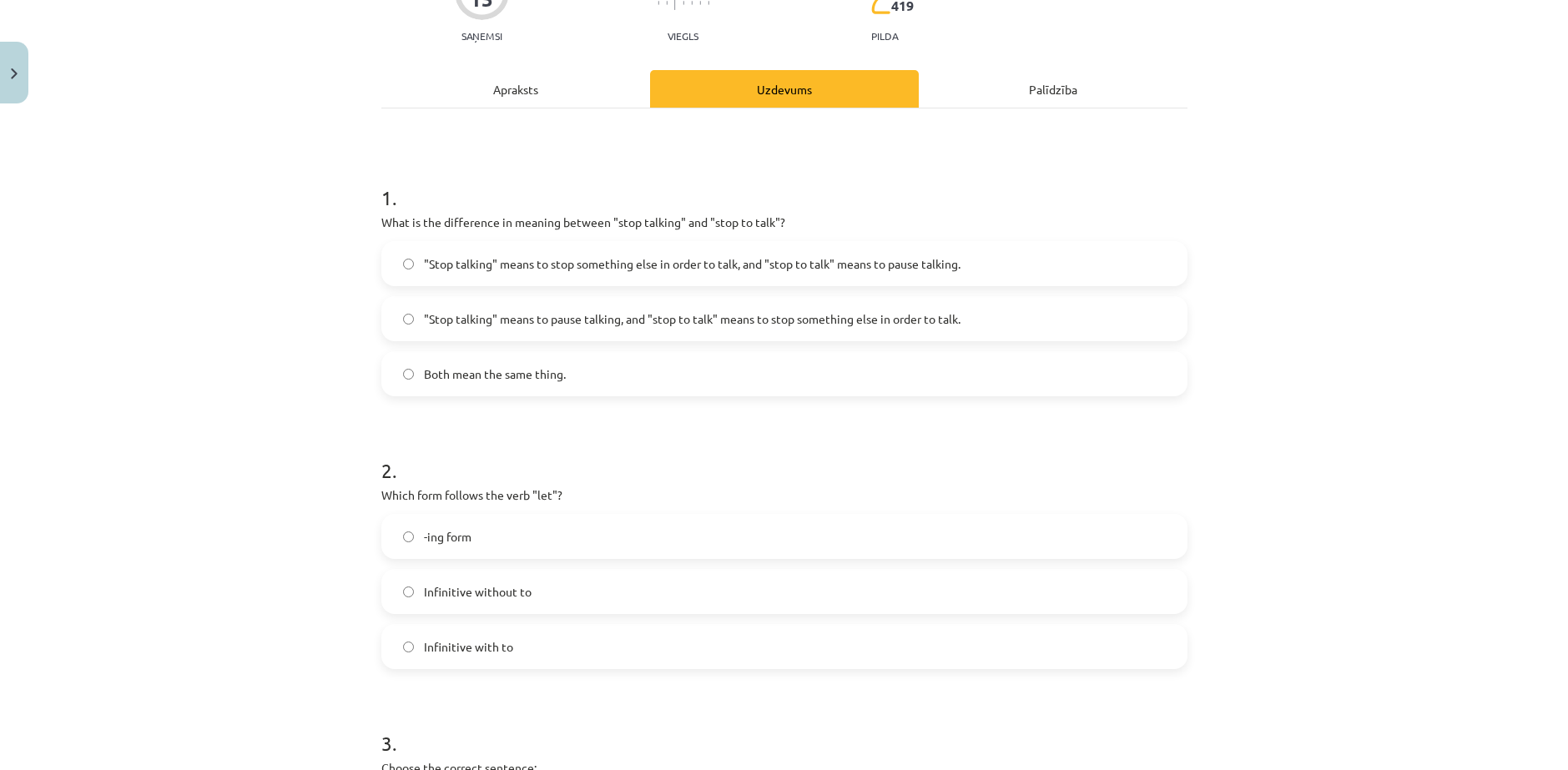
scroll to position [181, 0]
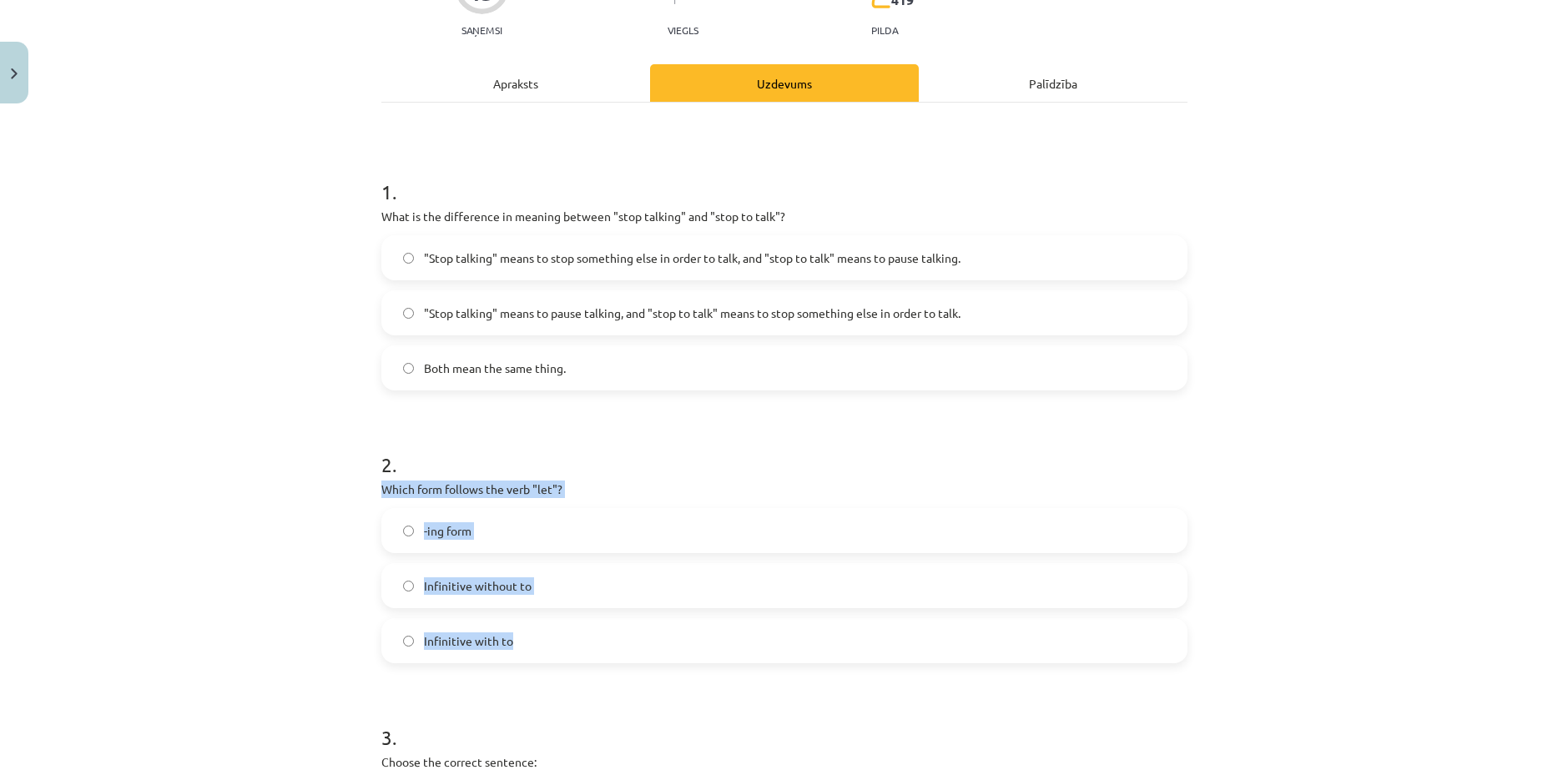
drag, startPoint x: 372, startPoint y: 458, endPoint x: 529, endPoint y: 600, distance: 211.7
click at [529, 600] on div "15 XP Saņemsi Viegls 419 pilda Apraksts Uzdevums Palīdzība 1 . What is the diff…" at bounding box center [785, 781] width 827 height 1704
copy div "Which form follows the verb "let"? -ing form Infinitive without to Infinitive w…"
click at [235, 539] on div "Mācību tēma: Angļu valodas i - 11. klases 1. ieskaites mācību materiāls #7 📝 To…" at bounding box center [784, 385] width 1568 height 770
click at [241, 526] on div "Mācību tēma: Angļu valodas i - 11. klases 1. ieskaites mācību materiāls #7 📝 To…" at bounding box center [784, 385] width 1568 height 770
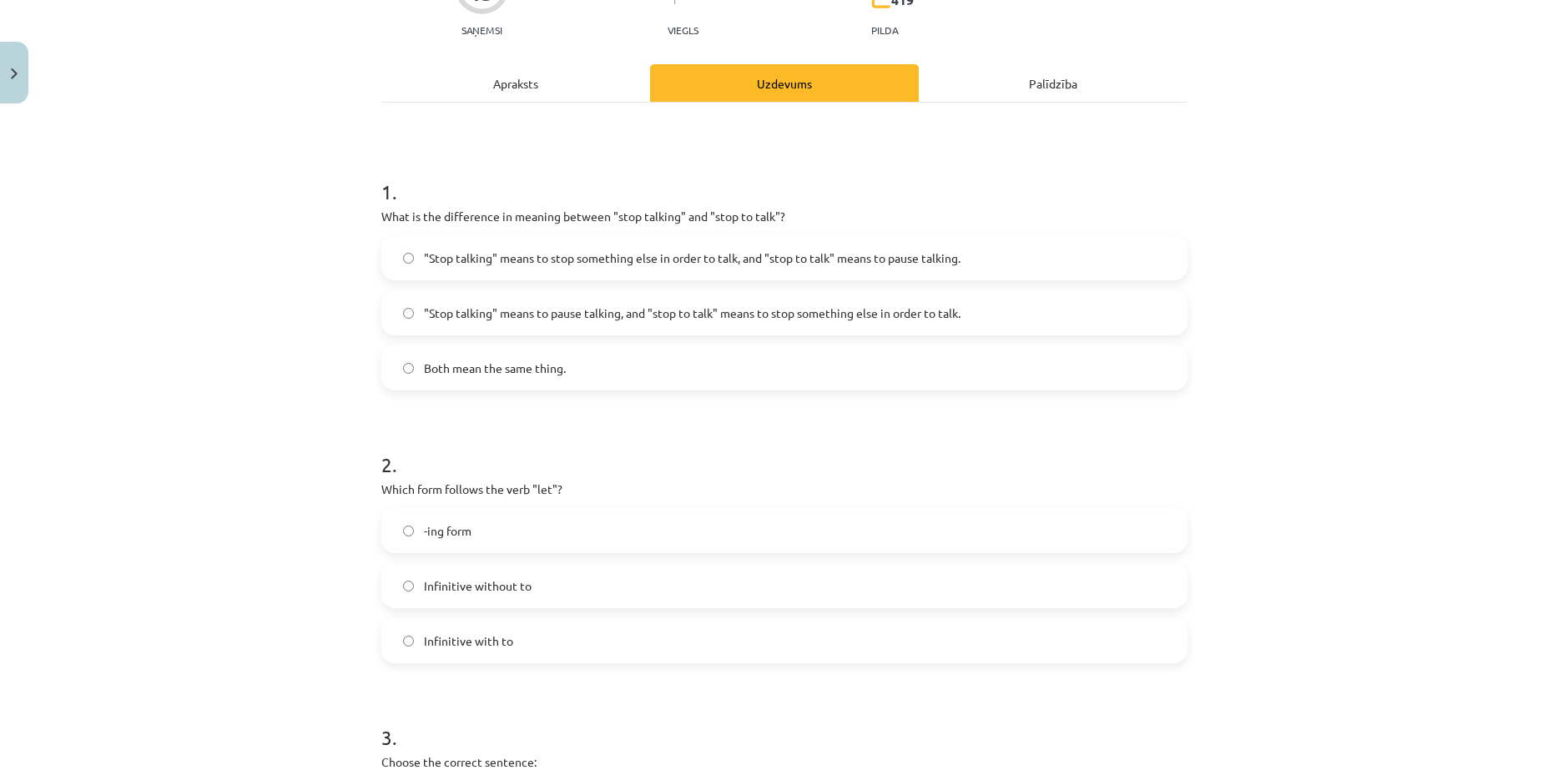
click at [467, 578] on span "Infinitive without to" at bounding box center [478, 586] width 107 height 18
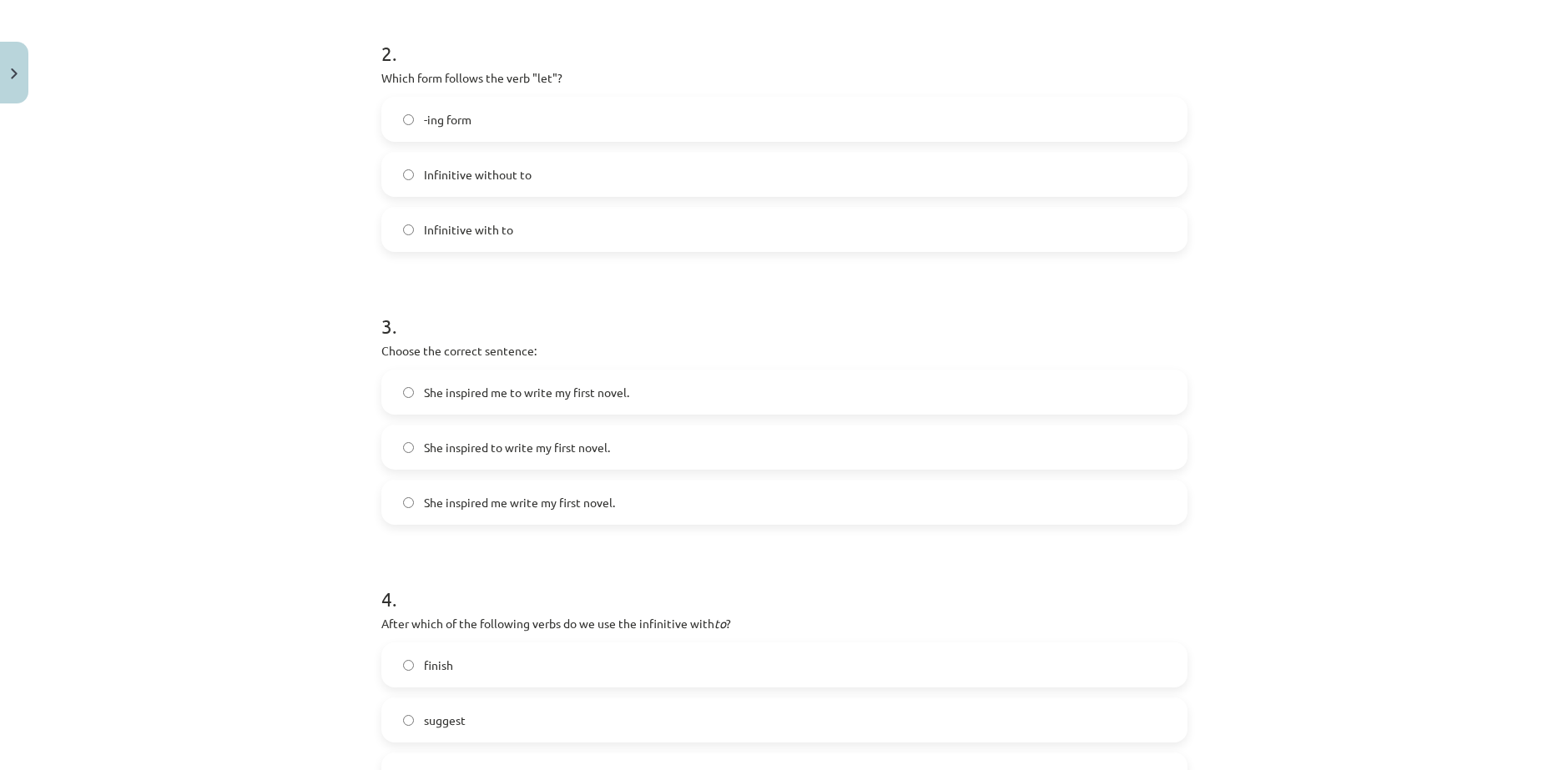
scroll to position [598, 0]
click at [459, 378] on span "She inspired me to write my first novel." at bounding box center [527, 386] width 205 height 18
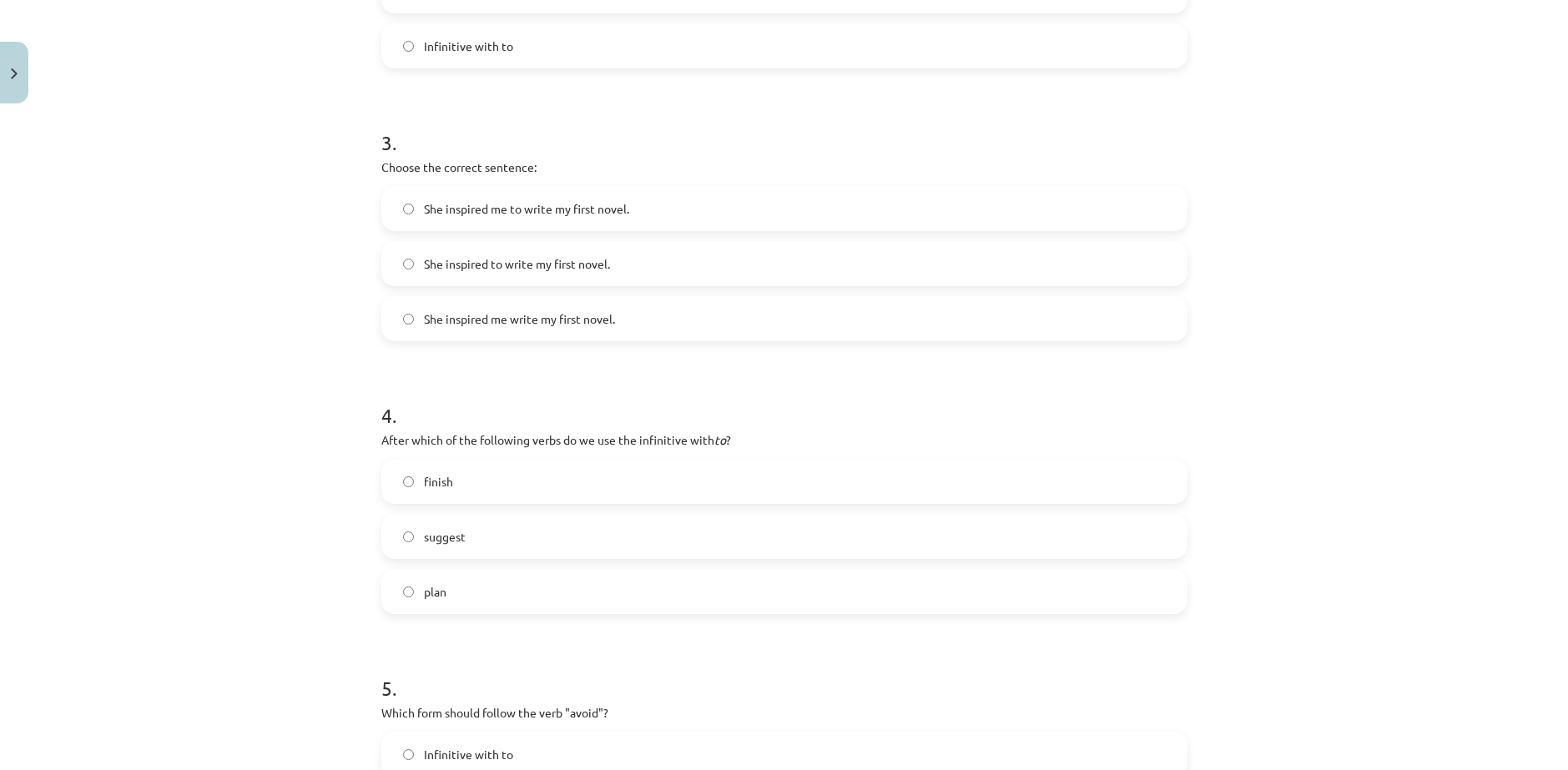
scroll to position [876, 0]
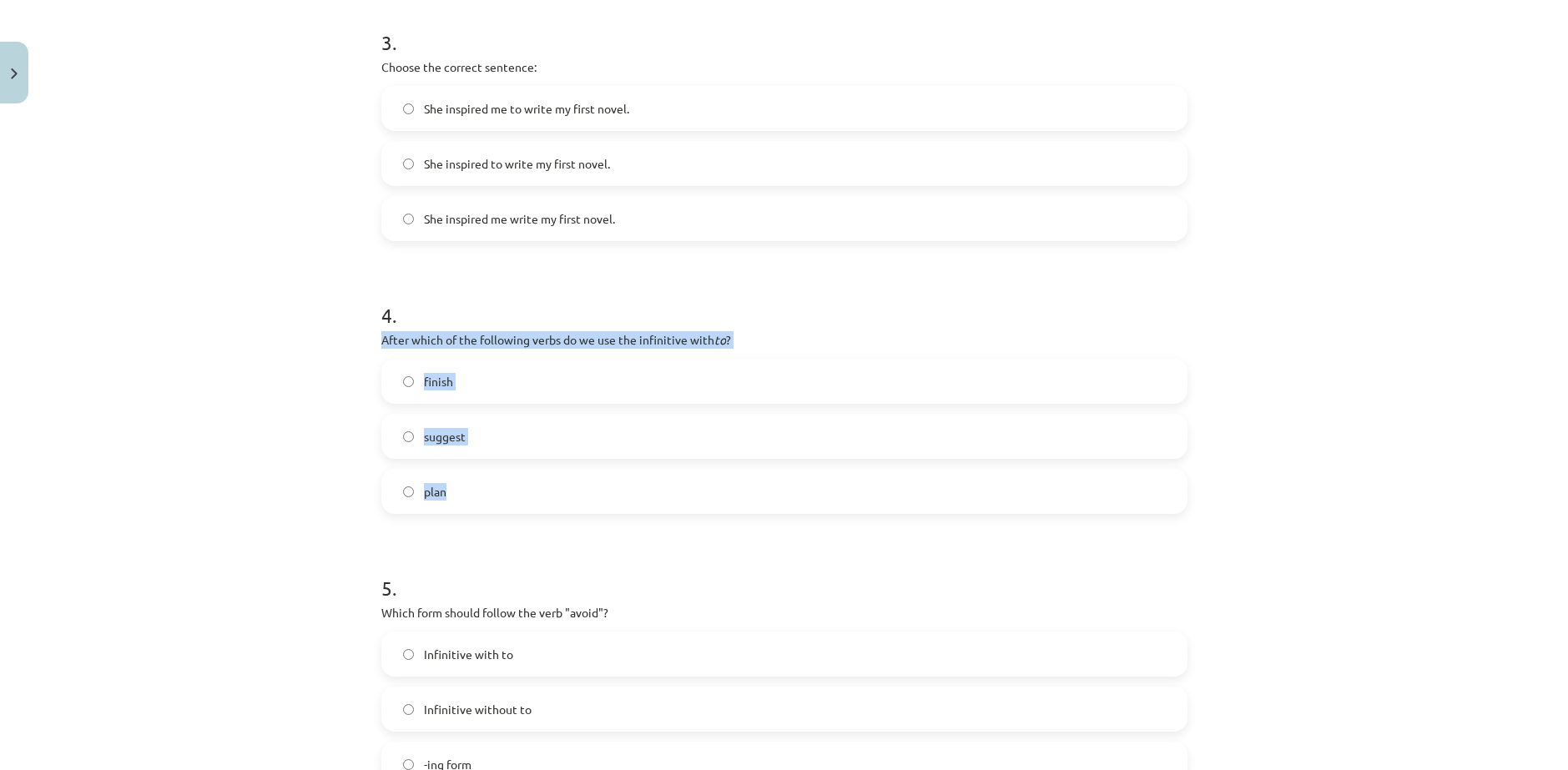
drag, startPoint x: 368, startPoint y: 287, endPoint x: 470, endPoint y: 465, distance: 205.2
click at [470, 465] on div "15 XP Saņemsi Viegls 419 pilda Apraksts Uzdevums Palīdzība 1 . What is the diff…" at bounding box center [785, 86] width 827 height 1704
copy div "After which of the following verbs do we use the infinitive with to ? finish su…"
click at [262, 426] on div "Mācību tēma: Angļu valodas i - 11. klases 1. ieskaites mācību materiāls #7 📝 To…" at bounding box center [784, 385] width 1568 height 770
click at [430, 471] on label "plan" at bounding box center [784, 491] width 802 height 42
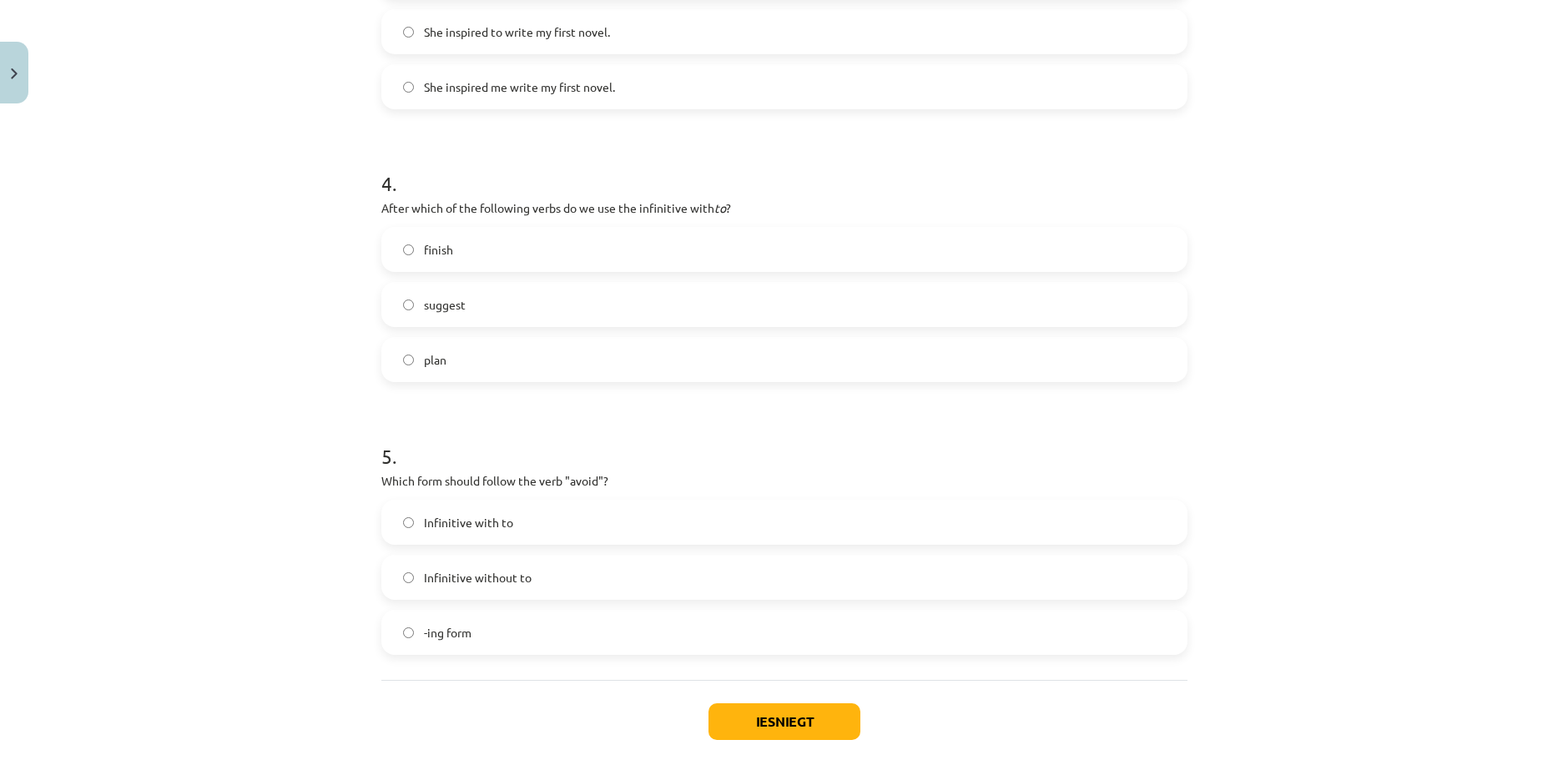
scroll to position [1014, 0]
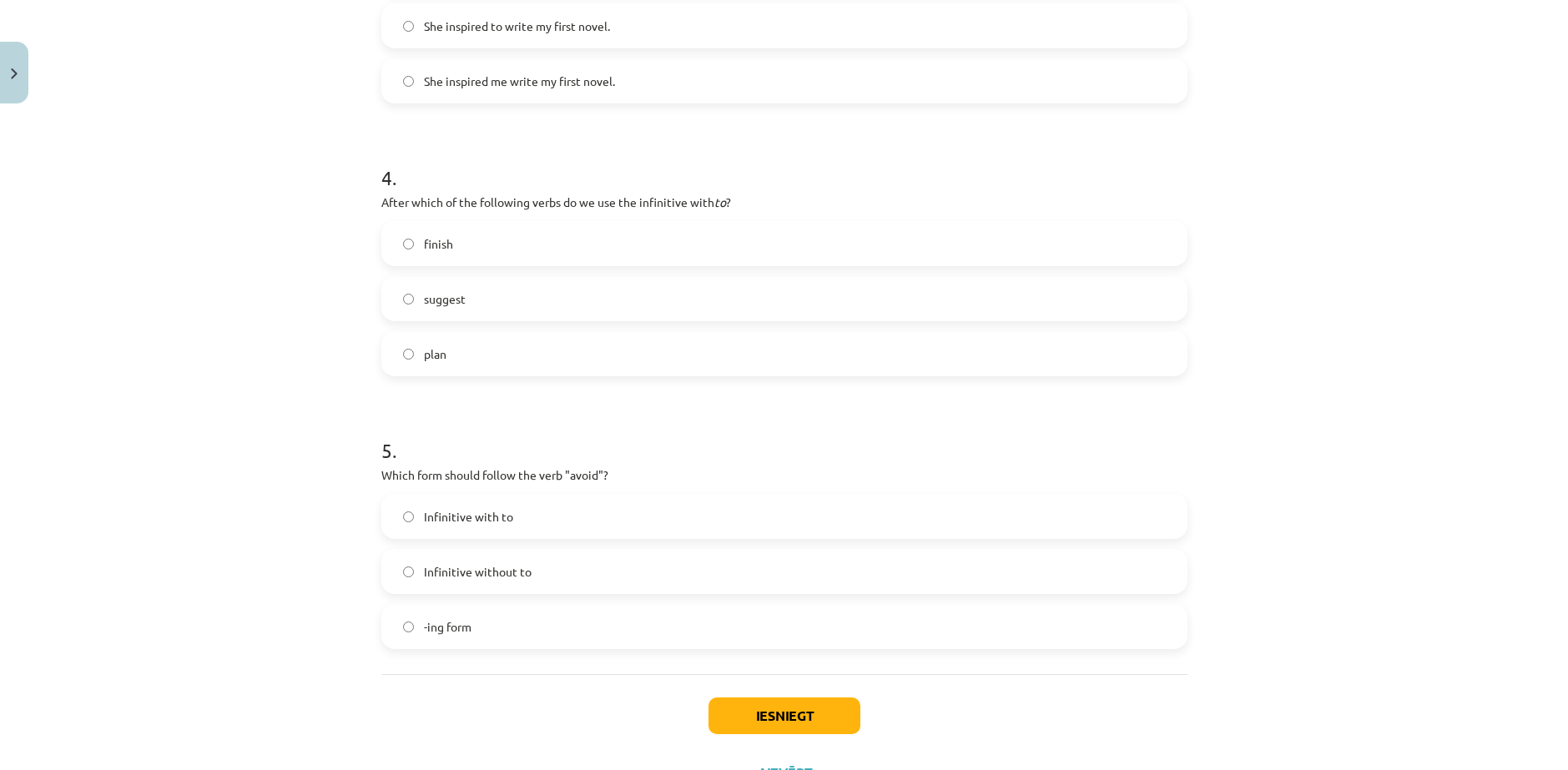
click at [436, 618] on span "-ing form" at bounding box center [447, 627] width 47 height 18
drag, startPoint x: 371, startPoint y: 411, endPoint x: 496, endPoint y: 570, distance: 202.3
copy div "Which form should follow the verb "avoid"? Infinitive with to Infinitive withou…"
click at [147, 506] on div "Mācību tēma: Angļu valodas i - 11. klases 1. ieskaites mācību materiāls #7 📝 To…" at bounding box center [784, 385] width 1568 height 770
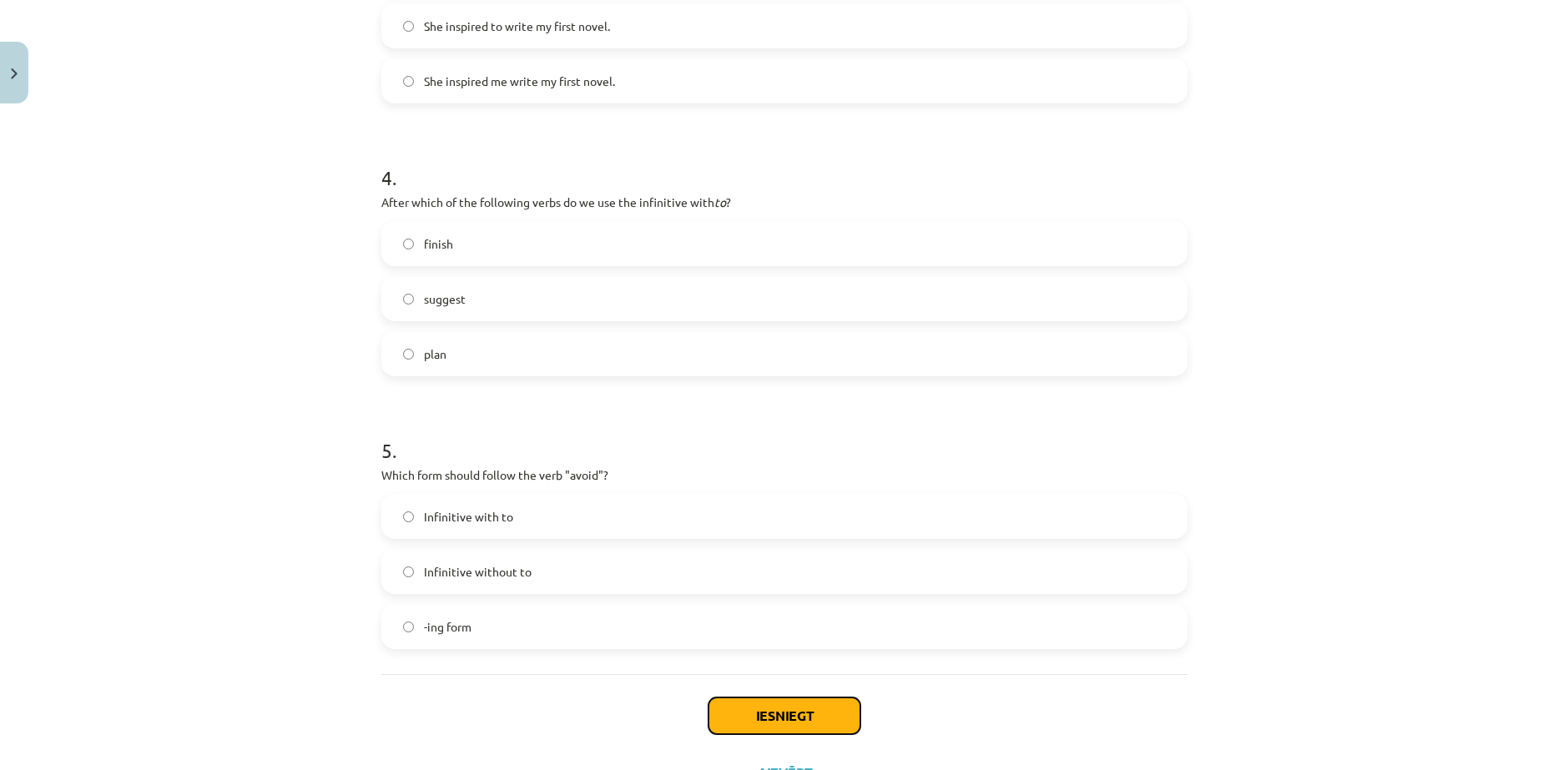
click at [763, 698] on button "Iesniegt" at bounding box center [784, 716] width 152 height 37
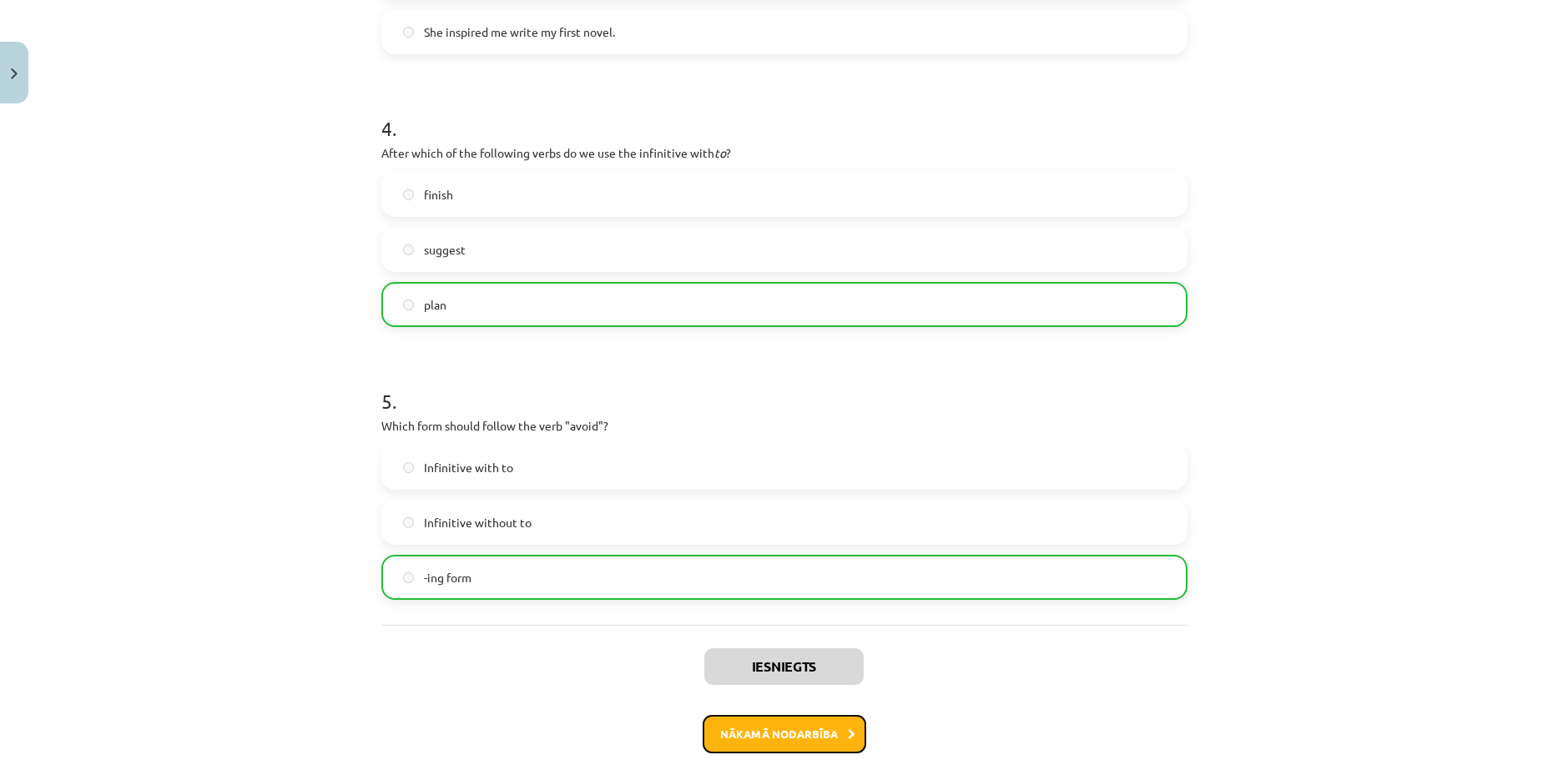
click at [786, 715] on button "Nākamā nodarbība" at bounding box center [784, 735] width 164 height 39
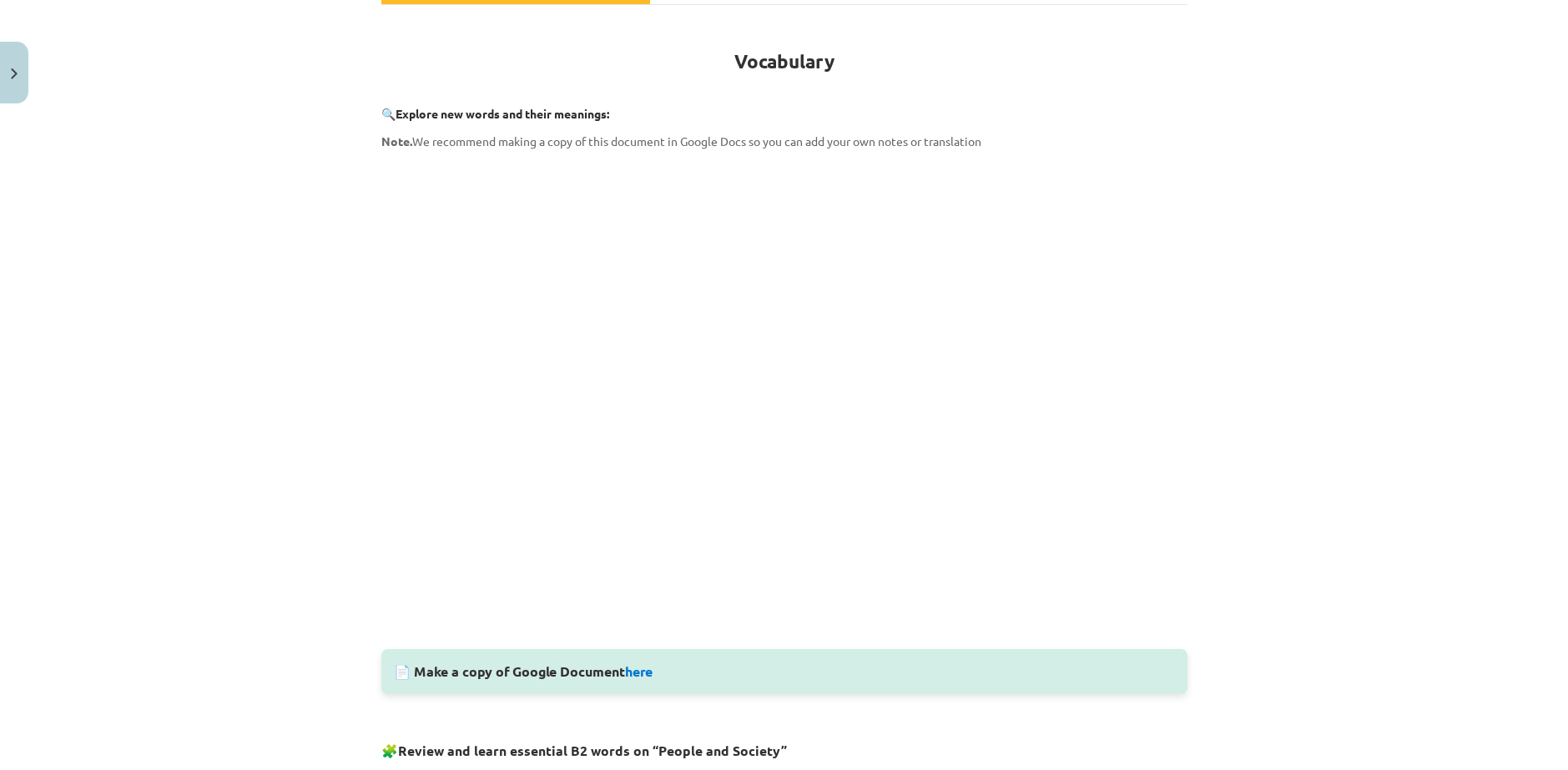
scroll to position [274, 0]
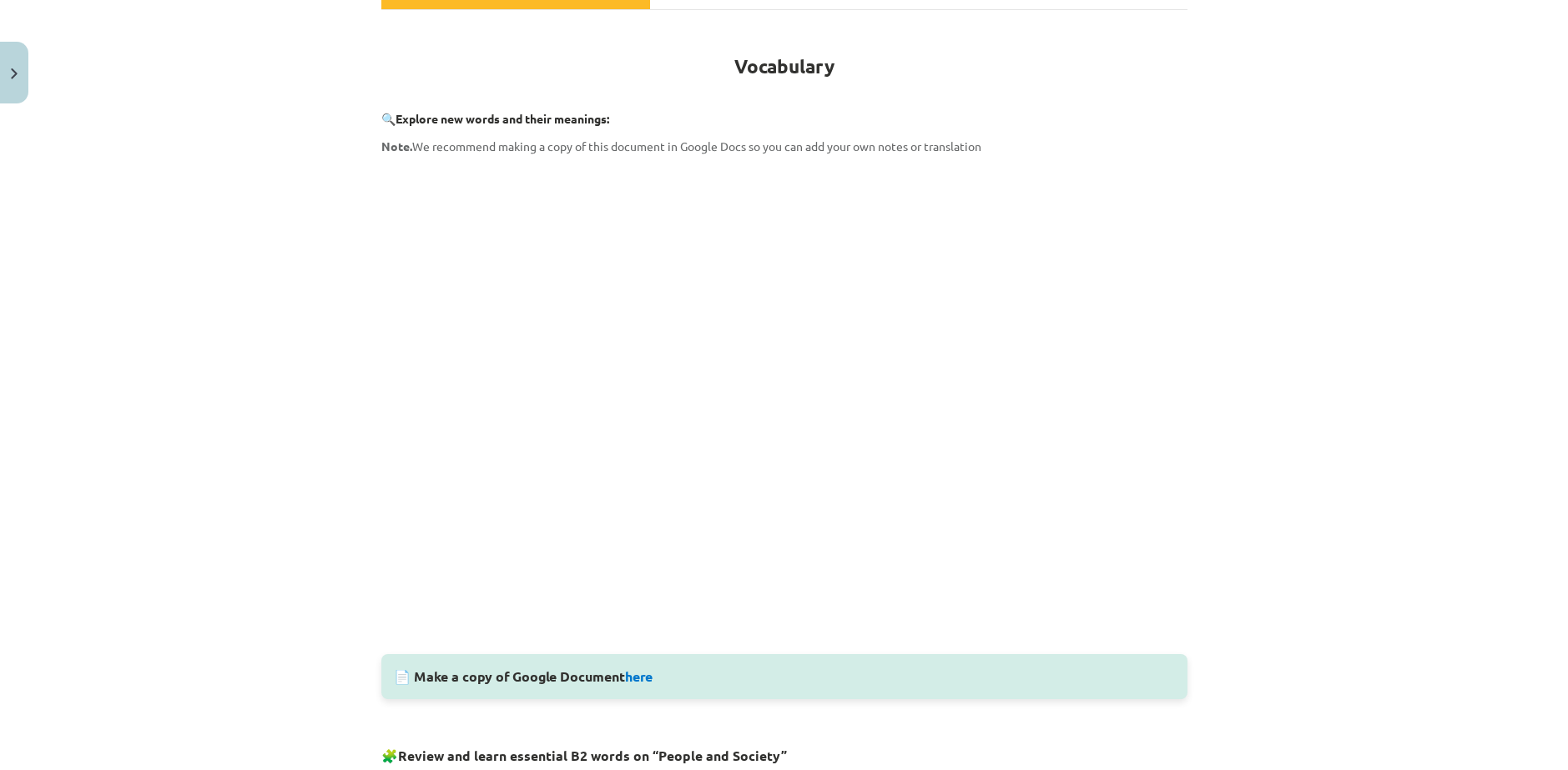
click at [1238, 438] on div "Mācību tēma: Angļu valodas i - 11. klases 1. ieskaites mācību materiāls #8 🔤 To…" at bounding box center [784, 385] width 1568 height 770
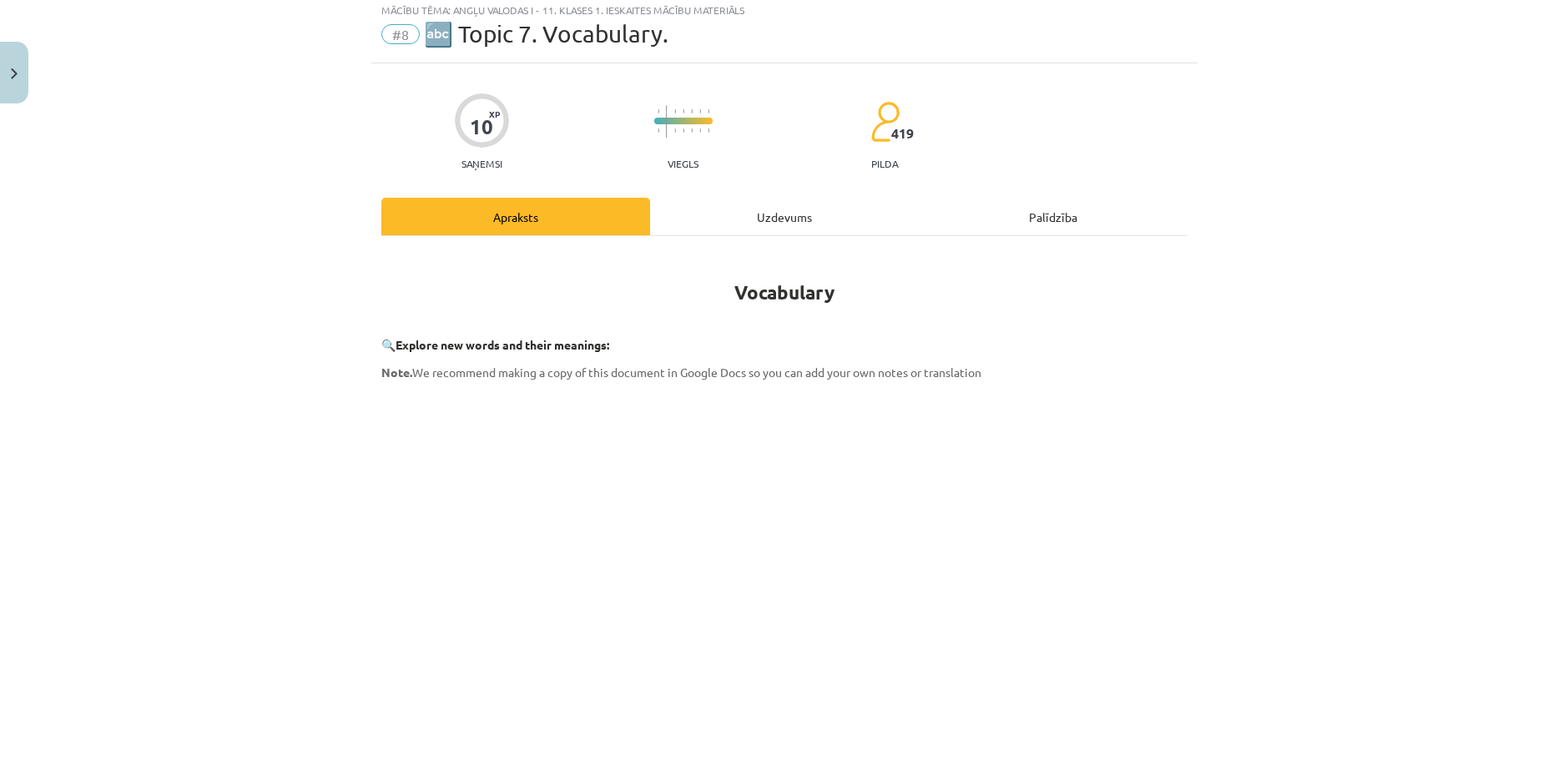
scroll to position [0, 0]
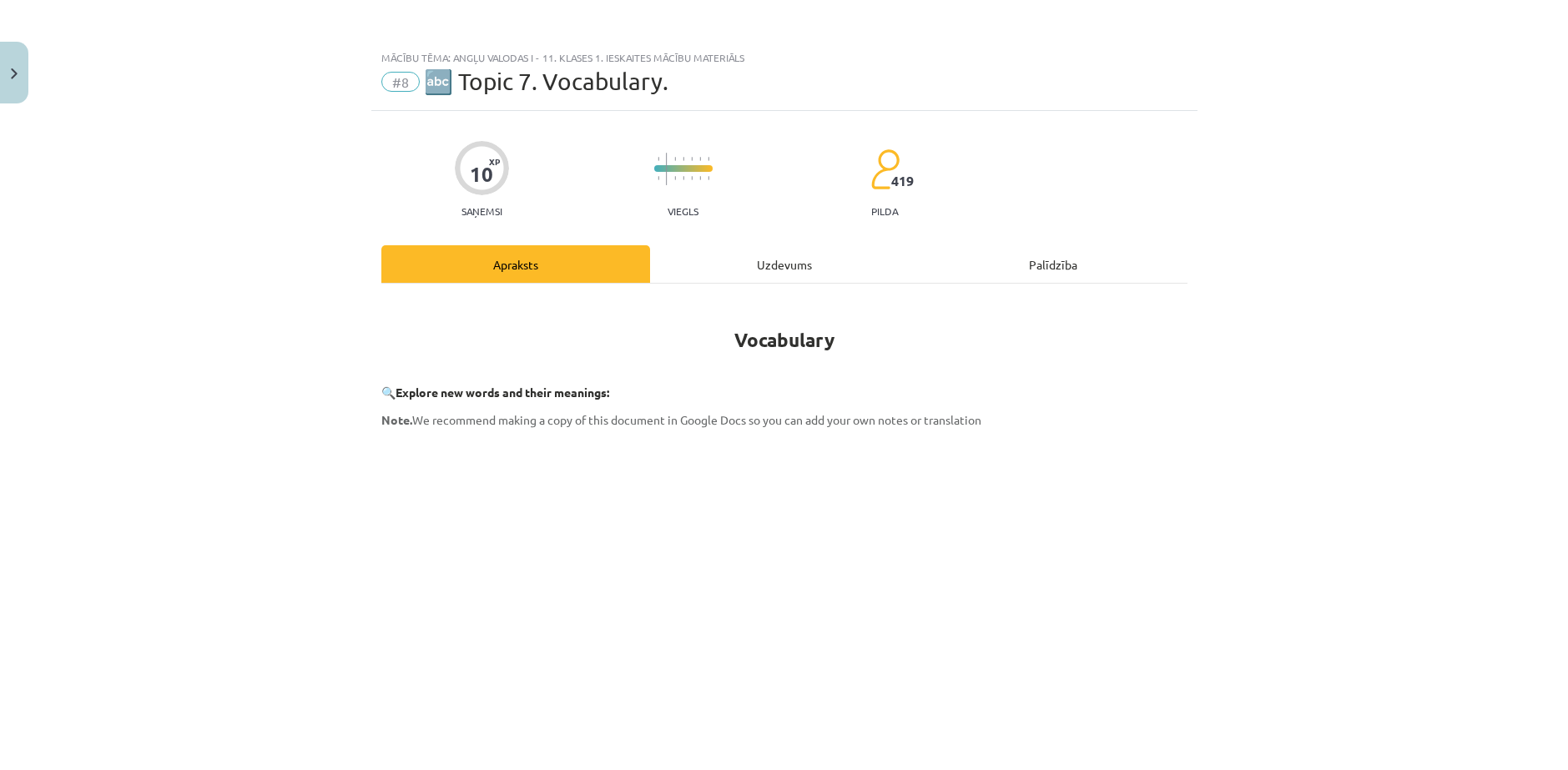
click at [776, 271] on div "Uzdevums" at bounding box center [784, 263] width 269 height 38
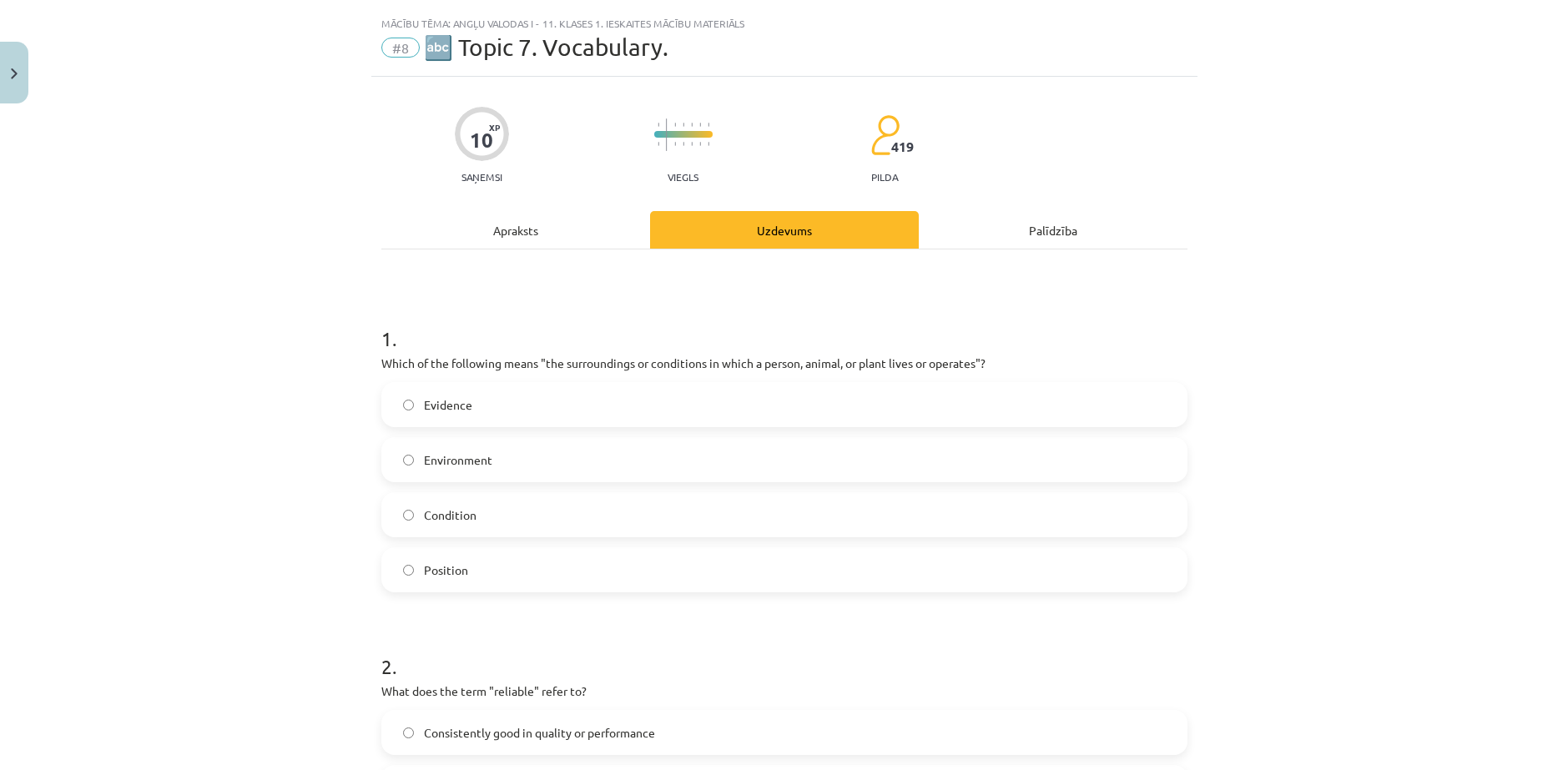
scroll to position [42, 0]
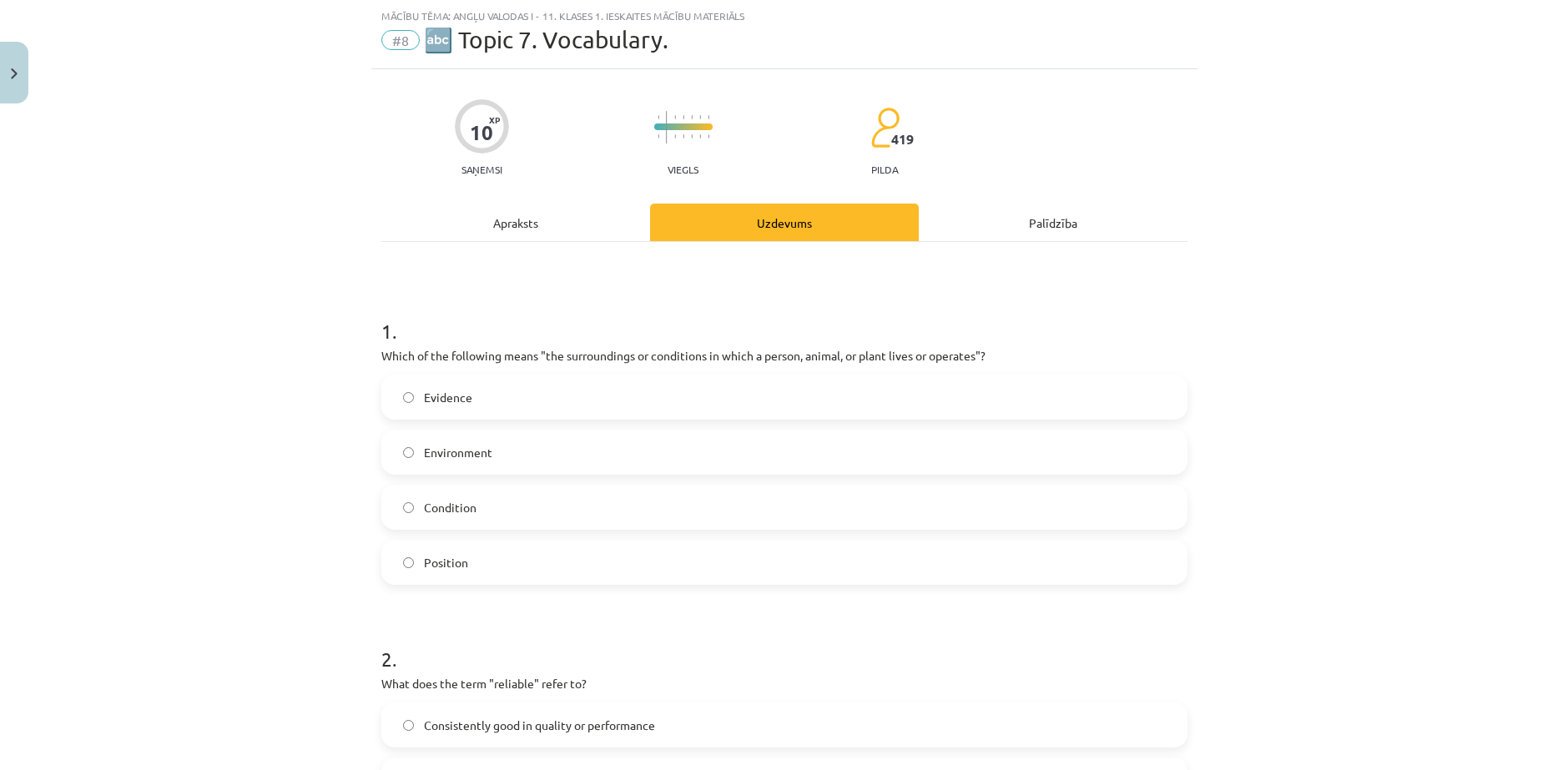
click at [466, 205] on div "Apraksts" at bounding box center [515, 222] width 269 height 38
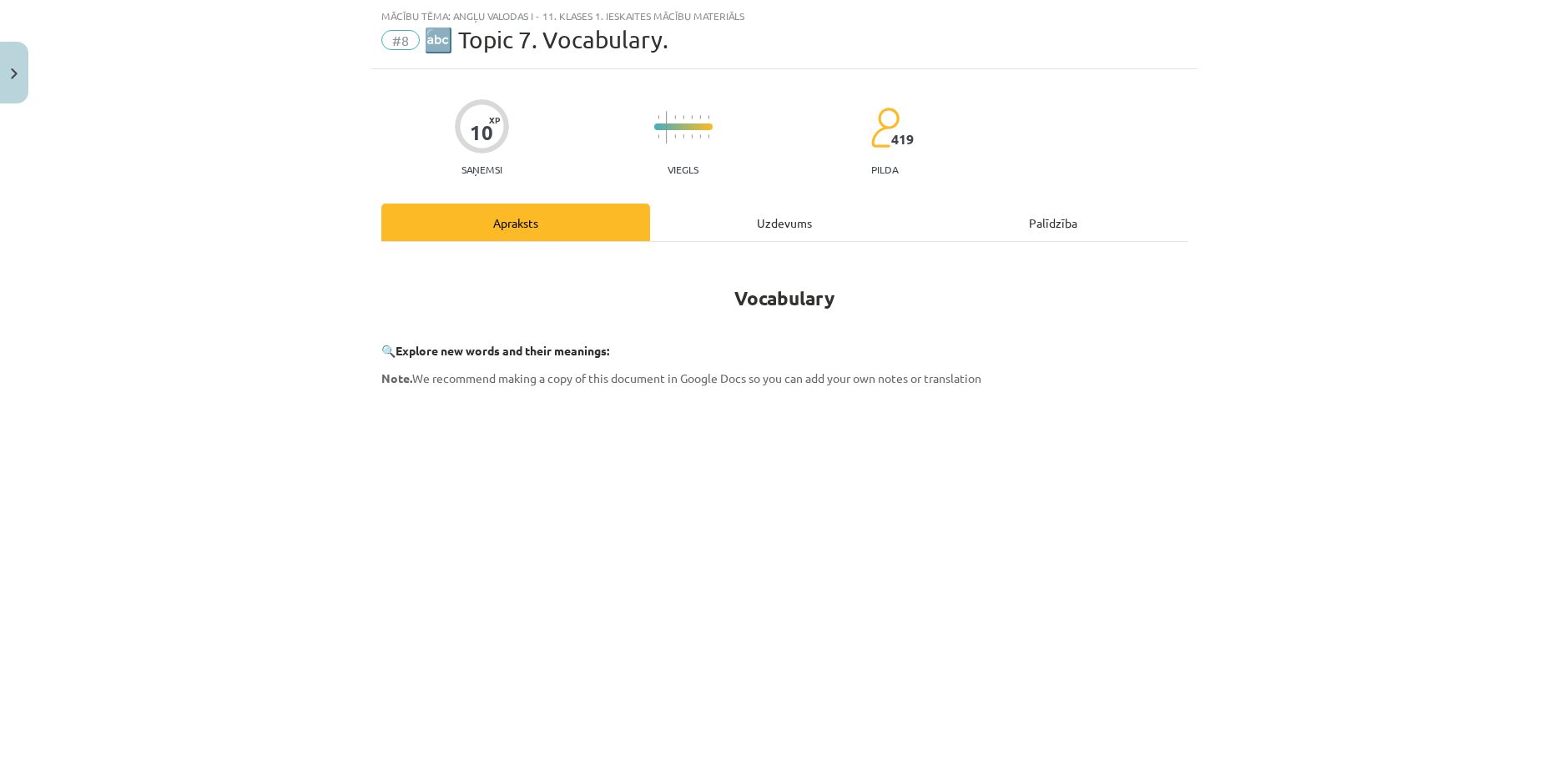
click at [748, 215] on div "Uzdevums" at bounding box center [784, 222] width 269 height 38
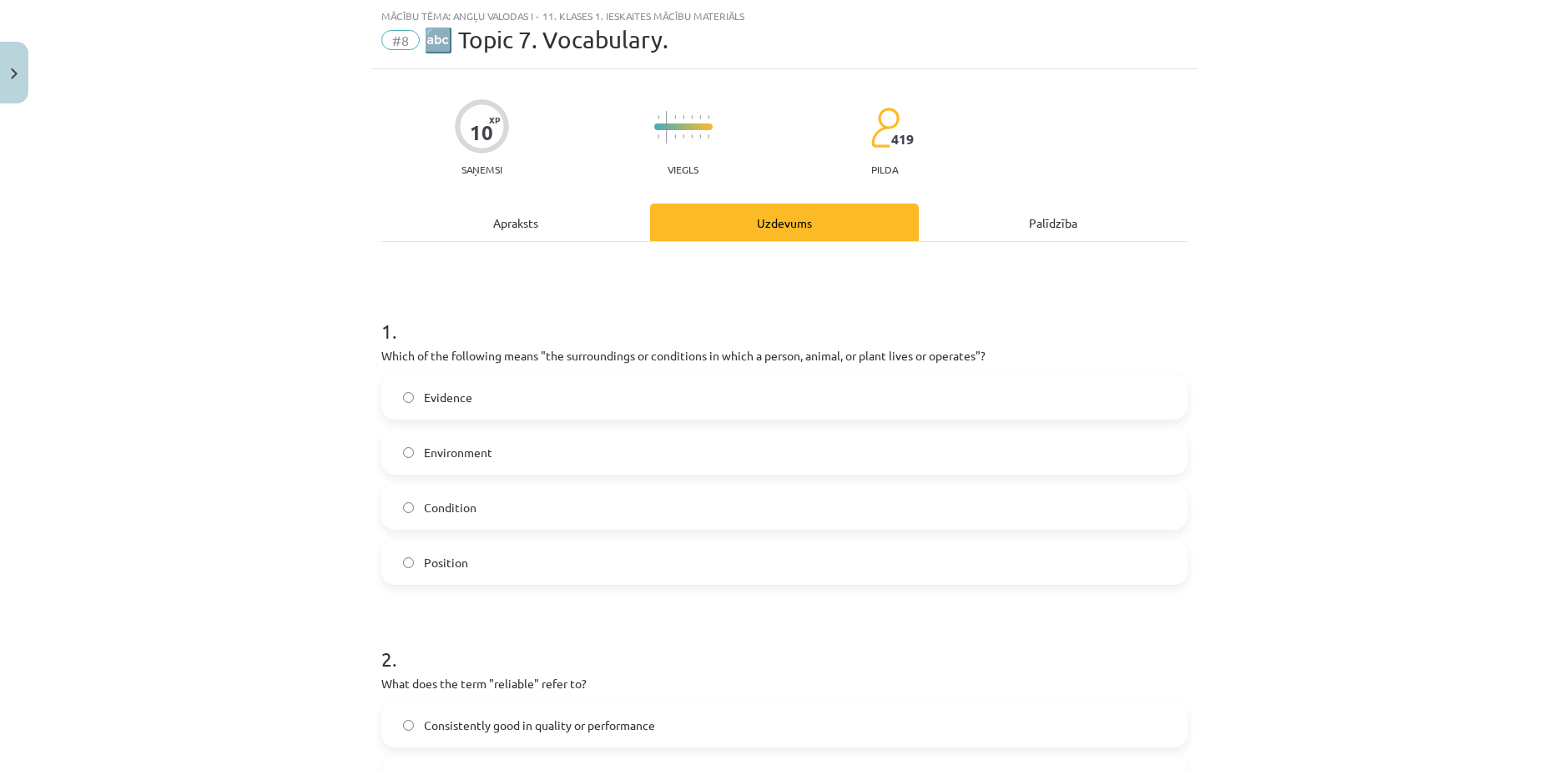
click at [484, 435] on label "Environment" at bounding box center [784, 452] width 802 height 42
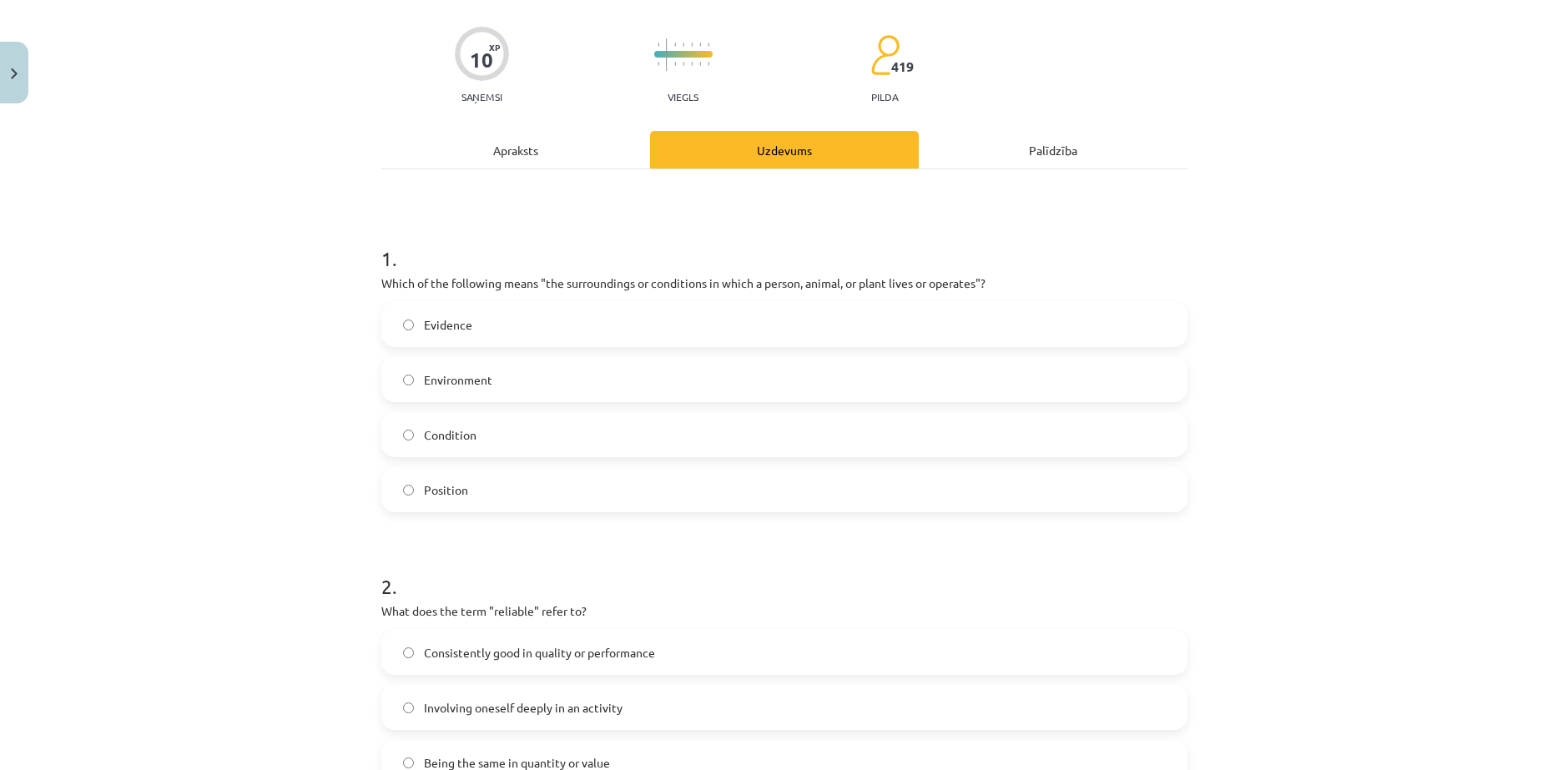
scroll to position [320, 0]
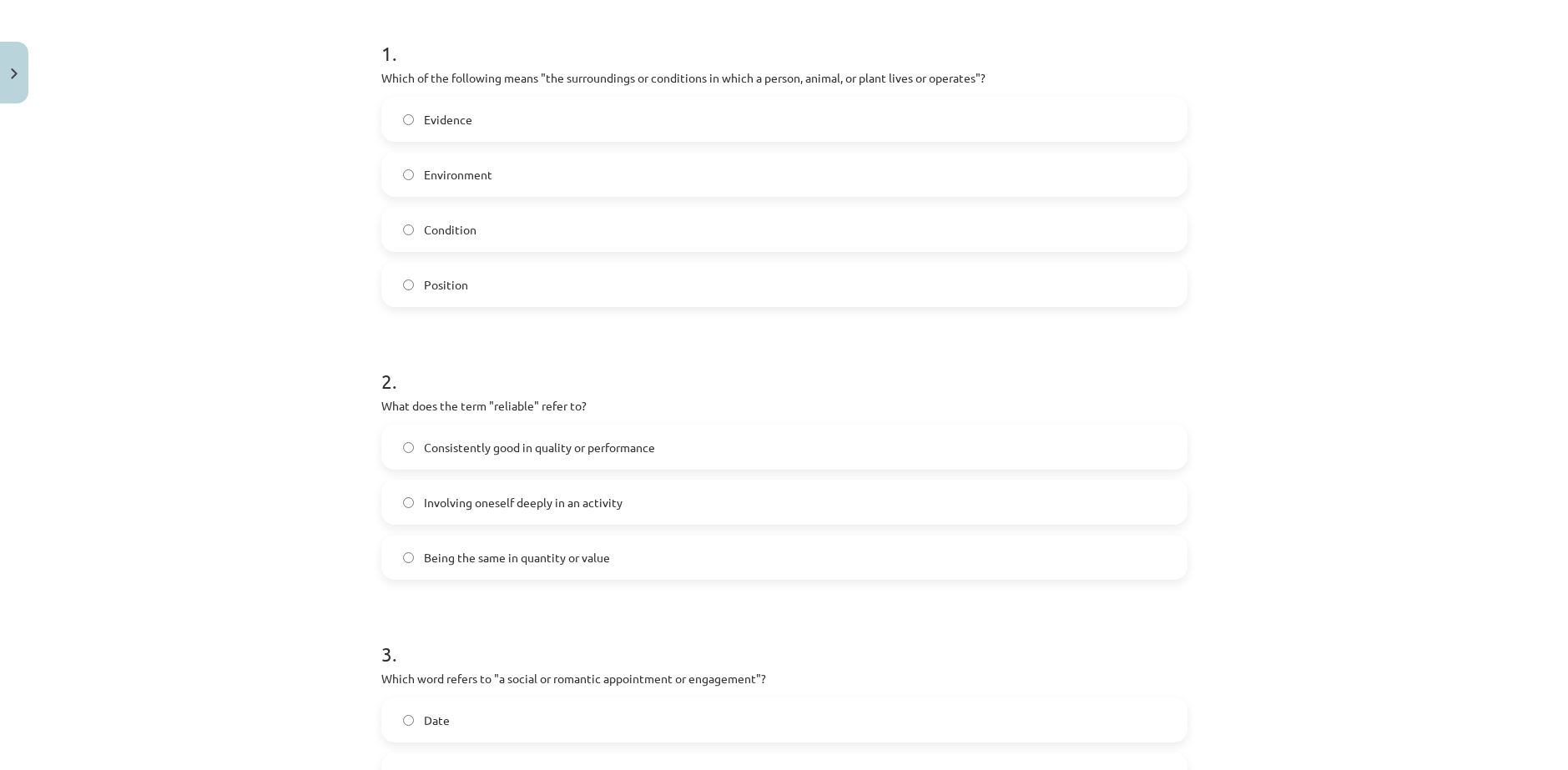
click at [473, 439] on span "Consistently good in quality or performance" at bounding box center [540, 447] width 231 height 18
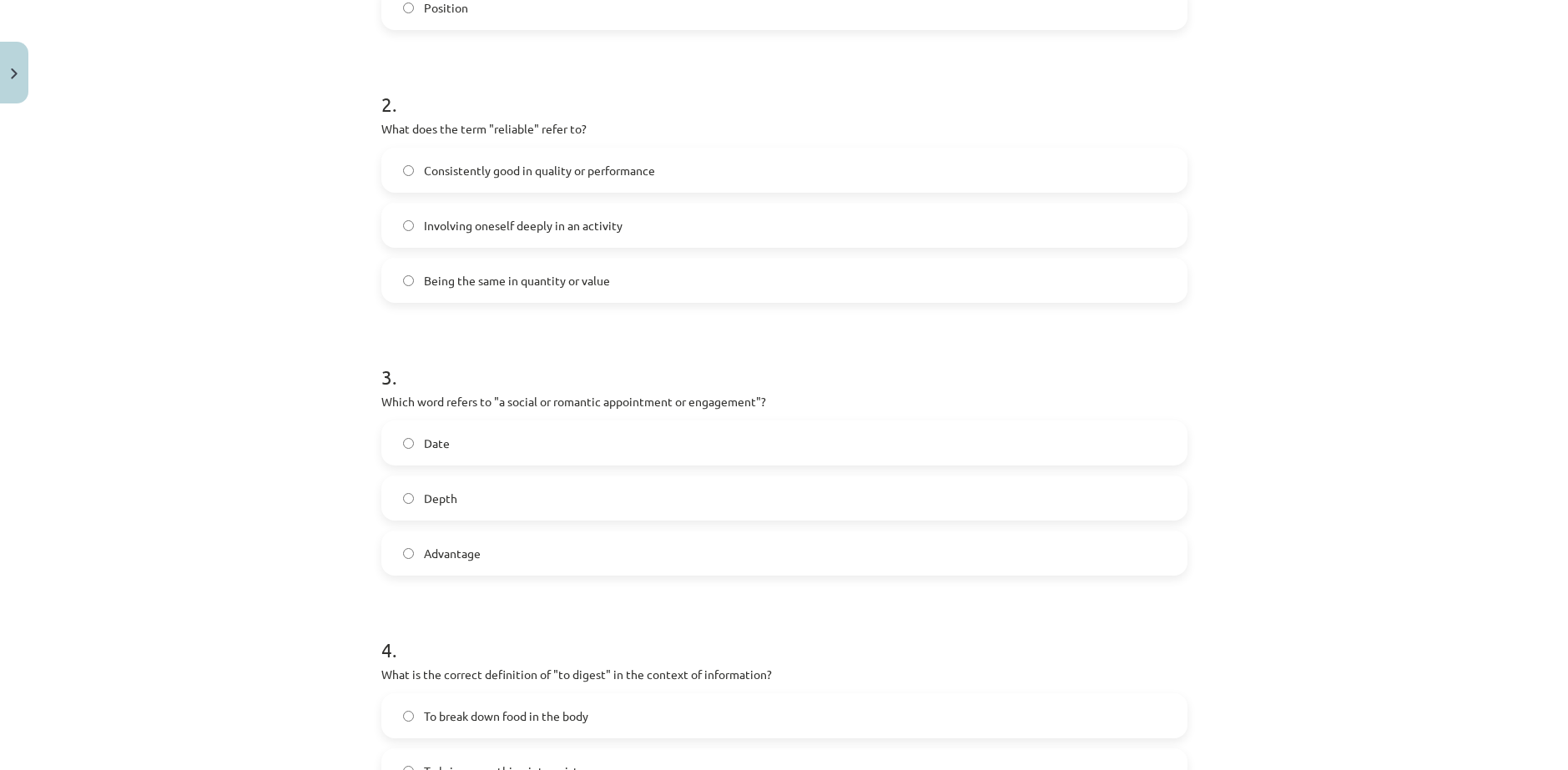
scroll to position [598, 0]
click at [438, 433] on span "Date" at bounding box center [437, 441] width 26 height 18
drag, startPoint x: 372, startPoint y: 358, endPoint x: 493, endPoint y: 510, distance: 194.3
click at [493, 510] on div "10 XP Saņemsi Viegls 419 pilda Apraksts Uzdevums Palīdzība 1 . Which of the fol…" at bounding box center [785, 392] width 827 height 1759
copy div "Which word refers to "a social or romantic appointment or engagement"? Date Dep…"
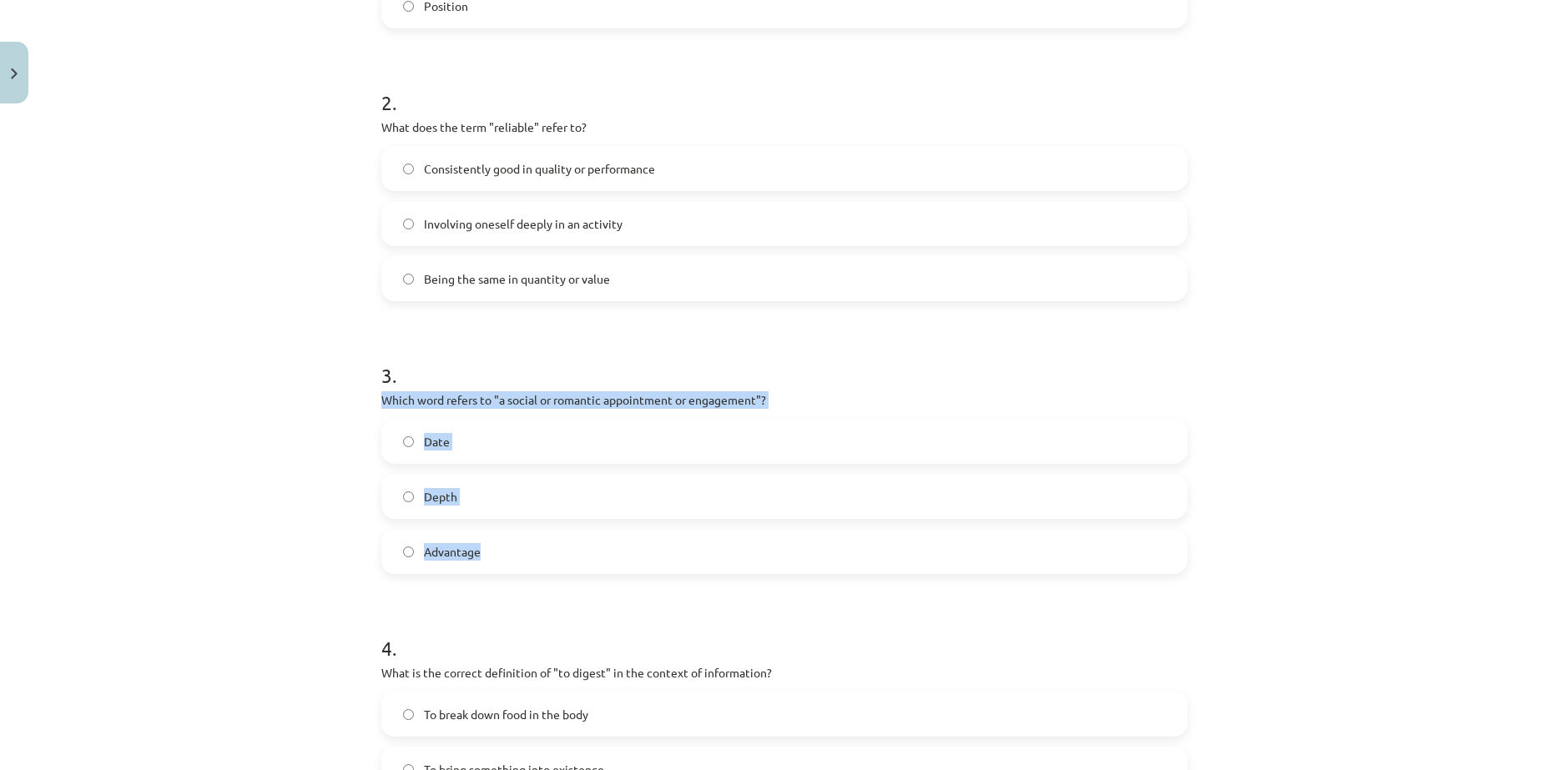
click at [184, 477] on div "Mācību tēma: Angļu valodas i - 11. klases 1. ieskaites mācību materiāls #8 🔤 To…" at bounding box center [784, 385] width 1568 height 770
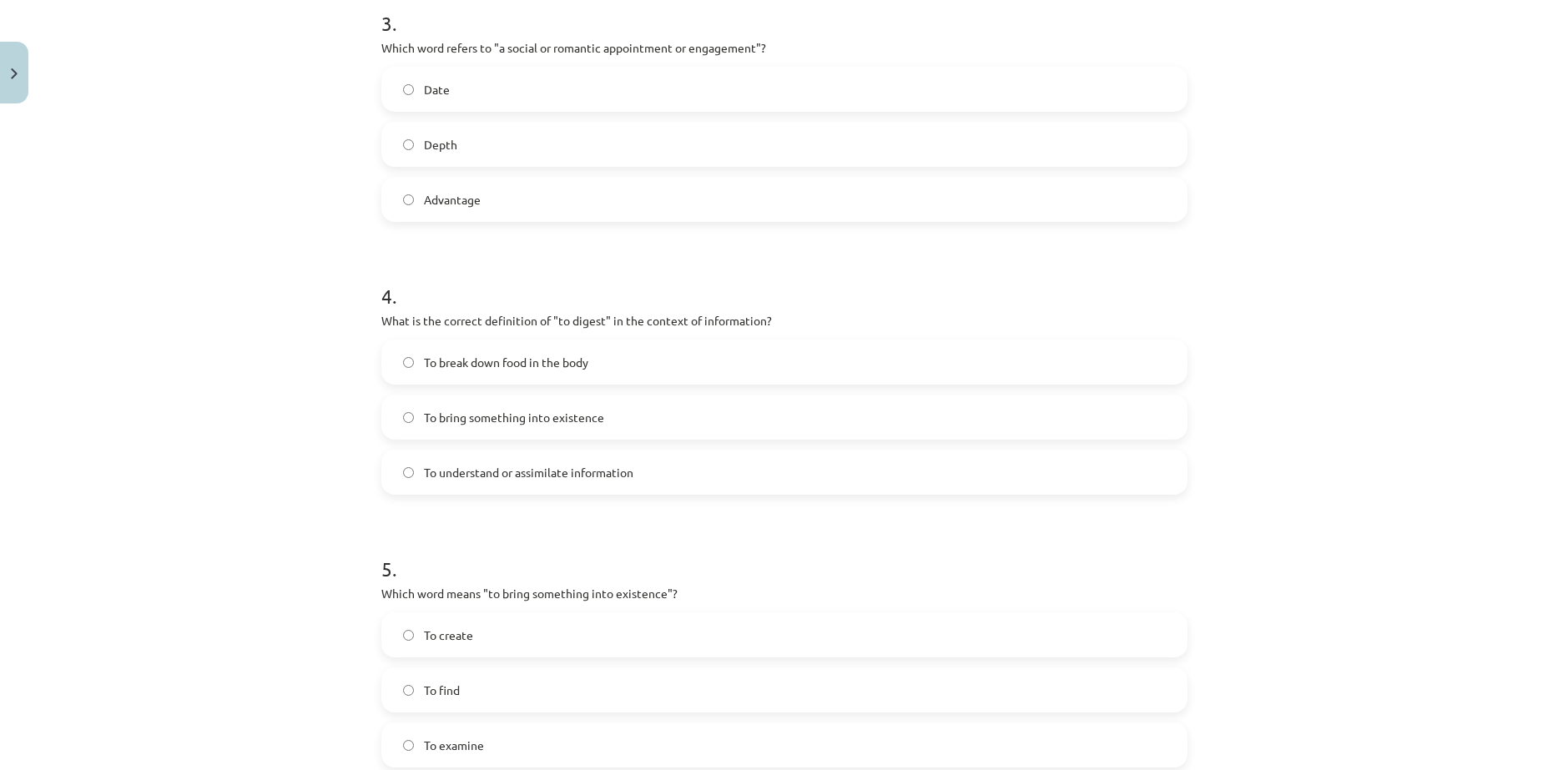
scroll to position [1015, 0]
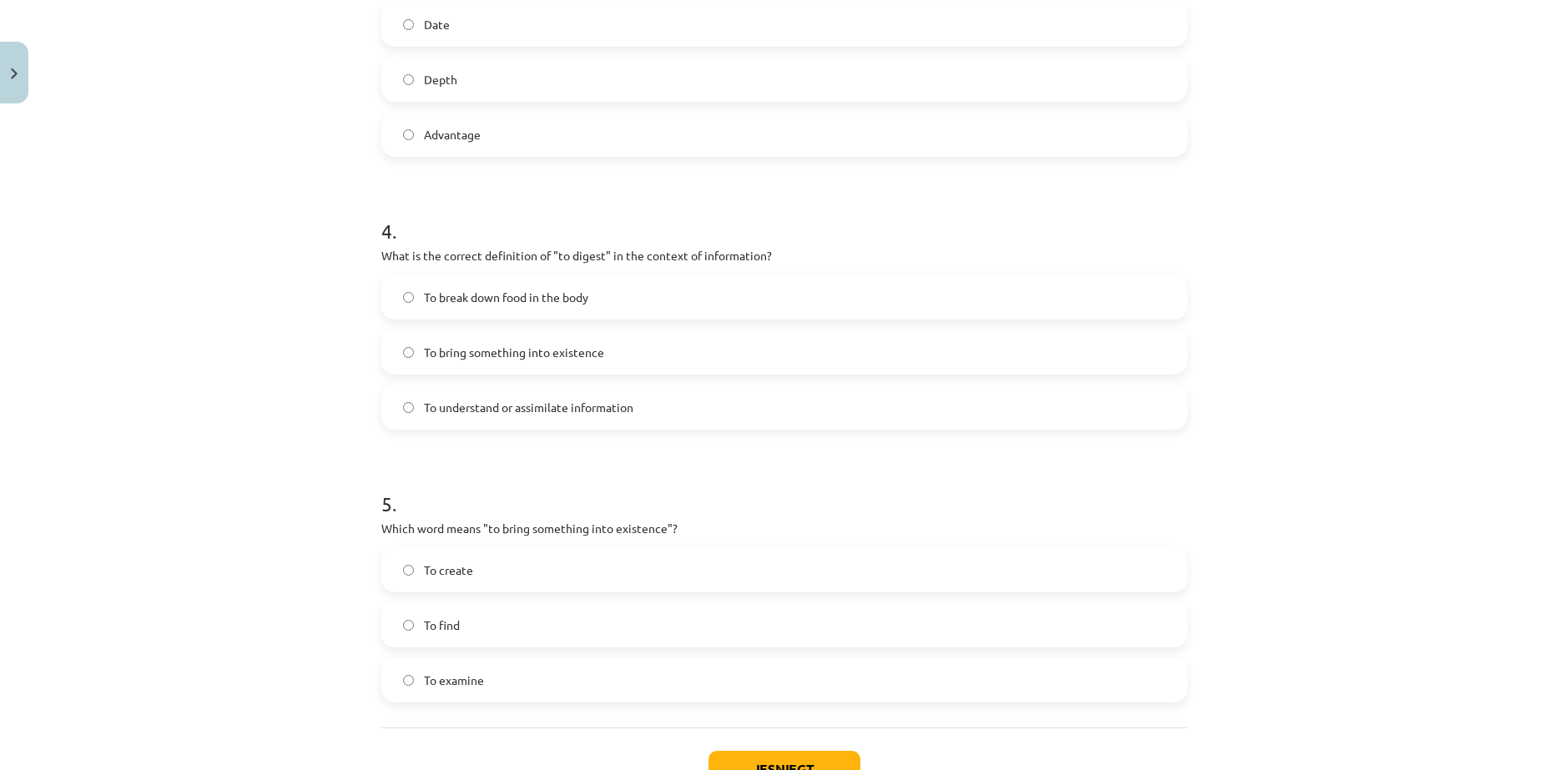
click at [454, 398] on span "To understand or assimilate information" at bounding box center [529, 407] width 210 height 18
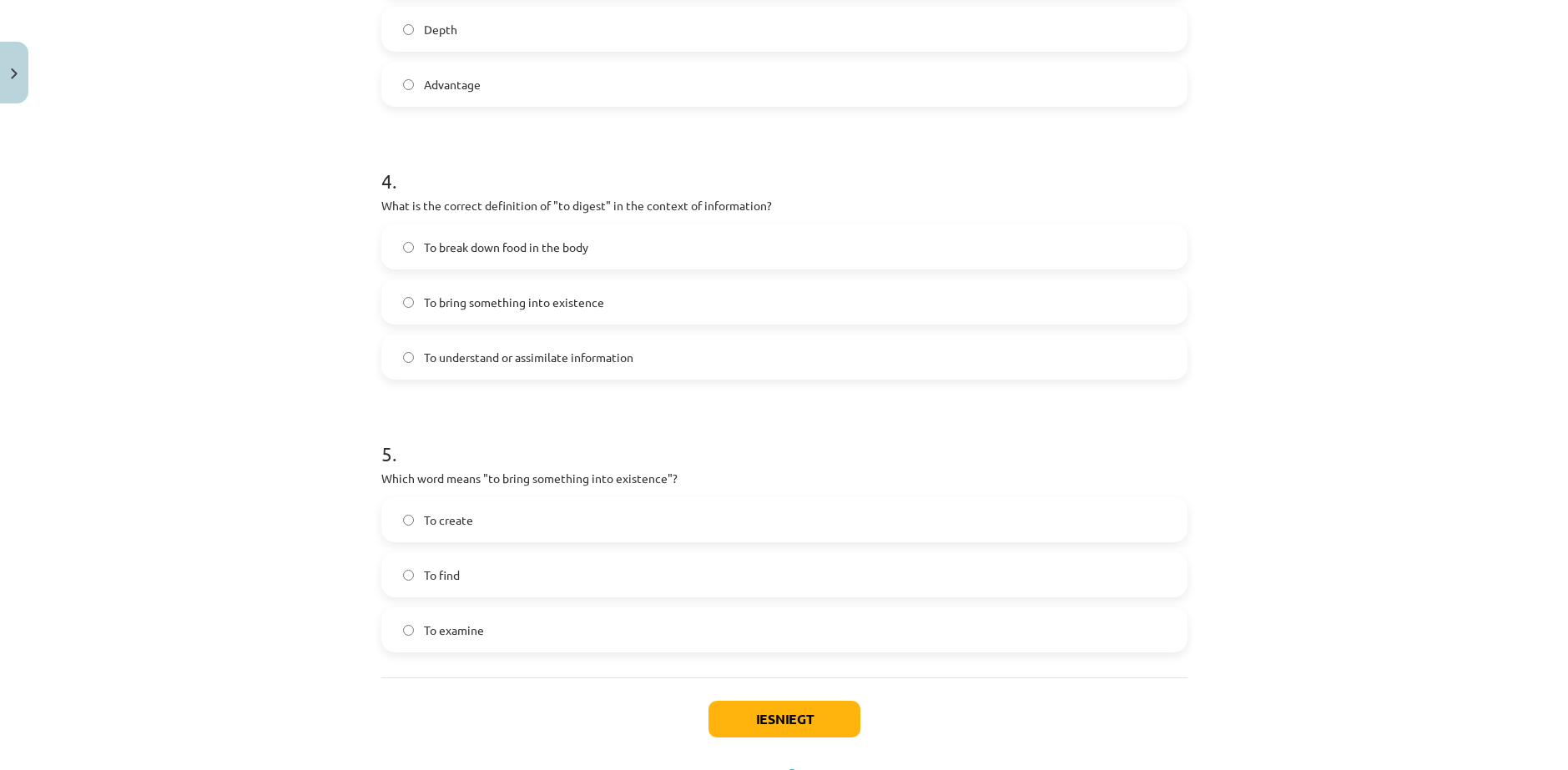
scroll to position [1069, 0]
click at [384, 495] on label "To create" at bounding box center [784, 516] width 802 height 42
click at [722, 698] on button "Iesniegt" at bounding box center [784, 716] width 152 height 37
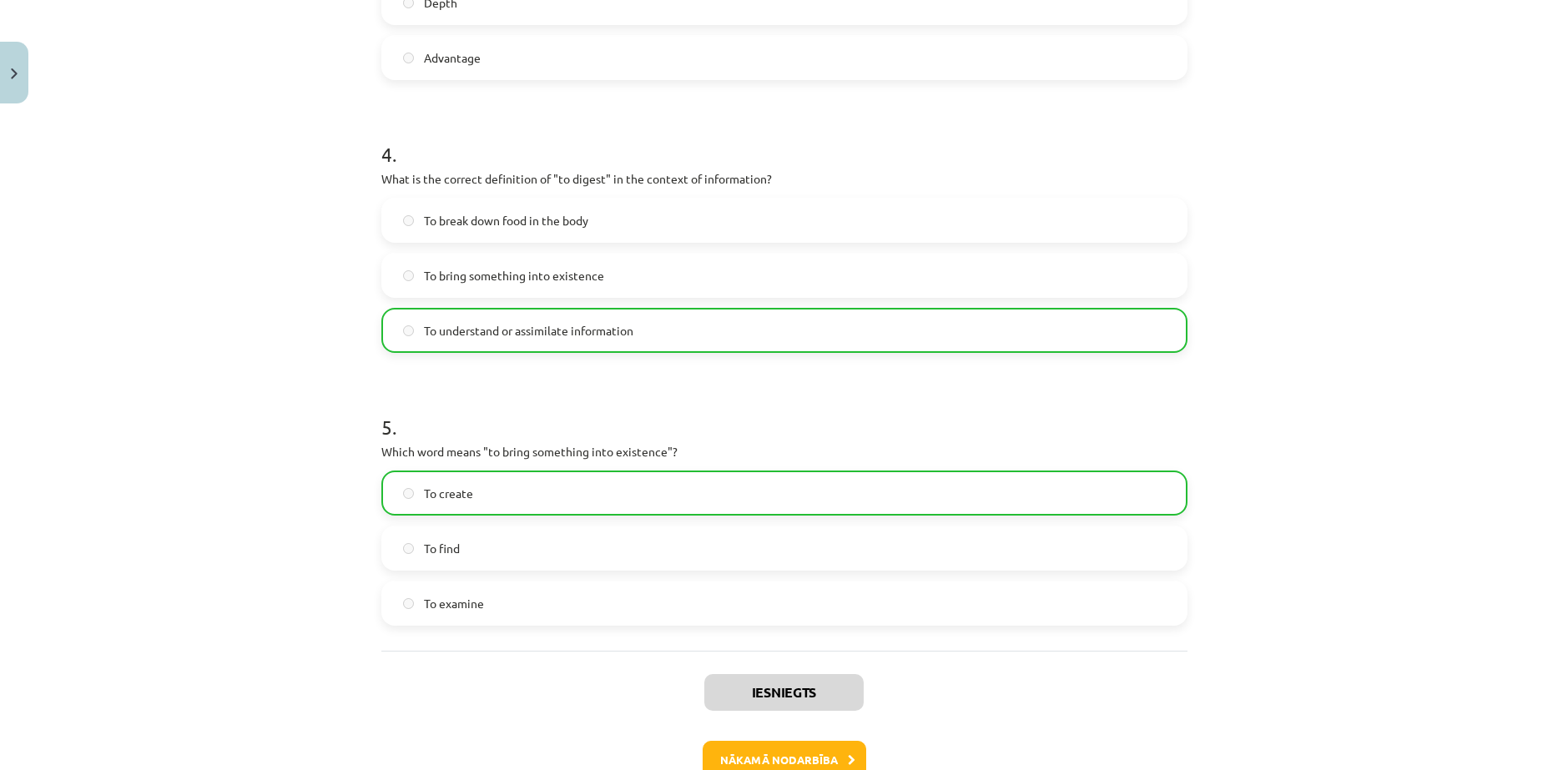
scroll to position [1118, 0]
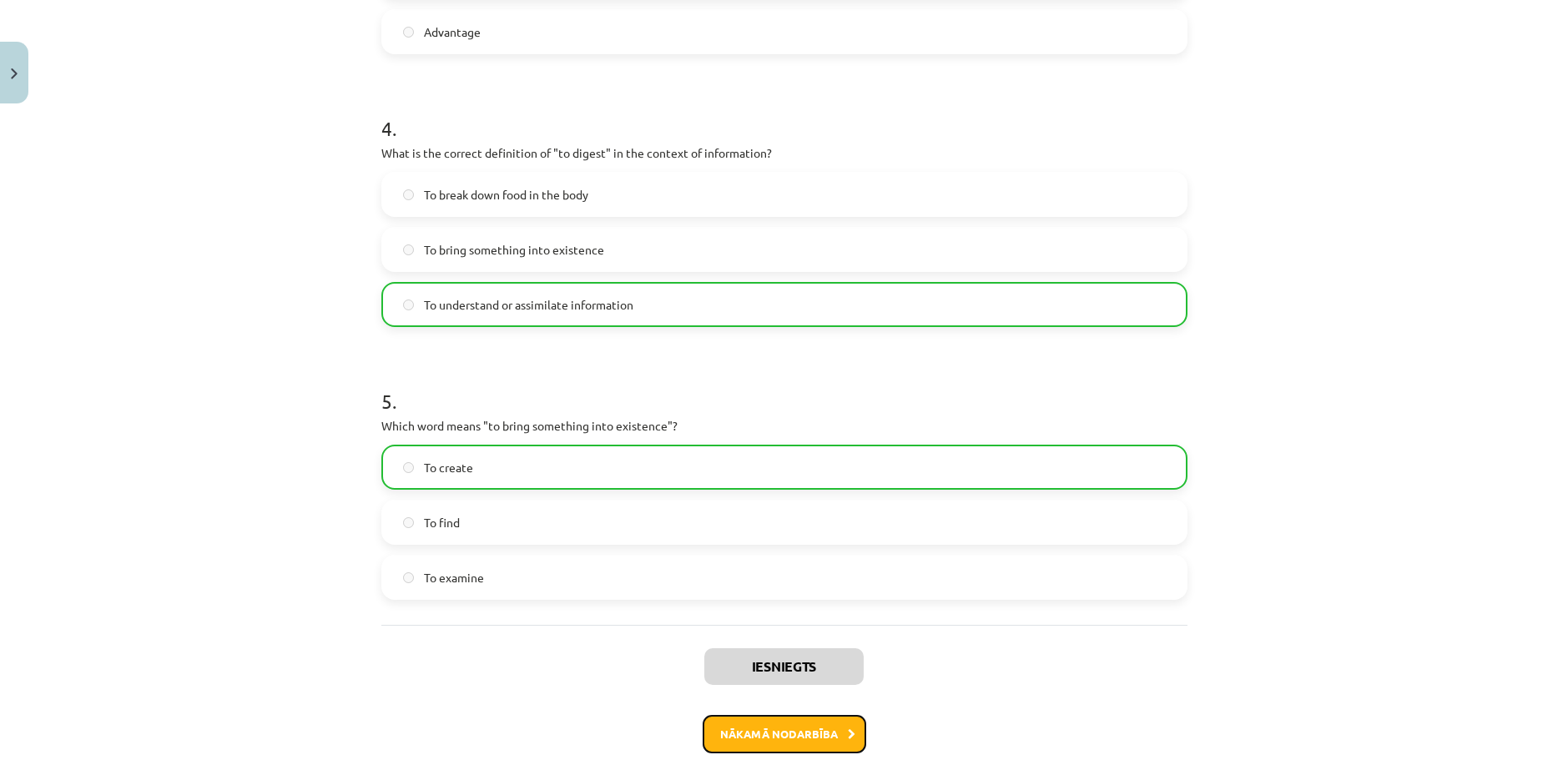
click at [796, 715] on button "Nākamā nodarbība" at bounding box center [784, 735] width 164 height 39
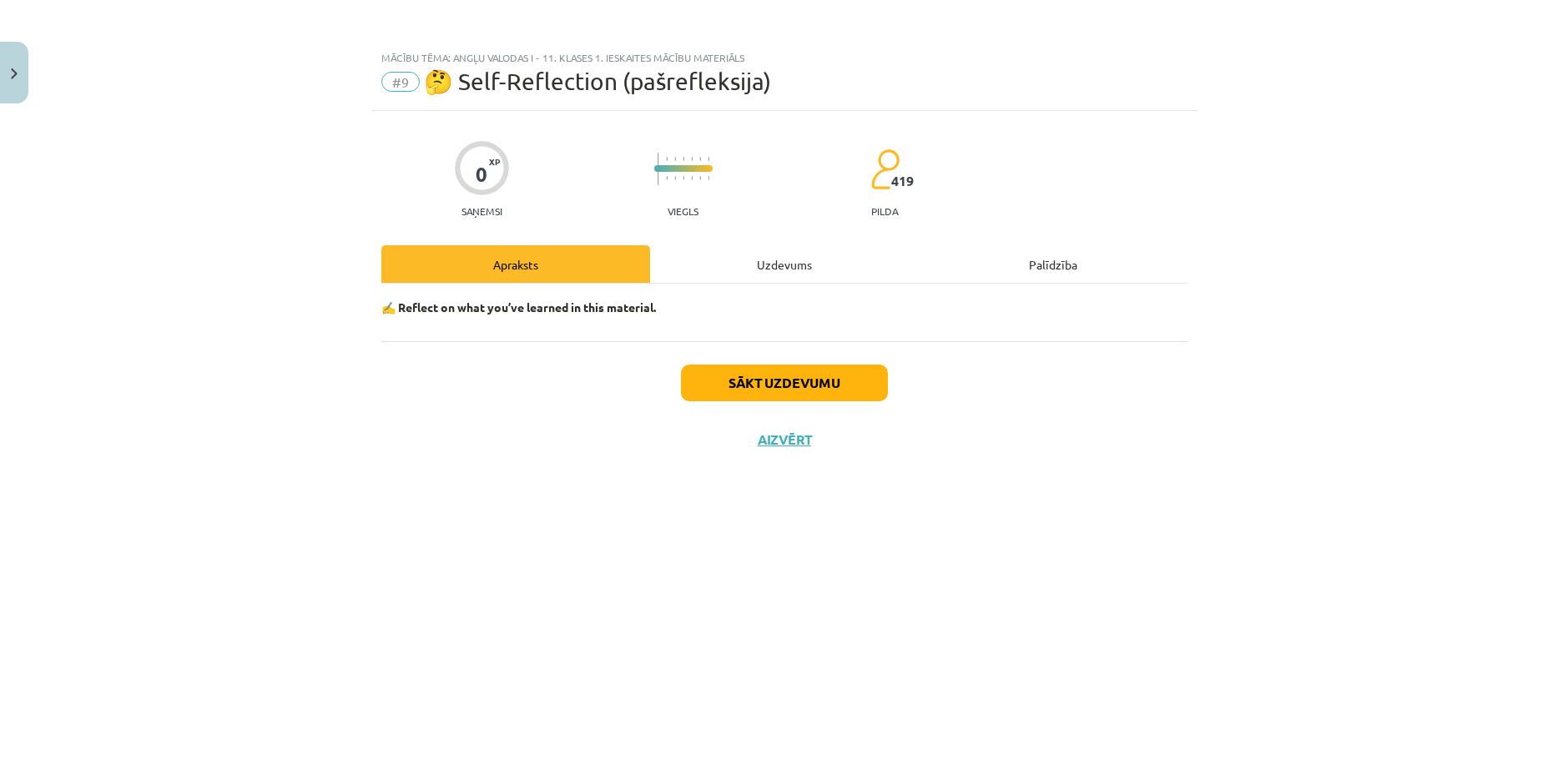
click at [744, 255] on div "Uzdevums" at bounding box center [784, 263] width 269 height 38
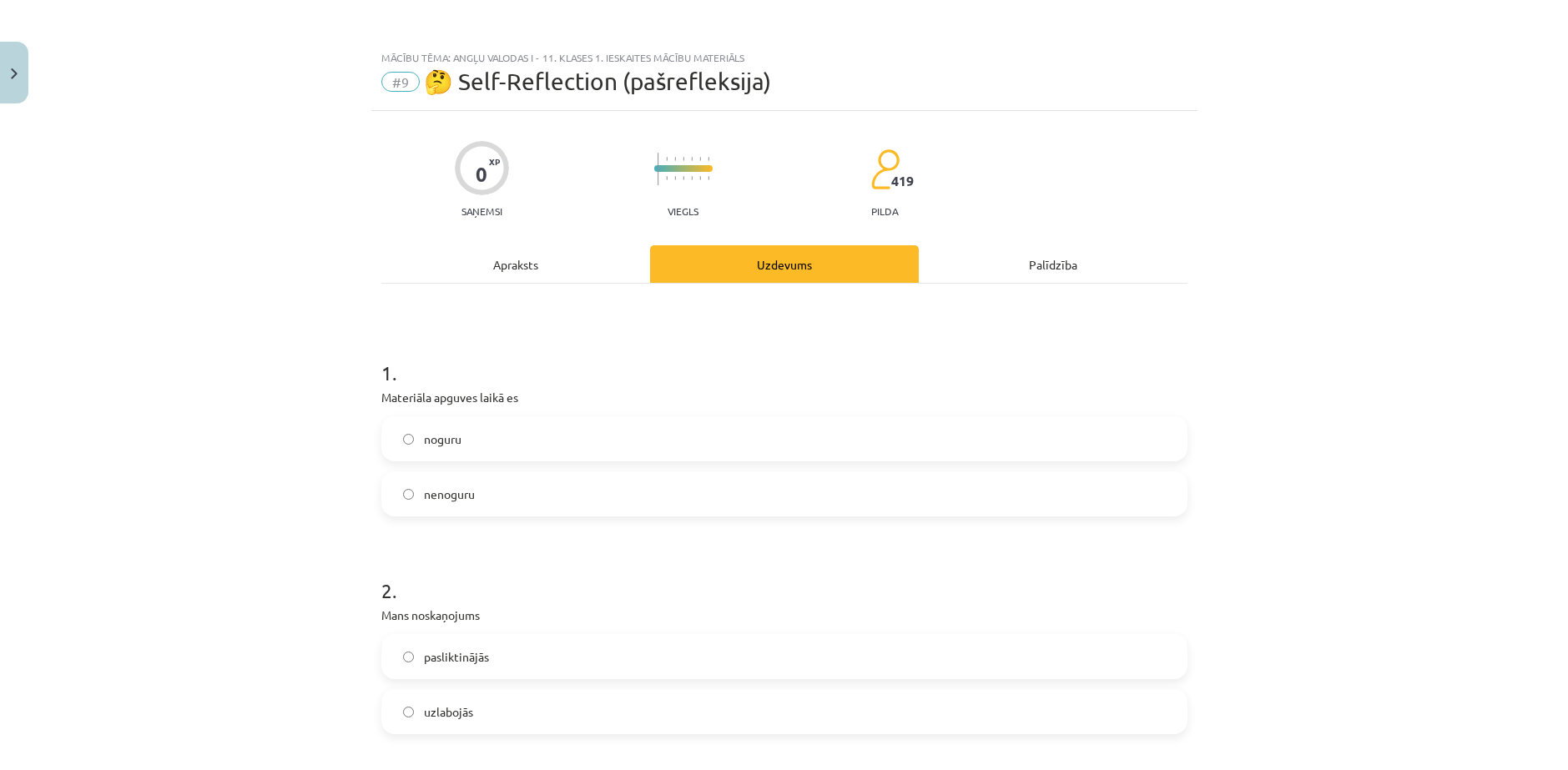
click at [560, 421] on label "noguru" at bounding box center [784, 438] width 802 height 42
click at [559, 473] on label "nenoguru" at bounding box center [784, 494] width 802 height 42
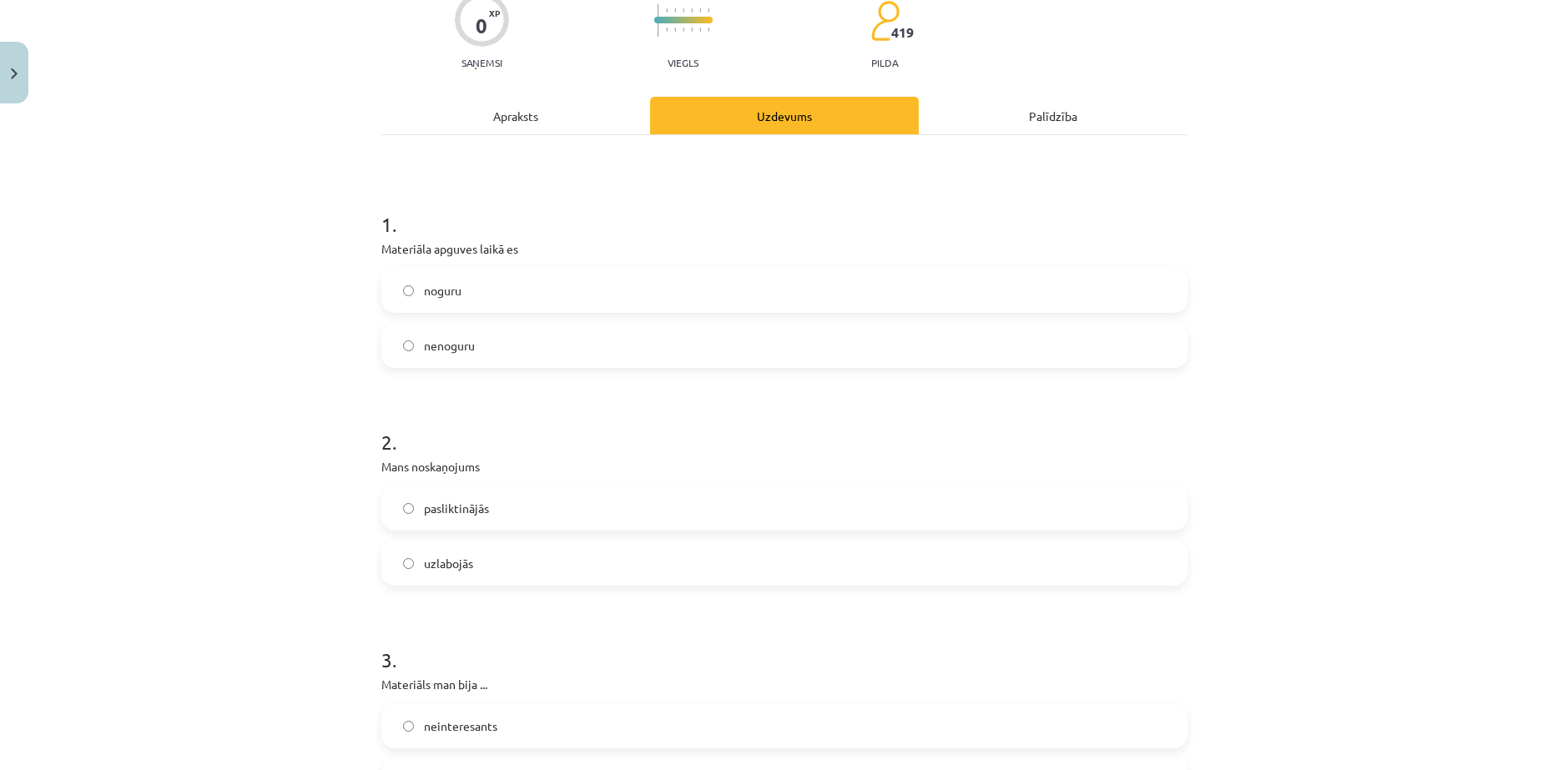
scroll to position [278, 0]
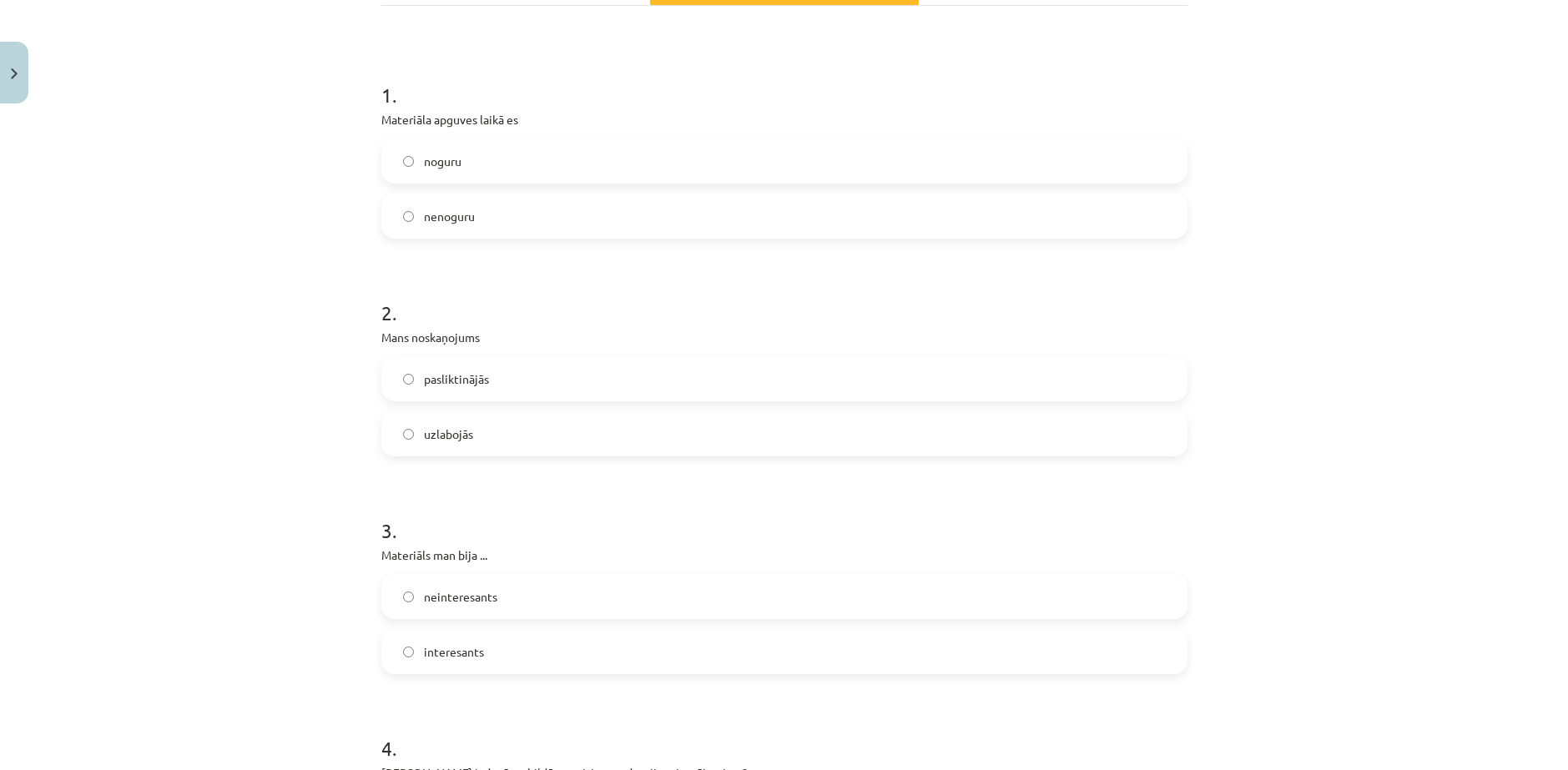
click at [533, 415] on label "uzlabojās" at bounding box center [784, 434] width 802 height 42
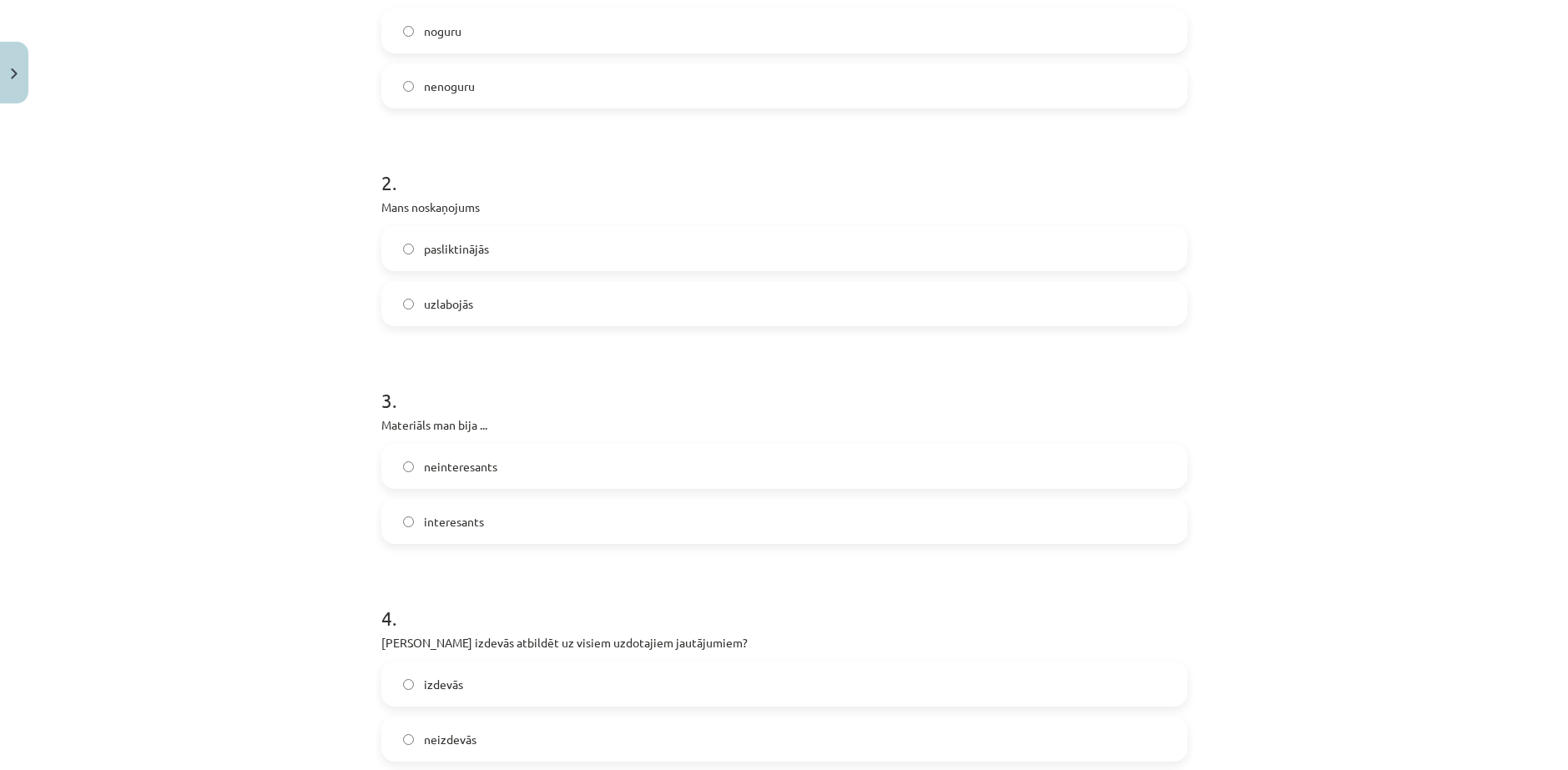
scroll to position [417, 0]
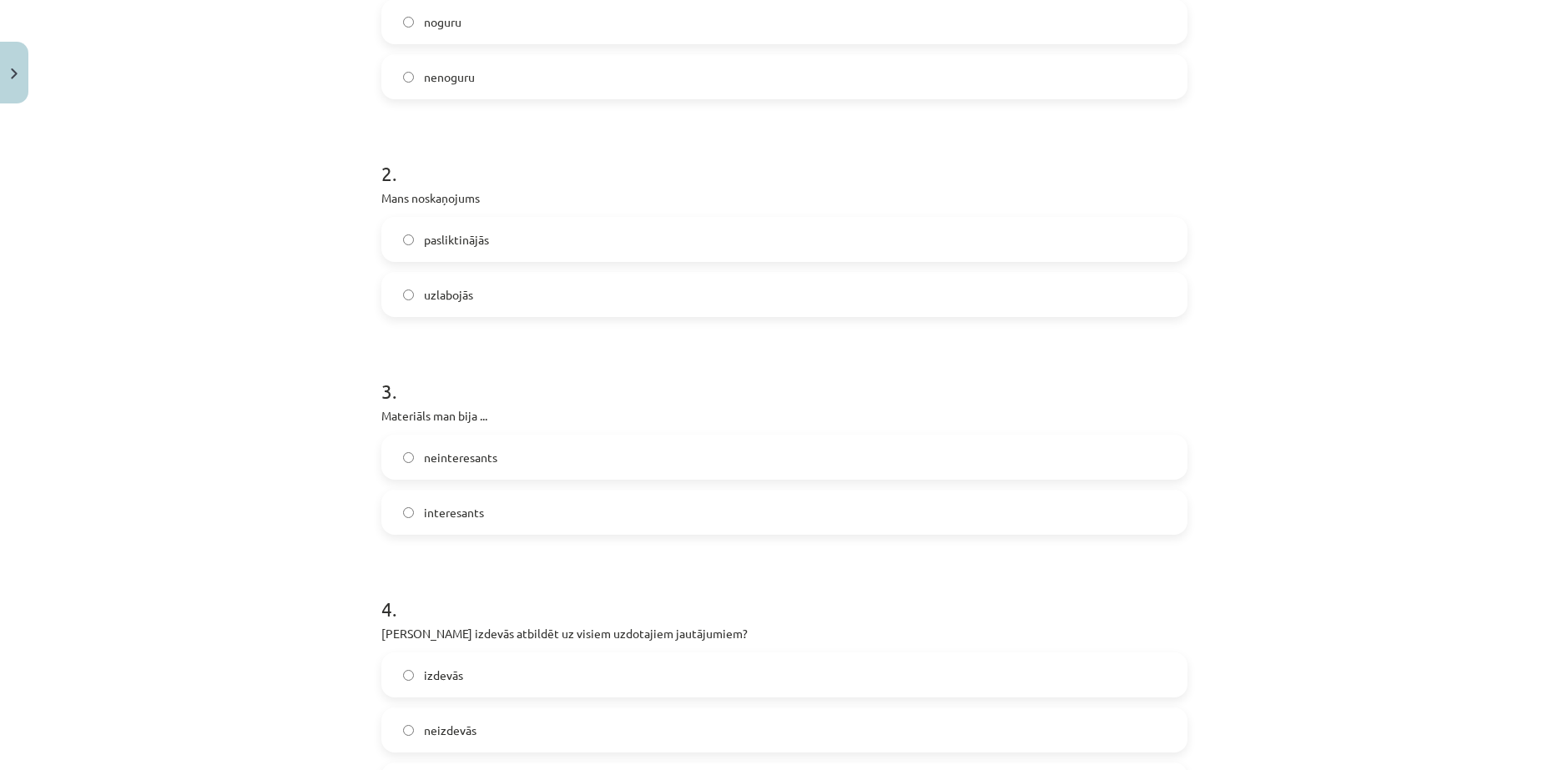
click at [526, 492] on label "interesants" at bounding box center [784, 512] width 802 height 42
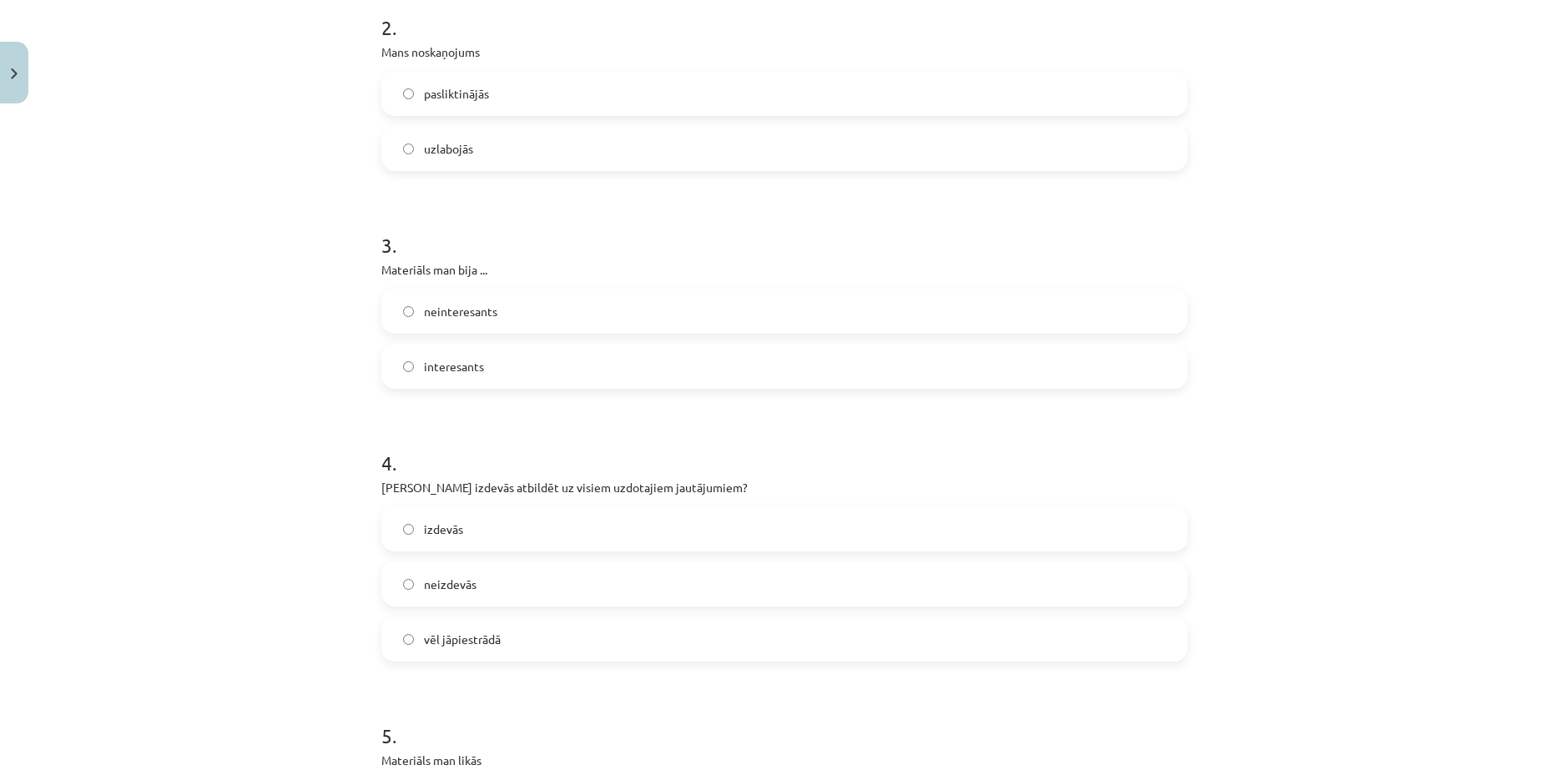
scroll to position [695, 0]
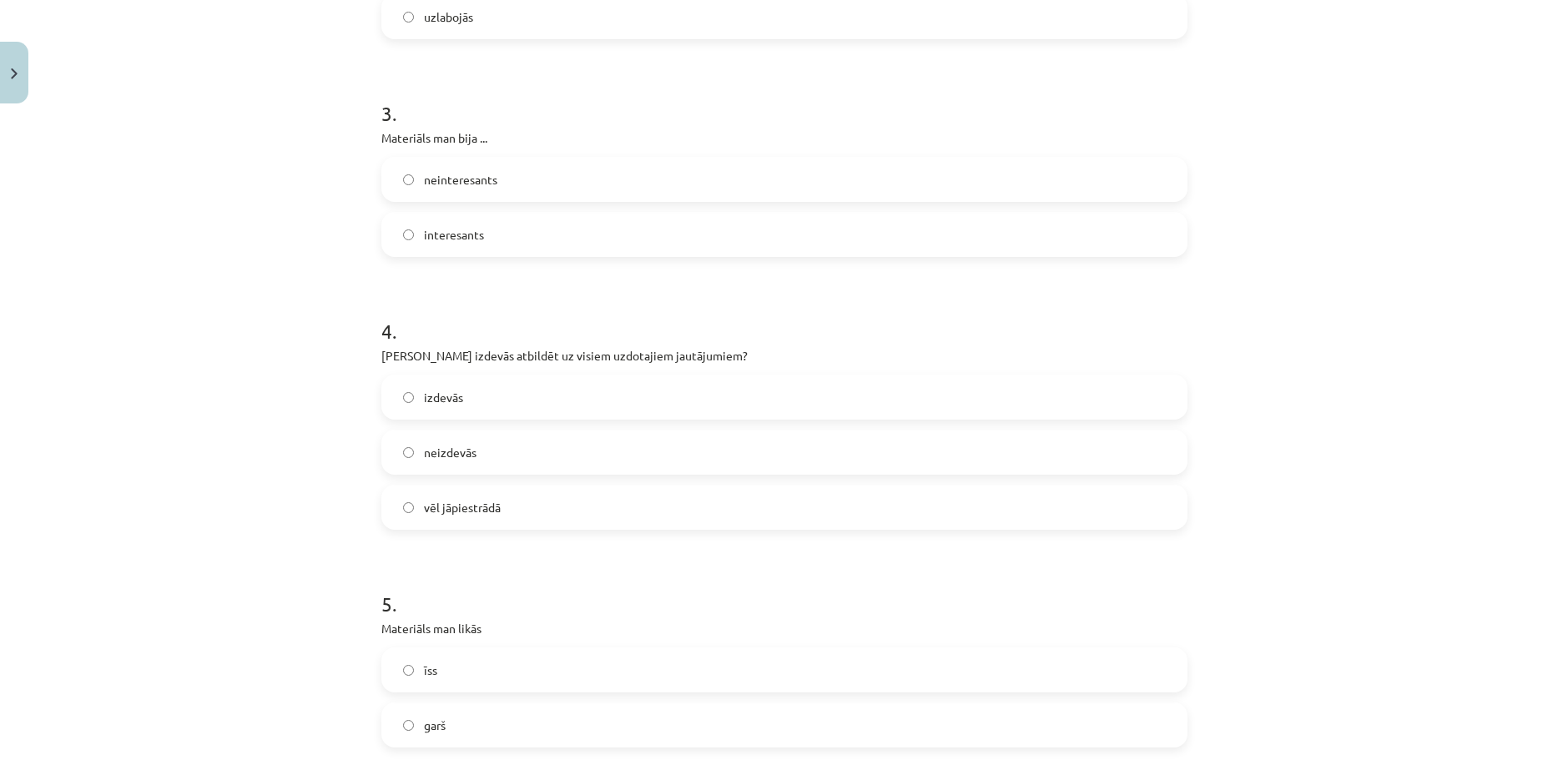
click at [552, 432] on label "neizdevās" at bounding box center [784, 452] width 802 height 42
click at [554, 486] on label "vēl jāpiestrādā" at bounding box center [784, 507] width 802 height 42
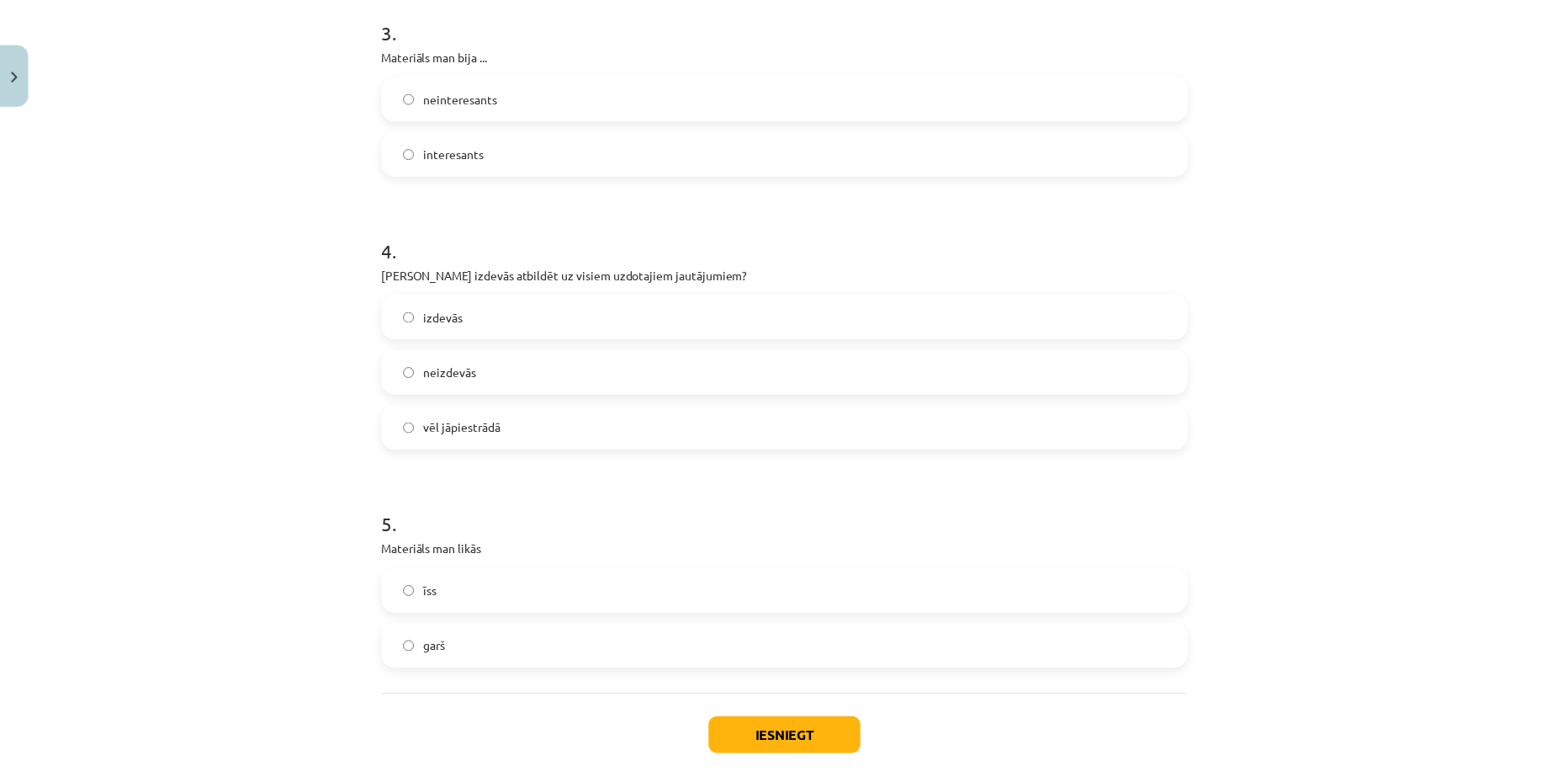
scroll to position [800, 0]
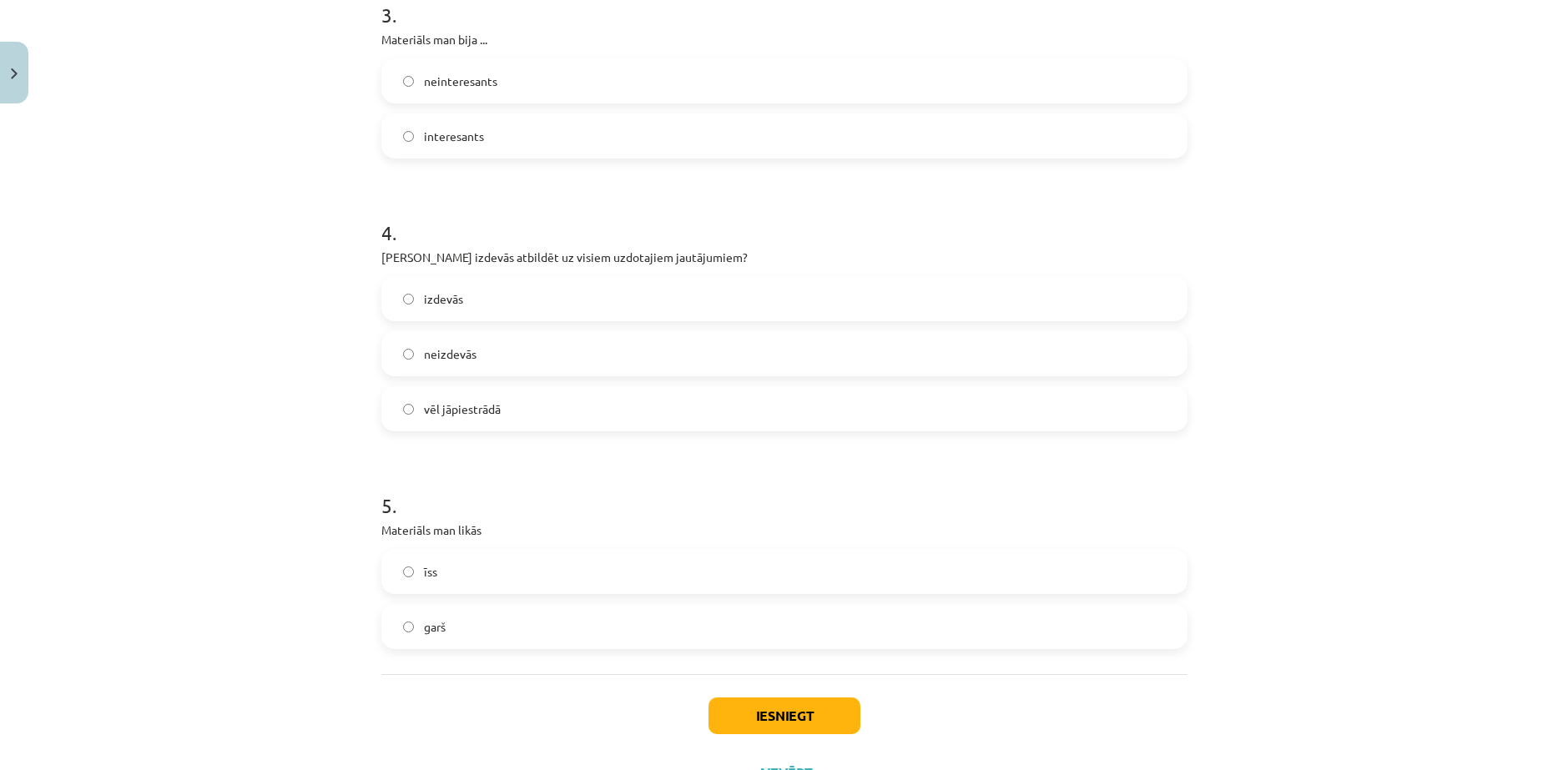
click at [592, 551] on label "īss" at bounding box center [784, 571] width 802 height 42
click at [725, 698] on button "Iesniegt" at bounding box center [784, 716] width 152 height 37
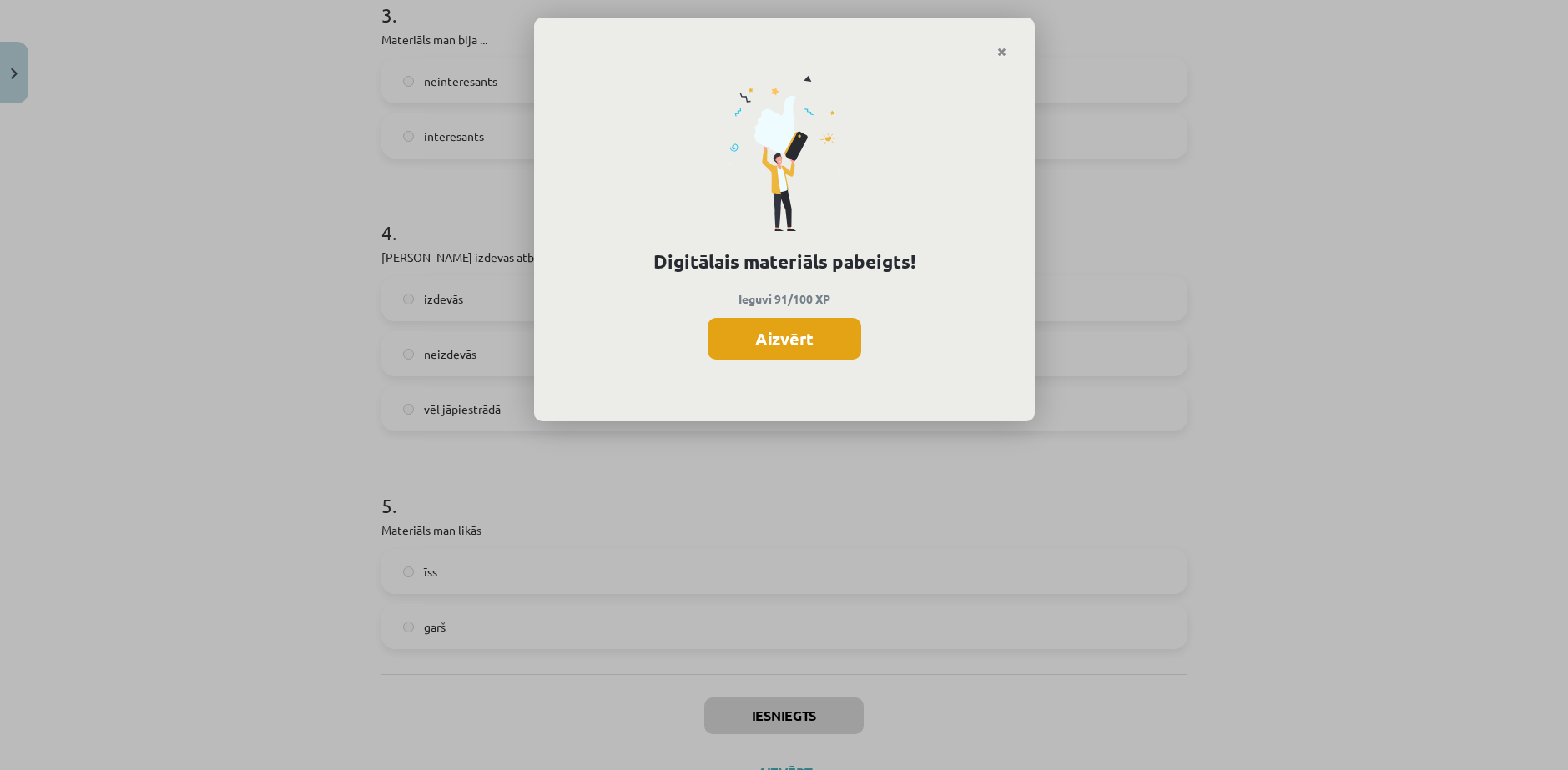
click at [734, 326] on button "Aizvērt" at bounding box center [784, 338] width 153 height 42
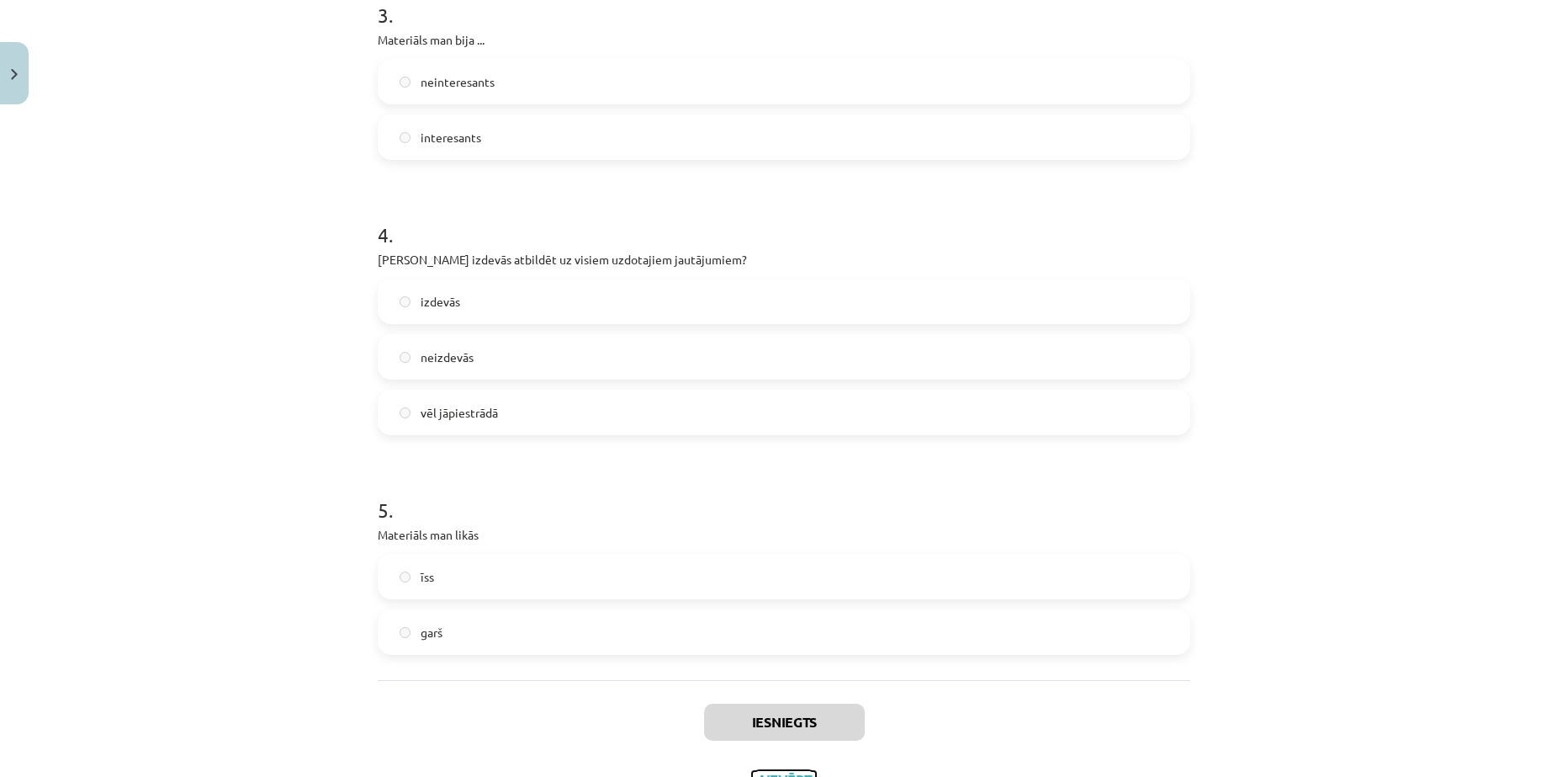
click at [766, 771] on button "Aizvērt" at bounding box center [784, 780] width 64 height 17
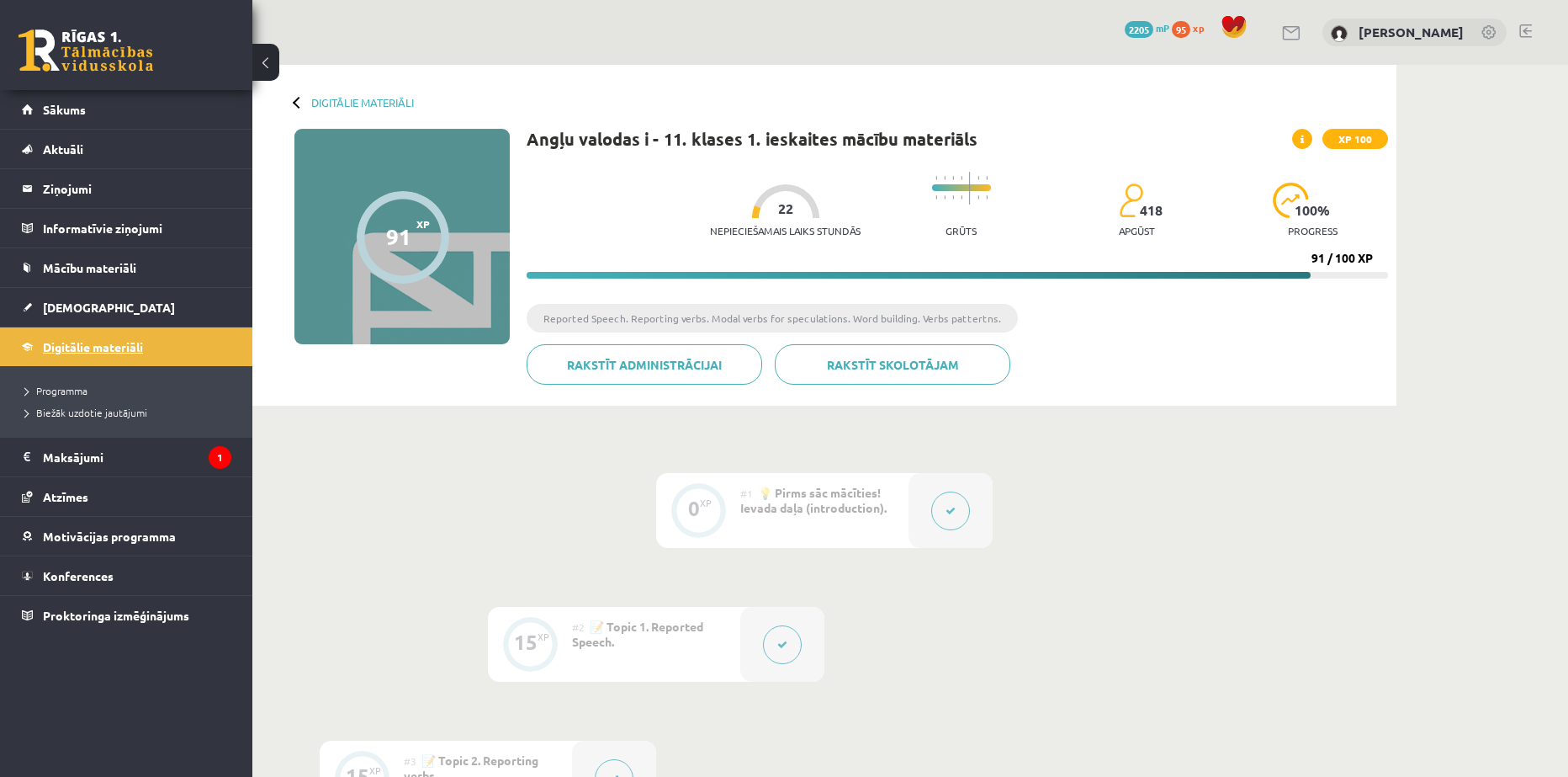
click at [89, 352] on span "Digitālie materiāli" at bounding box center [92, 347] width 100 height 15
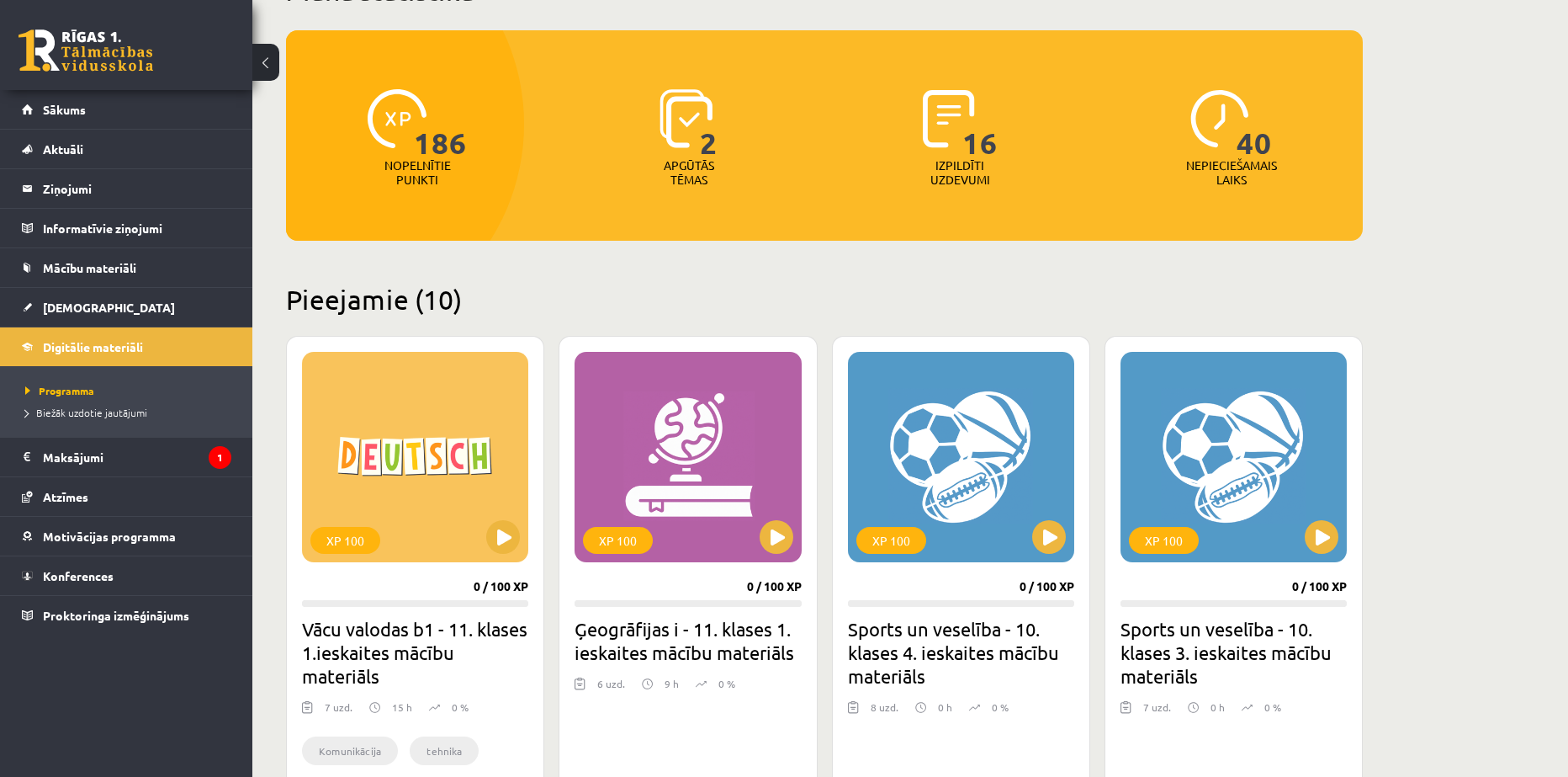
scroll to position [141, 0]
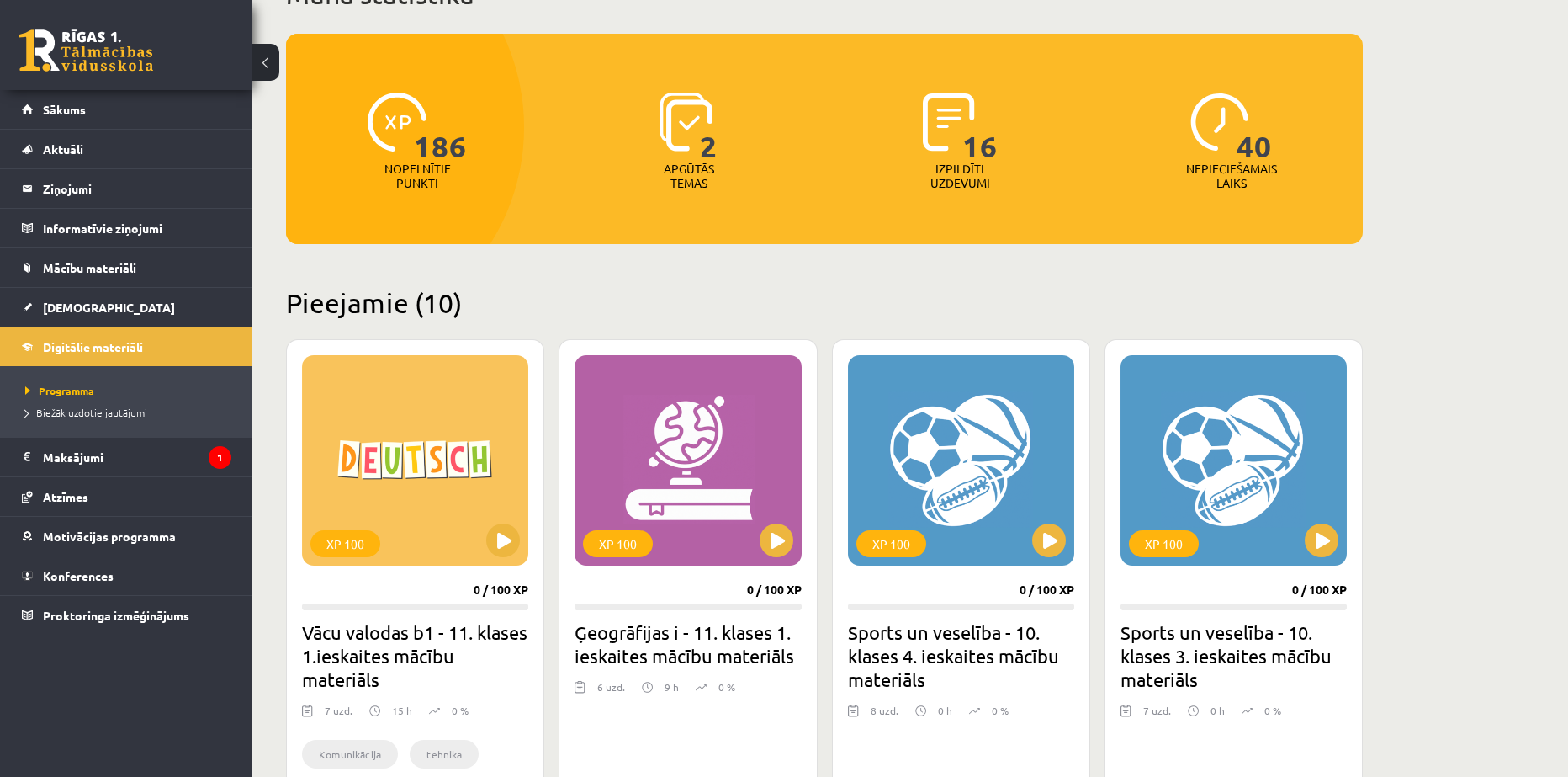
click at [694, 162] on p "Apgūtās tēmas" at bounding box center [689, 175] width 65 height 29
click at [39, 109] on link "Sākums" at bounding box center [126, 110] width 210 height 39
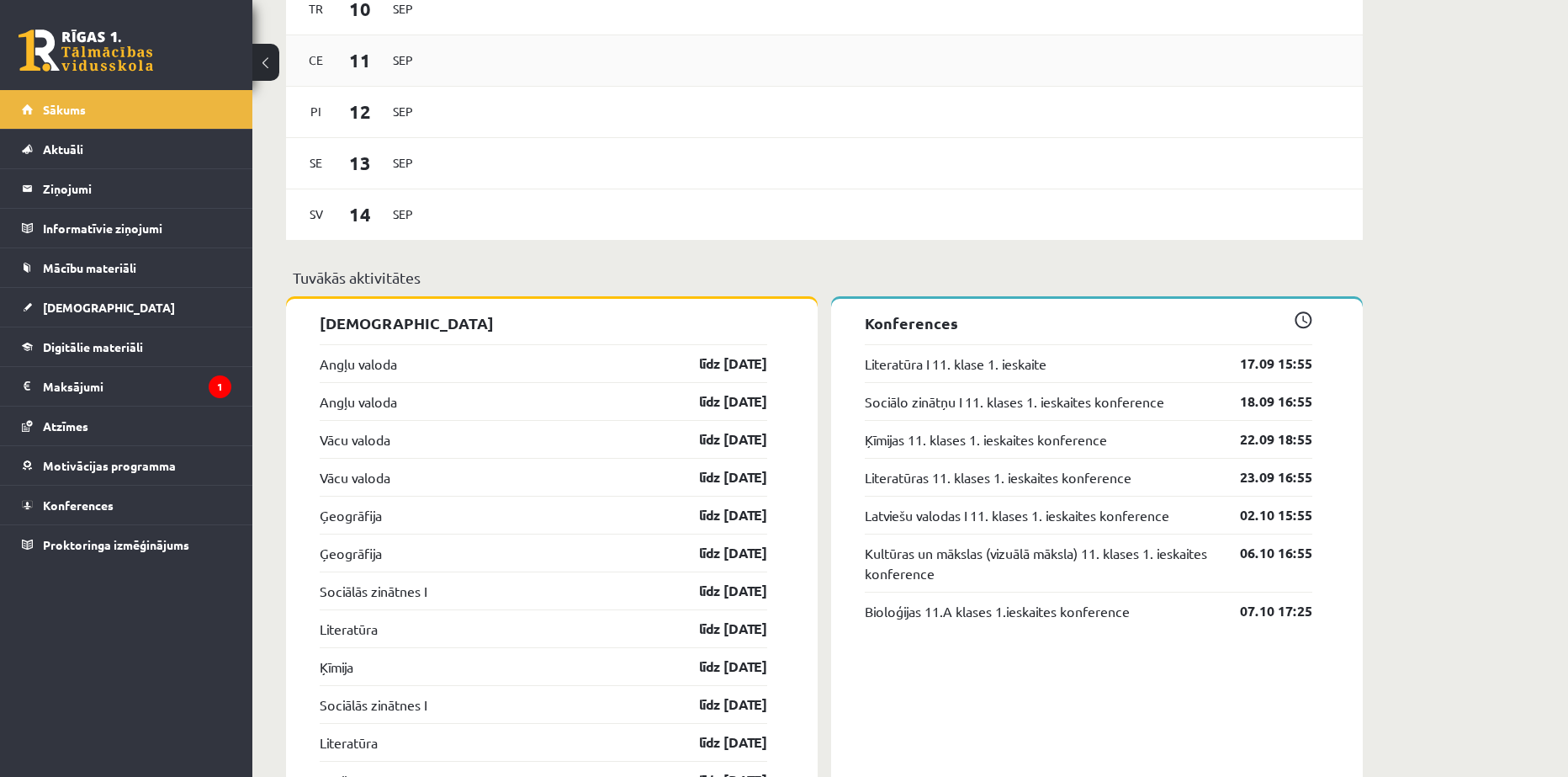
scroll to position [1263, 0]
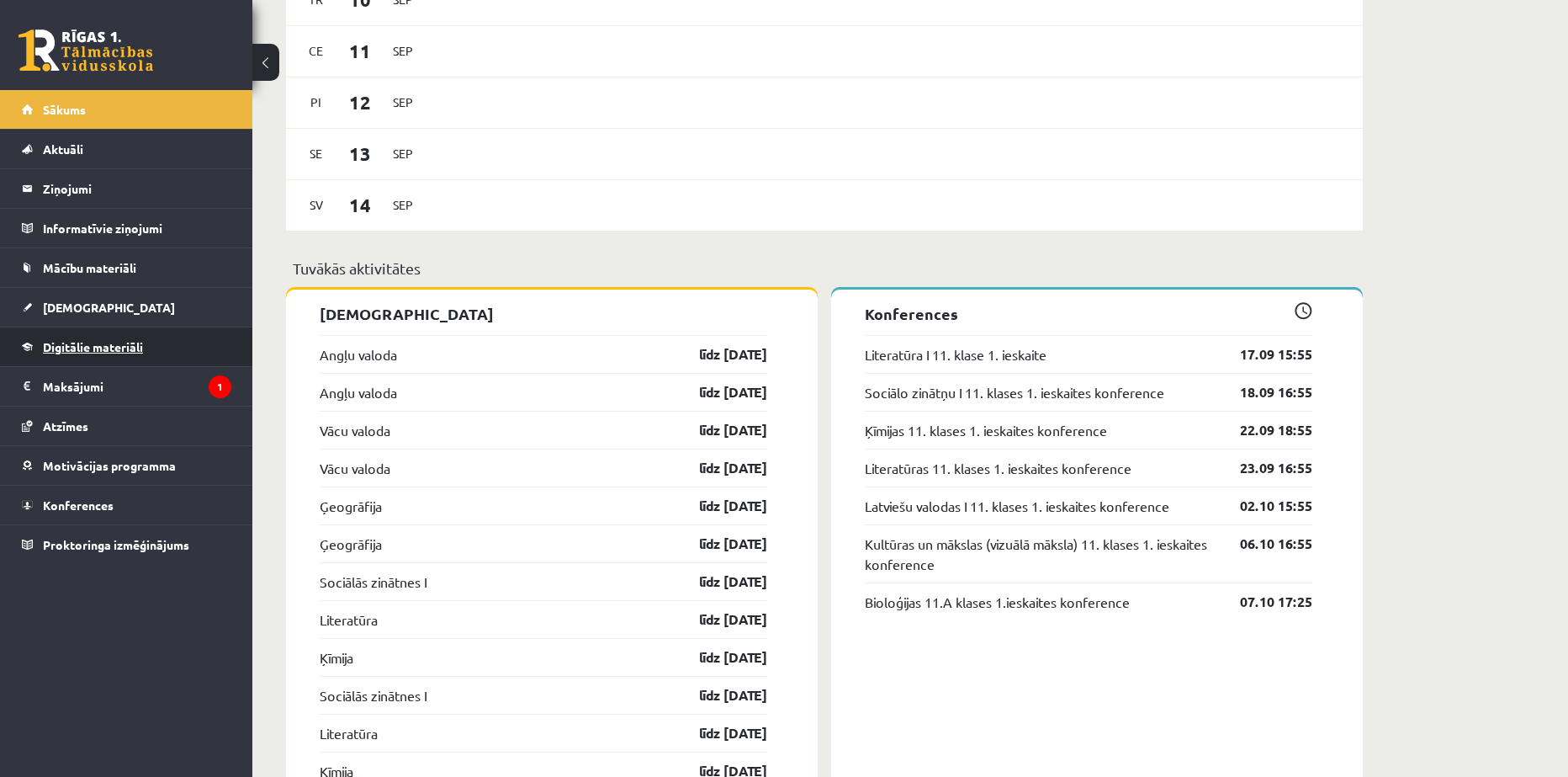
click at [74, 337] on link "Digitālie materiāli" at bounding box center [126, 347] width 210 height 39
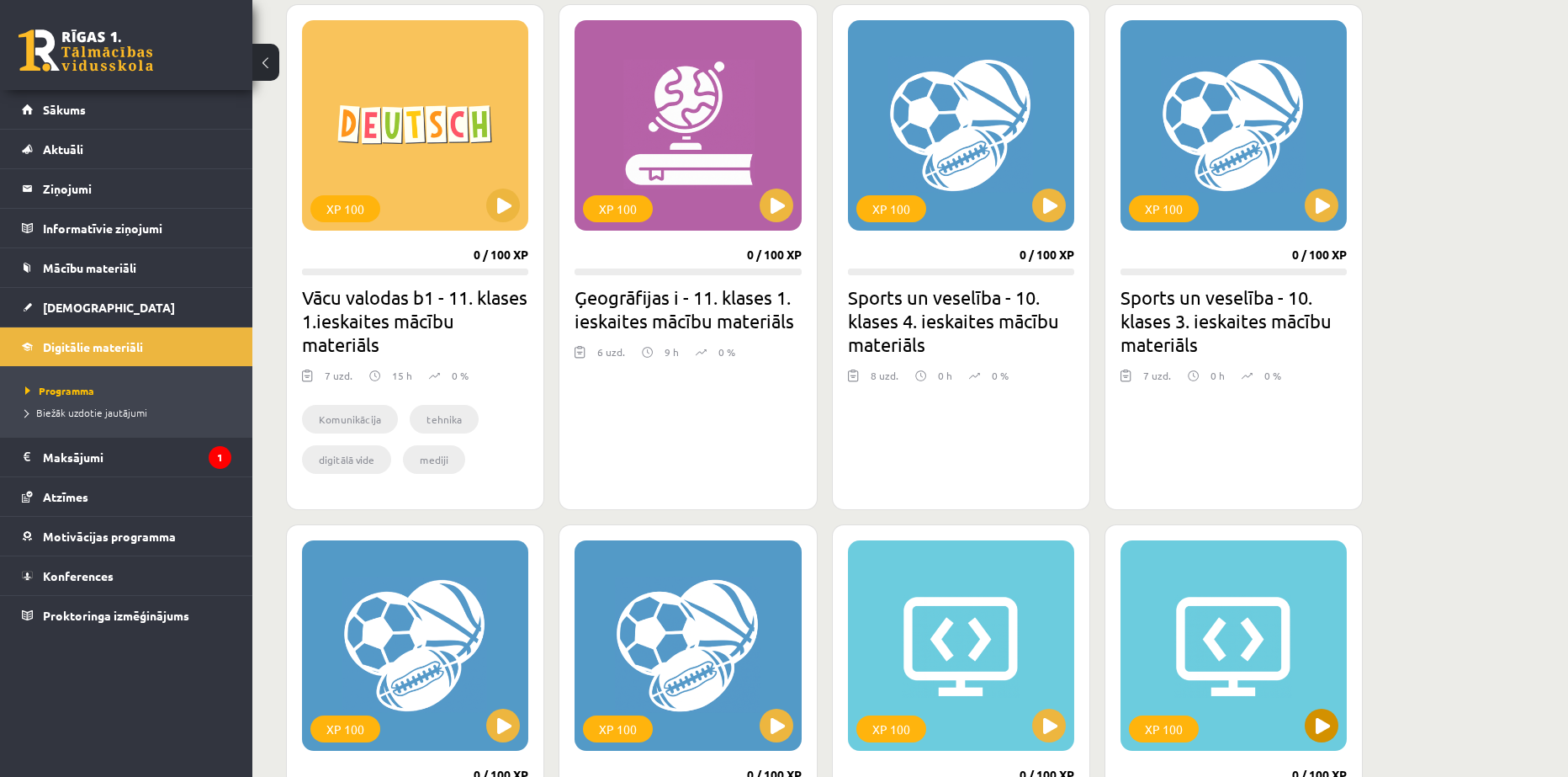
scroll to position [421, 0]
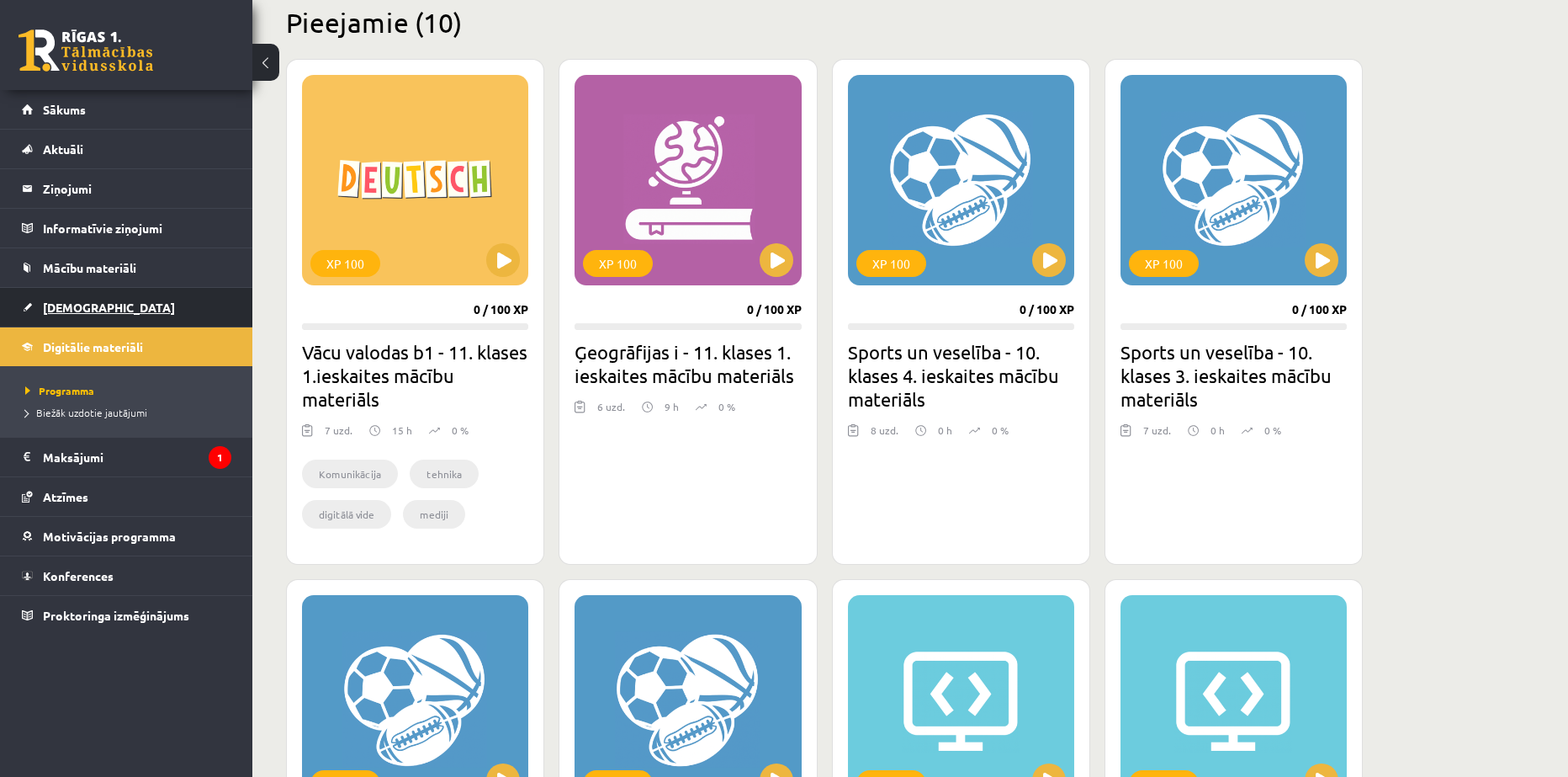
click at [56, 300] on span "[DEMOGRAPHIC_DATA]" at bounding box center [109, 307] width 132 height 15
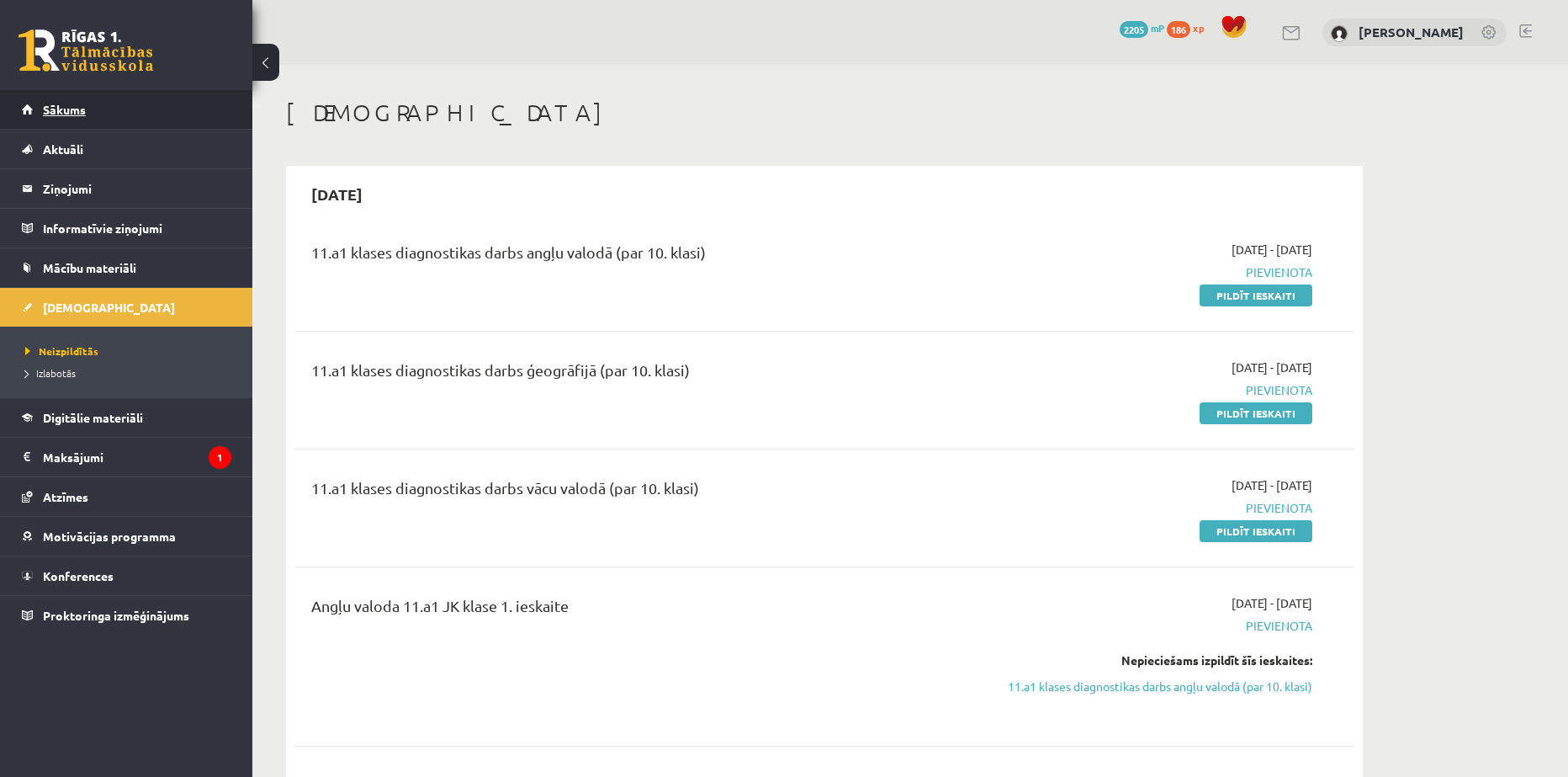
click at [54, 111] on span "Sākums" at bounding box center [64, 109] width 43 height 15
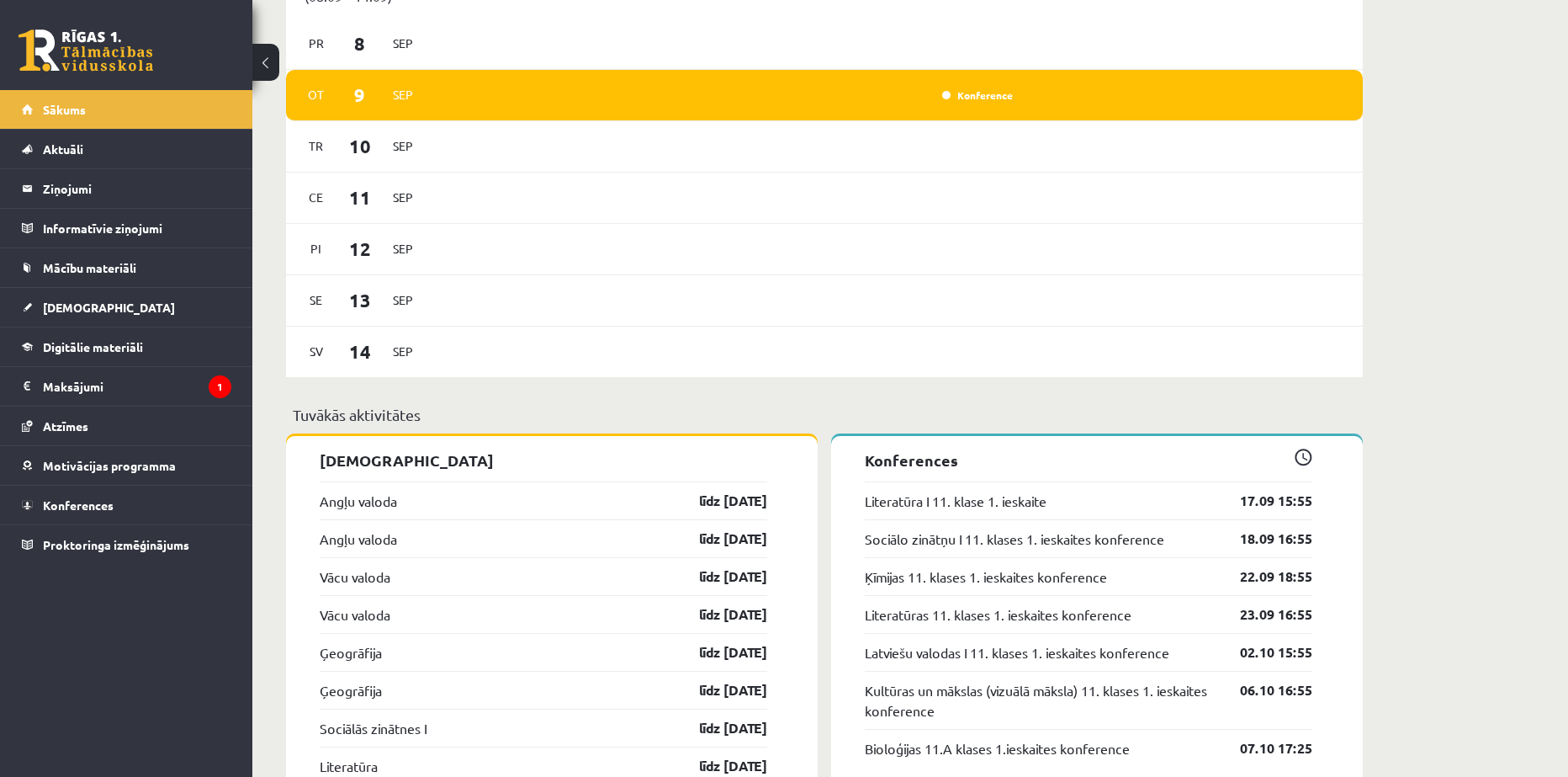
scroll to position [1122, 0]
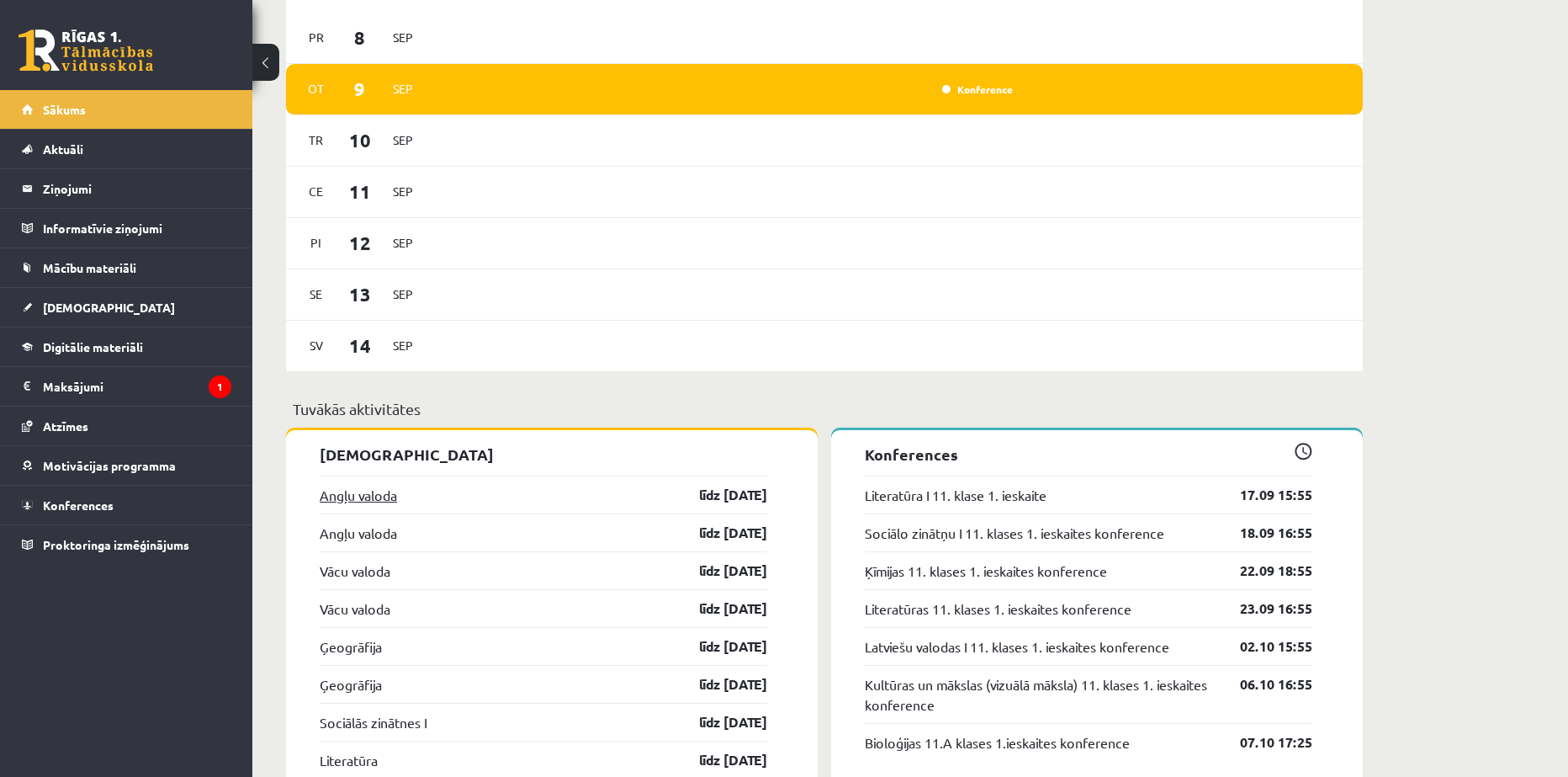
click at [337, 485] on link "Angļu valoda" at bounding box center [358, 495] width 77 height 21
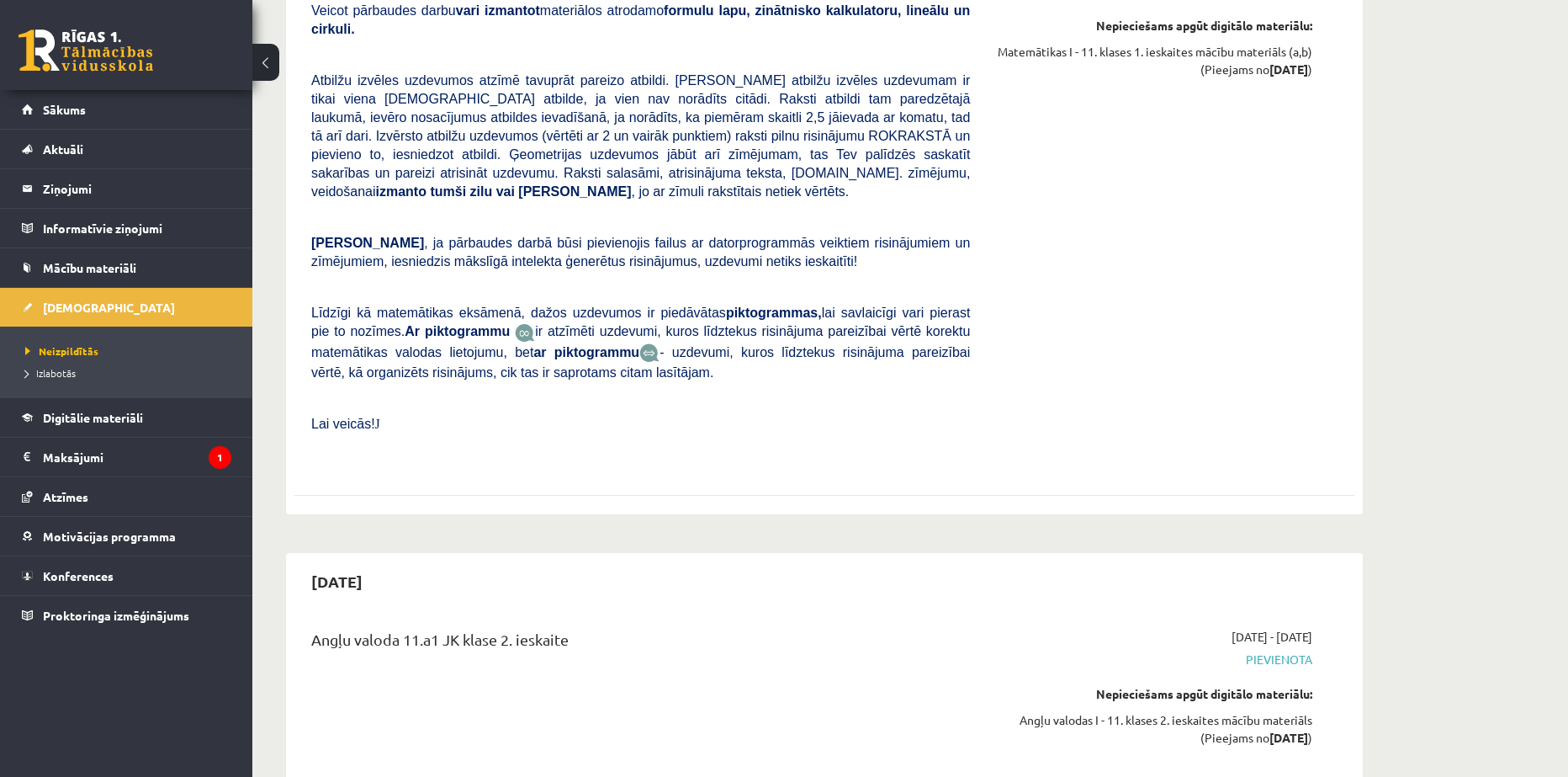
scroll to position [4911, 0]
